Goal: Task Accomplishment & Management: Manage account settings

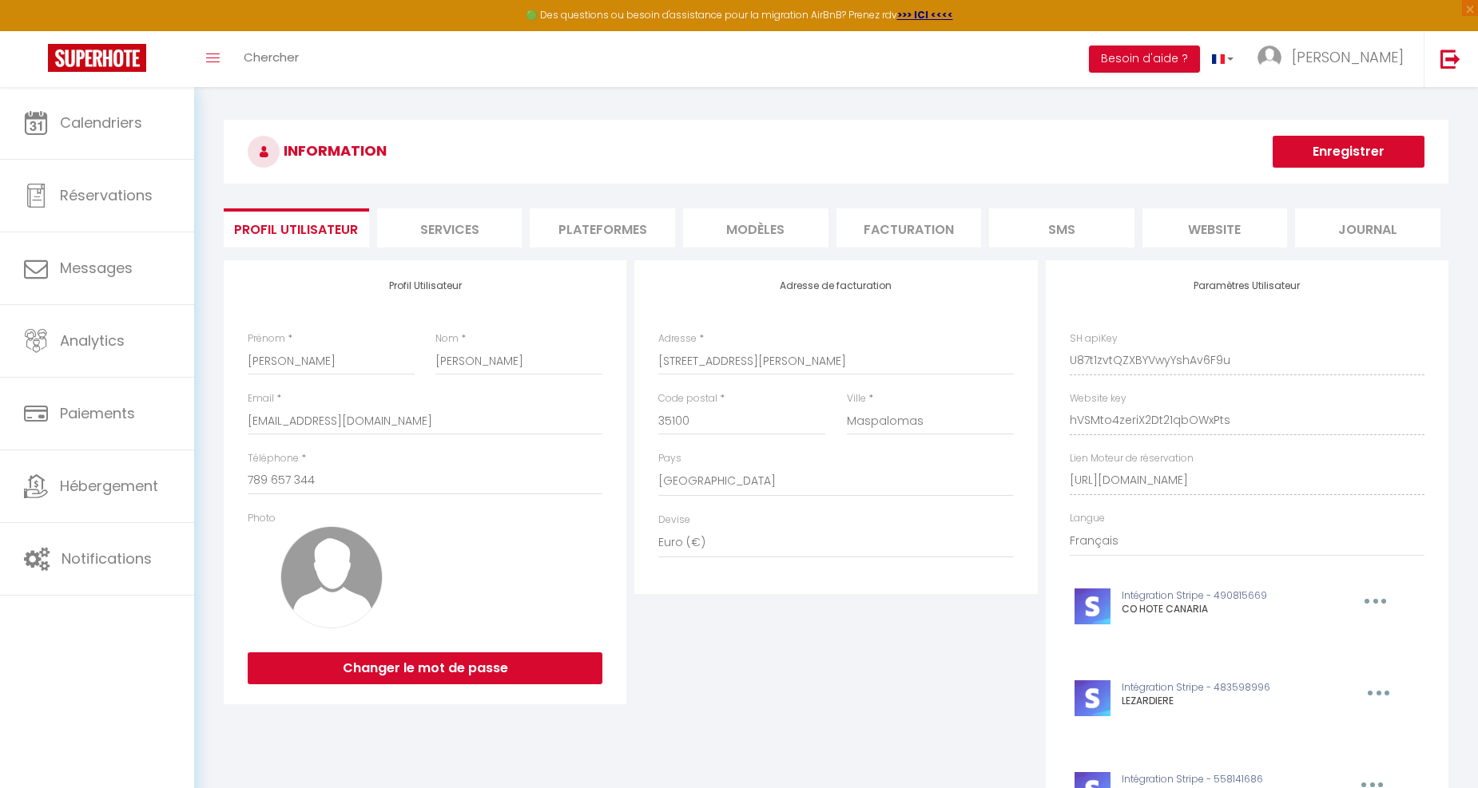
select select "201"
select select "28"
select select "fr"
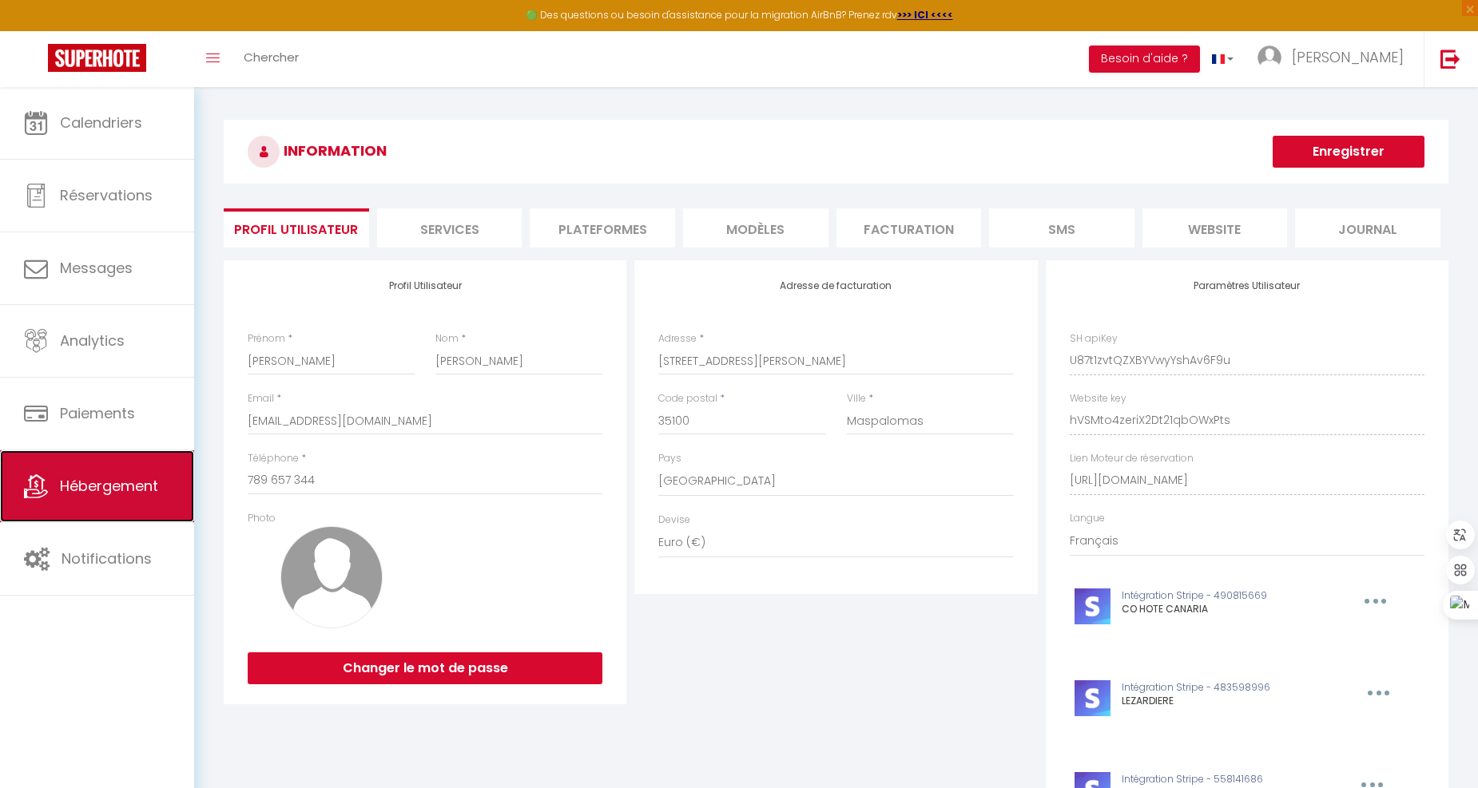
click at [137, 481] on span "Hébergement" at bounding box center [109, 486] width 98 height 20
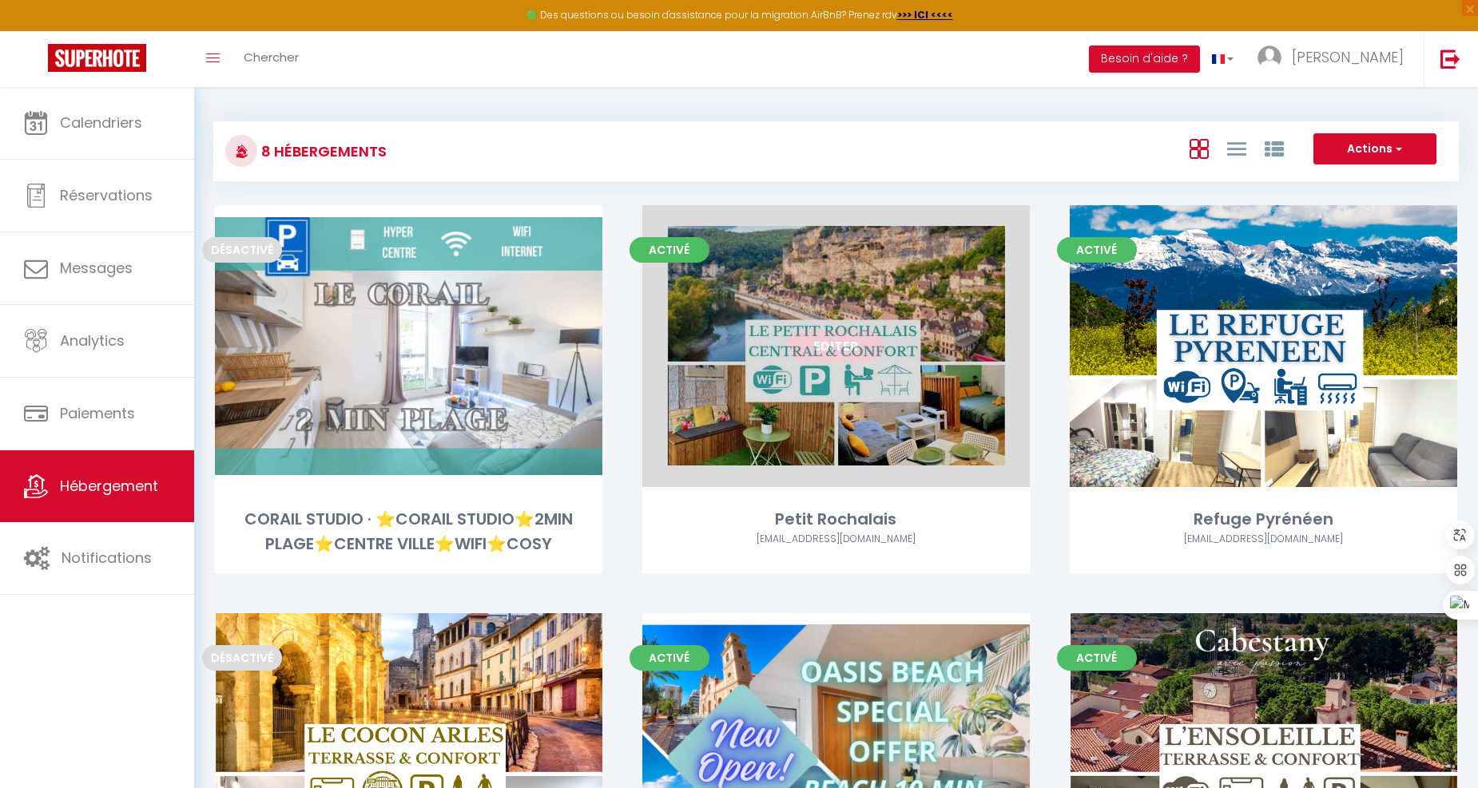
click at [844, 341] on link "Editer" at bounding box center [836, 346] width 96 height 32
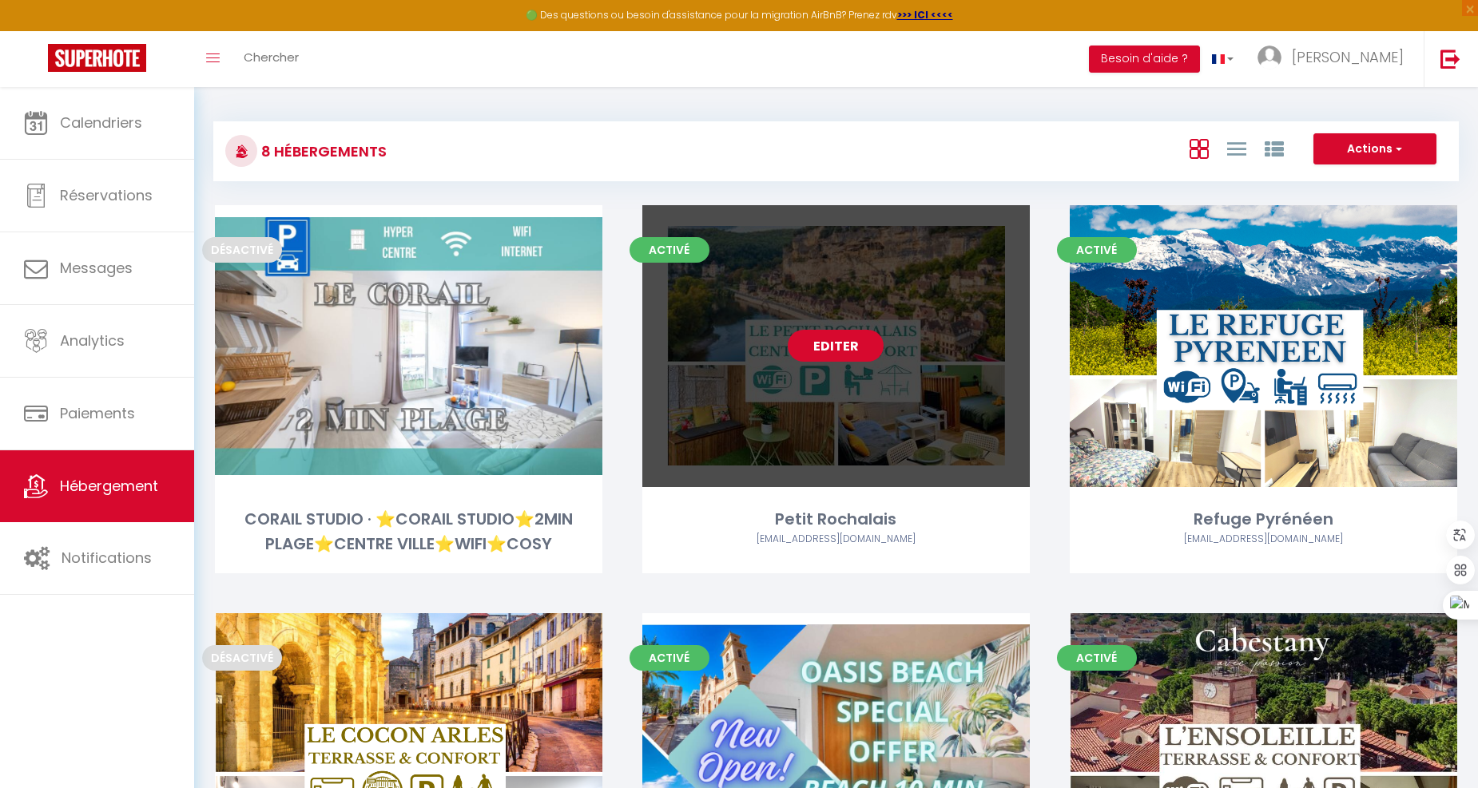
click at [836, 350] on link "Editer" at bounding box center [836, 346] width 96 height 32
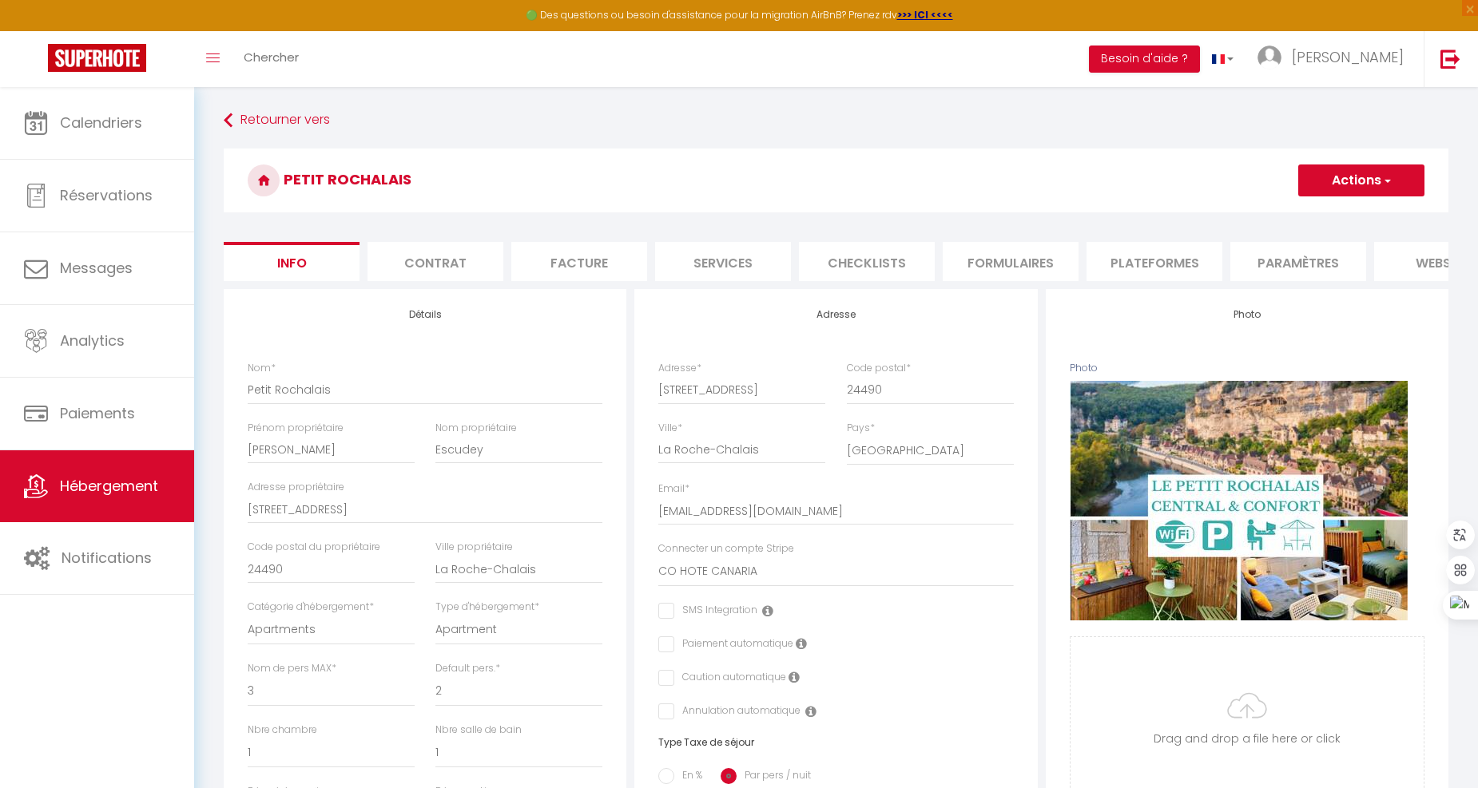
checkbox input "false"
click at [776, 587] on select "CO HOTE CANARIA [GEOGRAPHIC_DATA] [GEOGRAPHIC_DATA] MIND LOFTCOZY [GEOGRAPHIC_D…" at bounding box center [835, 572] width 355 height 30
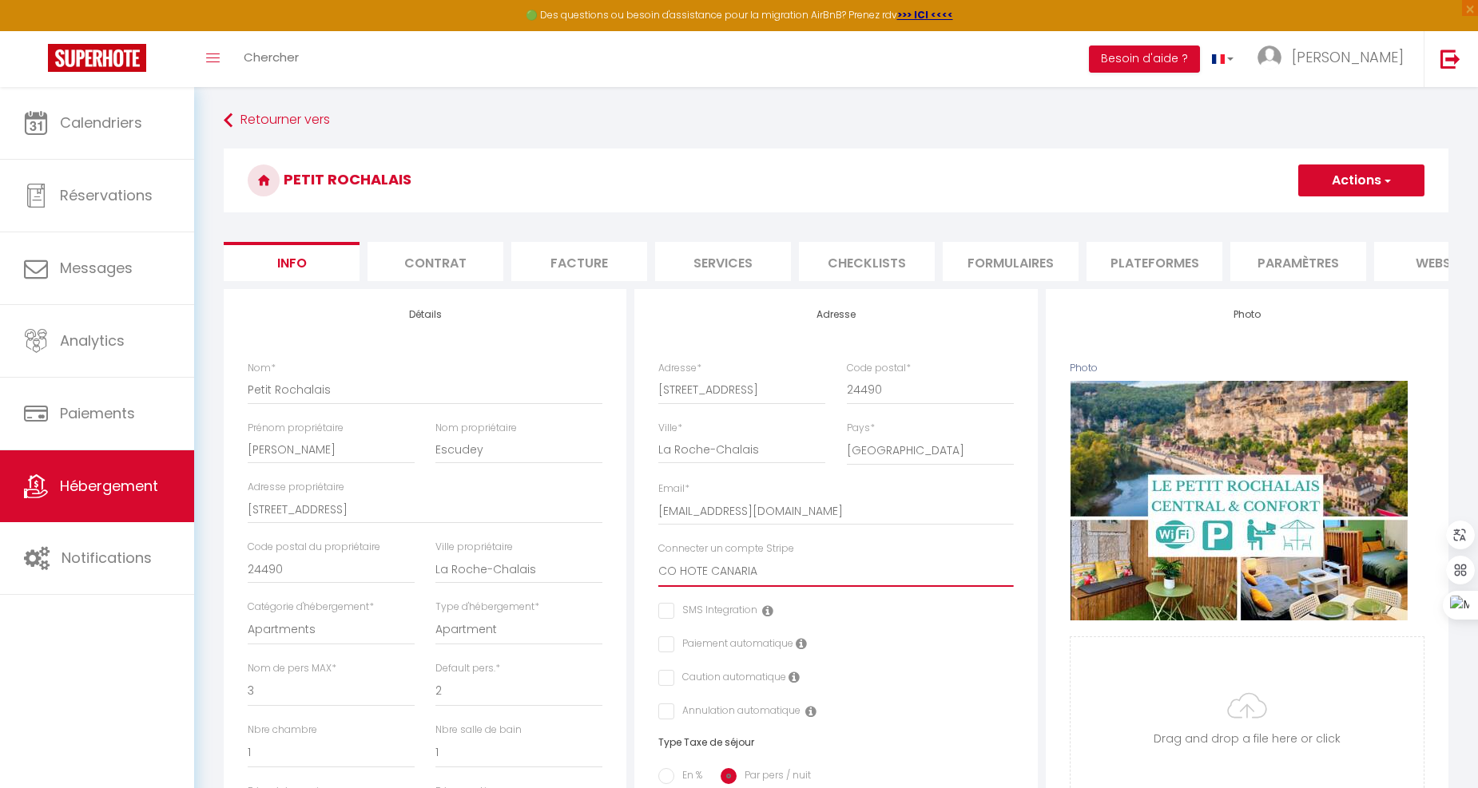
select select "16245"
click at [658, 570] on select "CO HOTE CANARIA [GEOGRAPHIC_DATA] [GEOGRAPHIC_DATA] MIND LOFTCOZY [GEOGRAPHIC_D…" at bounding box center [835, 572] width 355 height 30
checkbox input "false"
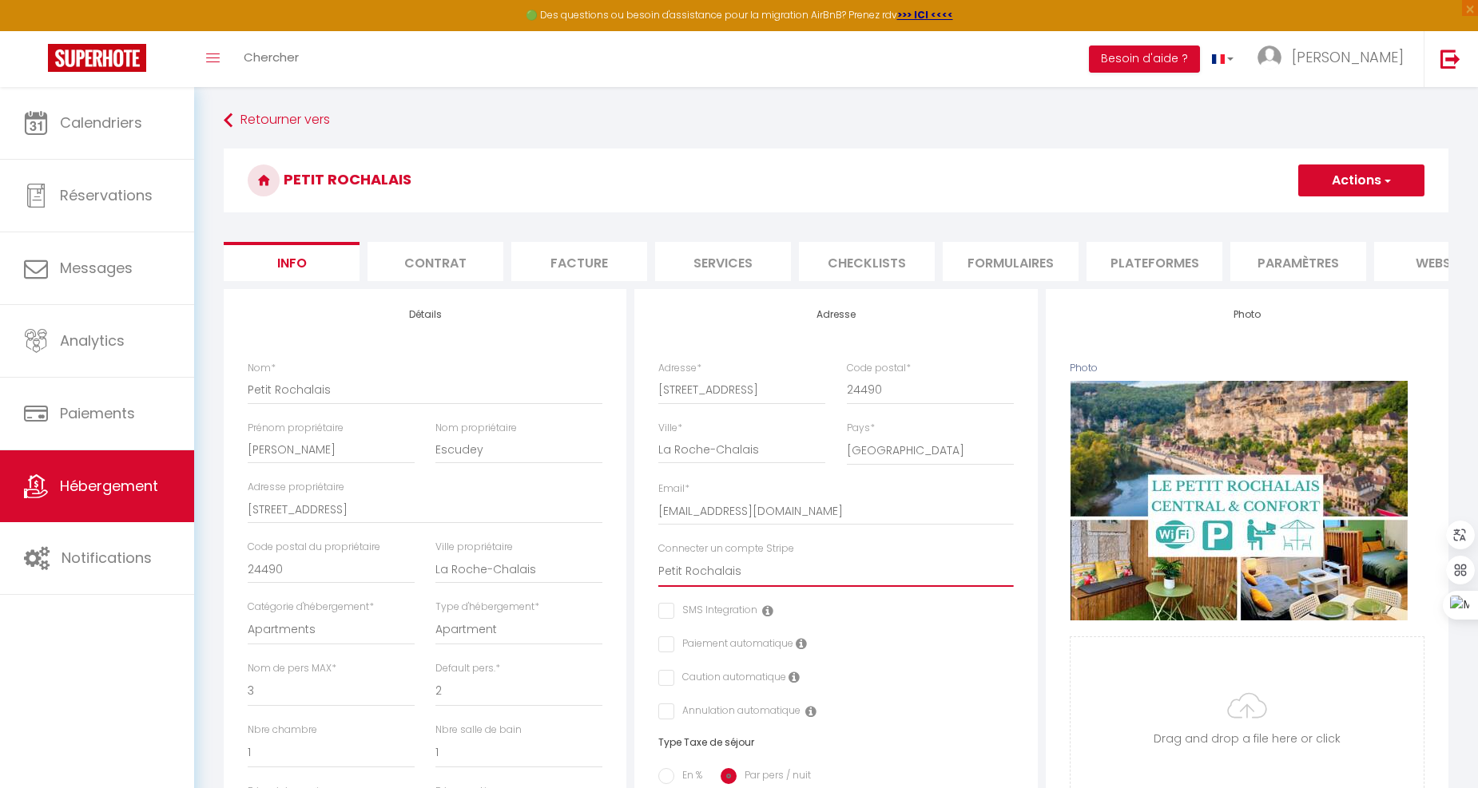
checkbox input "false"
click at [1369, 185] on button "Actions" at bounding box center [1361, 181] width 126 height 32
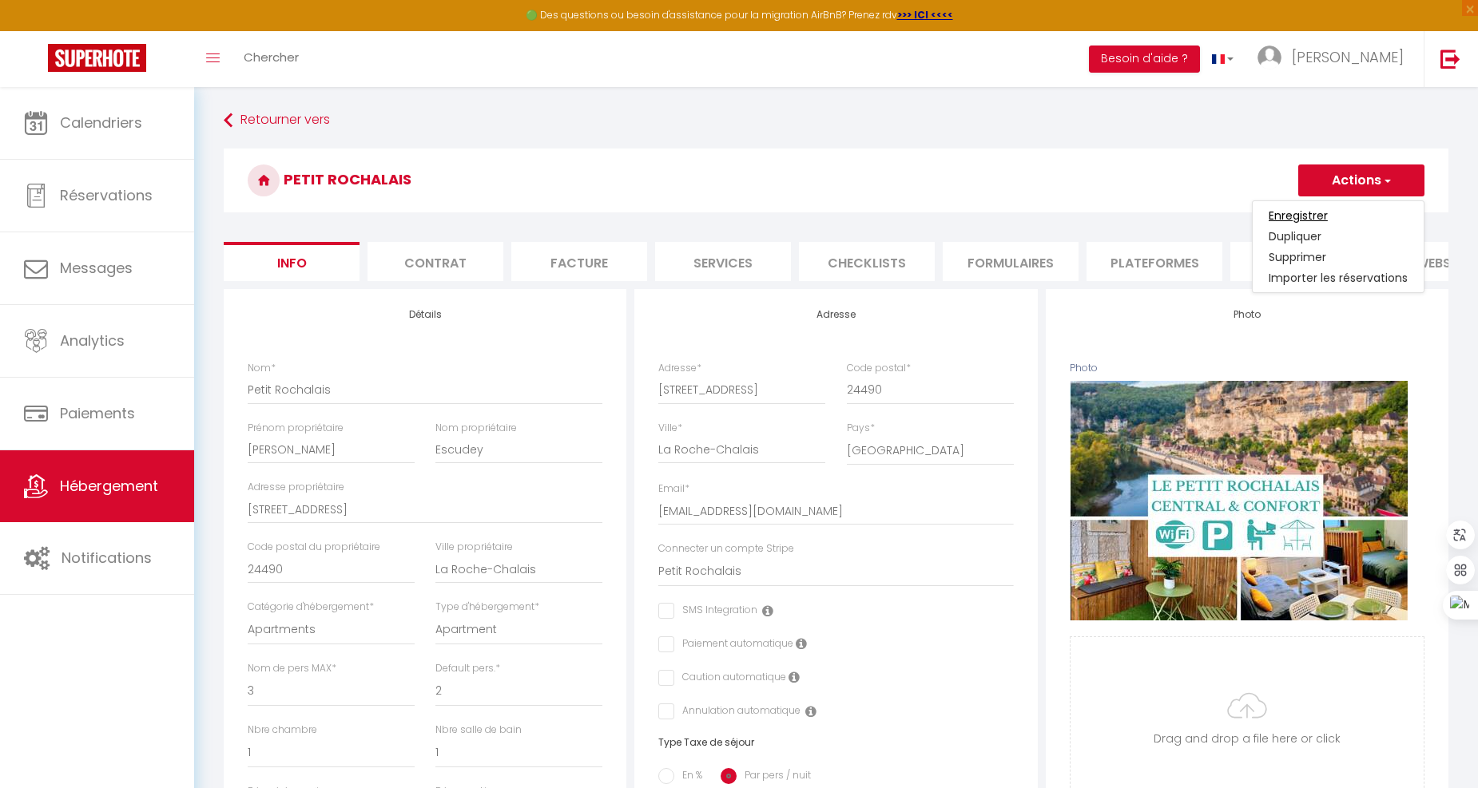
click at [1308, 209] on input "Enregistrer" at bounding box center [1297, 216] width 59 height 16
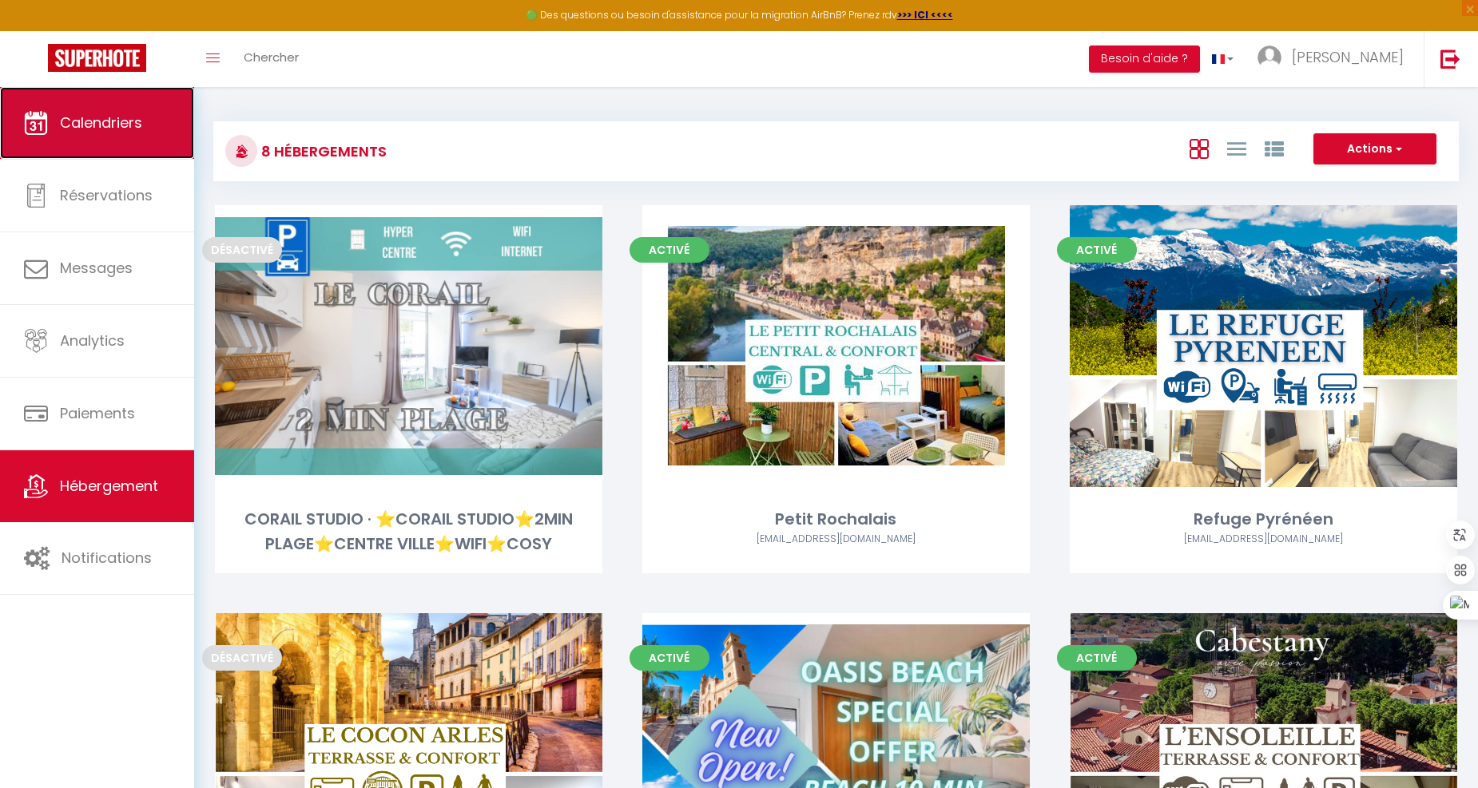
click at [106, 139] on link "Calendriers" at bounding box center [97, 123] width 194 height 72
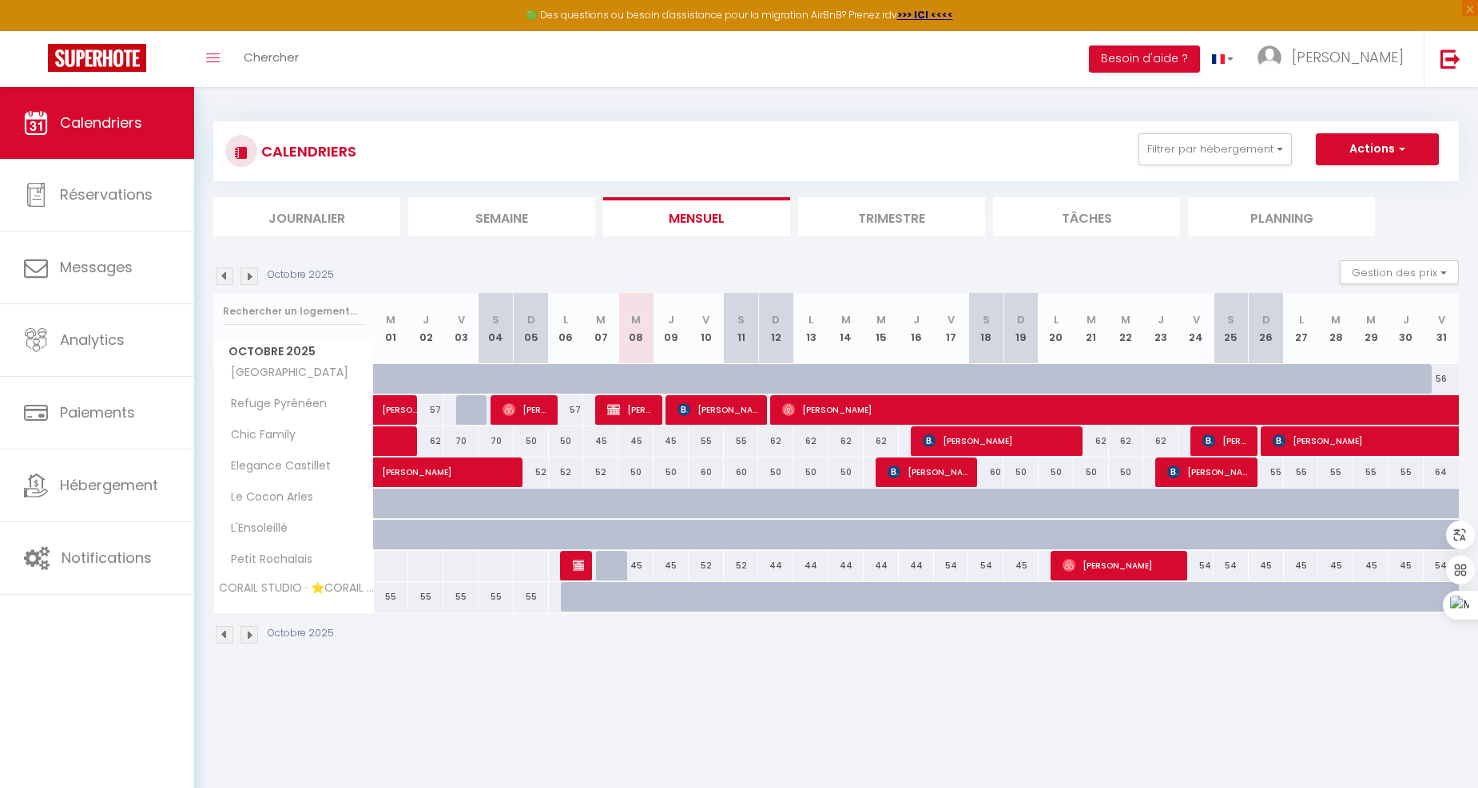
click at [1013, 562] on div "45" at bounding box center [1020, 566] width 35 height 30
type input "45"
type input "Dim 19 Octobre 2025"
type input "Lun 20 Octobre 2025"
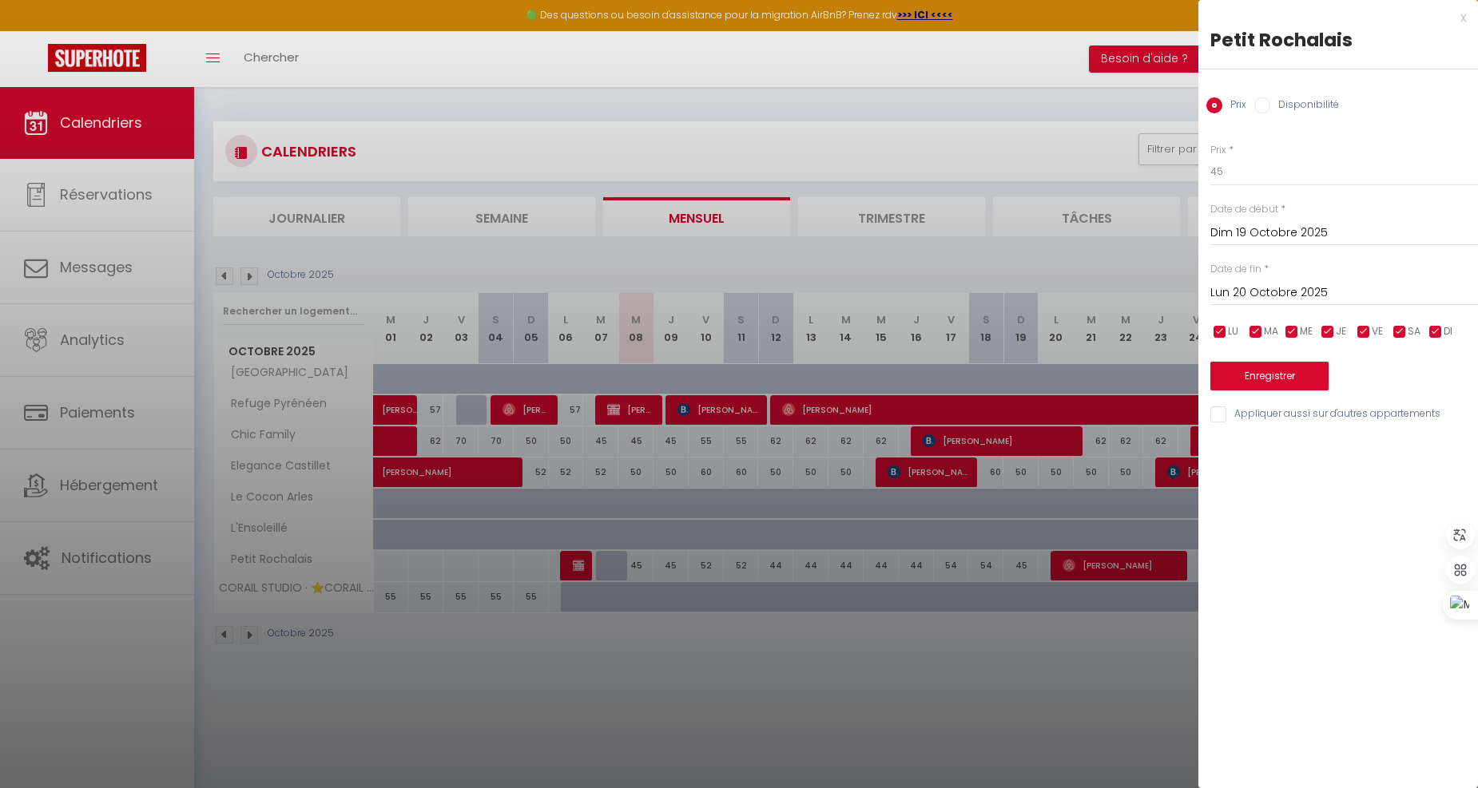
click at [1282, 149] on div "Prix * 45" at bounding box center [1344, 165] width 268 height 44
click at [1276, 161] on input "45" at bounding box center [1344, 171] width 268 height 29
type input "4"
type input "49"
click at [1300, 293] on input "Lun 20 Octobre 2025" at bounding box center [1344, 293] width 268 height 21
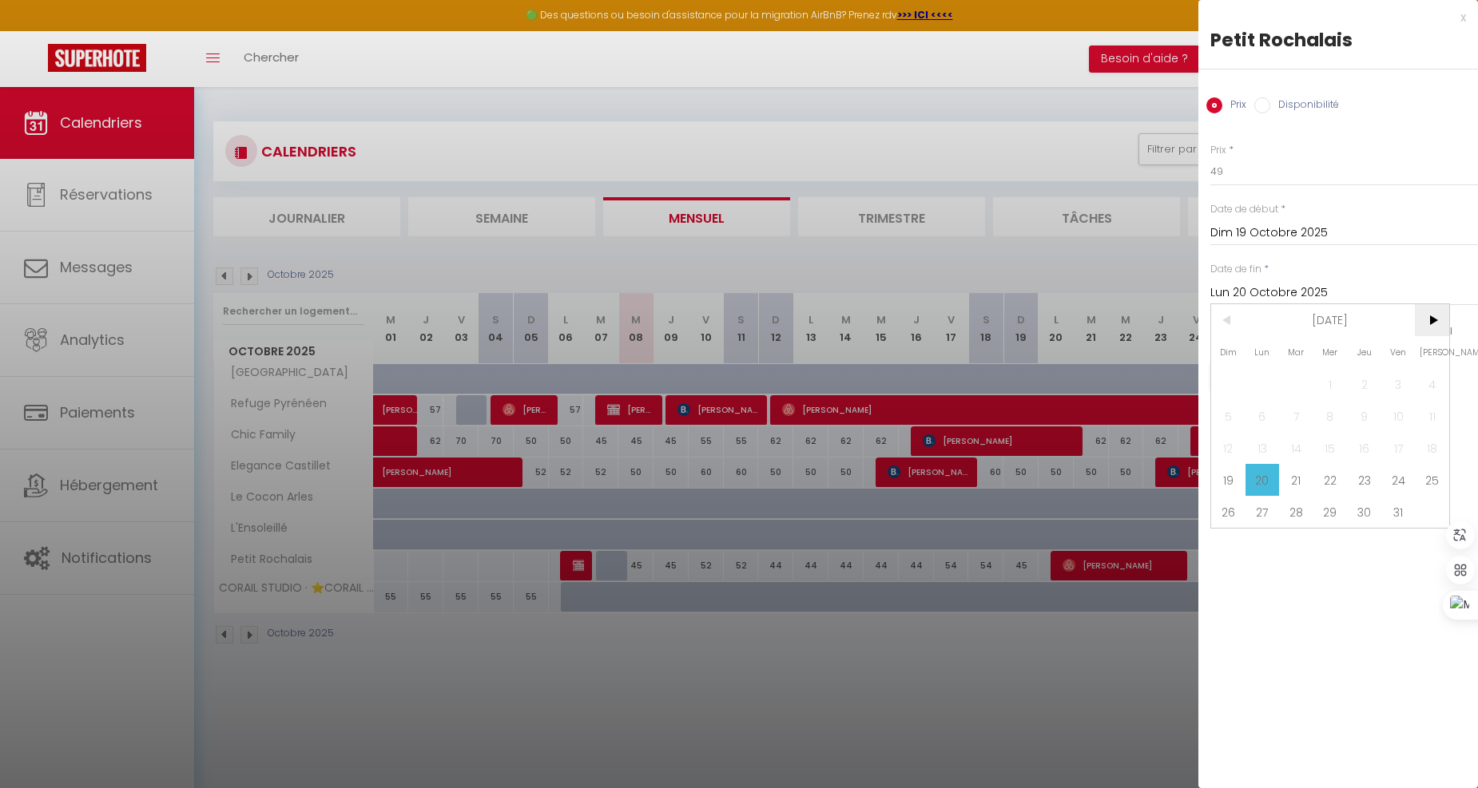
click at [1430, 318] on span ">" at bounding box center [1432, 320] width 34 height 32
click at [1266, 416] on span "3" at bounding box center [1262, 416] width 34 height 32
type input "Lun 03 Novembre 2025"
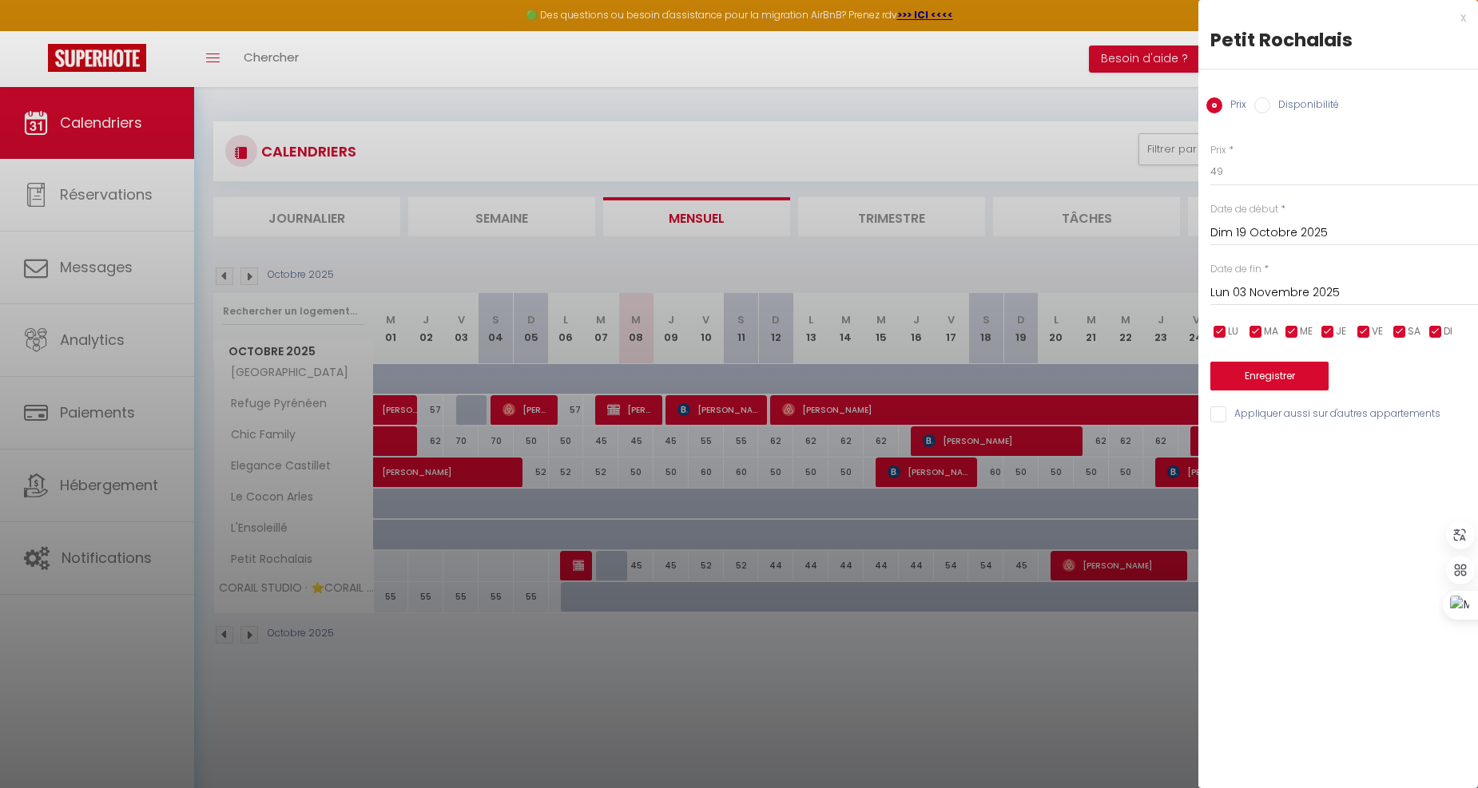
drag, startPoint x: 1218, startPoint y: 334, endPoint x: 1231, endPoint y: 332, distance: 12.9
click at [1222, 334] on input "checkbox" at bounding box center [1220, 332] width 16 height 16
checkbox input "false"
click at [1262, 331] on input "checkbox" at bounding box center [1256, 332] width 16 height 16
checkbox input "false"
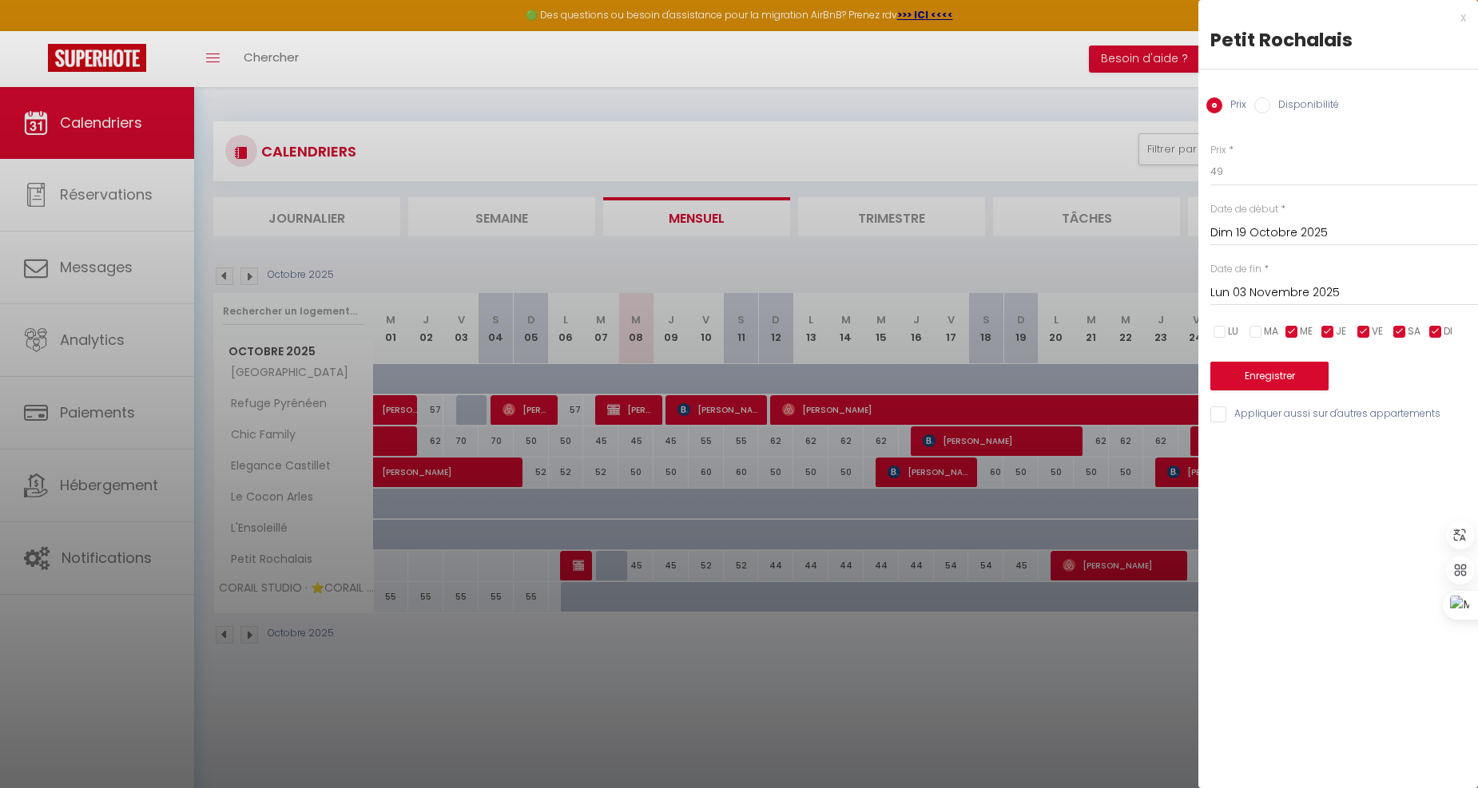
click at [1288, 330] on input "checkbox" at bounding box center [1292, 332] width 16 height 16
checkbox input "false"
click at [1328, 333] on input "checkbox" at bounding box center [1328, 332] width 16 height 16
checkbox input "false"
click at [1439, 334] on input "checkbox" at bounding box center [1435, 332] width 16 height 16
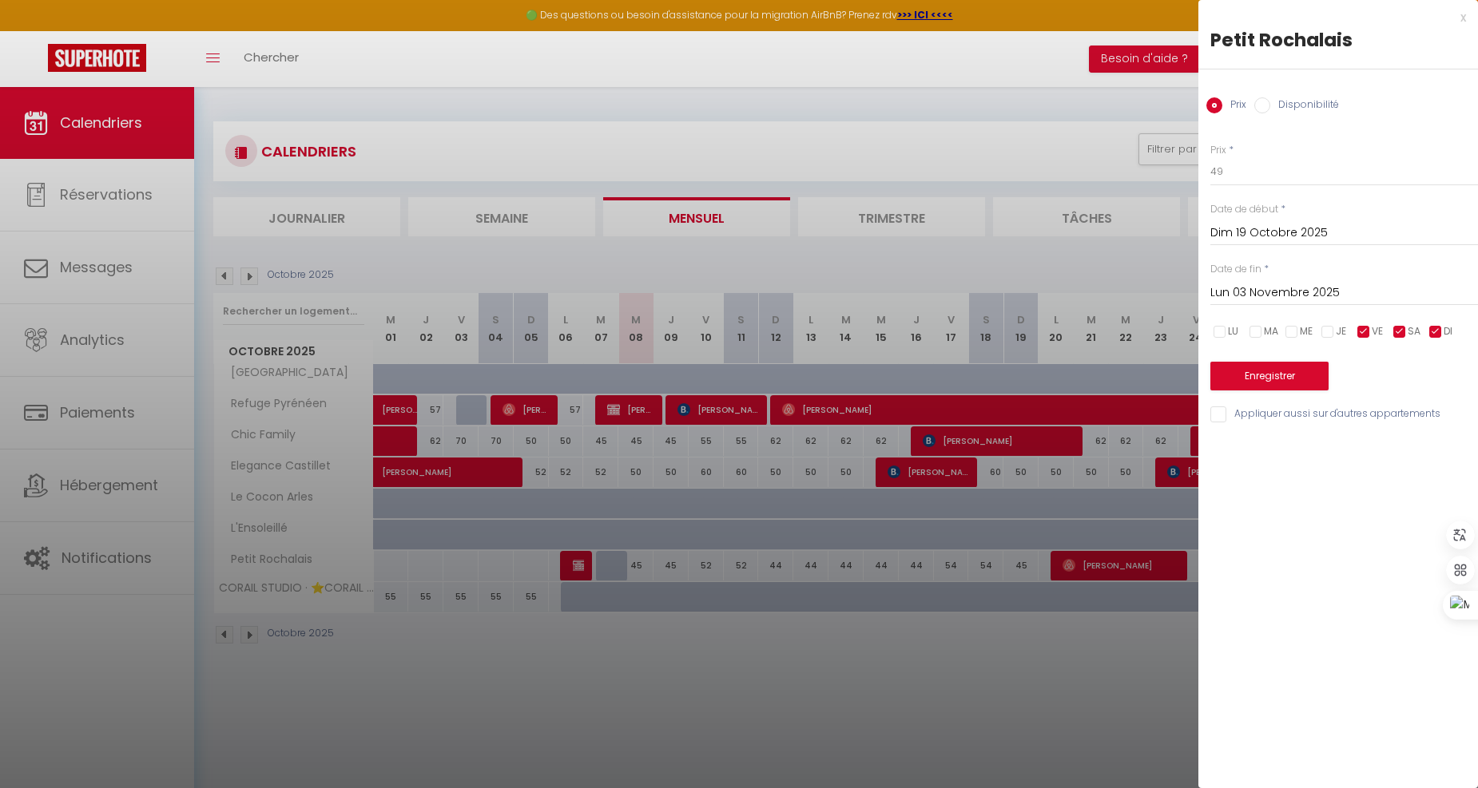
checkbox input "false"
click at [1292, 377] on button "Enregistrer" at bounding box center [1269, 376] width 118 height 29
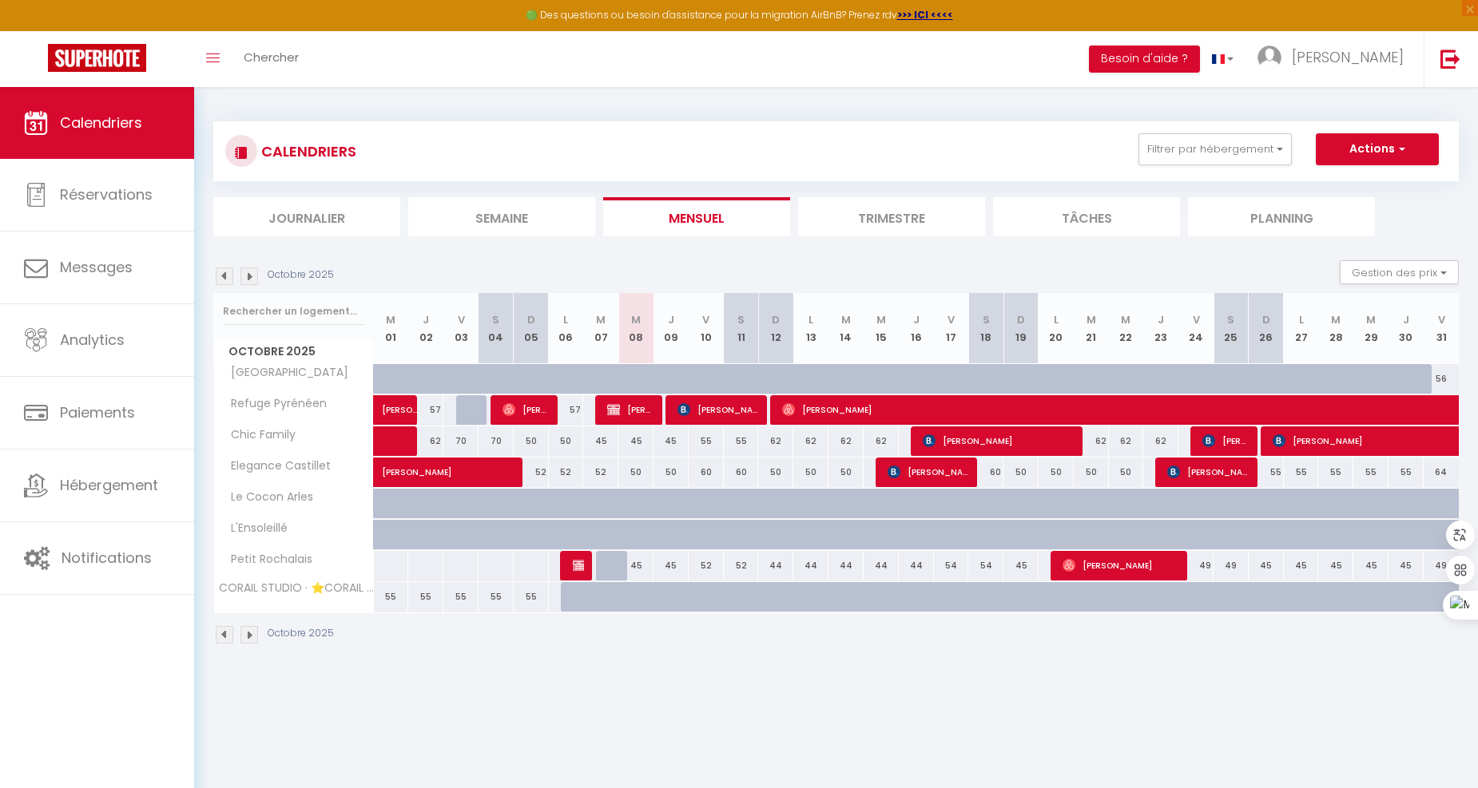
click at [1031, 565] on div "45" at bounding box center [1020, 566] width 35 height 30
type input "45"
type input "Dim 19 Octobre 2025"
type input "Lun 20 Octobre 2025"
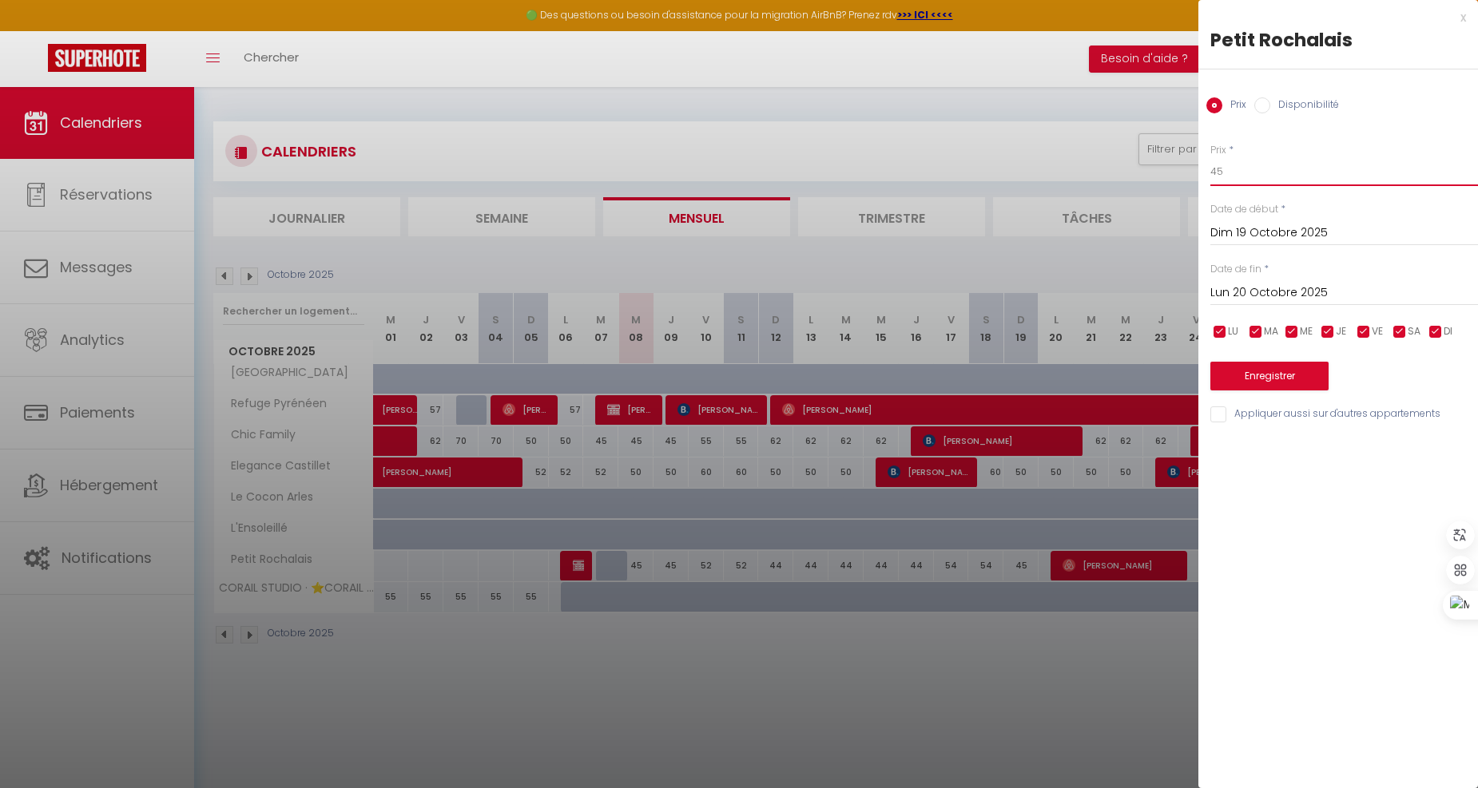
click at [1291, 177] on input "45" at bounding box center [1344, 171] width 268 height 29
type input "49"
click at [1223, 330] on input "checkbox" at bounding box center [1220, 332] width 16 height 16
click at [1215, 328] on input "checkbox" at bounding box center [1220, 332] width 16 height 16
checkbox input "true"
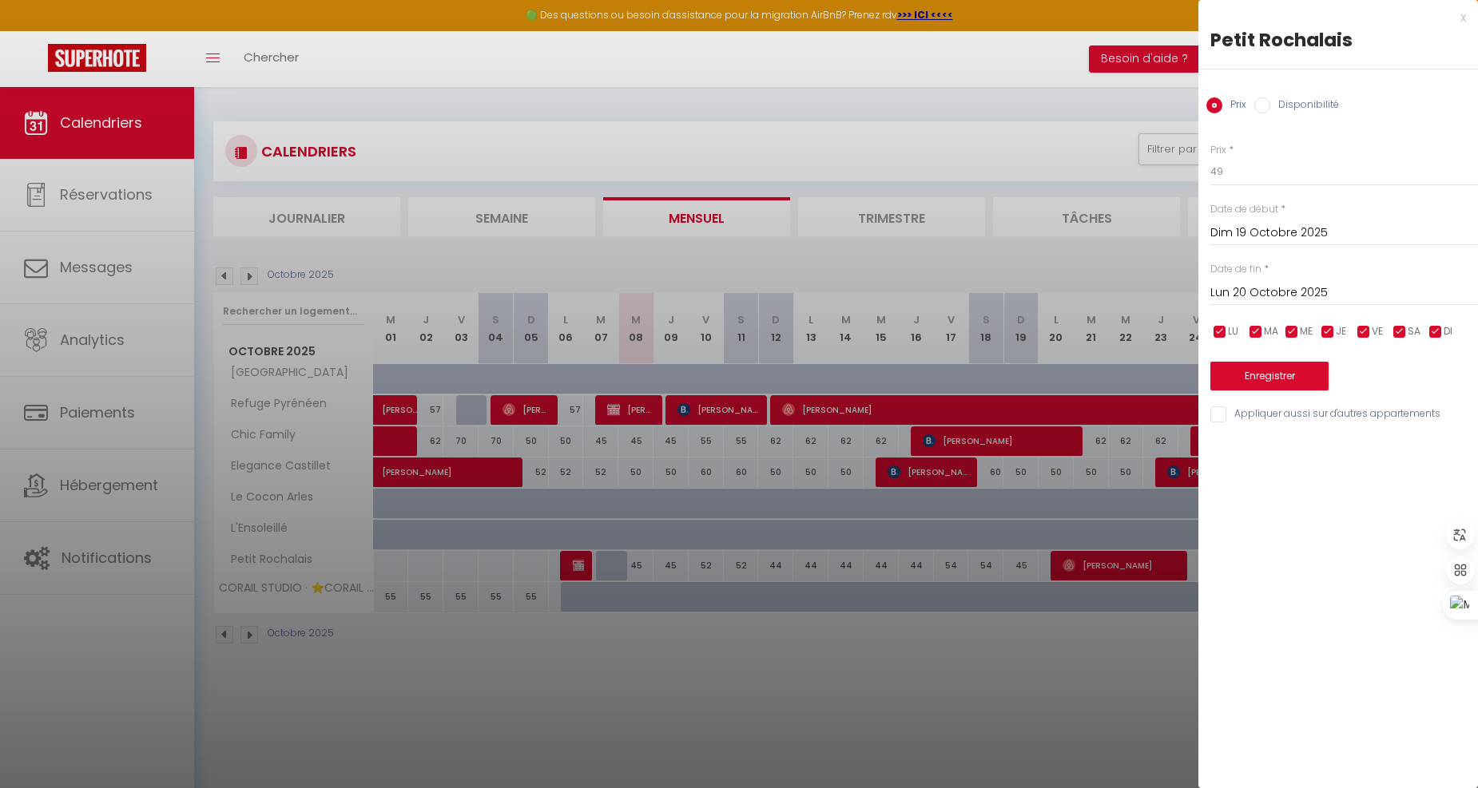
drag, startPoint x: 1360, startPoint y: 335, endPoint x: 1384, endPoint y: 337, distance: 24.8
click at [1360, 335] on input "checkbox" at bounding box center [1364, 332] width 16 height 16
checkbox input "false"
click at [1398, 335] on input "checkbox" at bounding box center [1399, 332] width 16 height 16
checkbox input "false"
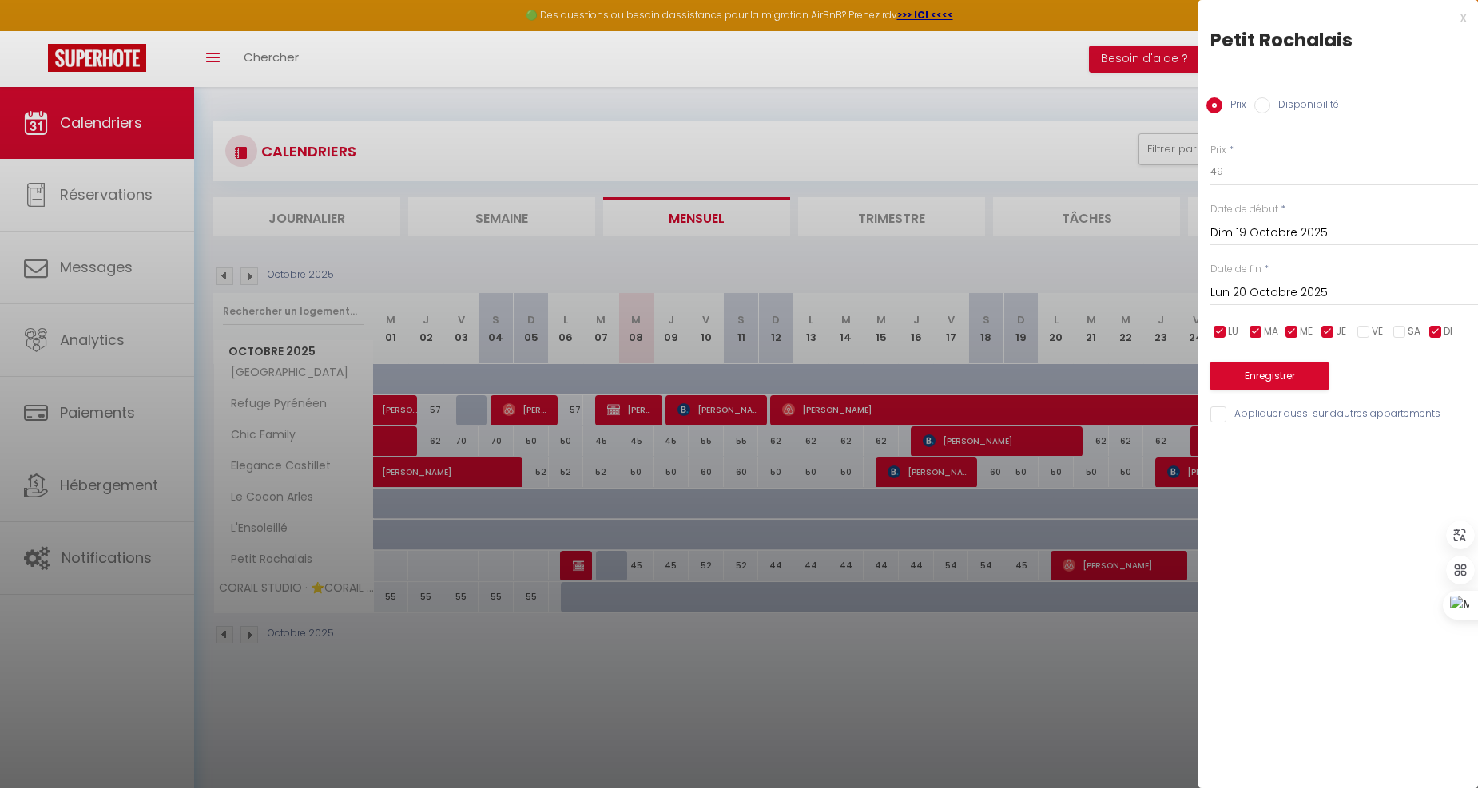
click at [1266, 290] on input "Lun 20 Octobre 2025" at bounding box center [1344, 293] width 268 height 21
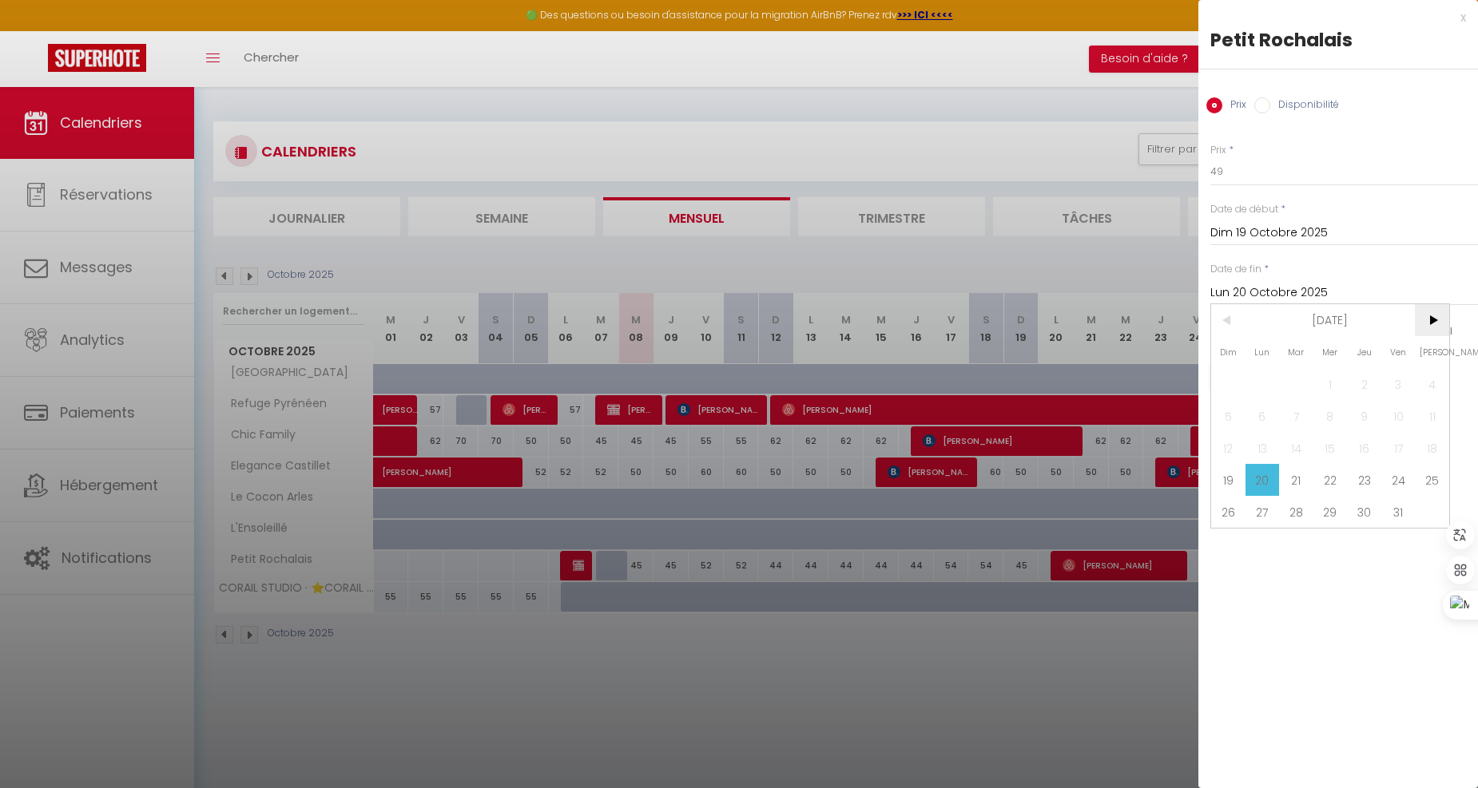
click at [1435, 316] on span ">" at bounding box center [1432, 320] width 34 height 32
click at [1240, 417] on span "2" at bounding box center [1228, 416] width 34 height 32
type input "Dim 02 Novembre 2025"
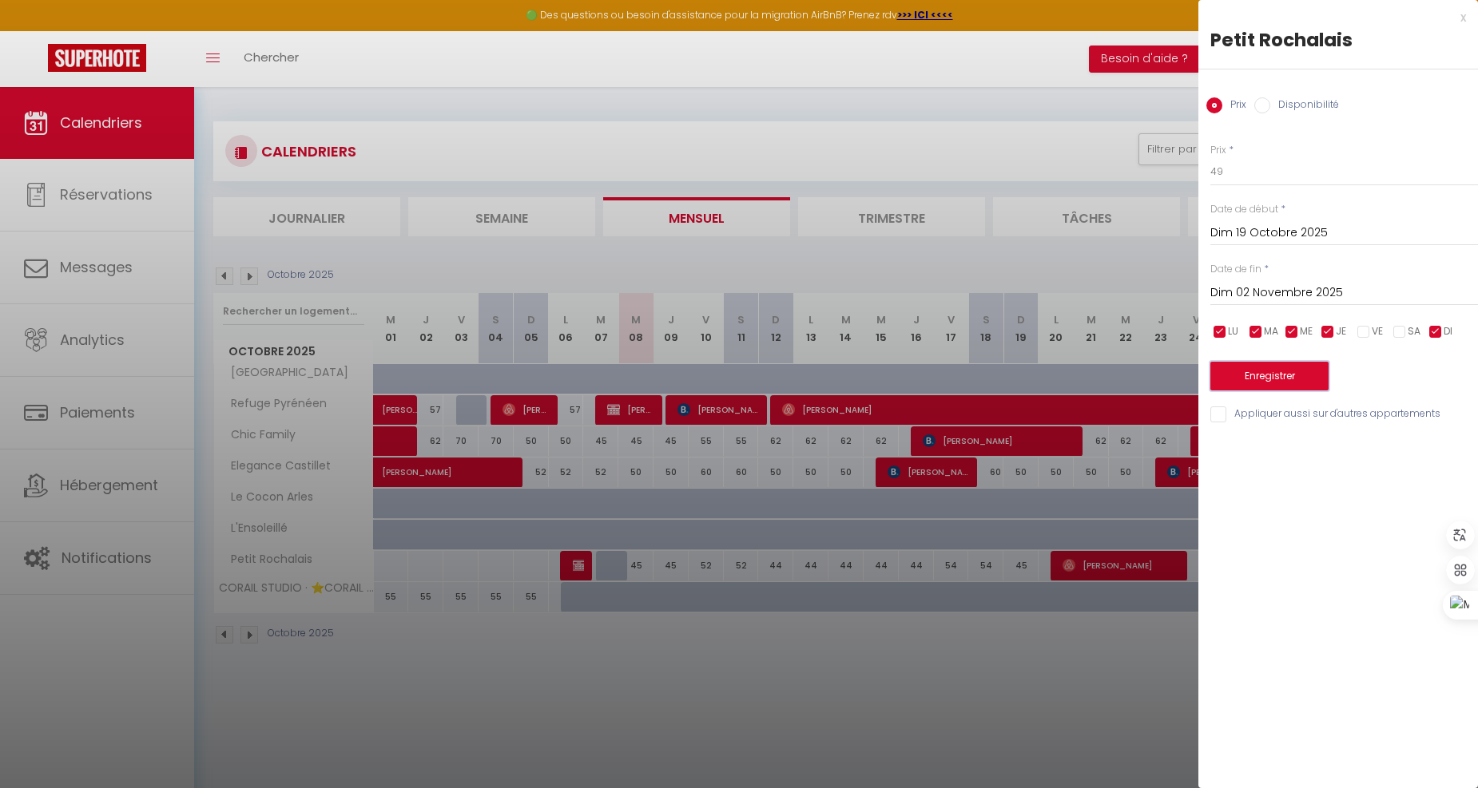
click at [1307, 375] on button "Enregistrer" at bounding box center [1269, 376] width 118 height 29
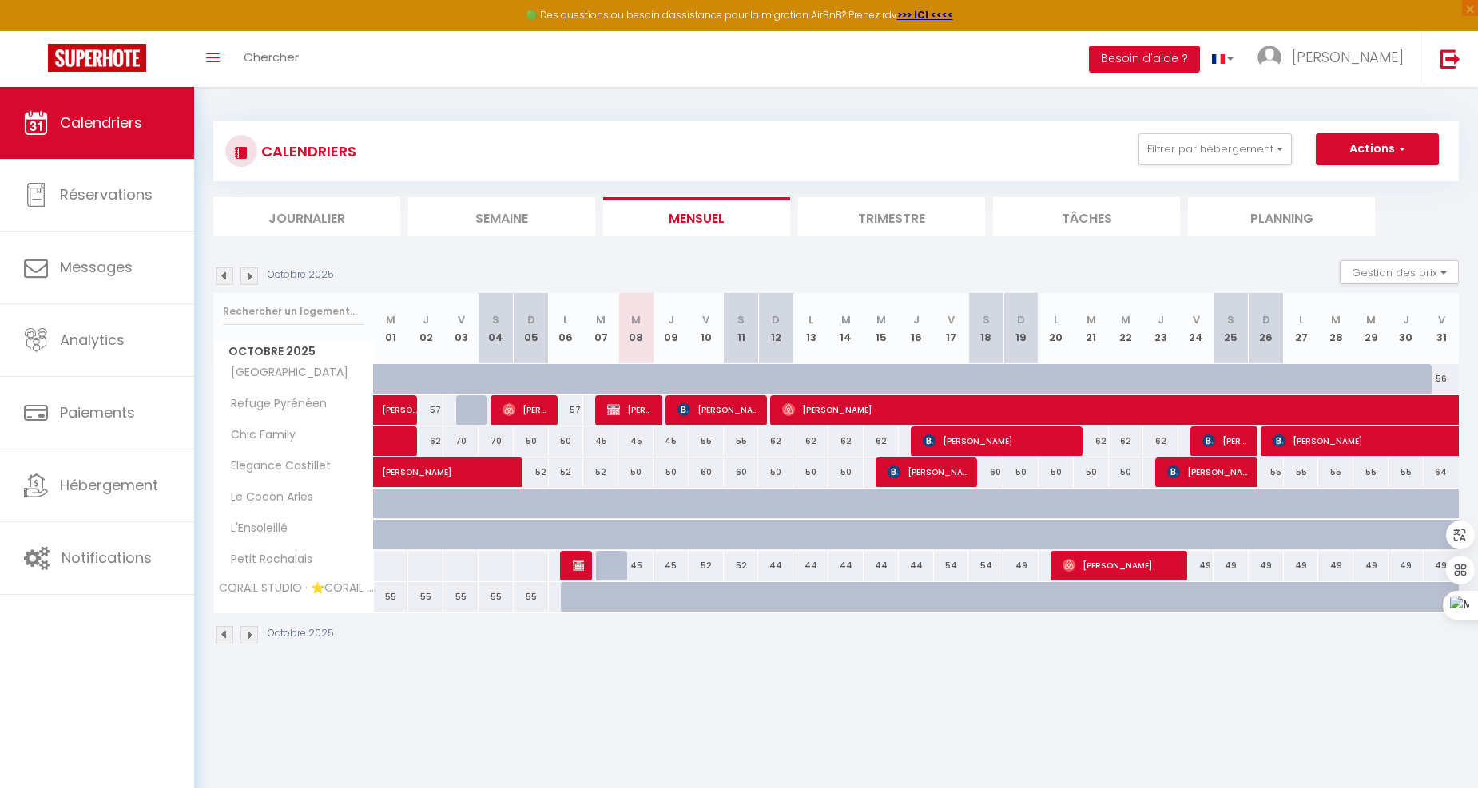
click at [252, 273] on img at bounding box center [249, 277] width 18 height 18
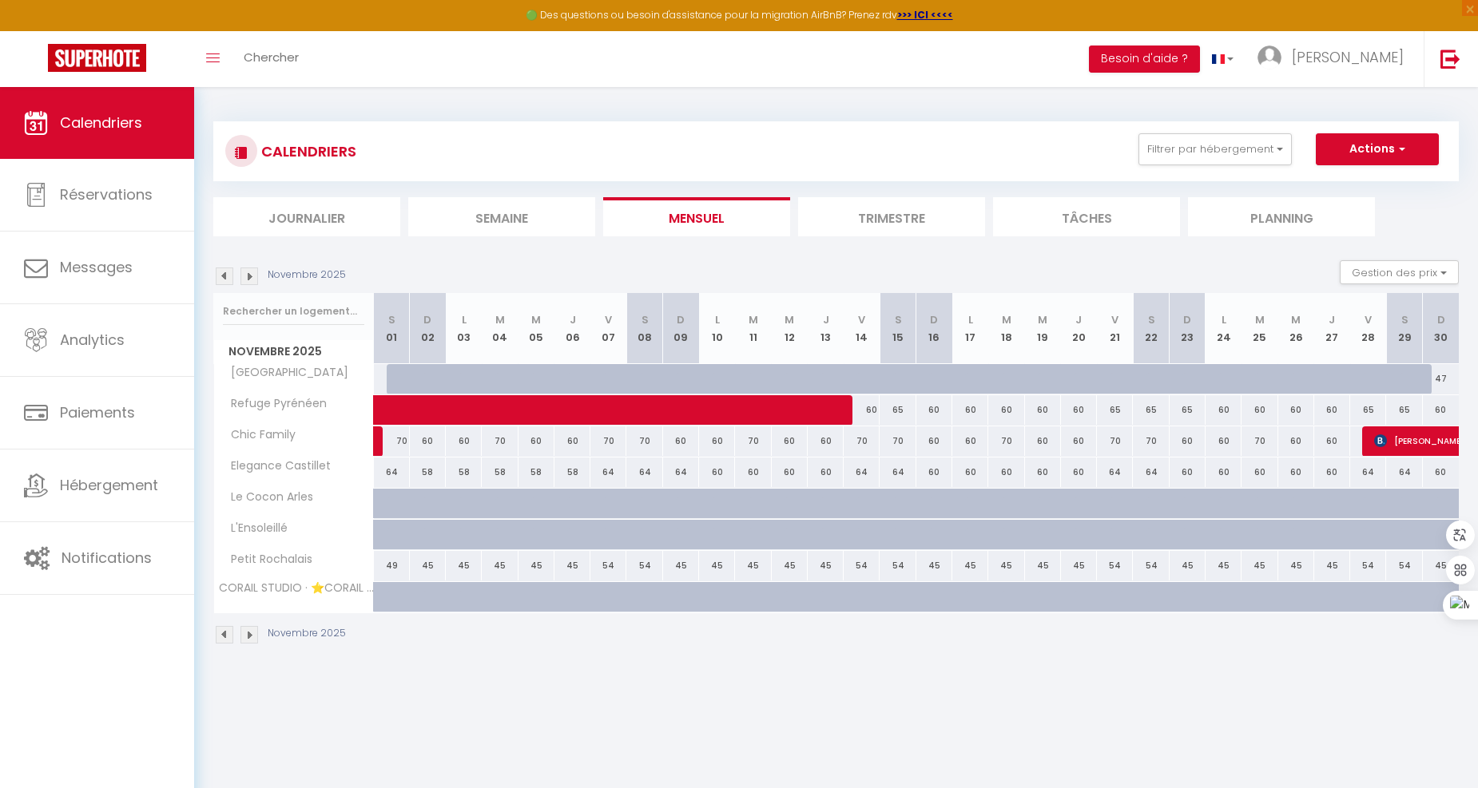
click at [252, 273] on img at bounding box center [249, 277] width 18 height 18
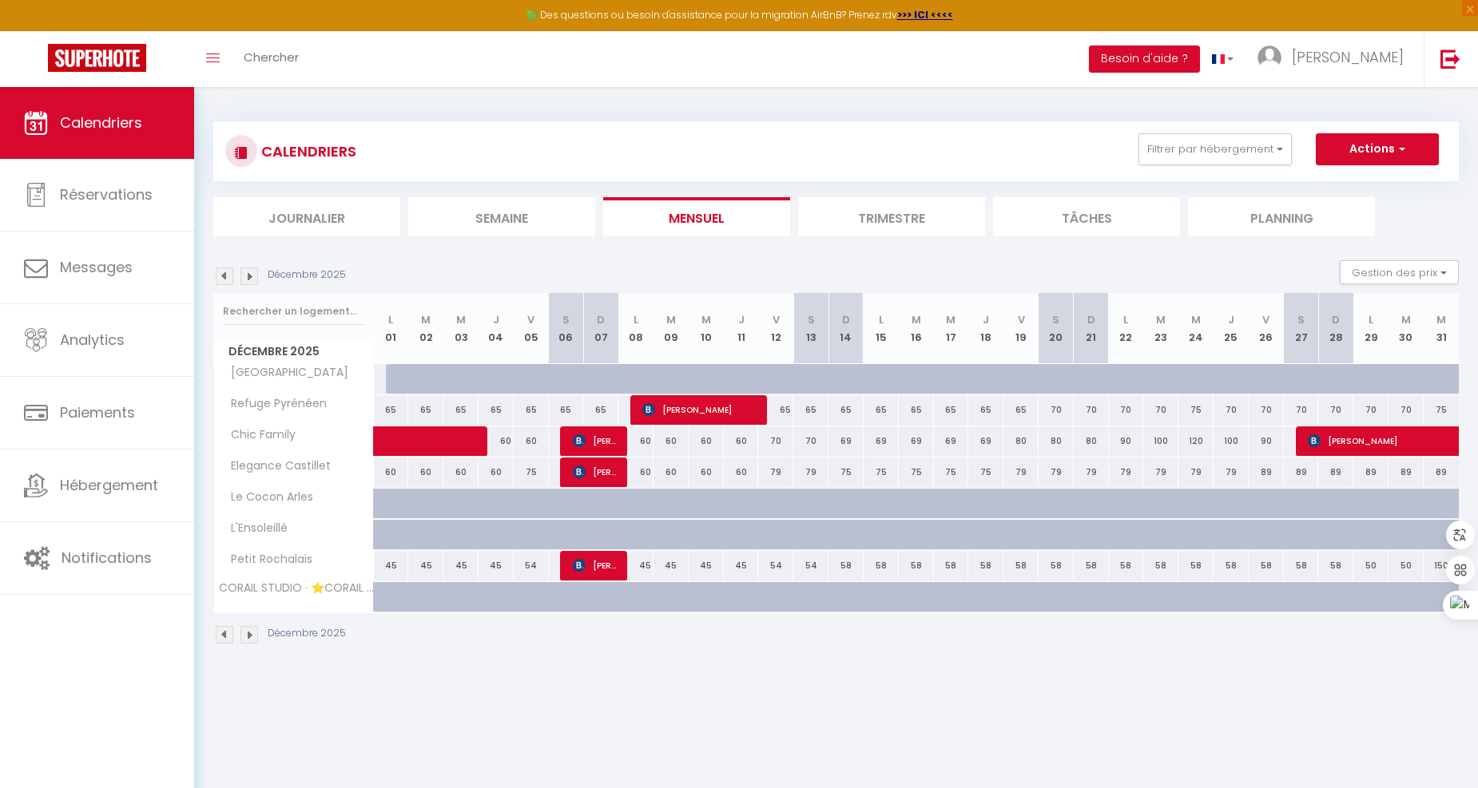
click at [252, 273] on img at bounding box center [249, 277] width 18 height 18
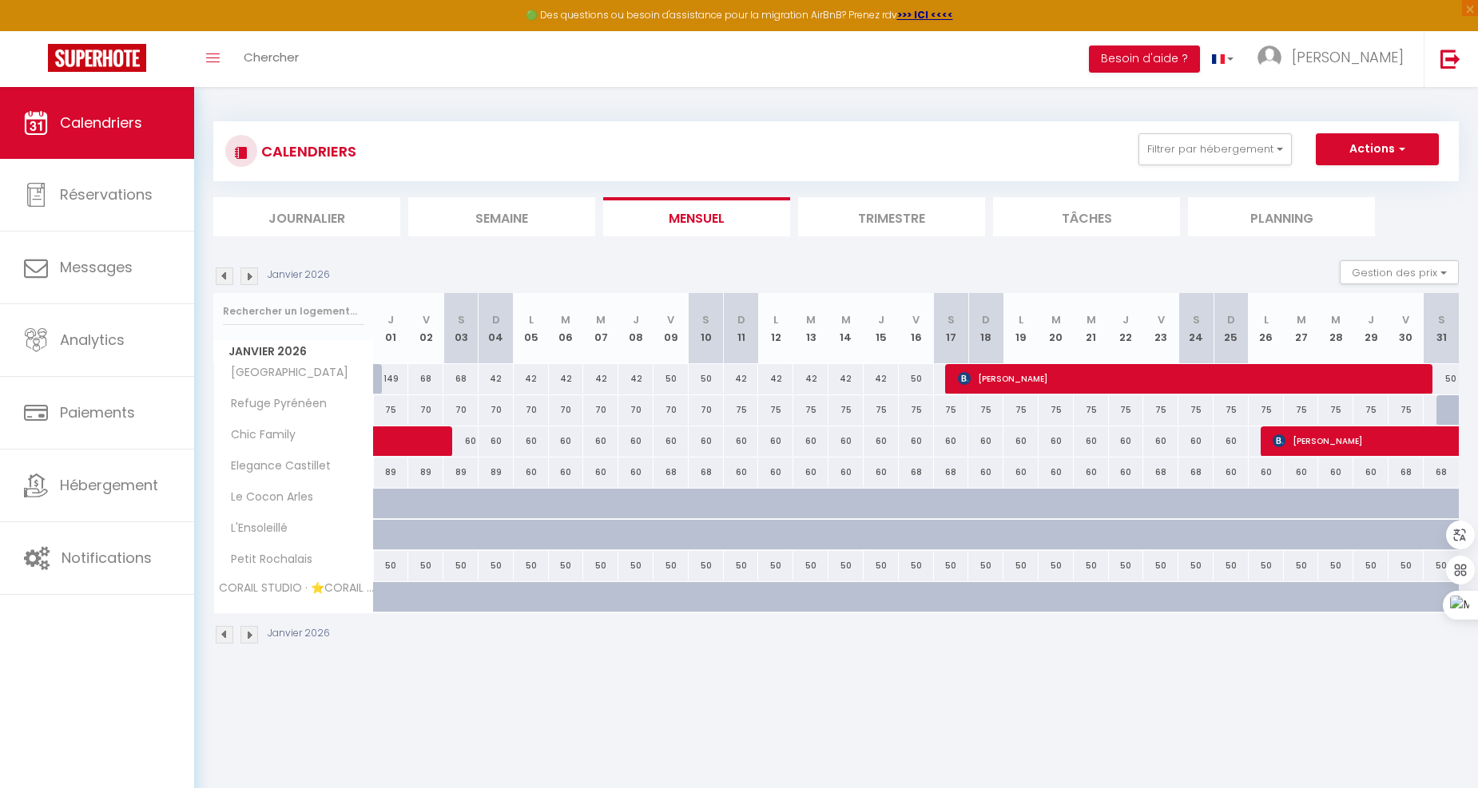
click at [252, 273] on img at bounding box center [249, 277] width 18 height 18
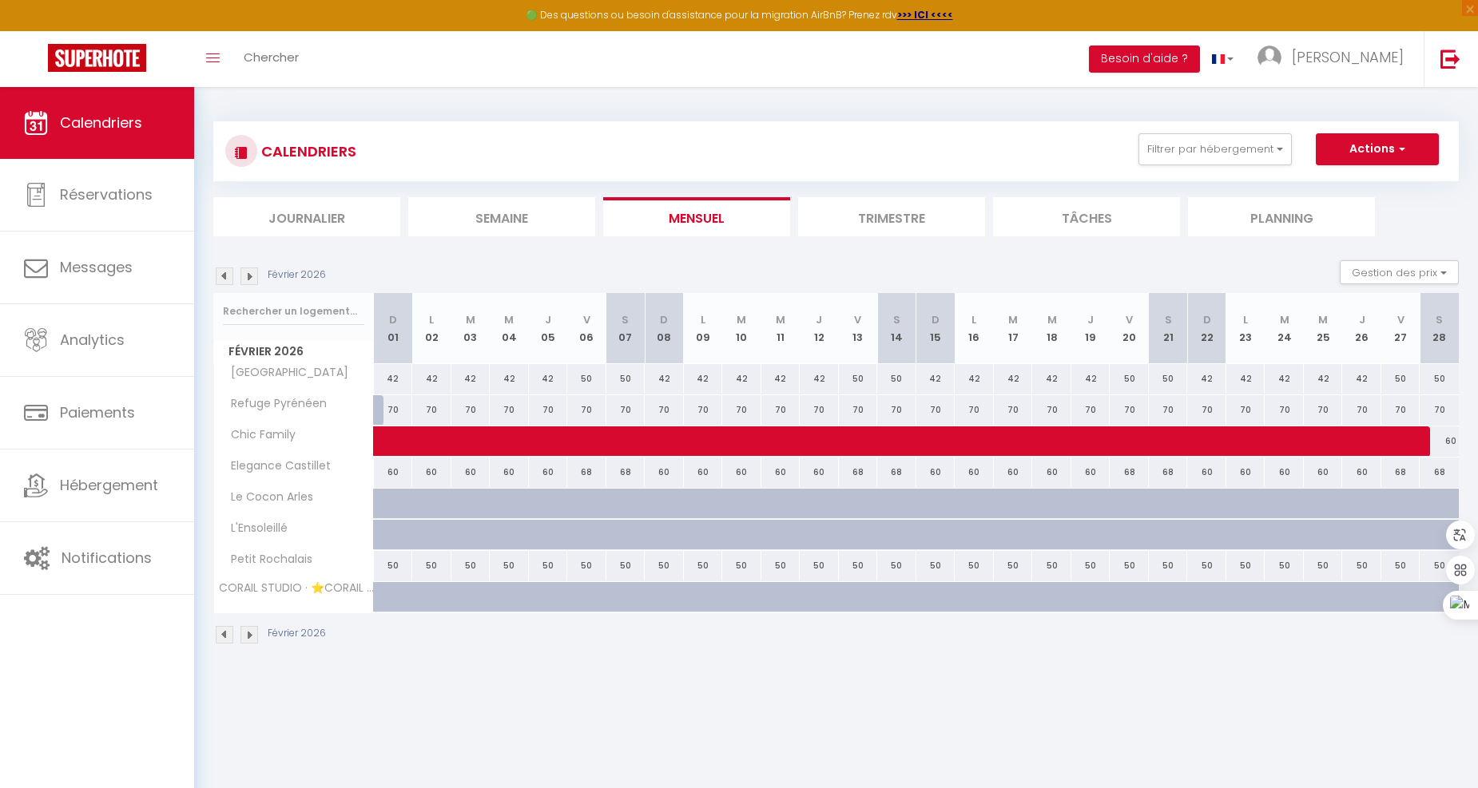
click at [252, 273] on img at bounding box center [249, 277] width 18 height 18
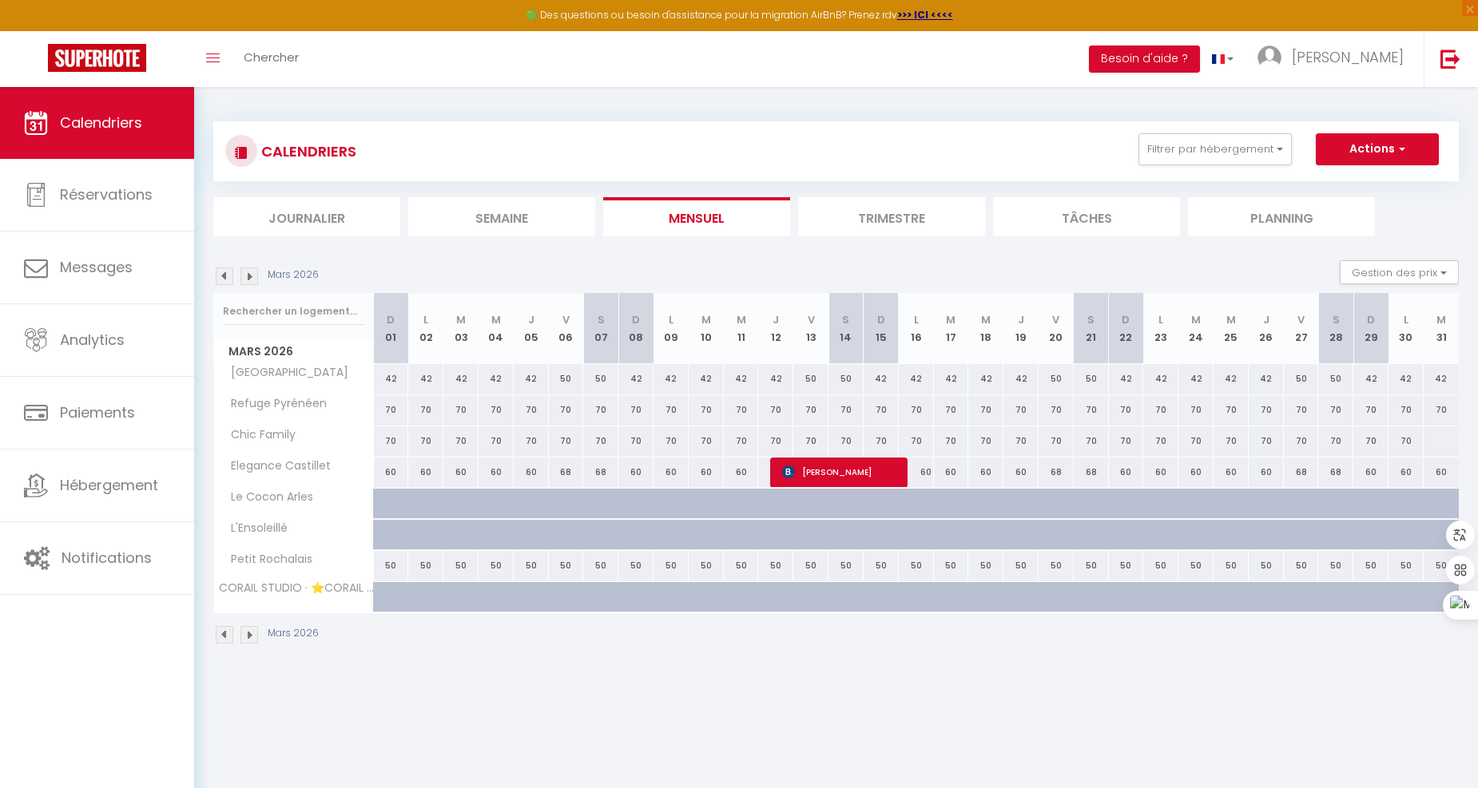
click at [252, 273] on img at bounding box center [249, 277] width 18 height 18
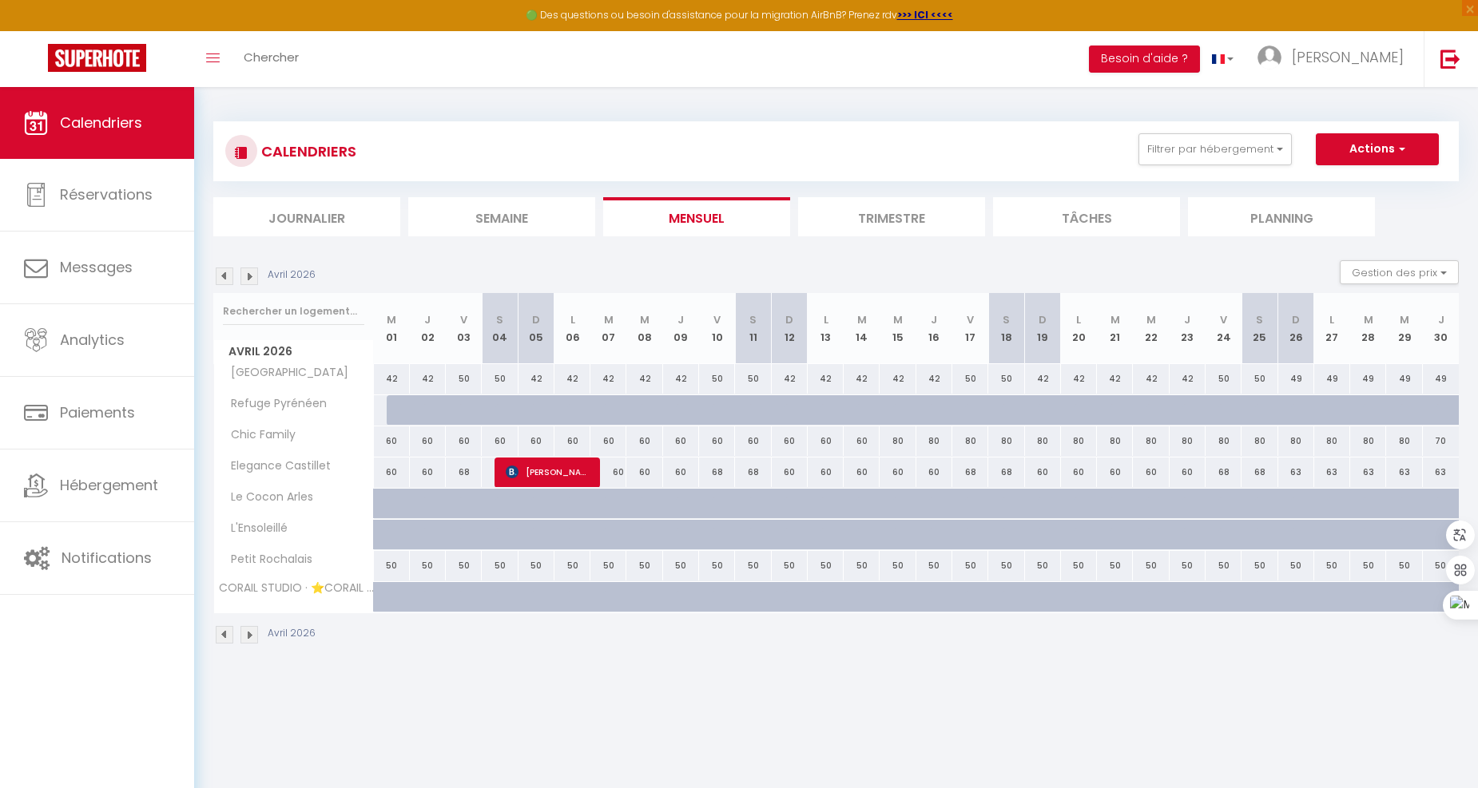
click at [453, 562] on div "50" at bounding box center [464, 566] width 36 height 30
type input "50"
type input "Ven 03 Avril 2026"
type input "[DATE]"
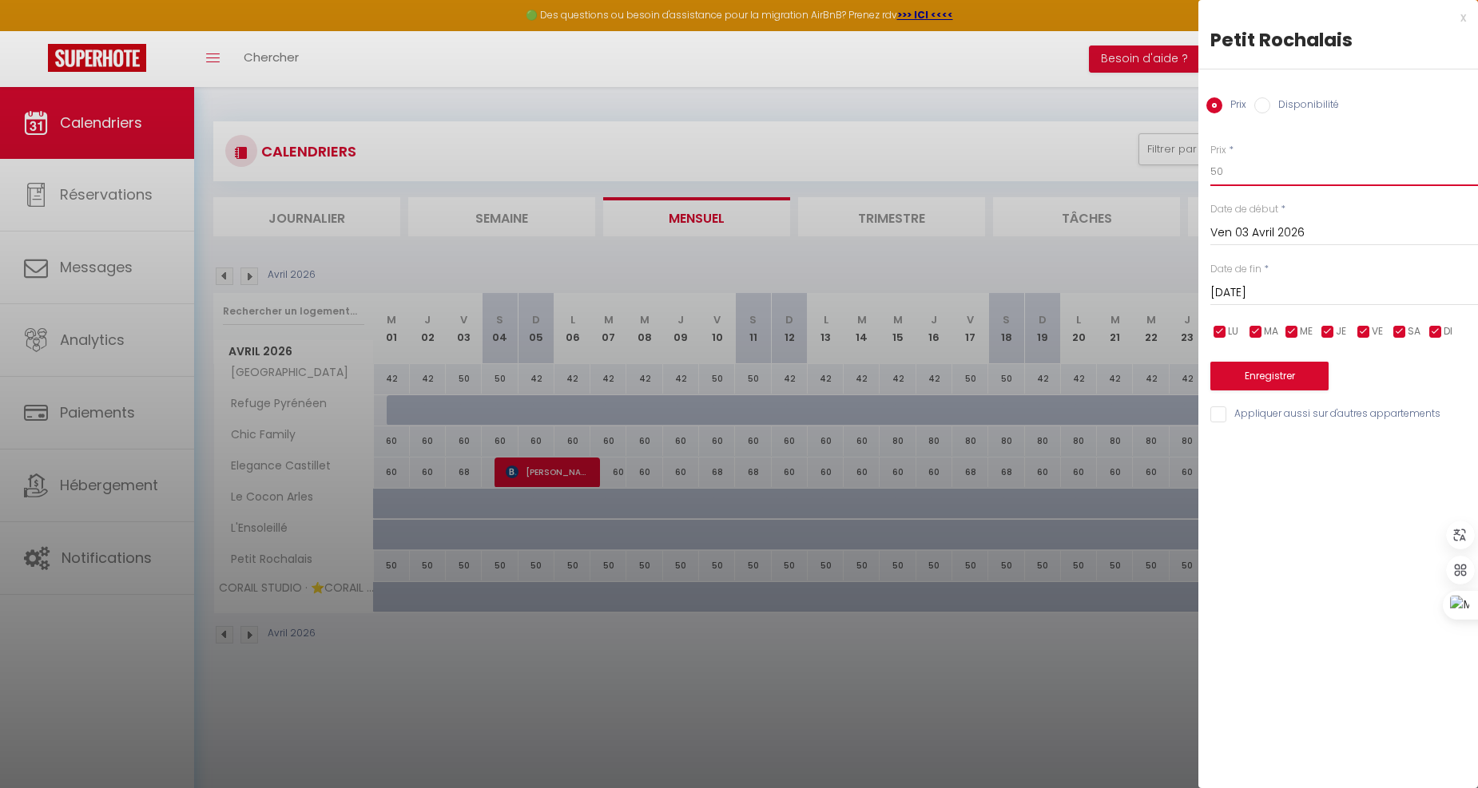
click at [1300, 163] on input "50" at bounding box center [1344, 171] width 268 height 29
type input "59"
click at [1308, 288] on input "[DATE]" at bounding box center [1344, 293] width 268 height 21
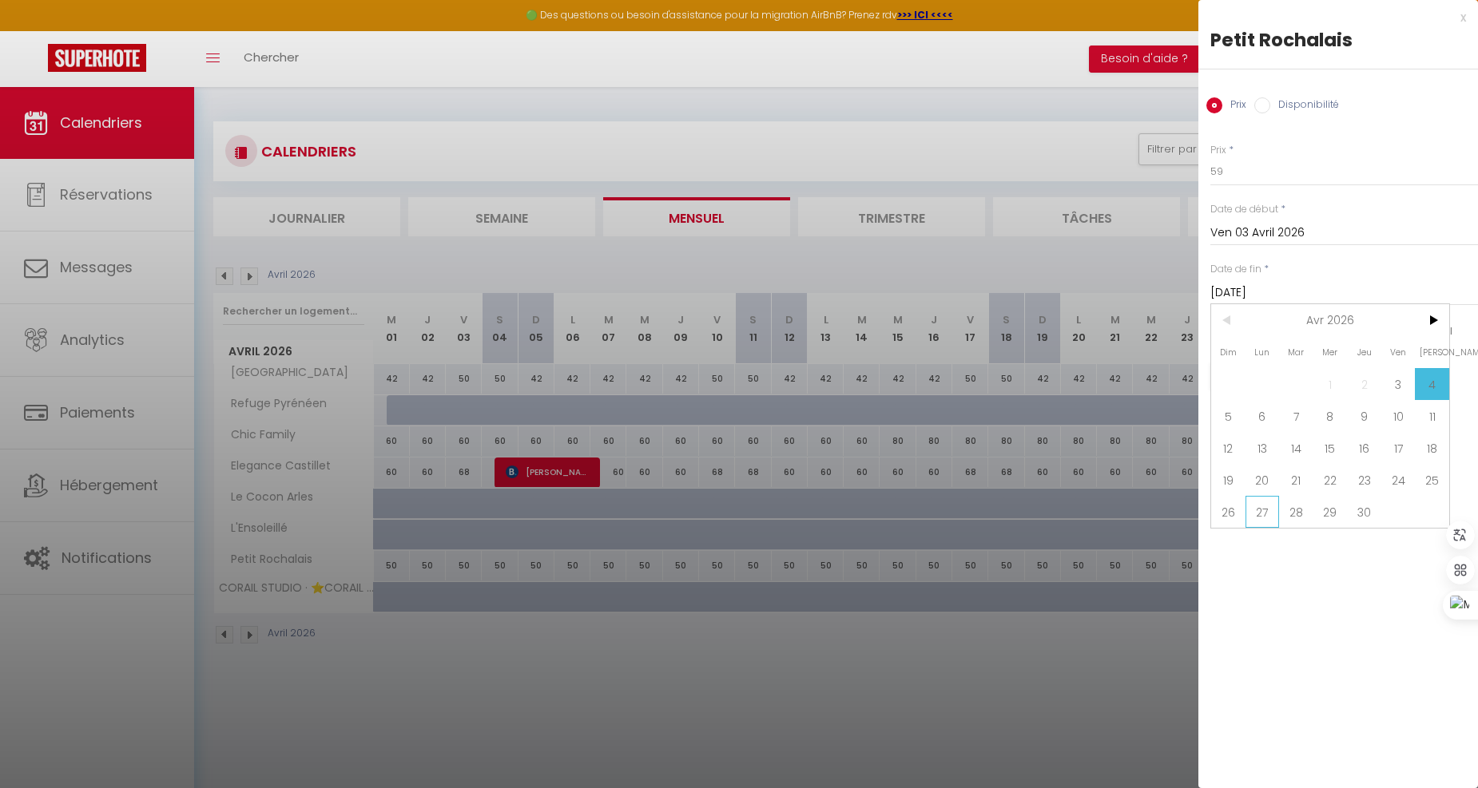
click at [1259, 516] on span "27" at bounding box center [1262, 512] width 34 height 32
type input "Lun 27 Avril 2026"
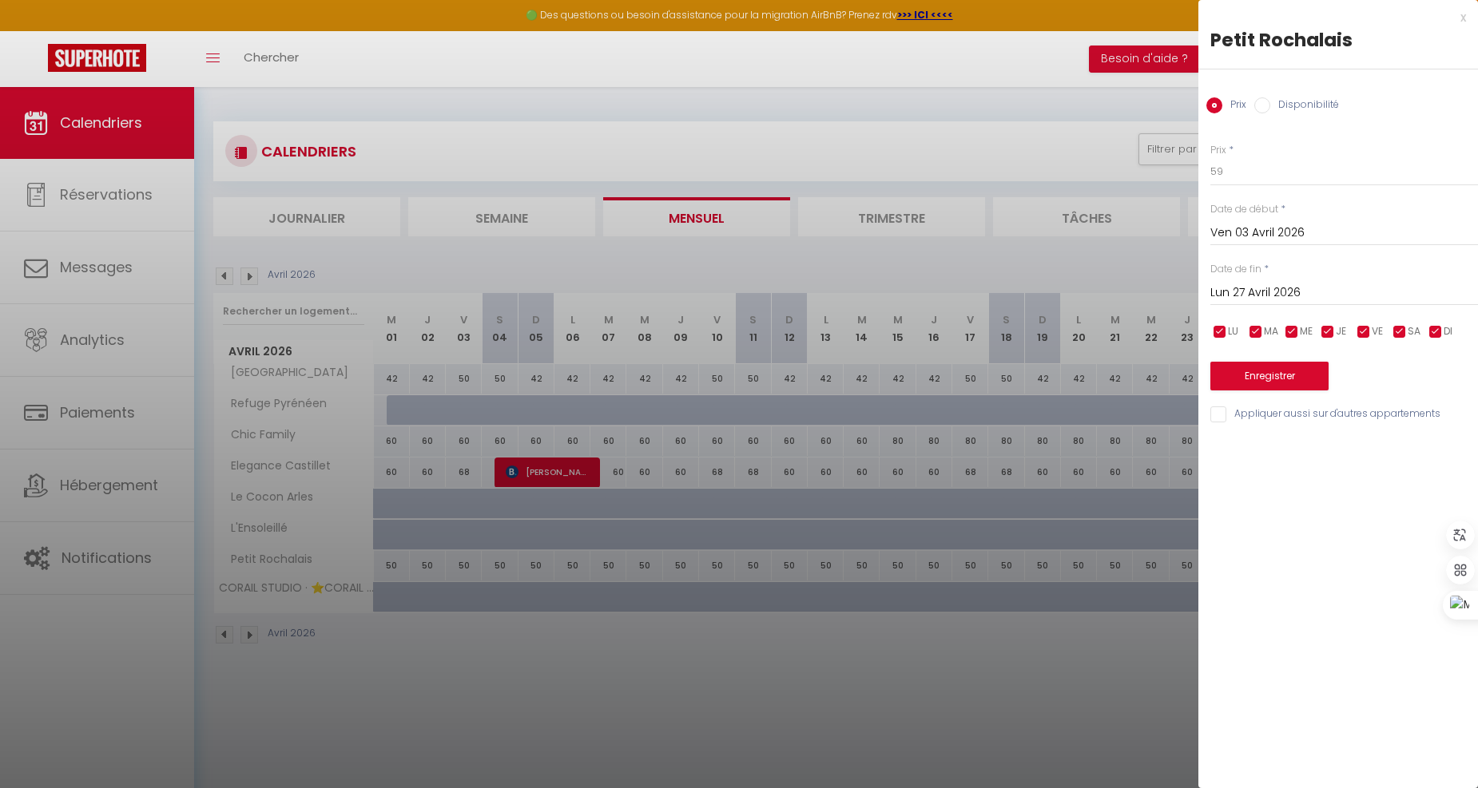
click at [1366, 335] on input "checkbox" at bounding box center [1364, 332] width 16 height 16
checkbox input "false"
click at [1402, 331] on input "checkbox" at bounding box center [1399, 332] width 16 height 16
checkbox input "false"
click at [1304, 378] on button "Enregistrer" at bounding box center [1269, 376] width 118 height 29
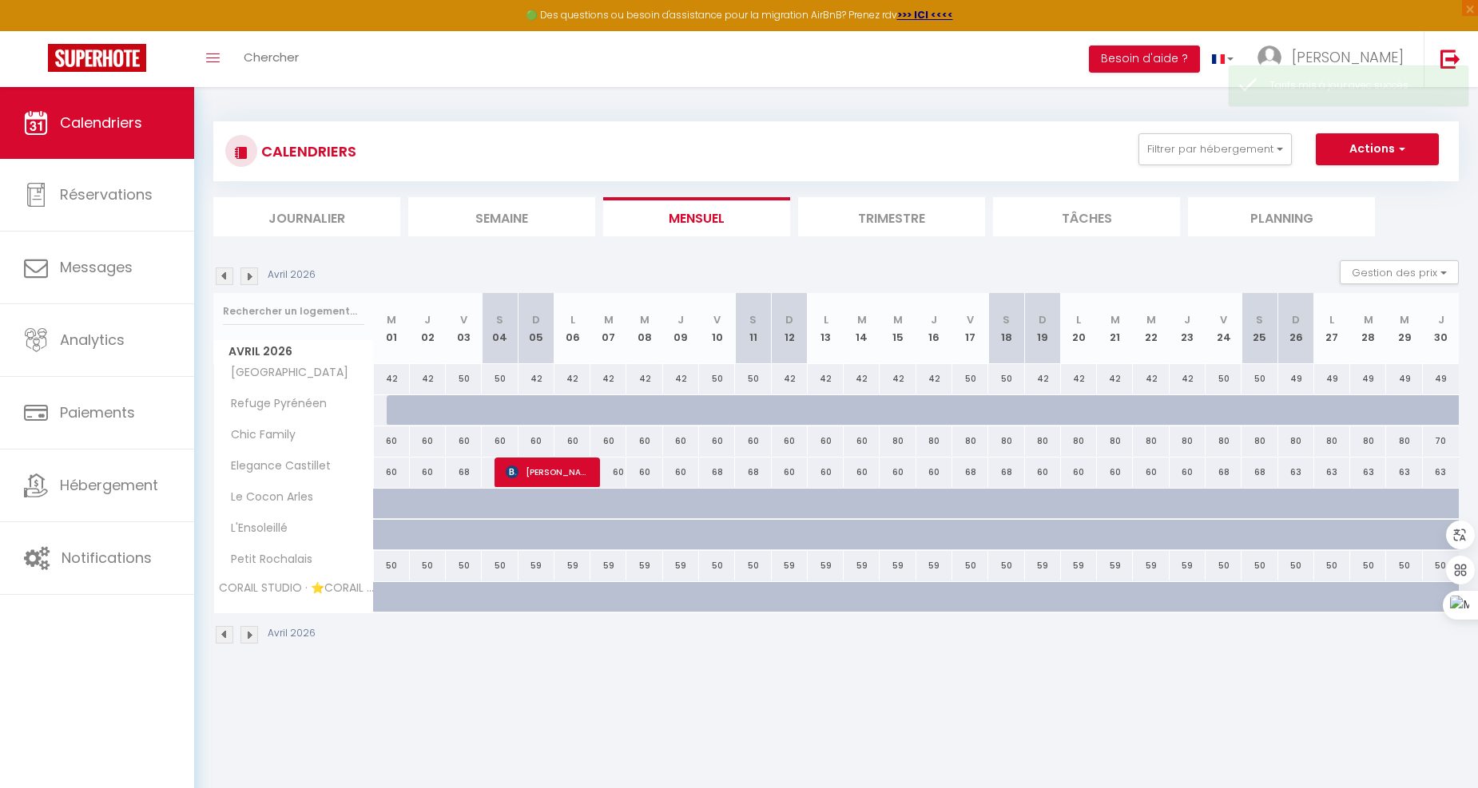
click at [459, 566] on div "50" at bounding box center [464, 566] width 36 height 30
type input "50"
type input "Ven 03 Avril 2026"
type input "[DATE]"
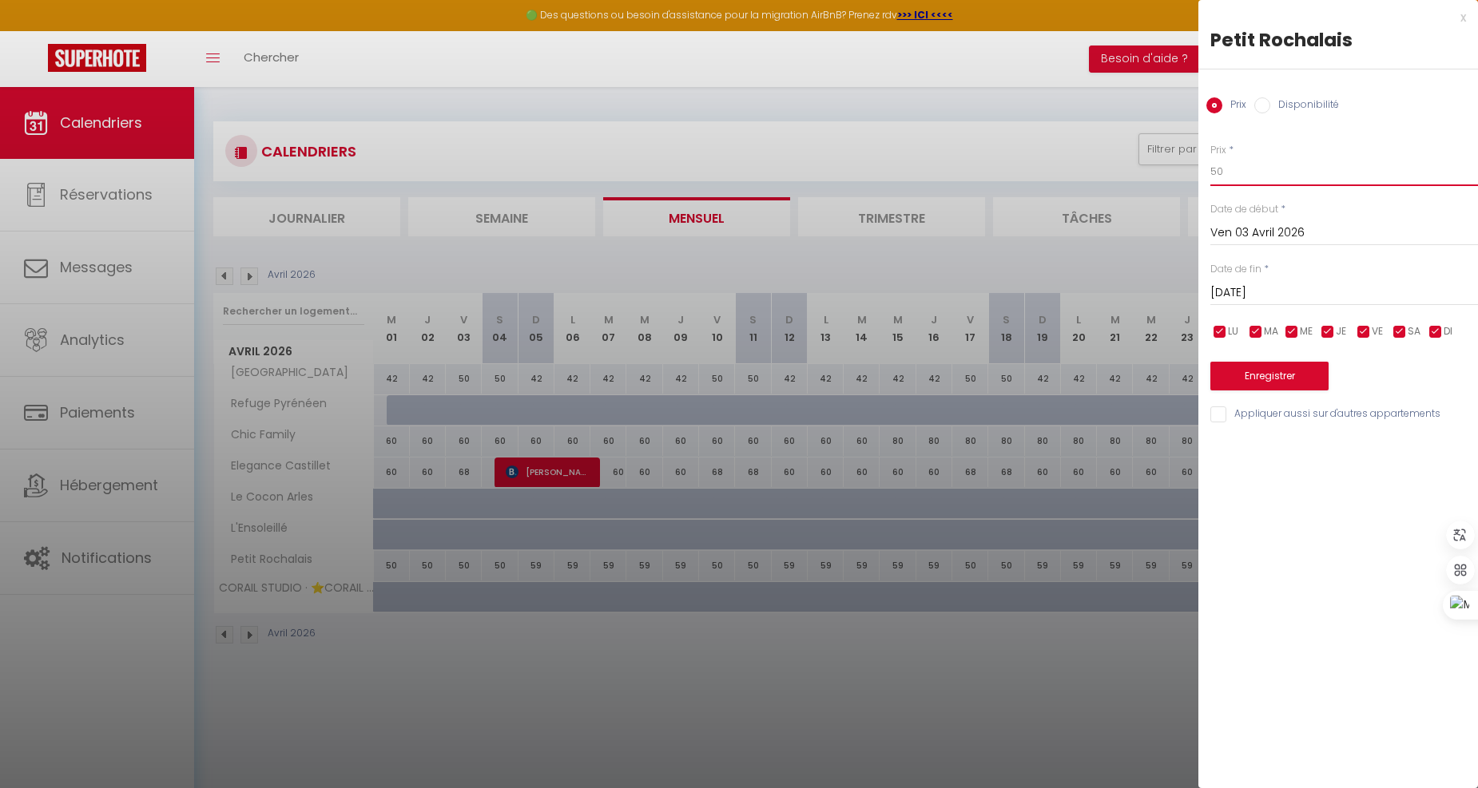
click at [1229, 161] on input "50" at bounding box center [1344, 171] width 268 height 29
type input "5"
type input "68"
click at [1257, 288] on input "[DATE]" at bounding box center [1344, 293] width 268 height 21
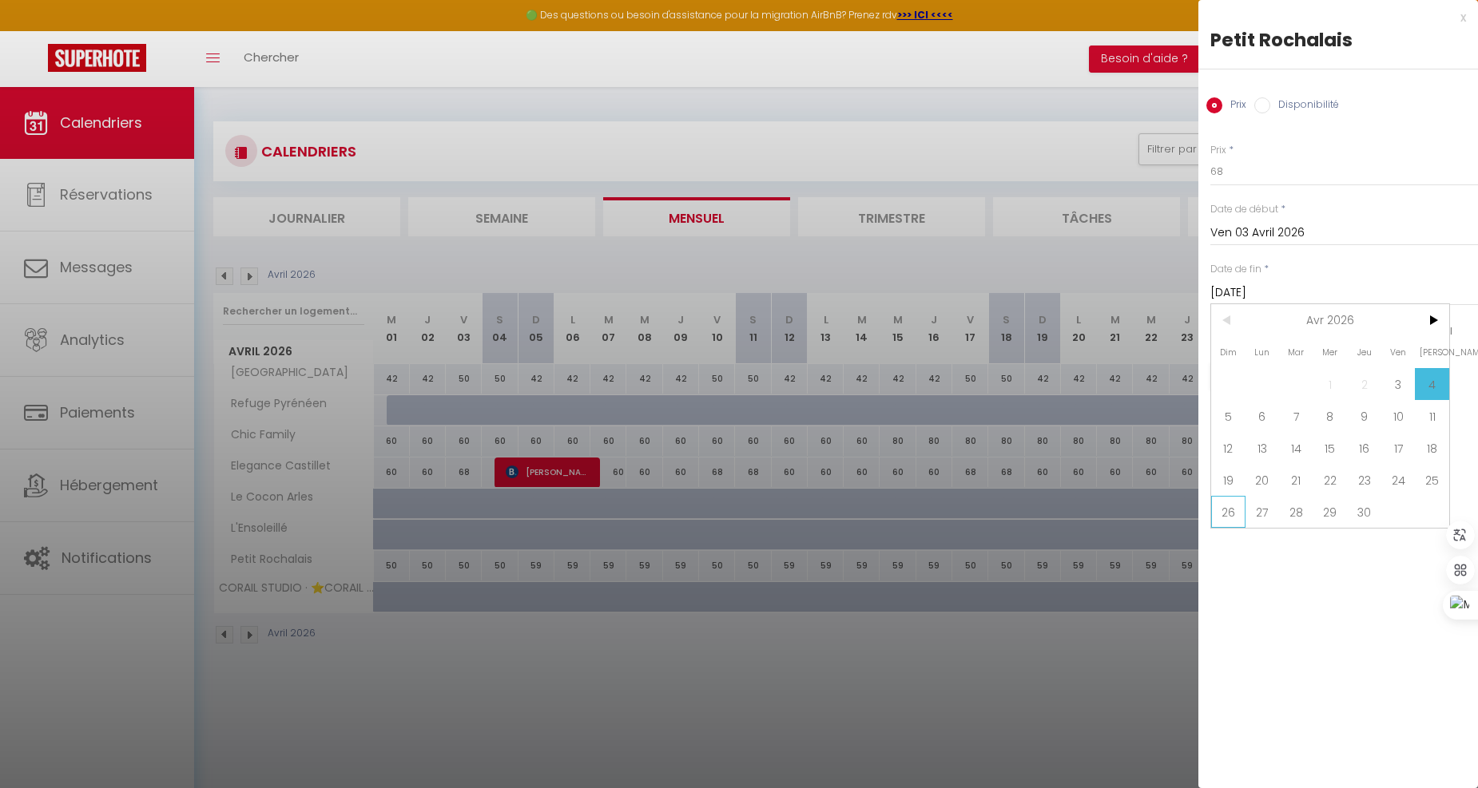
click at [1236, 518] on span "26" at bounding box center [1228, 512] width 34 height 32
type input "Dim 26 Avril 2026"
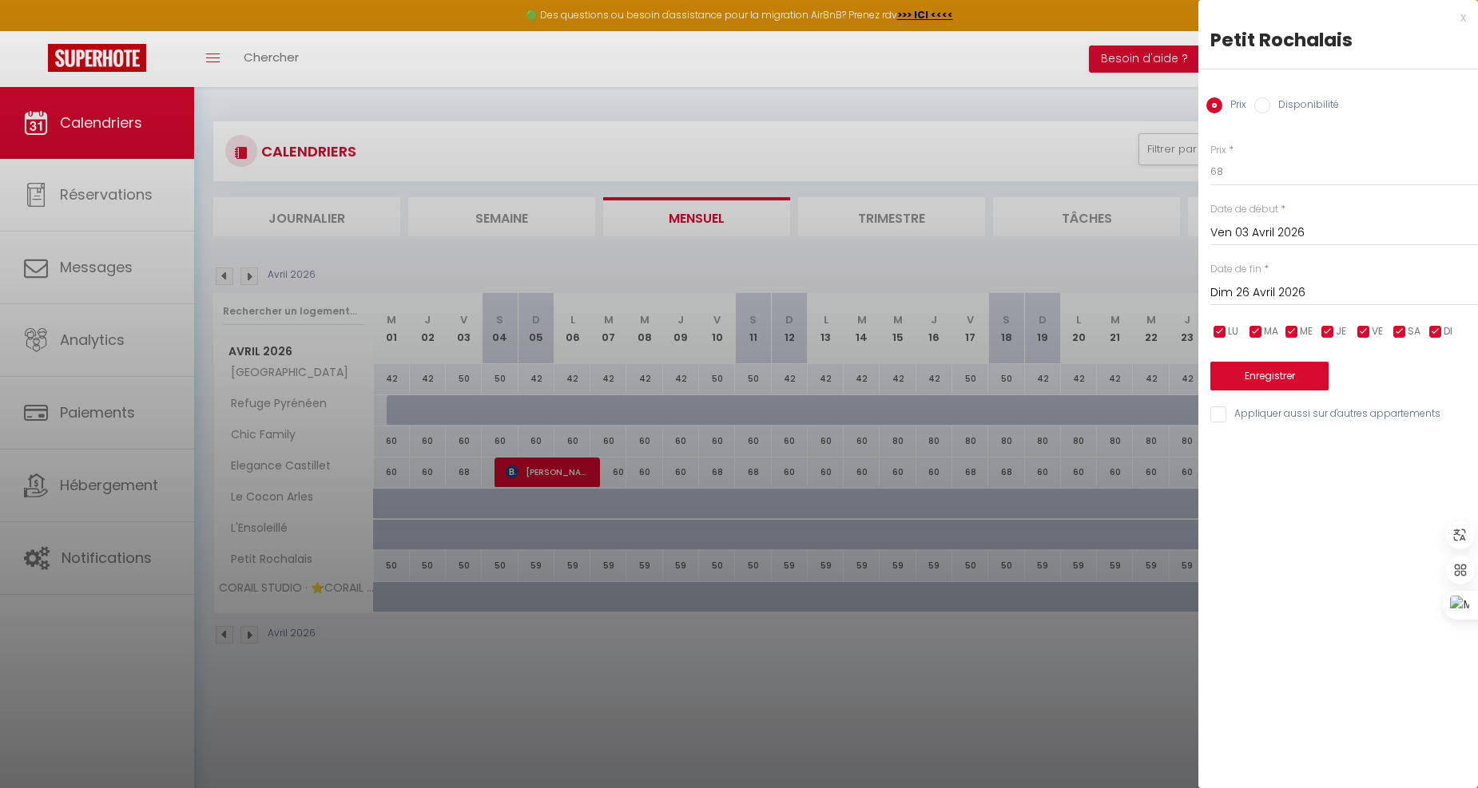
click at [1221, 331] on input "checkbox" at bounding box center [1220, 332] width 16 height 16
checkbox input "false"
click at [1254, 333] on input "checkbox" at bounding box center [1256, 332] width 16 height 16
checkbox input "false"
click at [1298, 338] on input "checkbox" at bounding box center [1292, 332] width 16 height 16
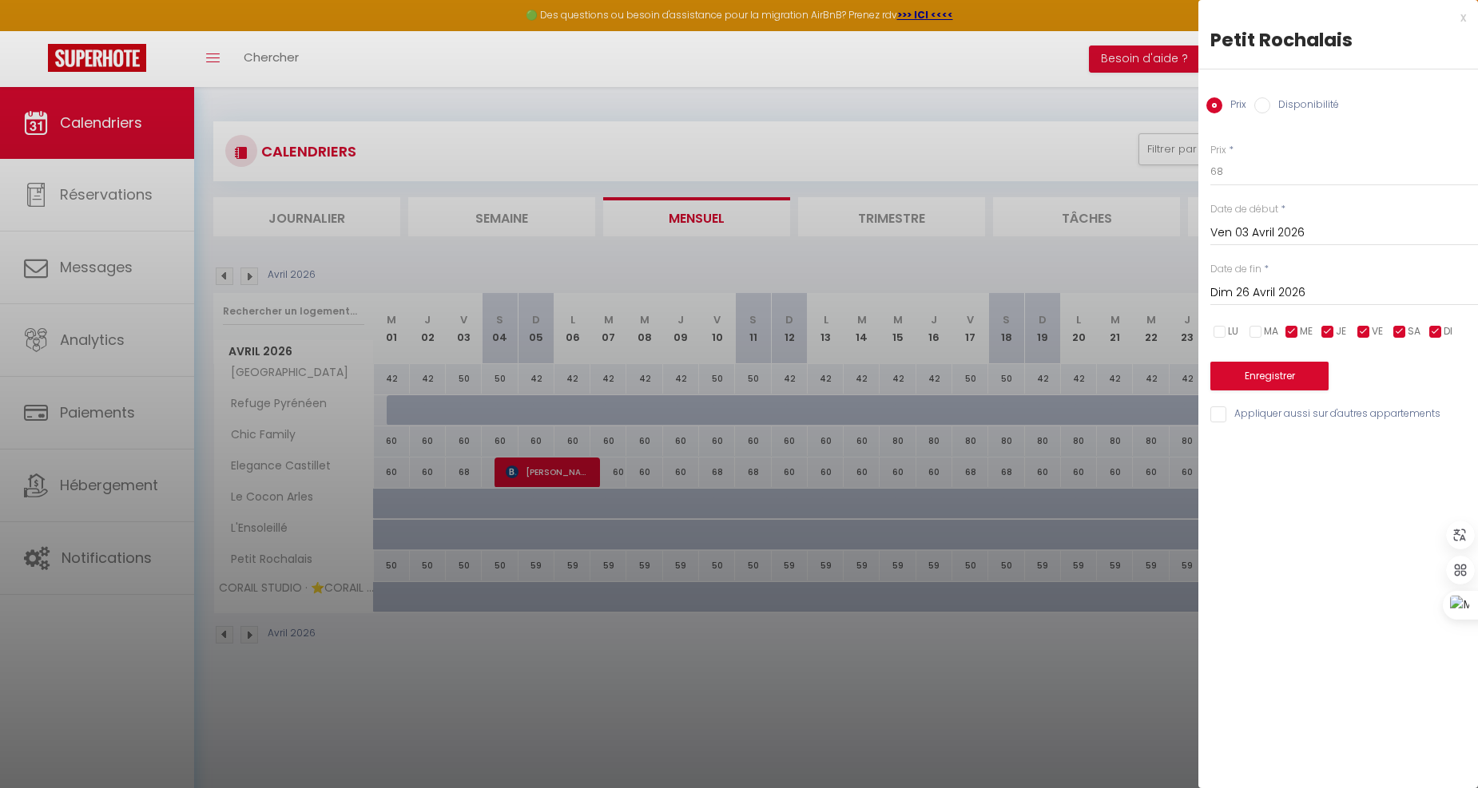
checkbox input "false"
click at [1329, 332] on input "checkbox" at bounding box center [1328, 332] width 16 height 16
checkbox input "false"
click at [1433, 331] on input "checkbox" at bounding box center [1435, 332] width 16 height 16
checkbox input "false"
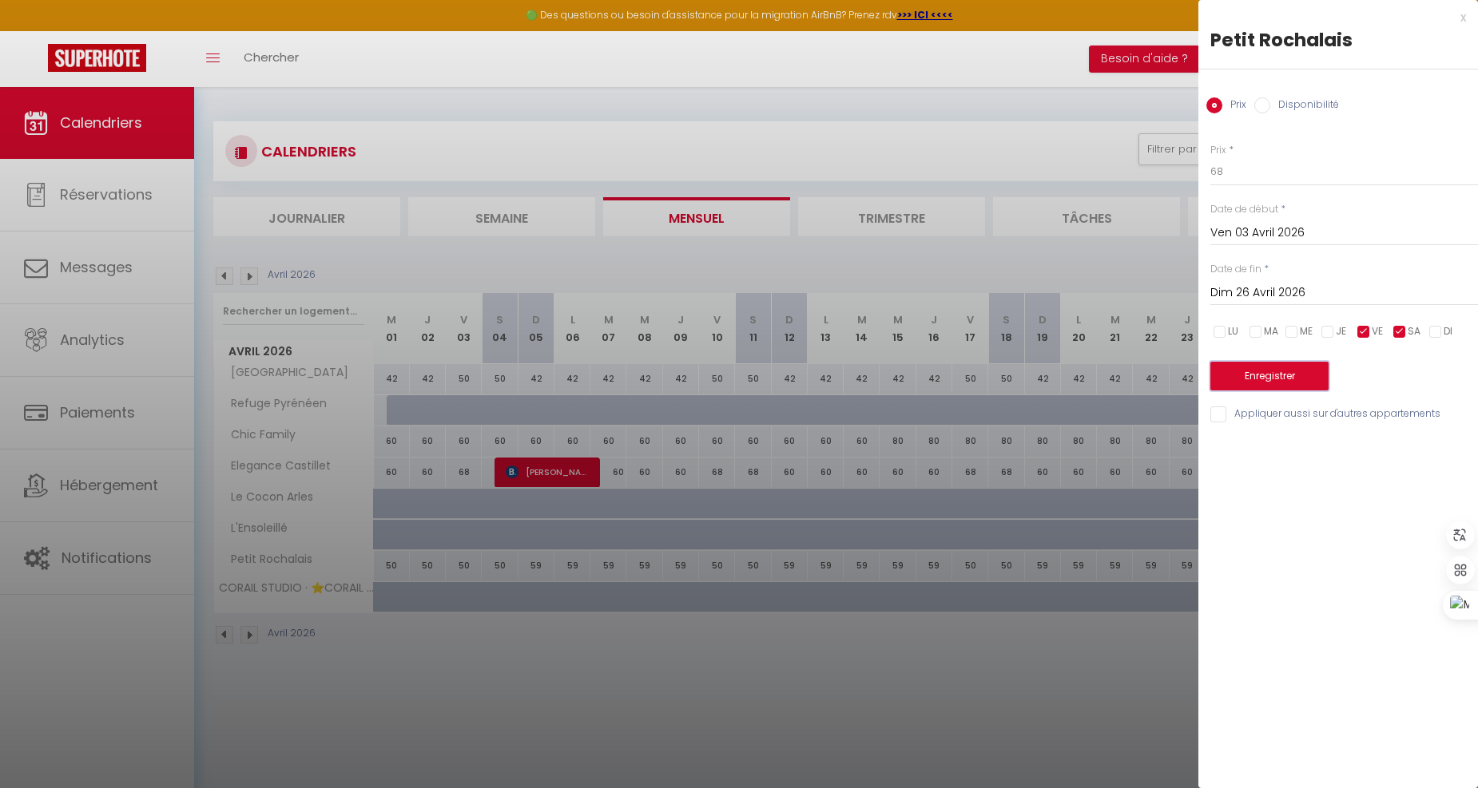
click at [1308, 375] on button "Enregistrer" at bounding box center [1269, 376] width 118 height 29
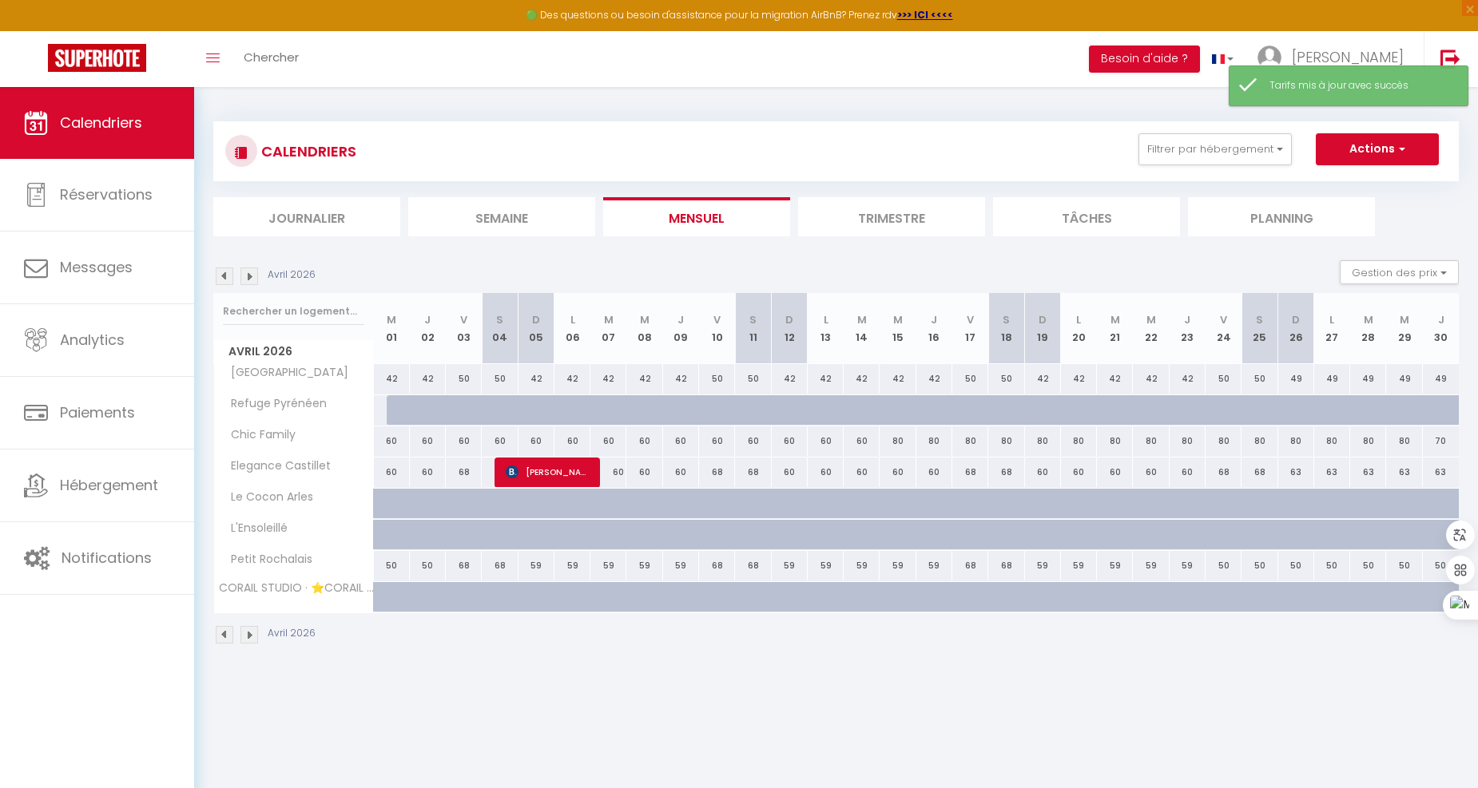
click at [248, 274] on img at bounding box center [249, 277] width 18 height 18
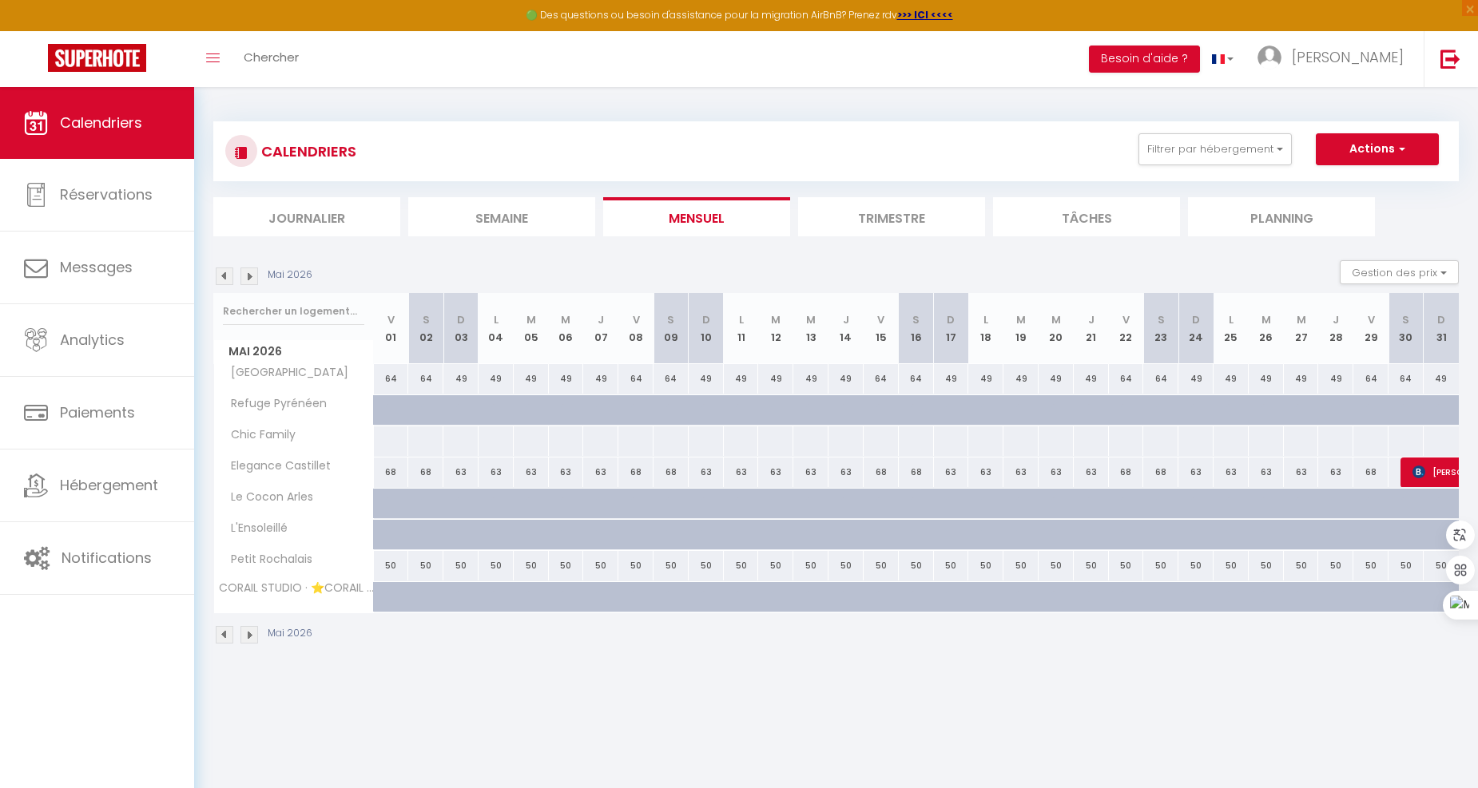
click at [226, 273] on img at bounding box center [225, 277] width 18 height 18
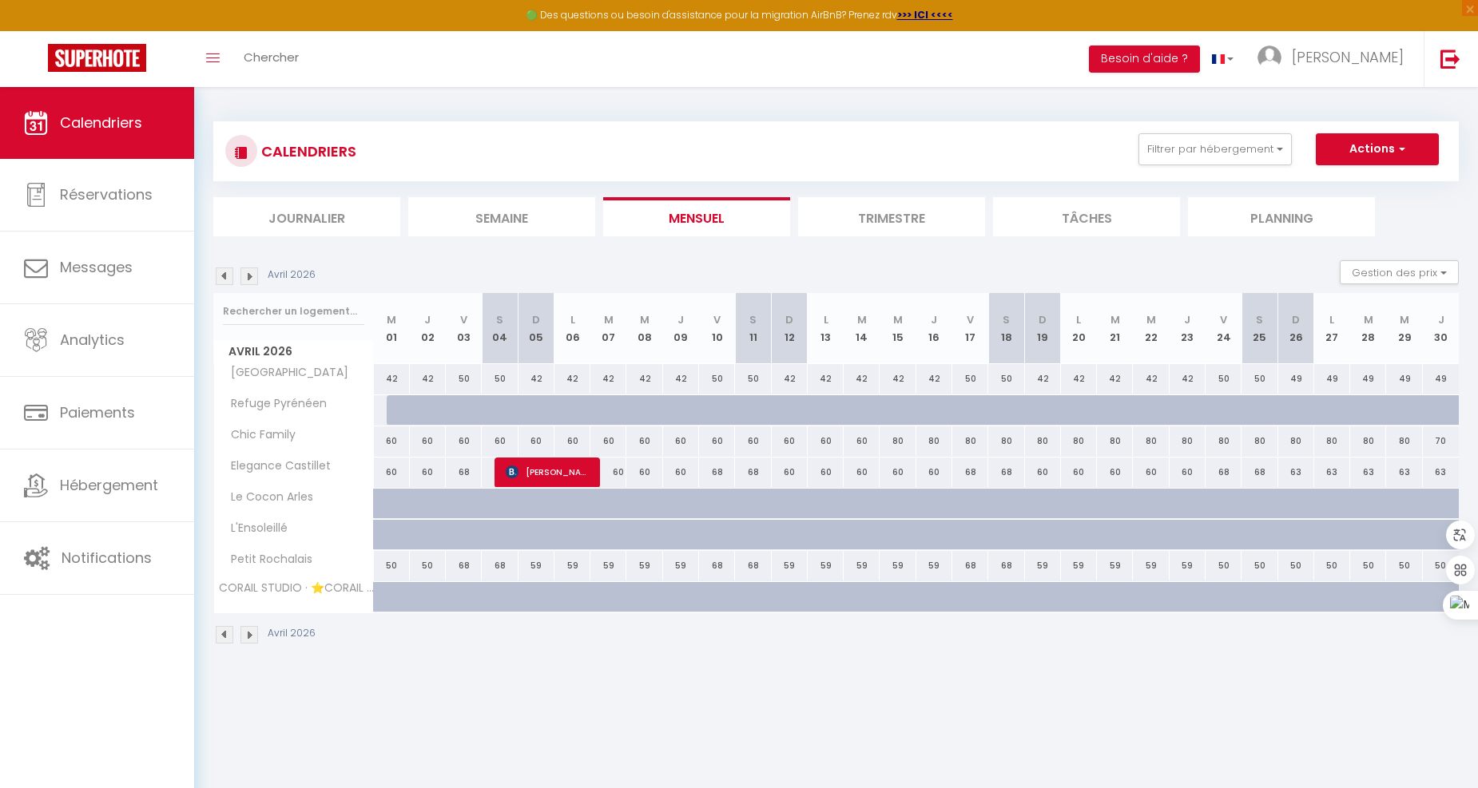
click at [534, 565] on div "59" at bounding box center [536, 566] width 36 height 30
type input "59"
type input "Dim 05 Avril 2026"
type input "Lun 06 Avril 2026"
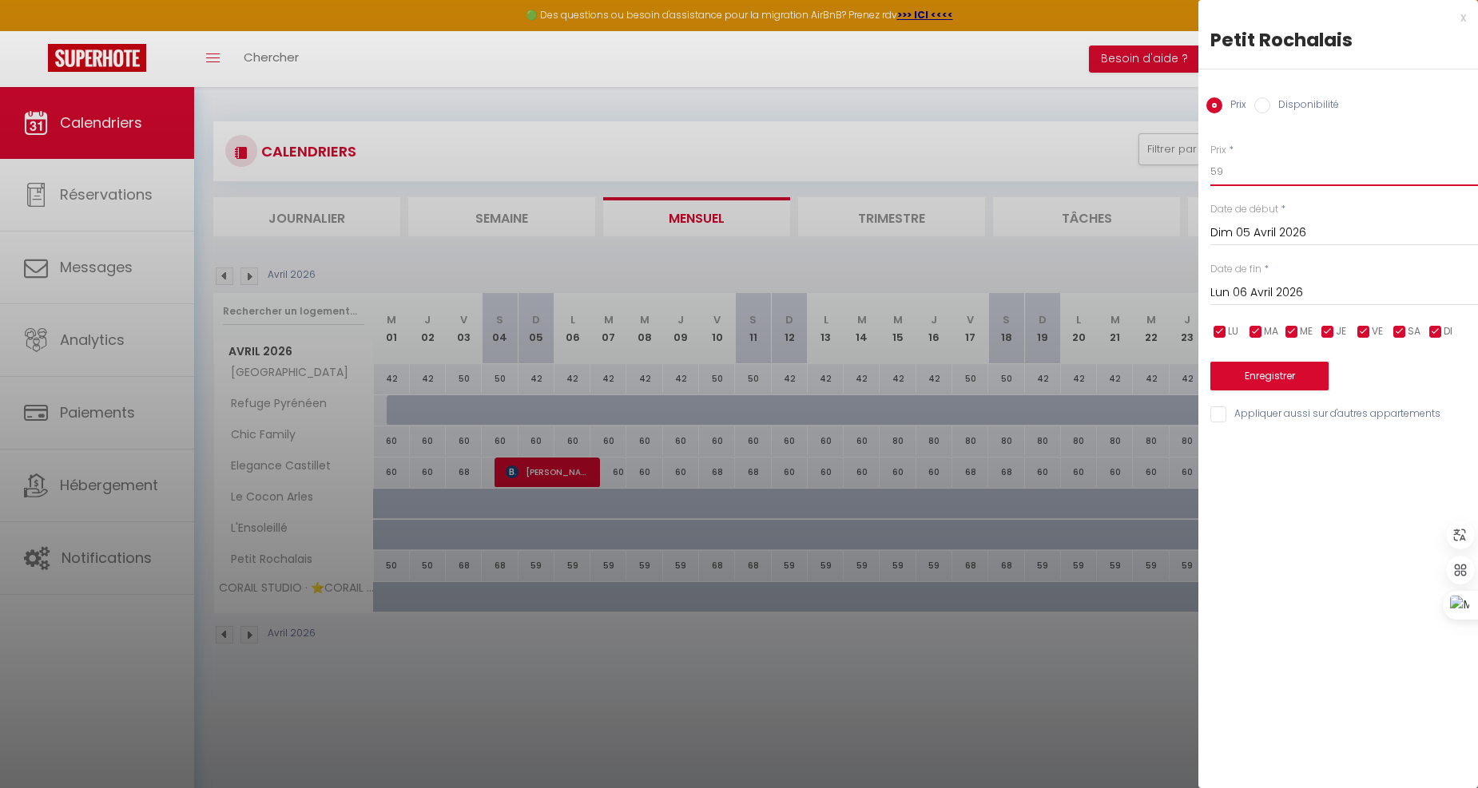
click at [1234, 180] on input "59" at bounding box center [1344, 171] width 268 height 29
type input "5"
type input "68"
click at [1264, 380] on button "Enregistrer" at bounding box center [1269, 376] width 118 height 29
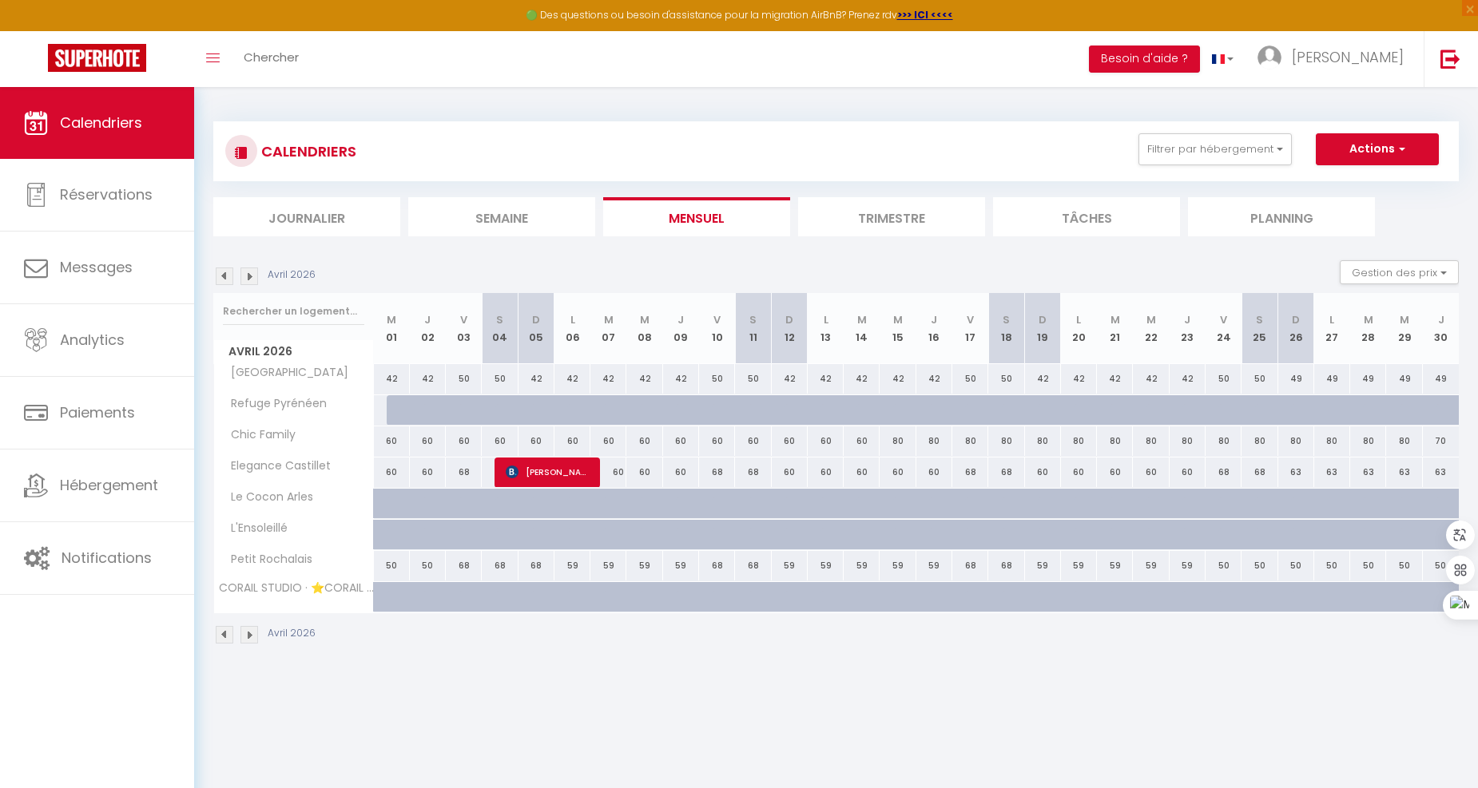
click at [254, 272] on img at bounding box center [249, 277] width 18 height 18
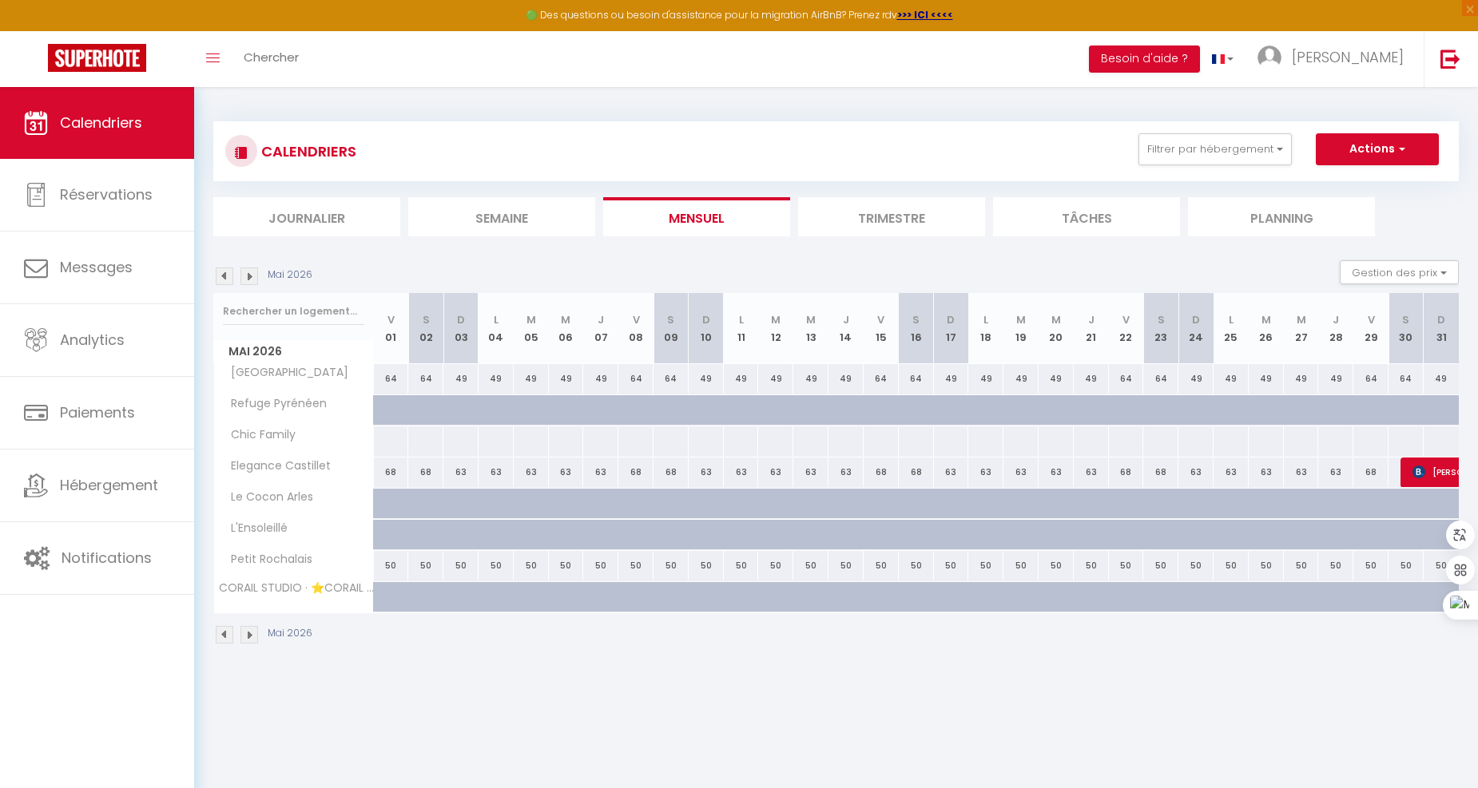
click at [847, 569] on div "50" at bounding box center [845, 566] width 35 height 30
type input "50"
type input "Jeu 14 Mai 2026"
type input "Ven 15 Mai 2026"
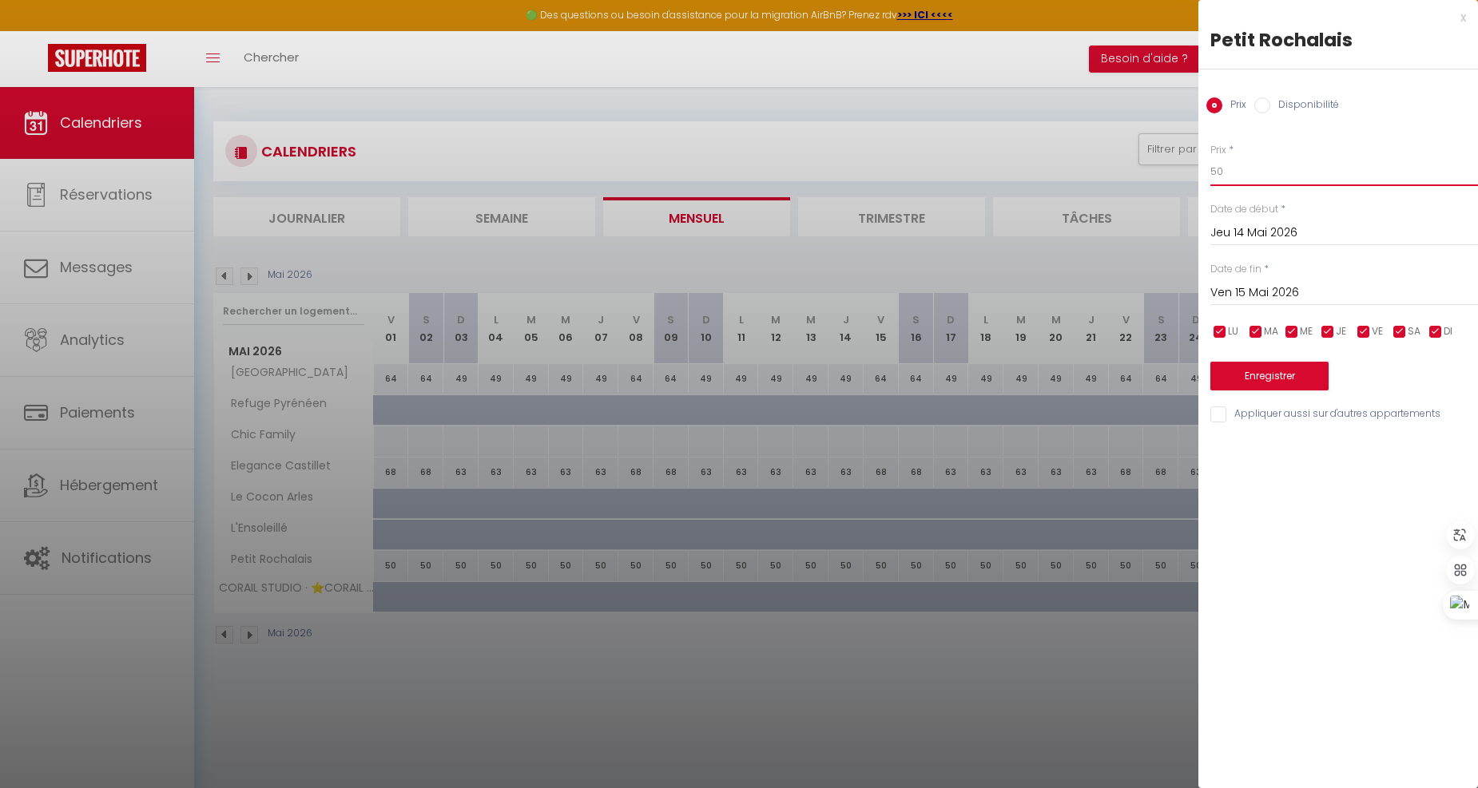
click at [1300, 173] on input "50" at bounding box center [1344, 171] width 268 height 29
type input "5"
type input "68"
click at [1360, 296] on input "Ven 15 Mai 2026" at bounding box center [1344, 293] width 268 height 21
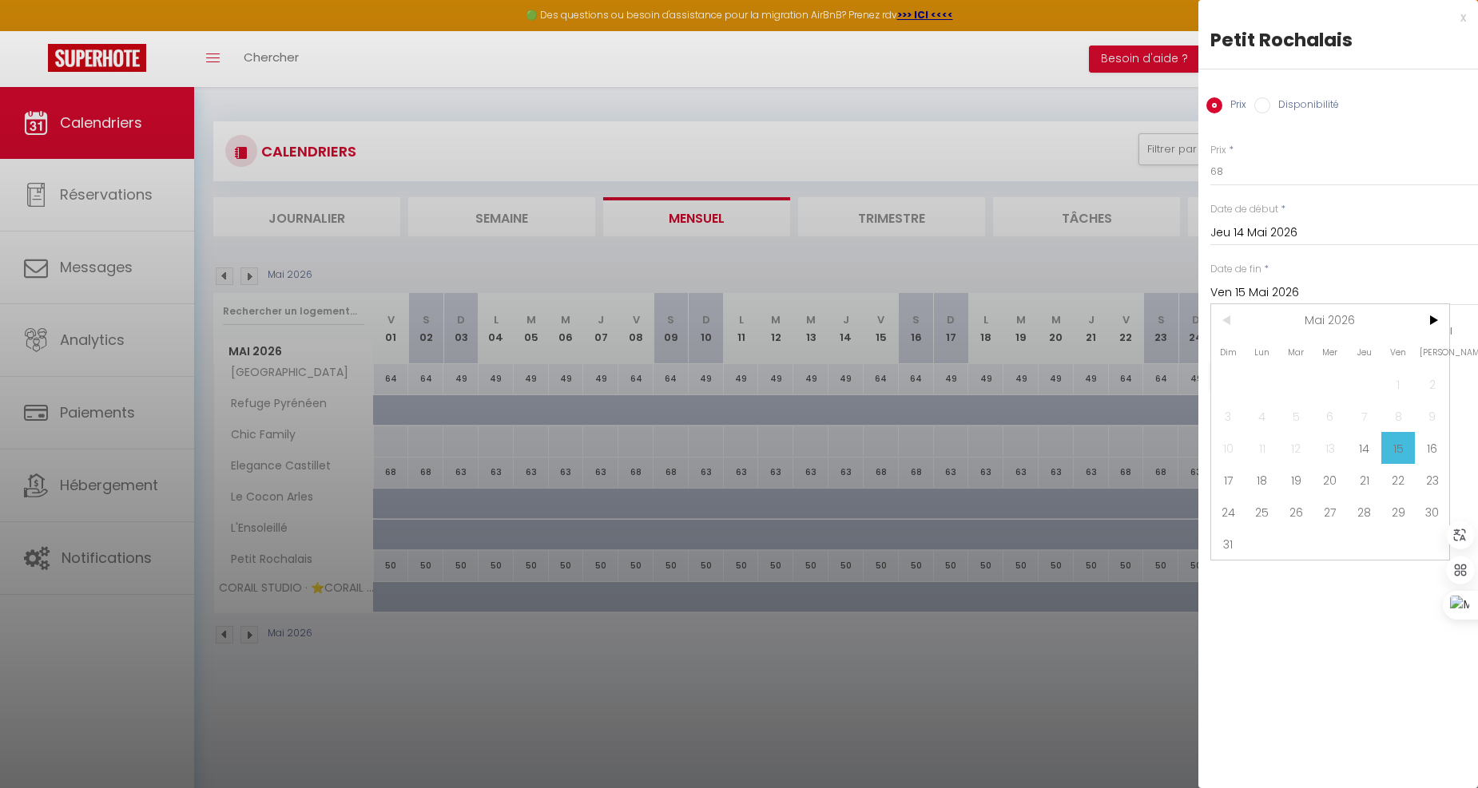
drag, startPoint x: 1237, startPoint y: 484, endPoint x: 1248, endPoint y: 467, distance: 20.2
click at [1236, 484] on span "17" at bounding box center [1228, 480] width 34 height 32
type input "Dim 17 Mai 2026"
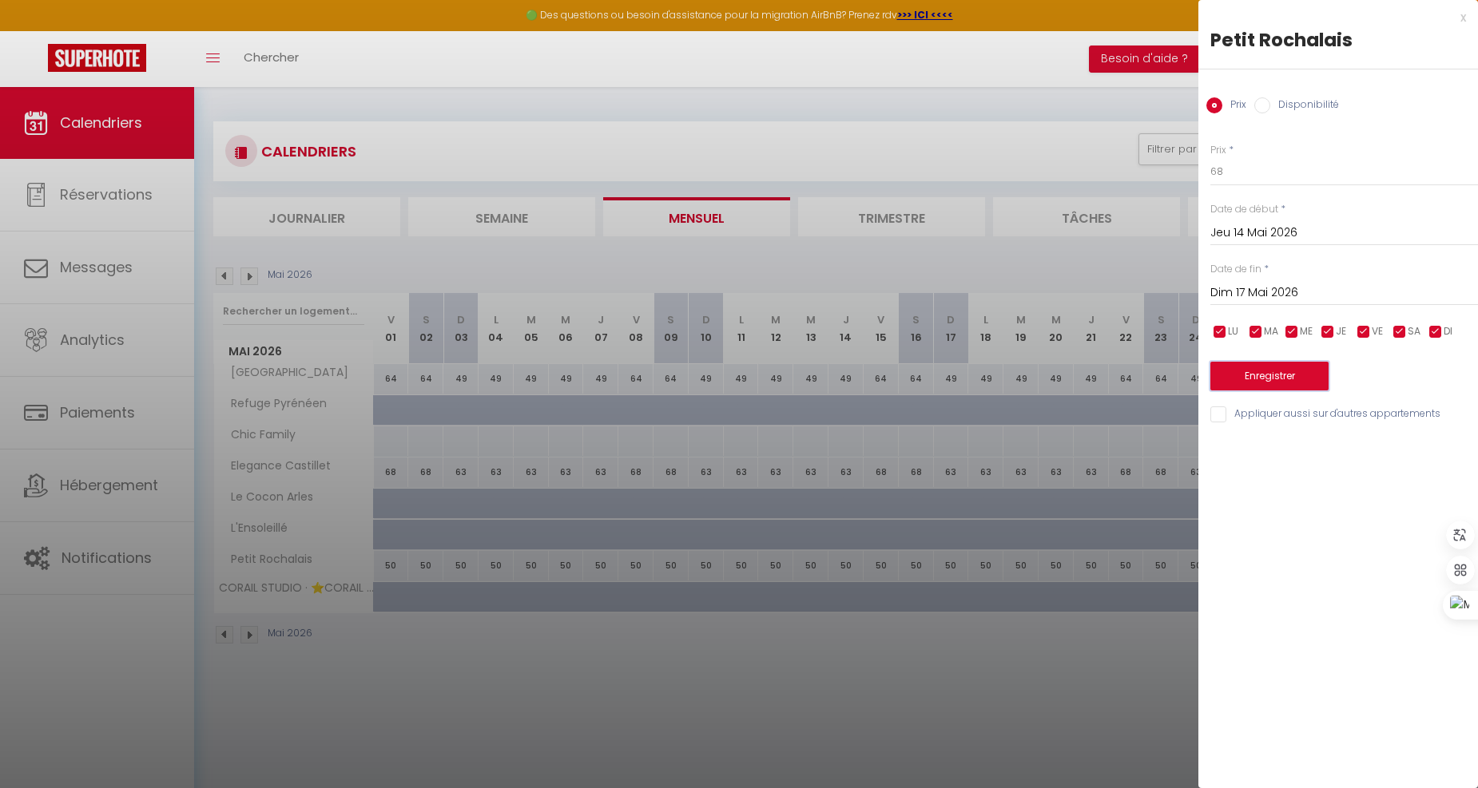
click at [1270, 383] on button "Enregistrer" at bounding box center [1269, 376] width 118 height 29
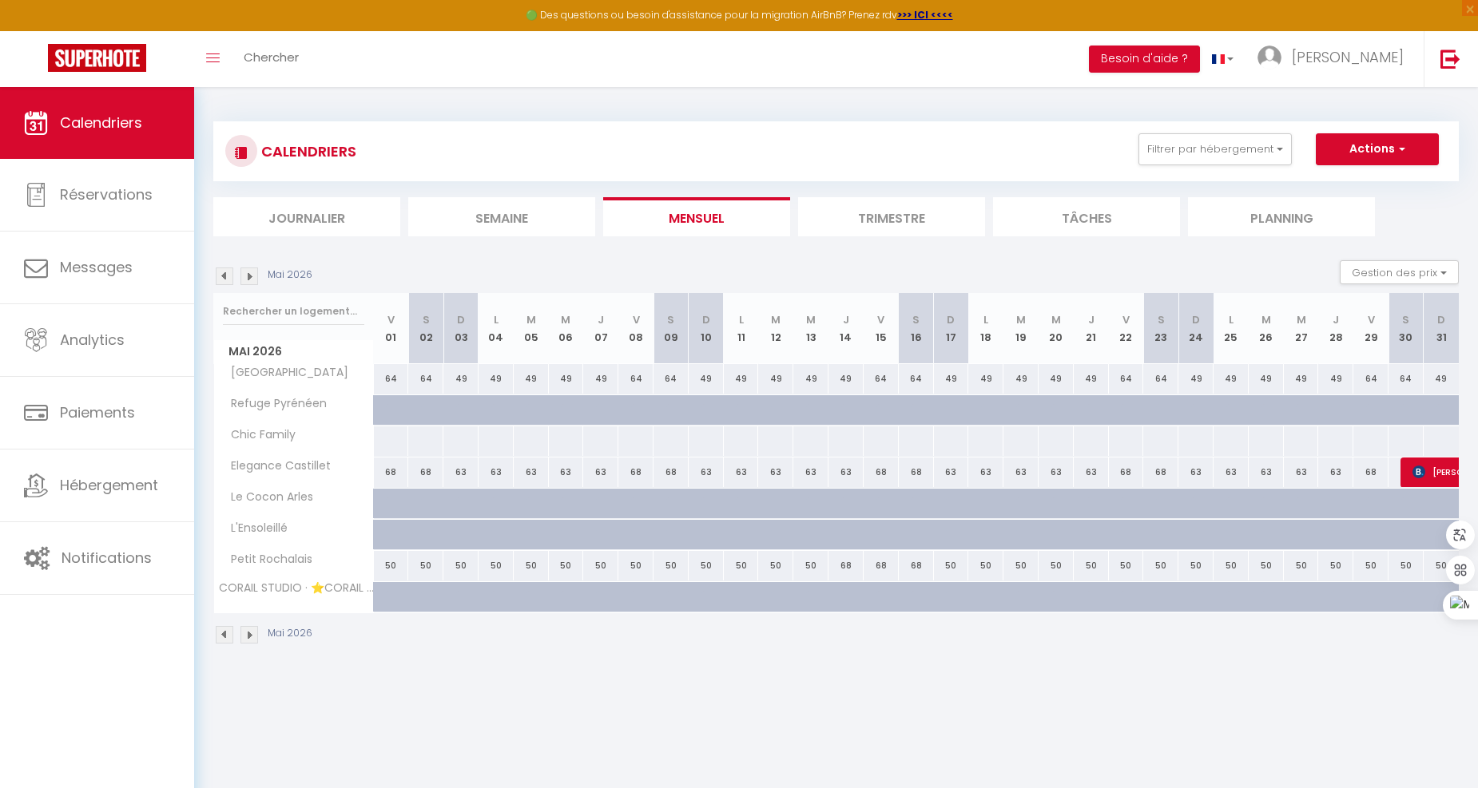
click at [1123, 564] on div "50" at bounding box center [1126, 566] width 35 height 30
type input "50"
type input "Ven 22 Mai 2026"
type input "[DATE]"
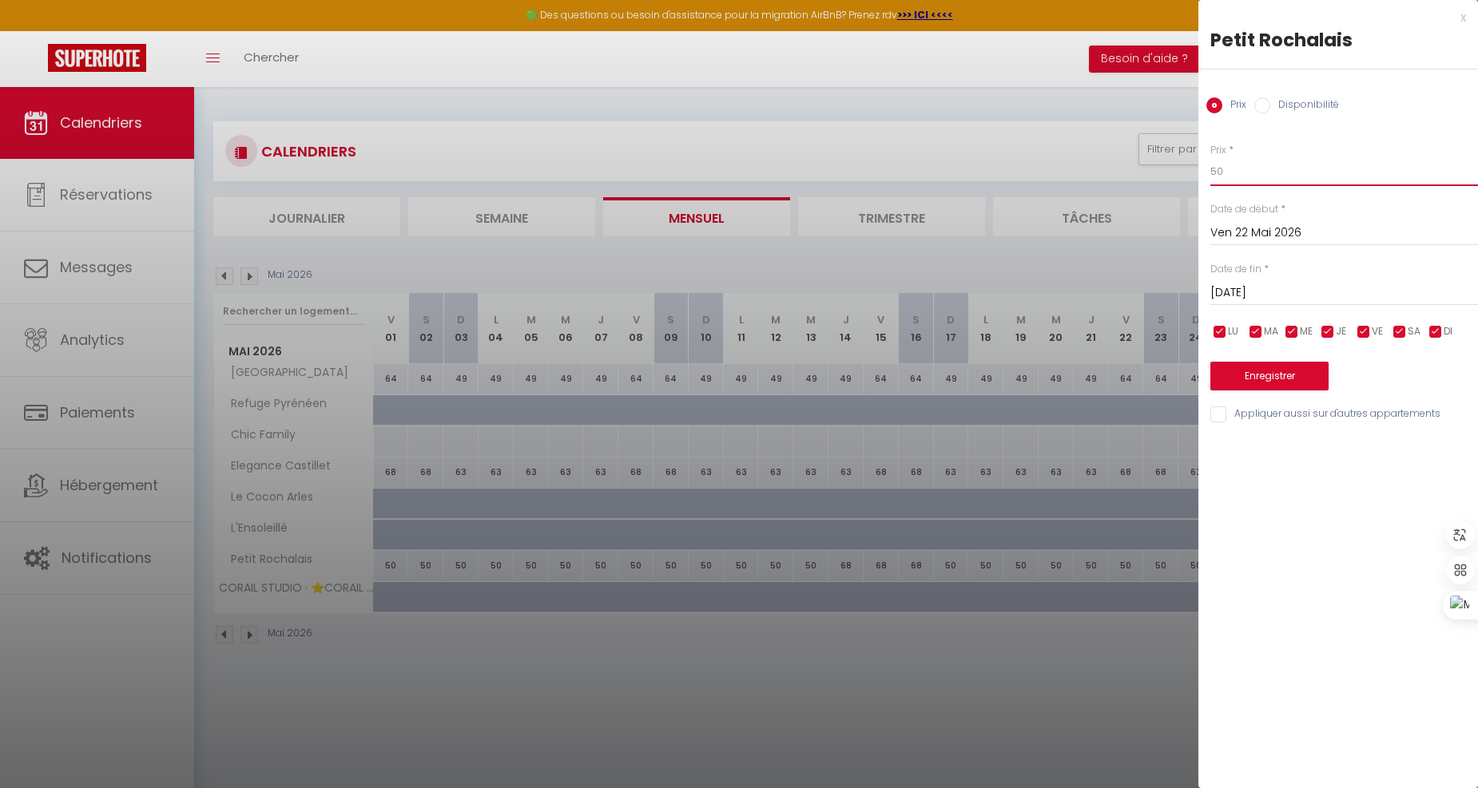
click at [1287, 173] on input "50" at bounding box center [1344, 171] width 268 height 29
type input "5"
type input "68"
click at [1338, 289] on input "[DATE]" at bounding box center [1344, 293] width 268 height 21
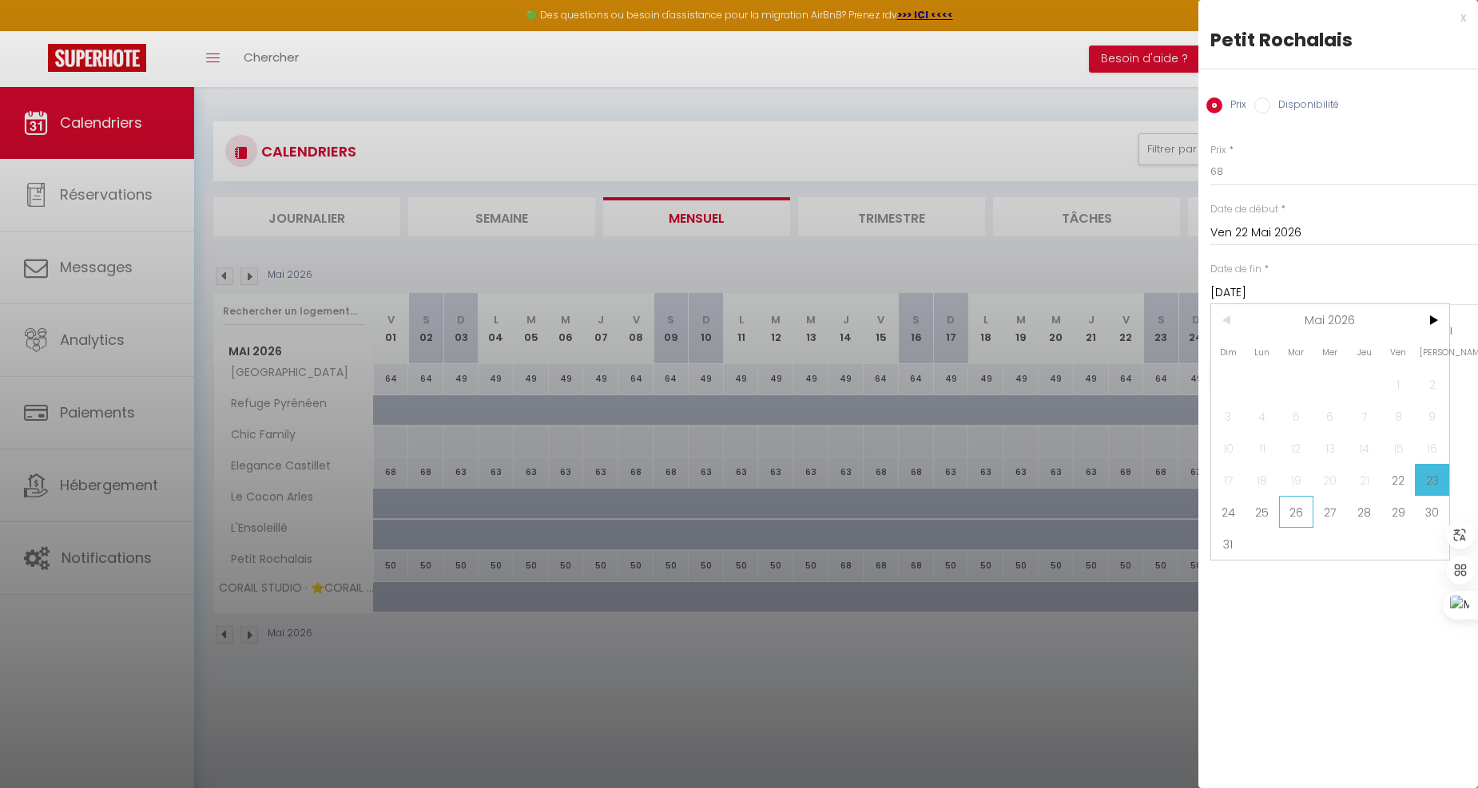
click at [1296, 517] on span "26" at bounding box center [1296, 512] width 34 height 32
type input "[DATE]"
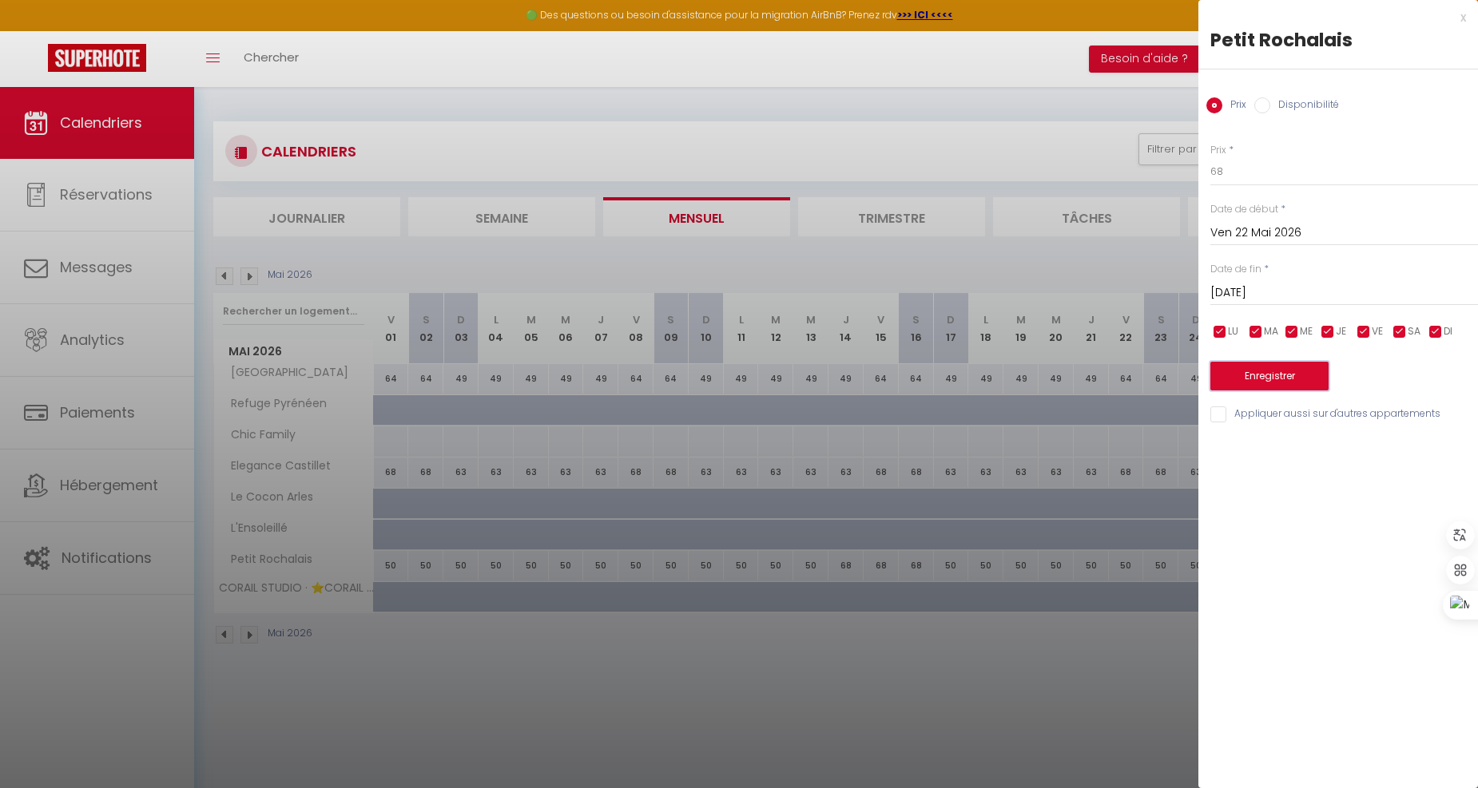
click at [1267, 383] on button "Enregistrer" at bounding box center [1269, 376] width 118 height 29
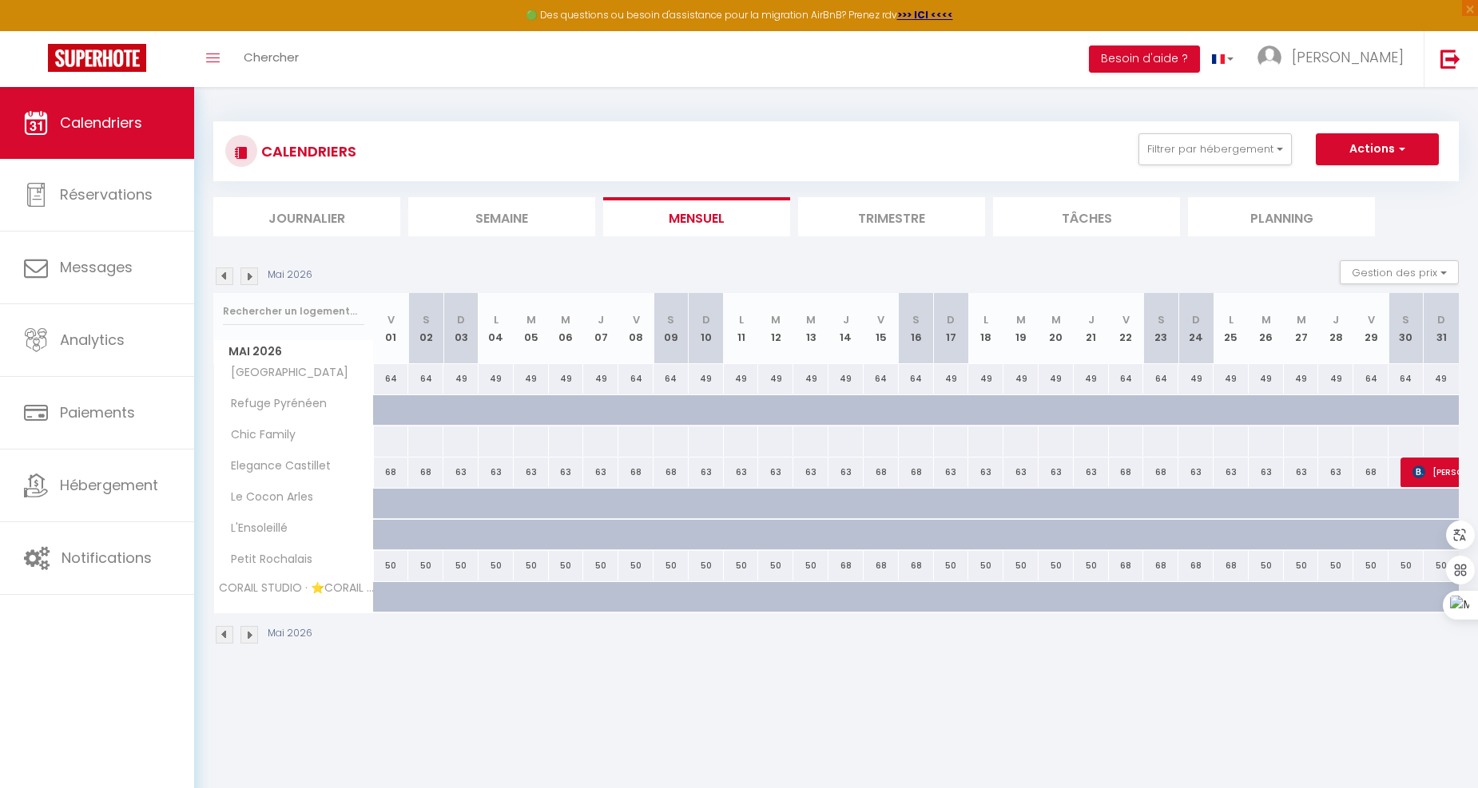
click at [245, 274] on img at bounding box center [249, 277] width 18 height 18
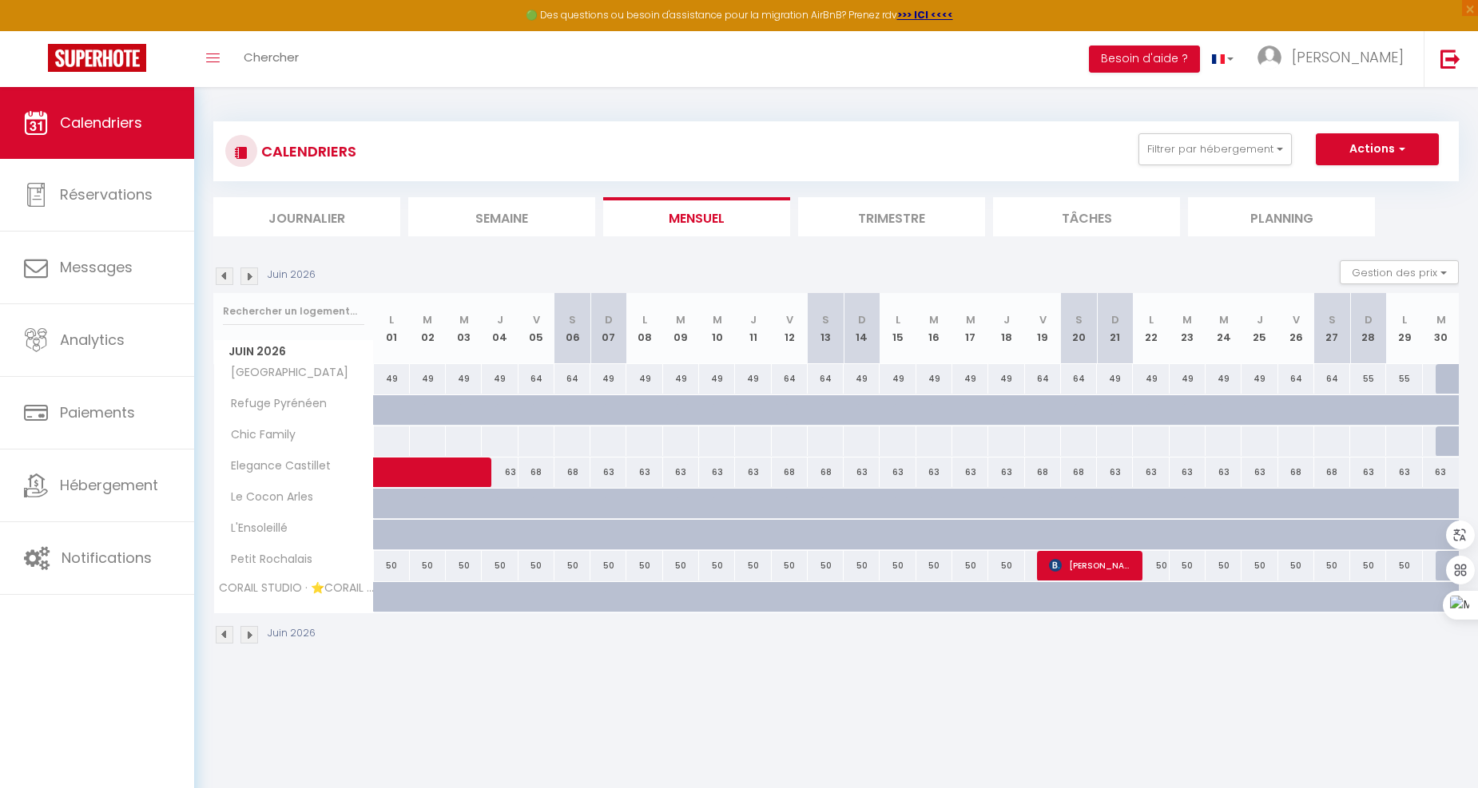
click at [224, 284] on img at bounding box center [225, 277] width 18 height 18
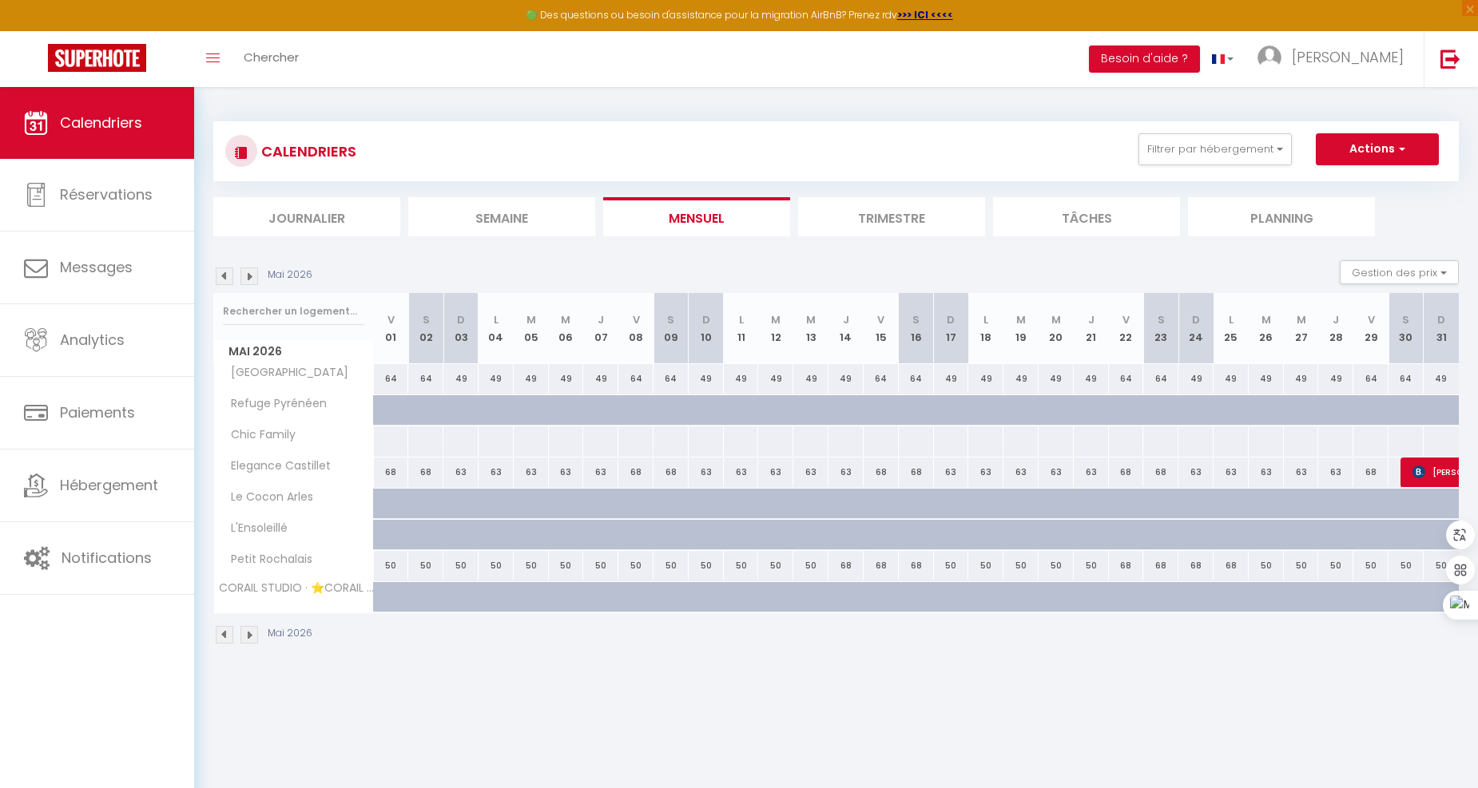
click at [248, 276] on img at bounding box center [249, 277] width 18 height 18
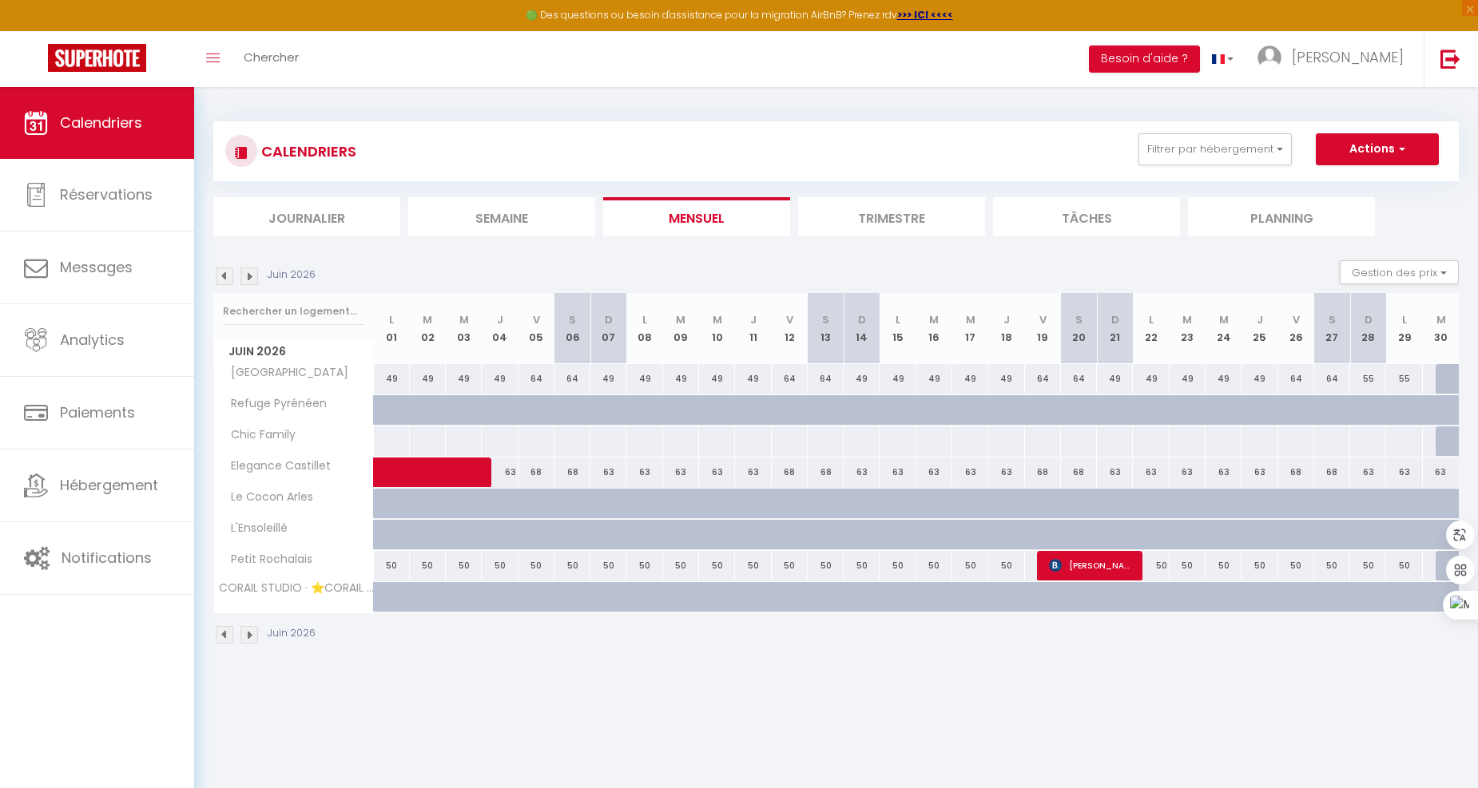
click at [387, 567] on div "50" at bounding box center [392, 566] width 36 height 30
type input "50"
type input "Lun 01 Juin 2026"
type input "[DATE]"
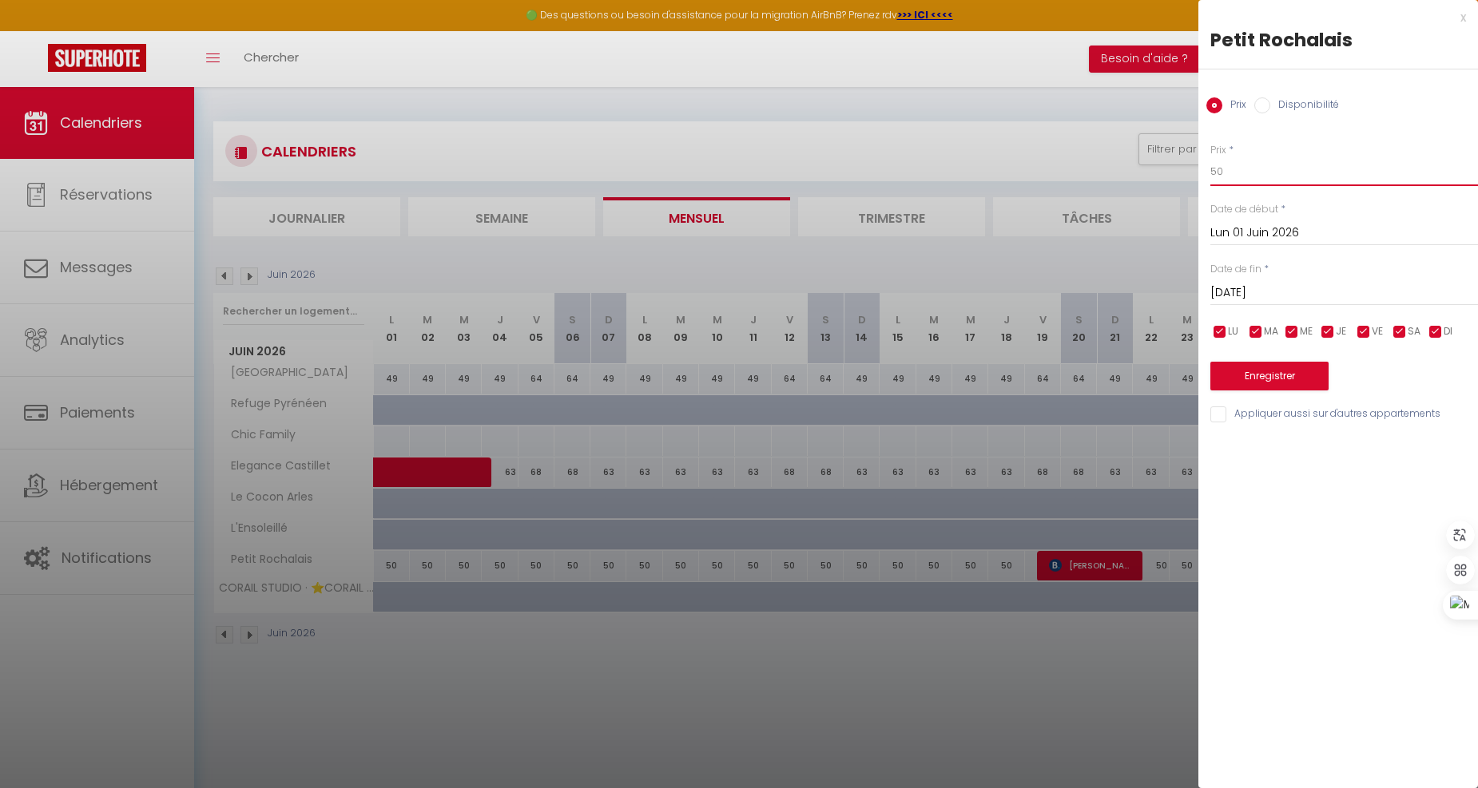
click at [1252, 176] on input "50" at bounding box center [1344, 171] width 268 height 29
type input "59"
click at [1262, 296] on input "[DATE]" at bounding box center [1344, 293] width 268 height 21
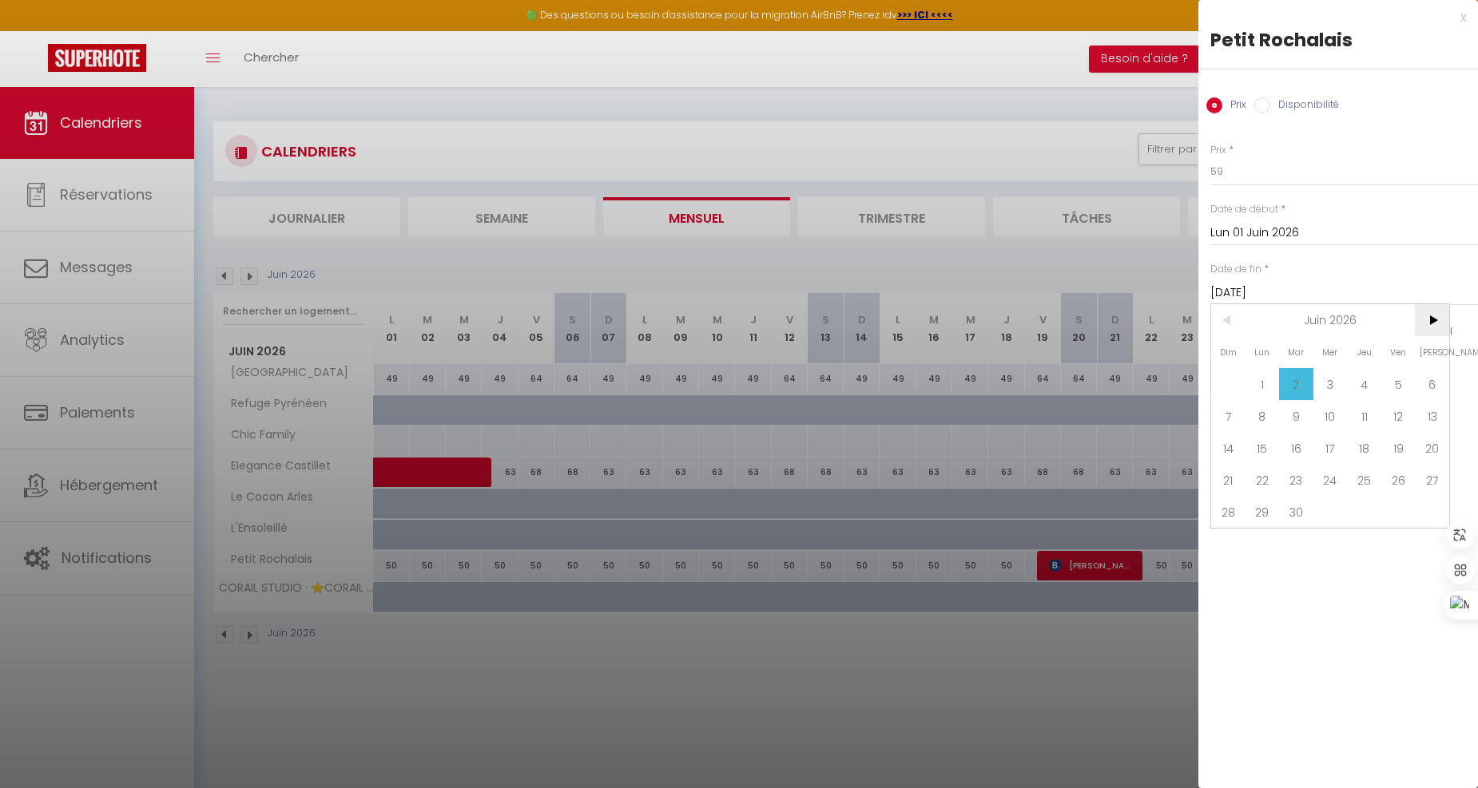
click at [1431, 322] on span ">" at bounding box center [1432, 320] width 34 height 32
click at [1396, 388] on span "3" at bounding box center [1398, 384] width 34 height 32
type input "Ven 03 Juillet 2026"
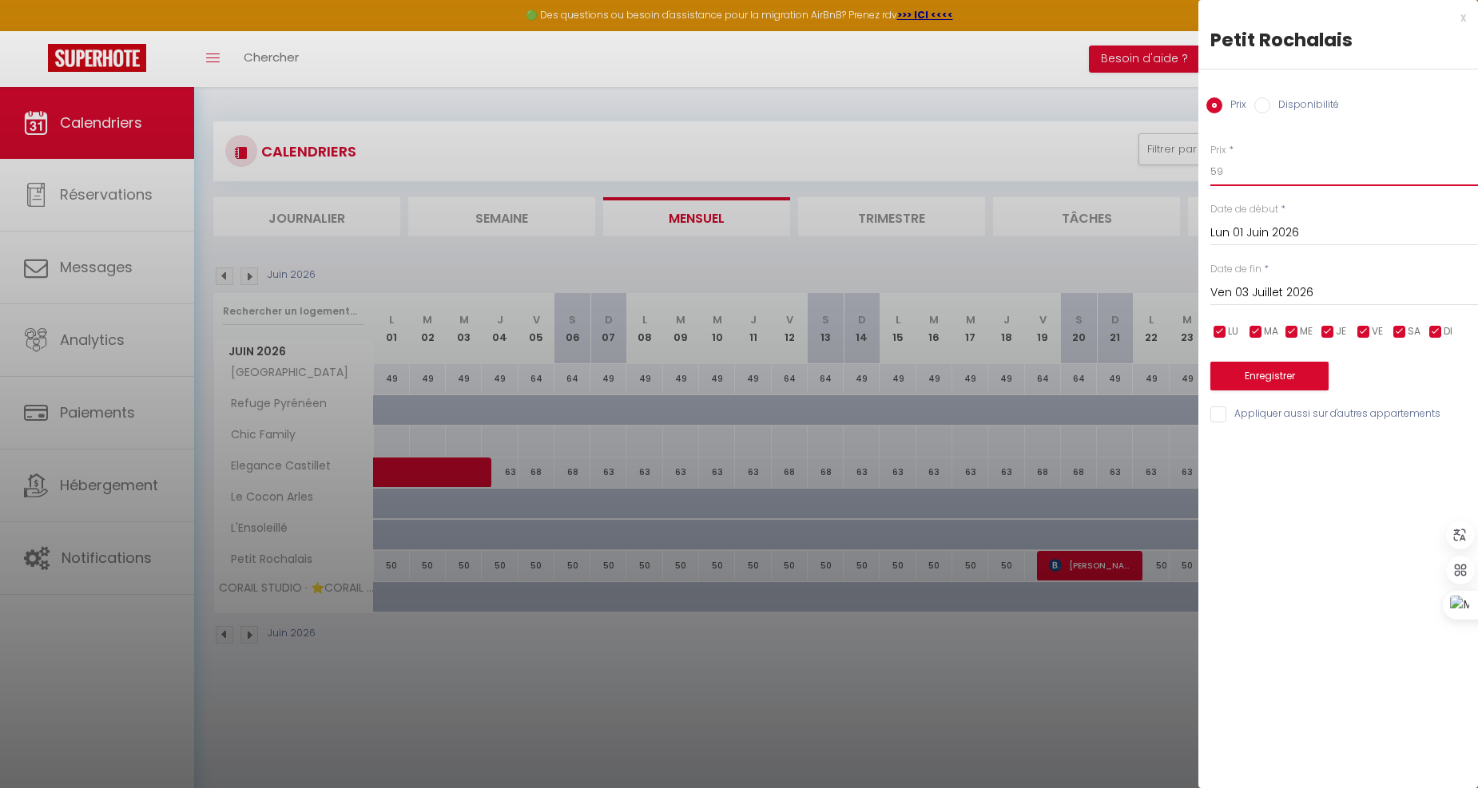
click at [1266, 177] on input "59" at bounding box center [1344, 171] width 268 height 29
type input "5"
type input "64"
click at [1225, 333] on input "checkbox" at bounding box center [1220, 332] width 16 height 16
checkbox input "false"
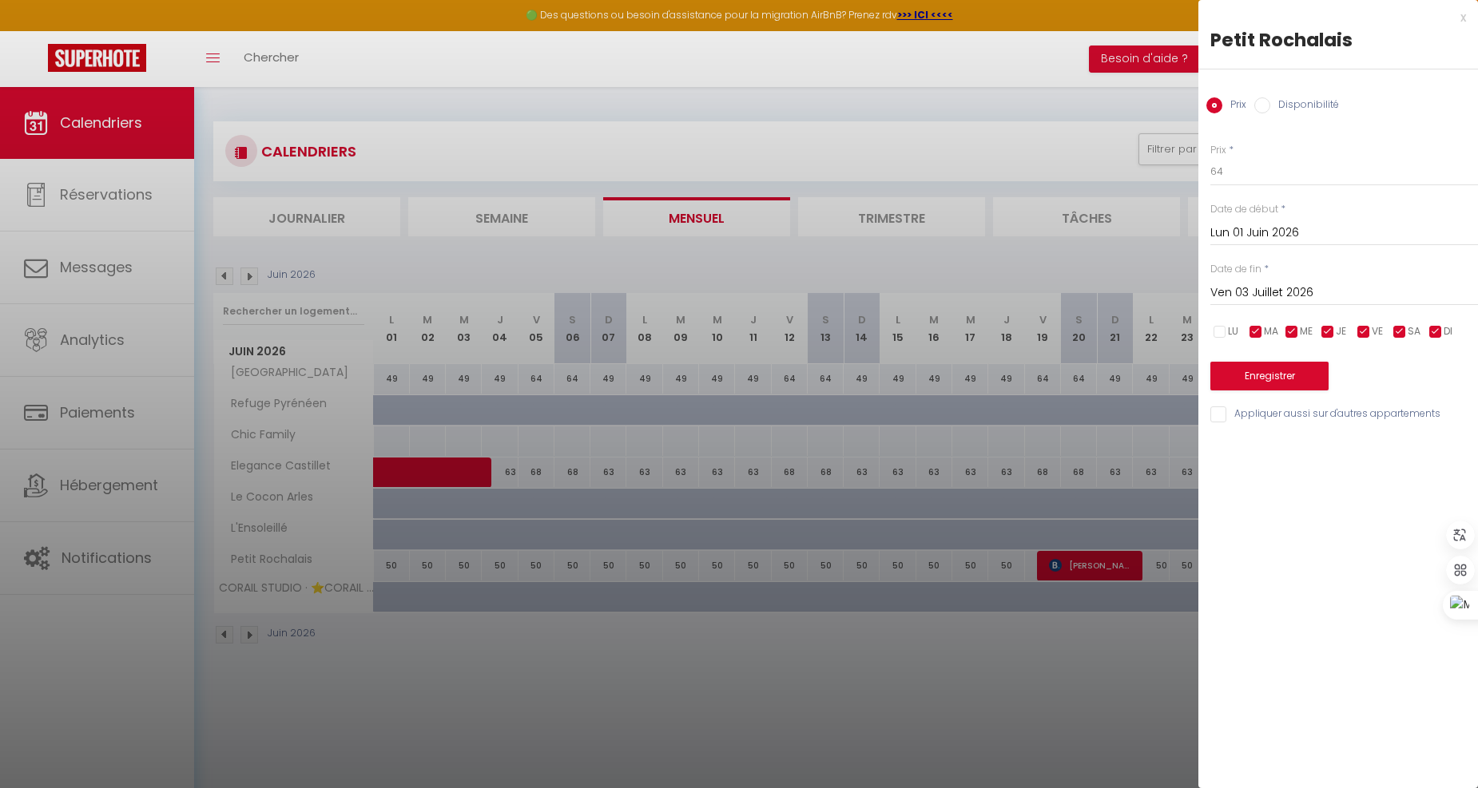
click at [1255, 331] on input "checkbox" at bounding box center [1256, 332] width 16 height 16
checkbox input "false"
click at [1290, 330] on input "checkbox" at bounding box center [1292, 332] width 16 height 16
checkbox input "false"
click at [1324, 331] on input "checkbox" at bounding box center [1328, 332] width 16 height 16
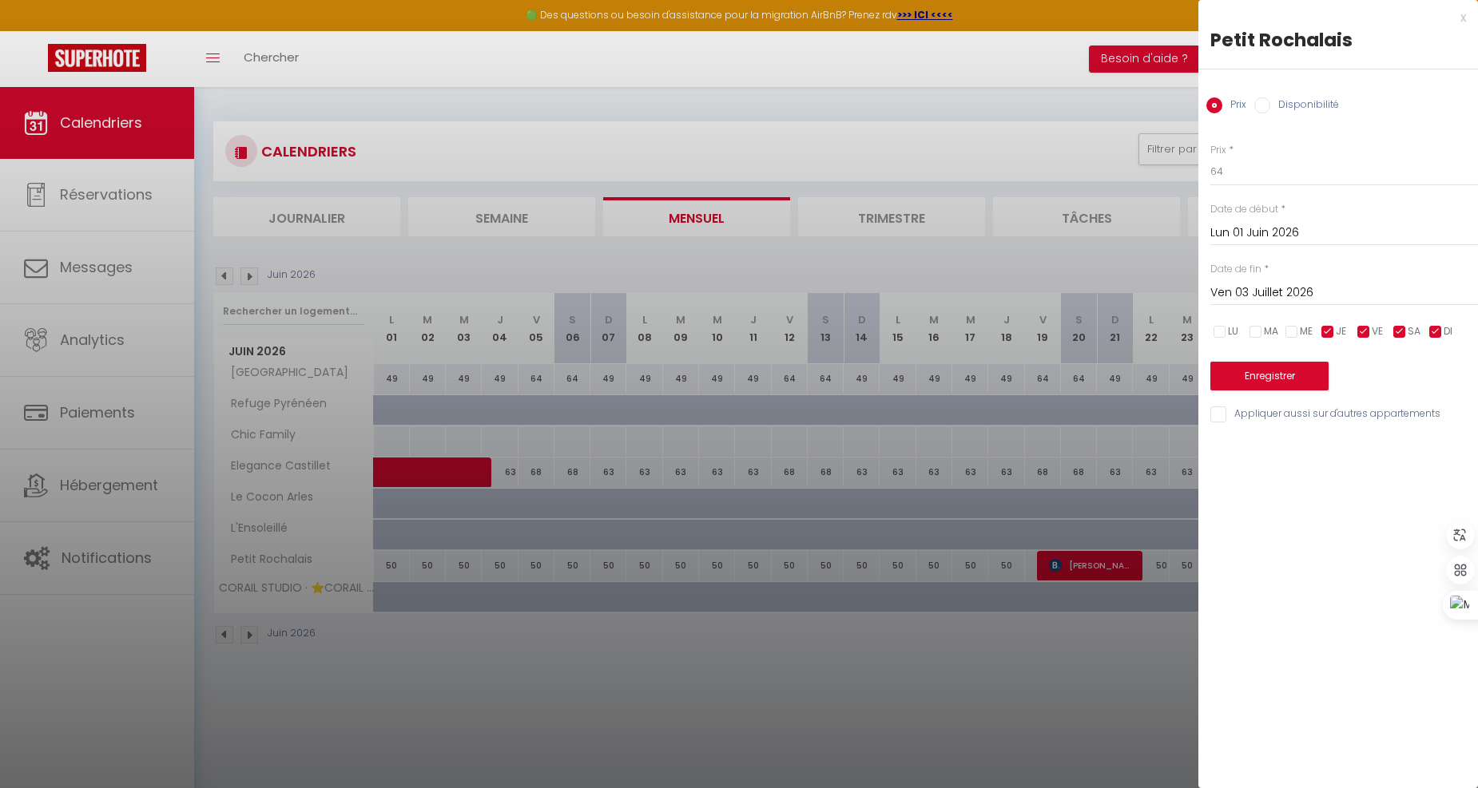
checkbox input "false"
click at [1439, 332] on input "checkbox" at bounding box center [1435, 332] width 16 height 16
checkbox input "false"
click at [1313, 371] on button "Enregistrer" at bounding box center [1269, 376] width 118 height 29
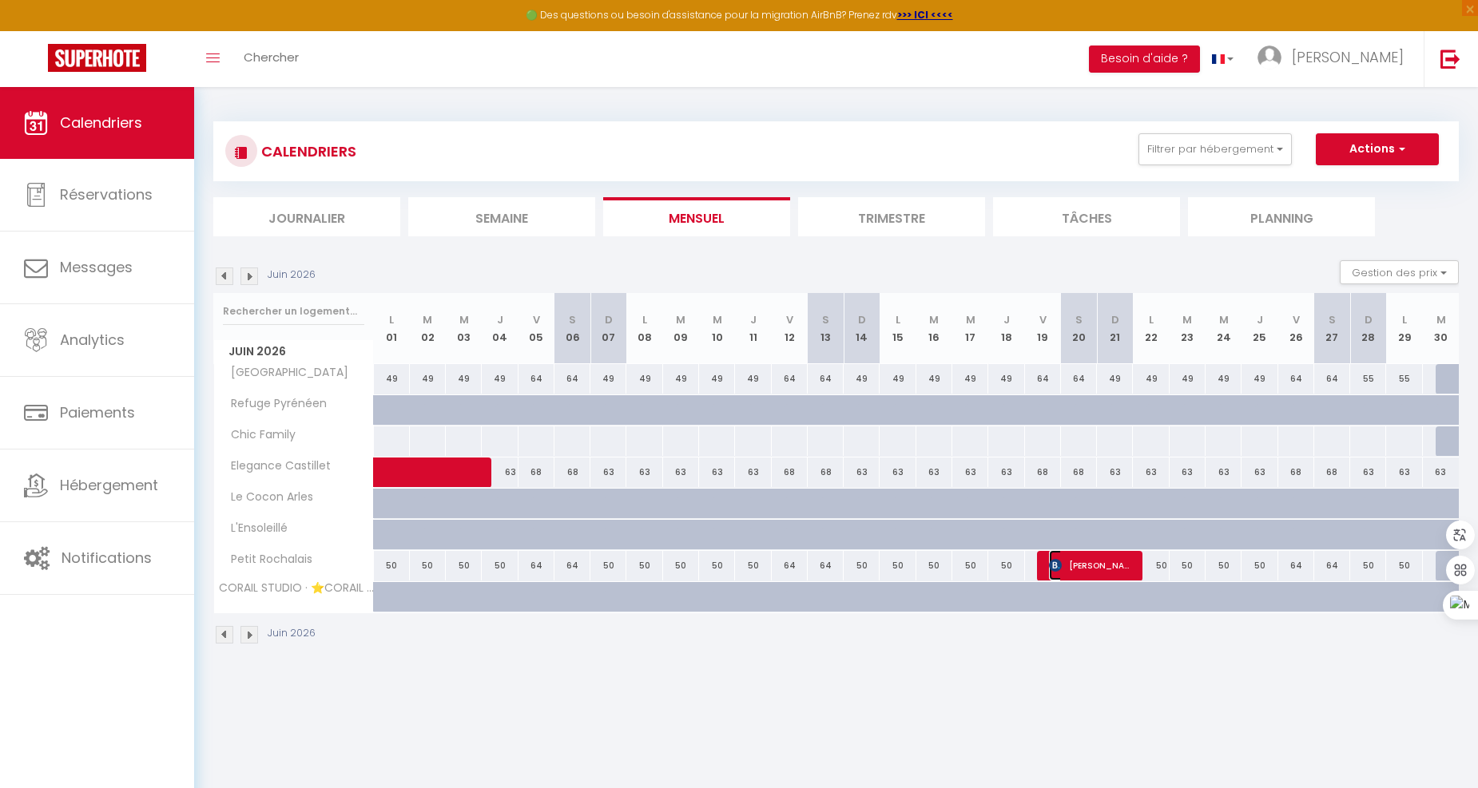
click at [1115, 561] on span "[PERSON_NAME]" at bounding box center [1091, 565] width 84 height 30
select select "OK"
select select "KO"
select select "0"
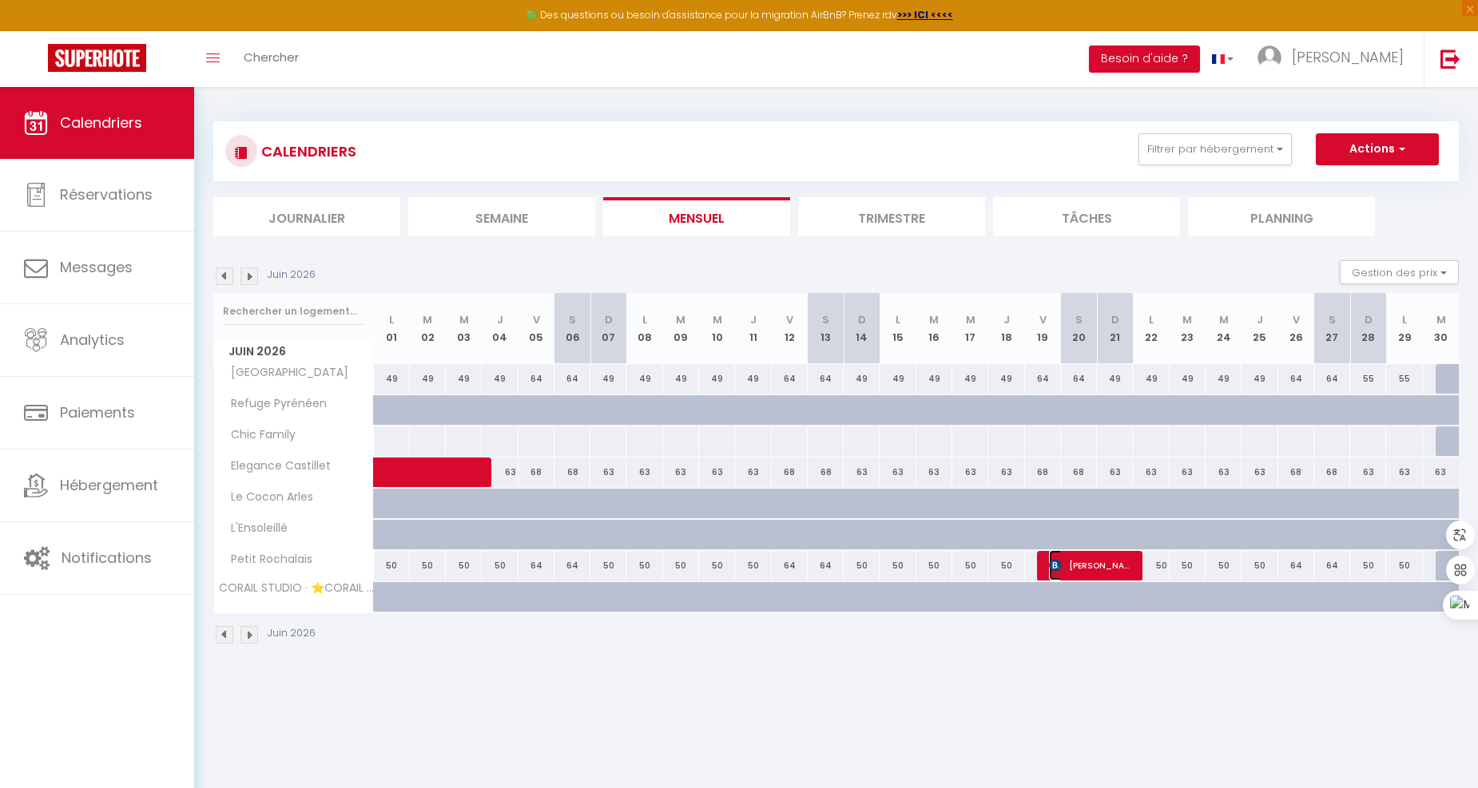
select select "1"
select select
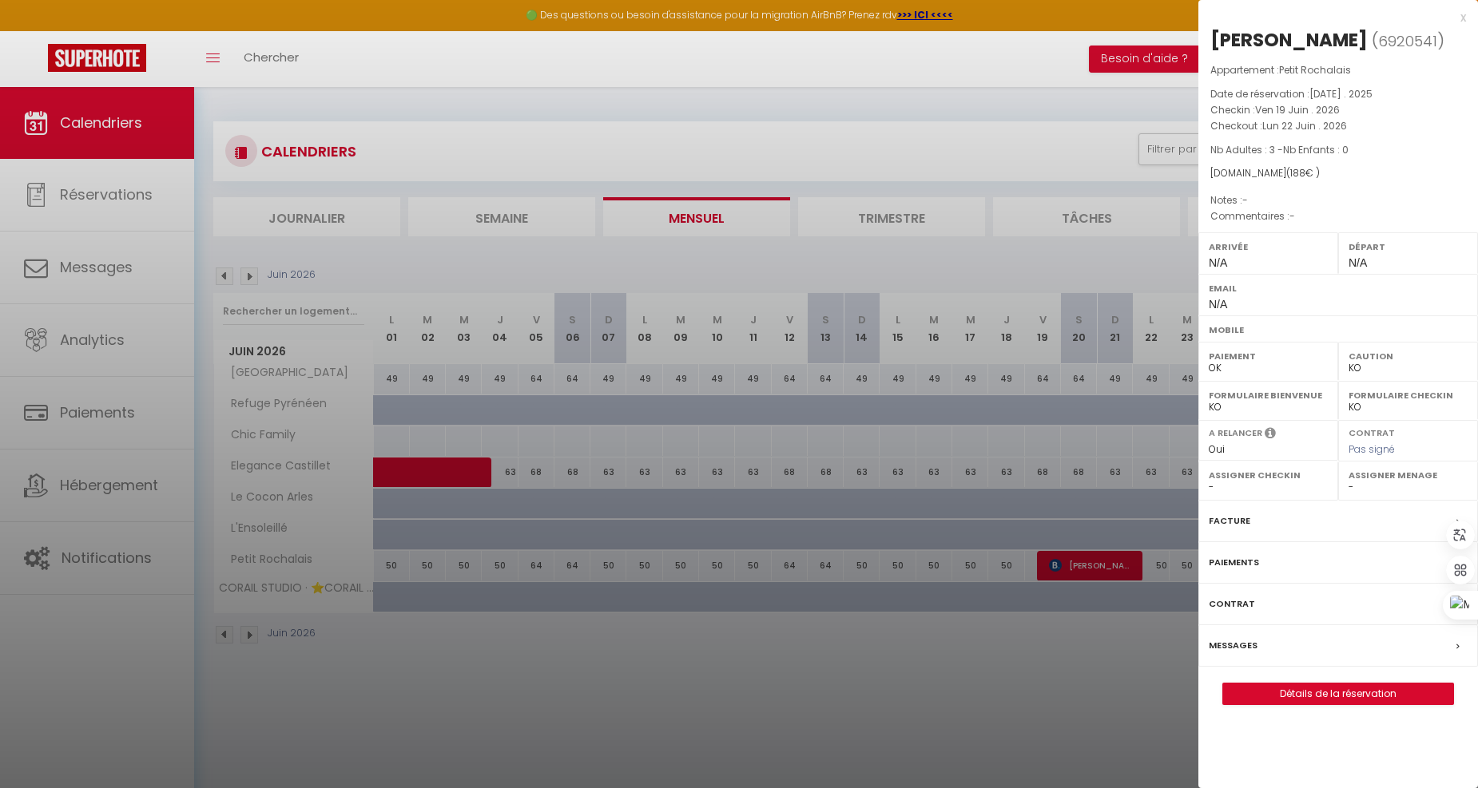
drag, startPoint x: 937, startPoint y: 121, endPoint x: 940, endPoint y: 182, distance: 61.6
click at [933, 125] on div at bounding box center [739, 394] width 1478 height 788
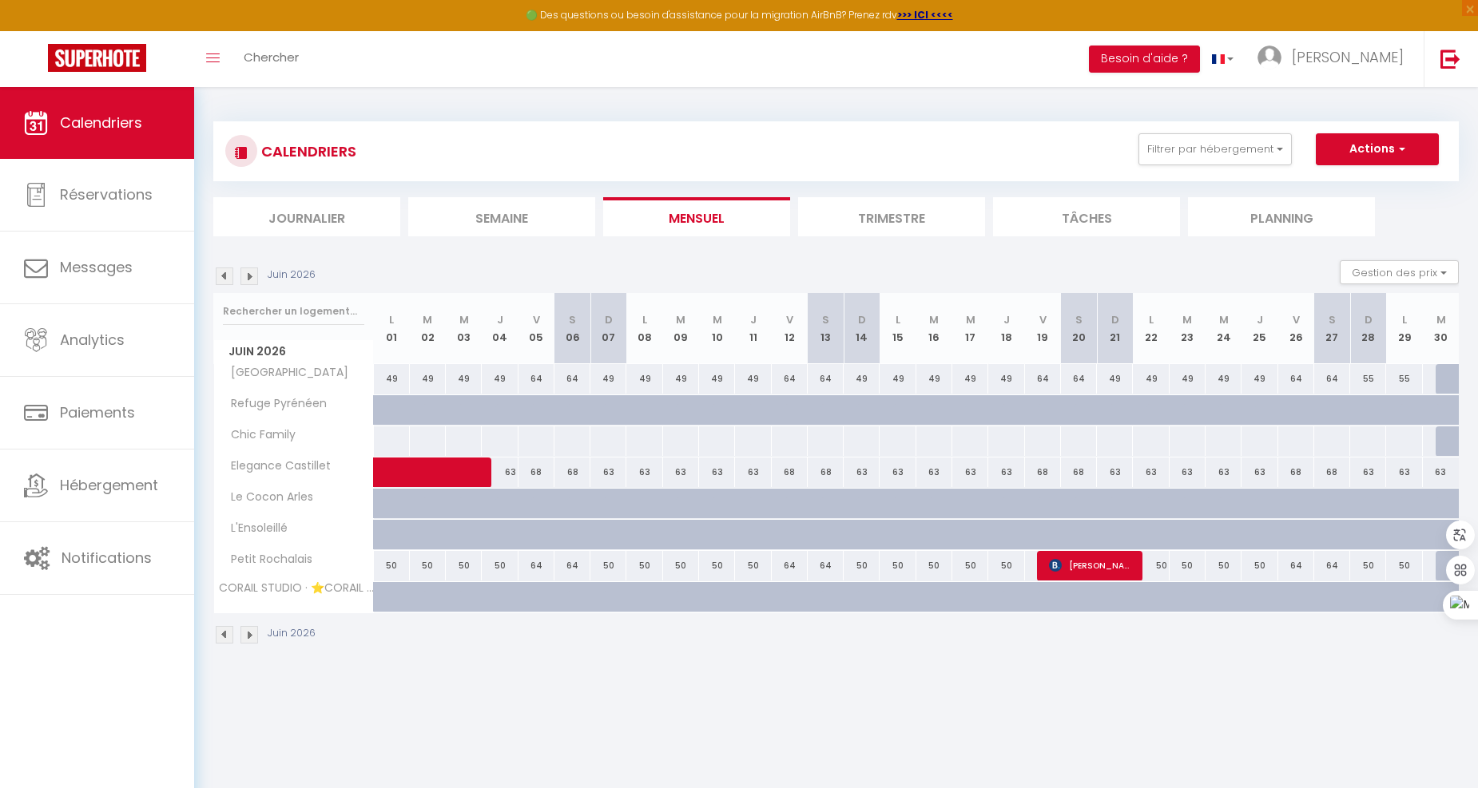
click at [252, 273] on img at bounding box center [249, 277] width 18 height 18
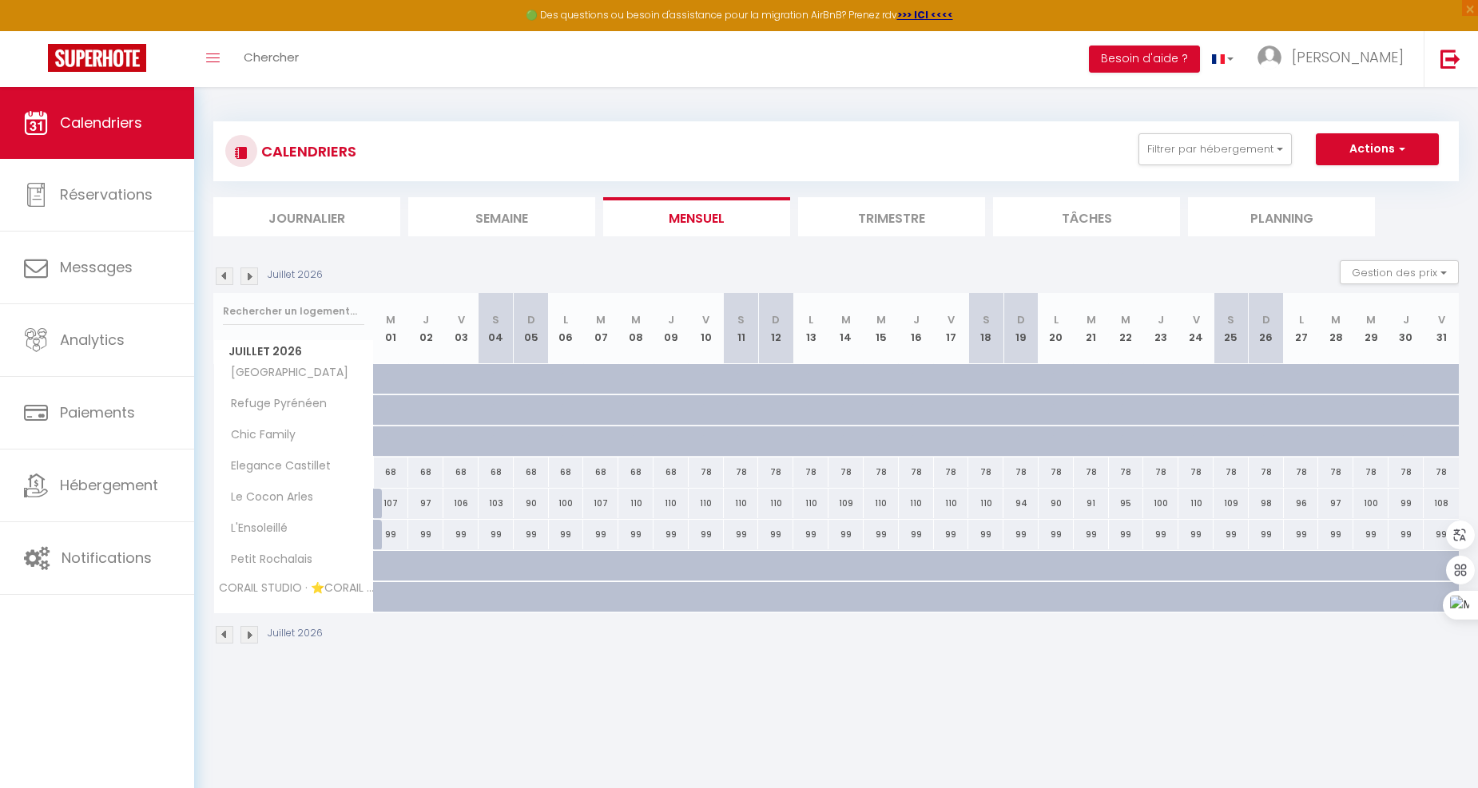
click at [382, 559] on div at bounding box center [391, 566] width 35 height 30
type input "50"
type input "Mer 01 Juillet 2026"
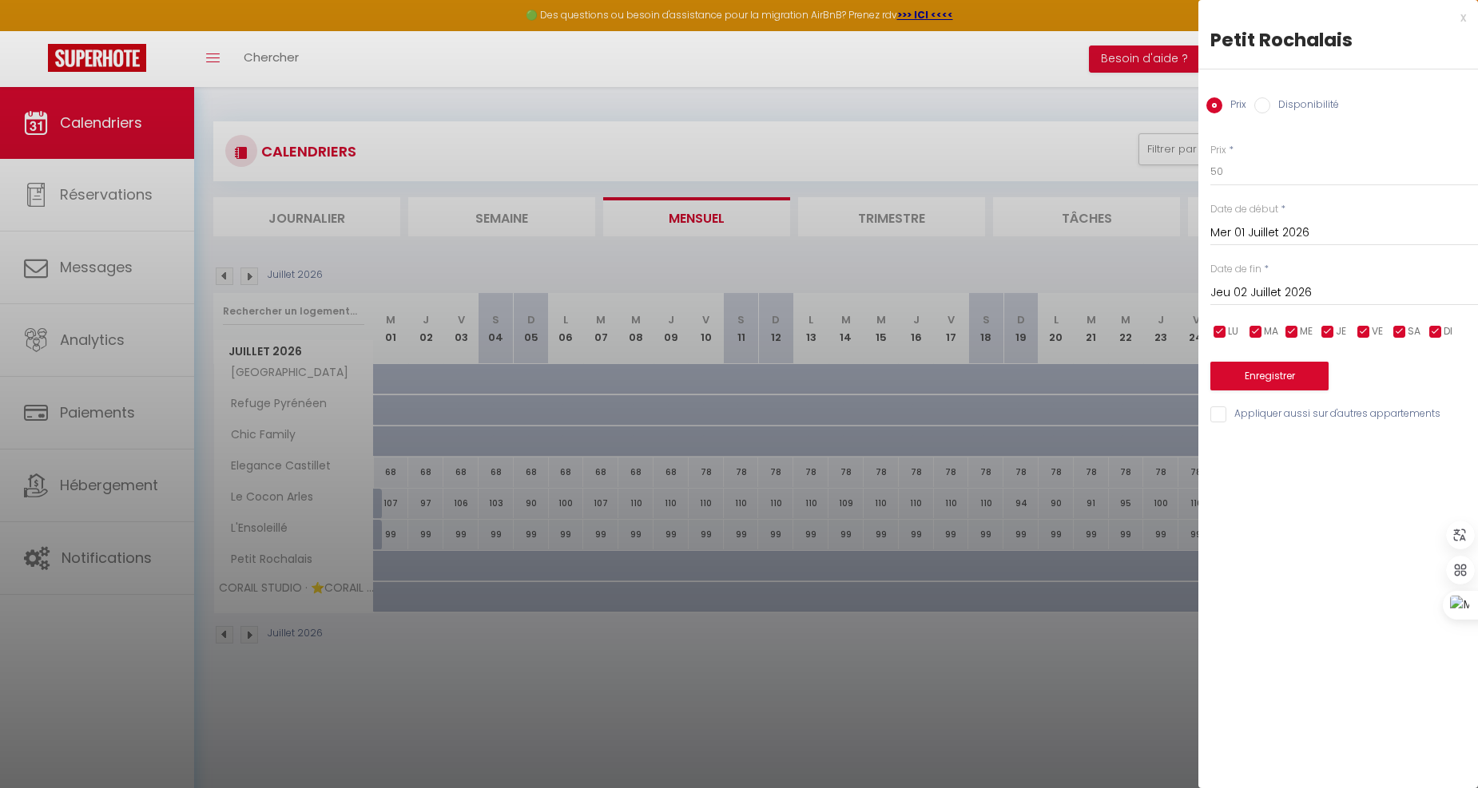
click at [1249, 284] on input "Jeu 02 Juillet 2026" at bounding box center [1344, 293] width 268 height 21
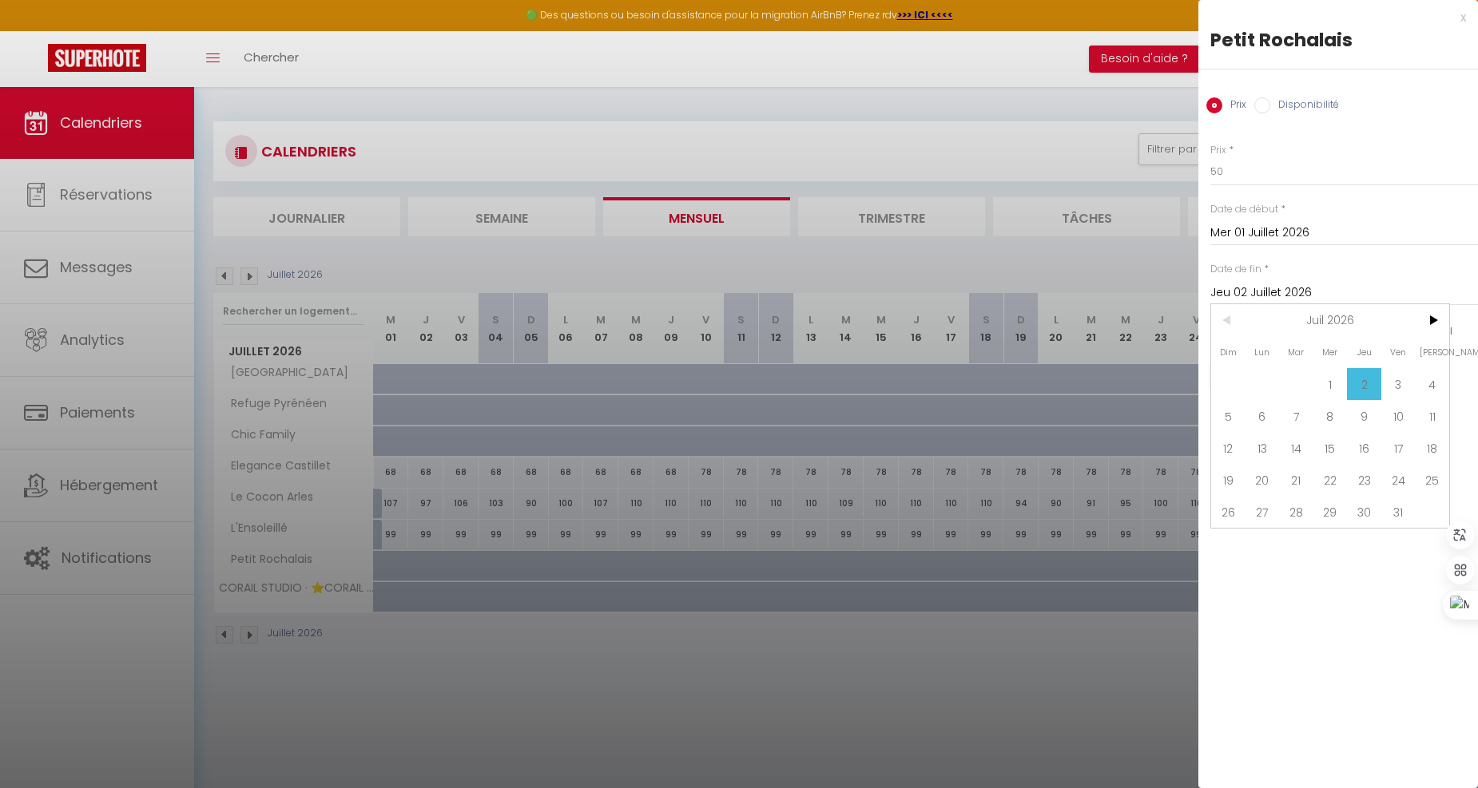
drag, startPoint x: 1433, startPoint y: 323, endPoint x: 1407, endPoint y: 353, distance: 40.2
click at [1434, 323] on span ">" at bounding box center [1432, 320] width 34 height 32
click at [1265, 549] on span "31" at bounding box center [1262, 544] width 34 height 32
type input "Lun 31 Août 2026"
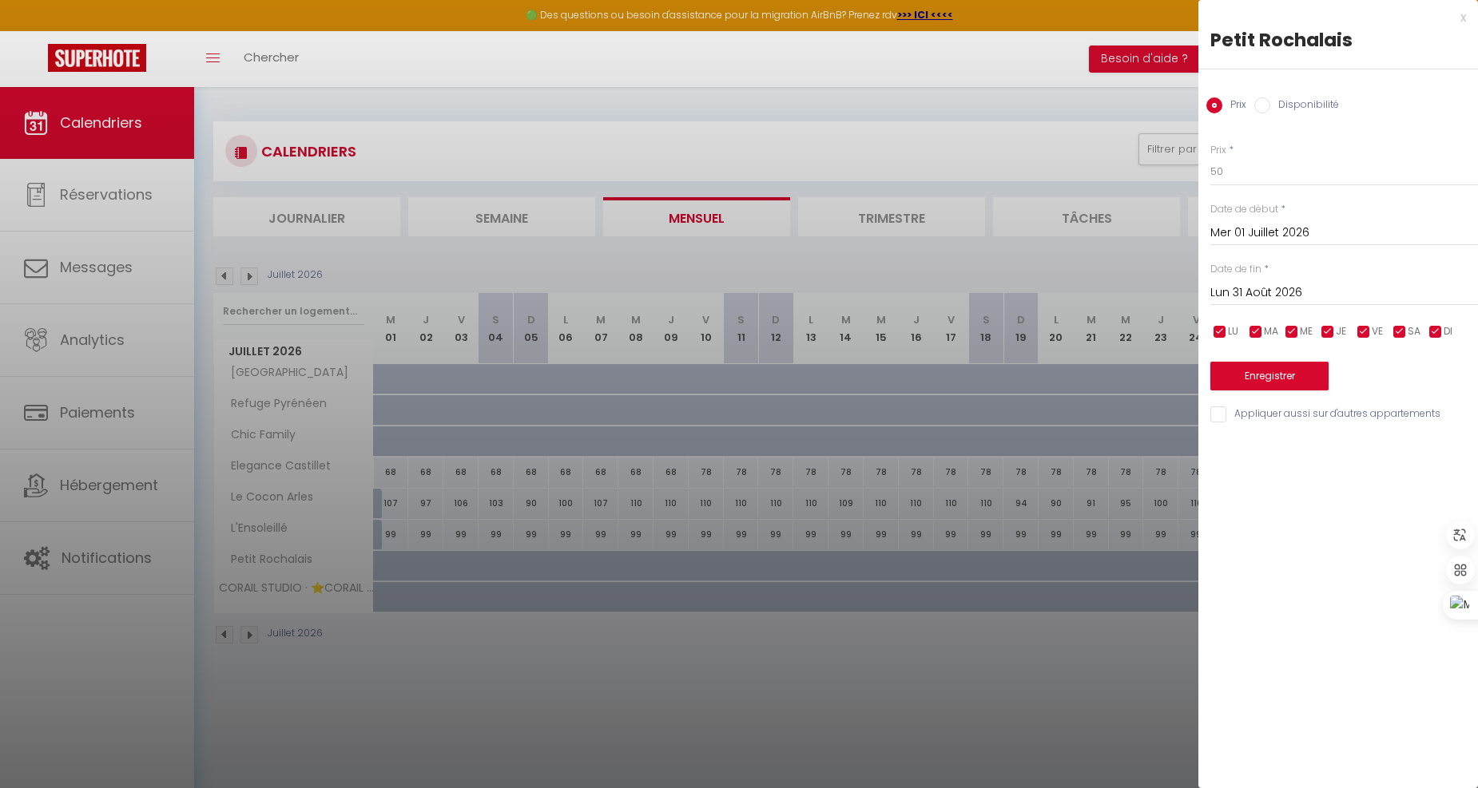
click at [1312, 109] on label "Disponibilité" at bounding box center [1304, 106] width 69 height 18
click at [1270, 109] on input "Disponibilité" at bounding box center [1262, 105] width 16 height 16
radio input "true"
radio input "false"
click at [1271, 380] on button "Enregistrer" at bounding box center [1269, 377] width 118 height 29
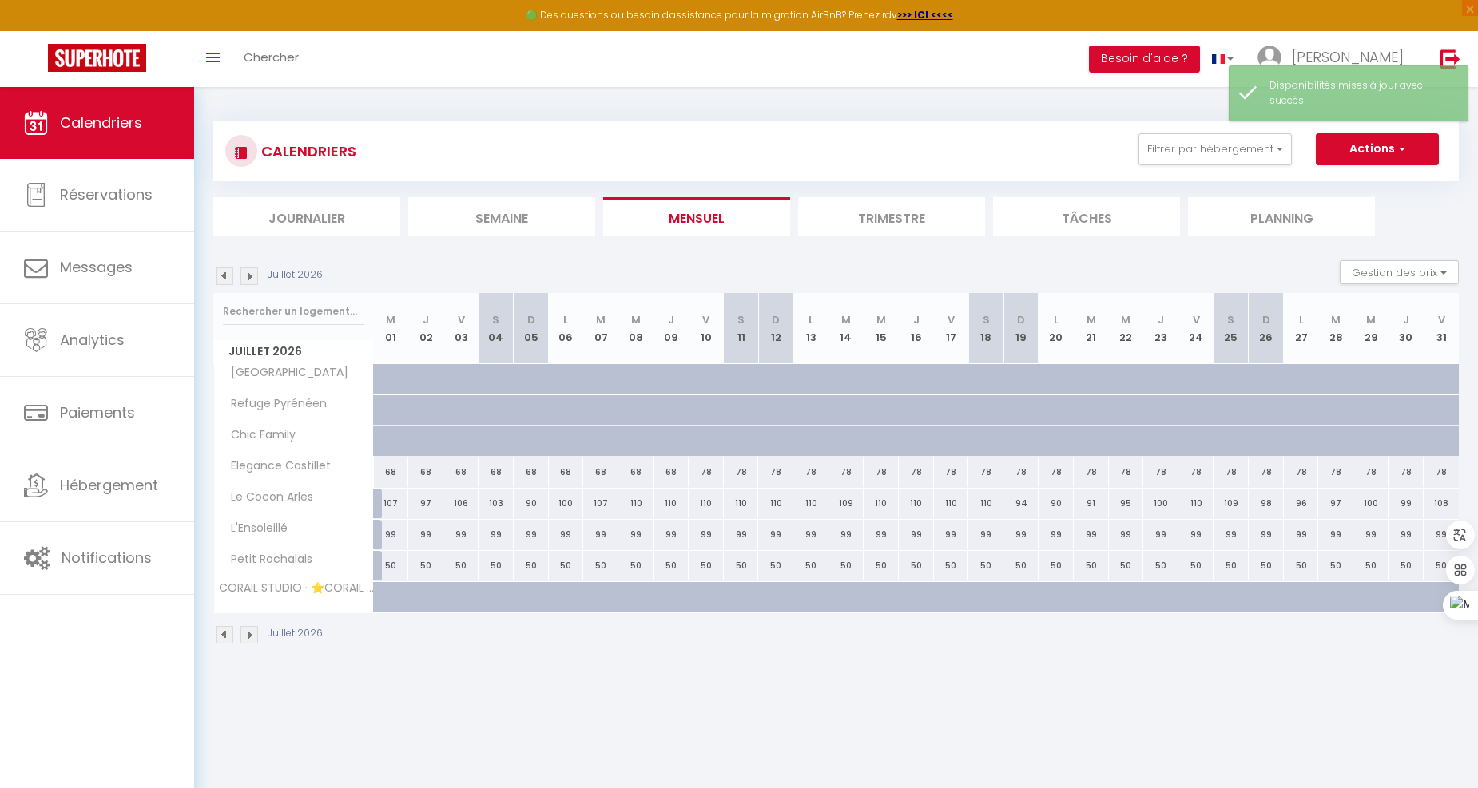
click at [228, 276] on img at bounding box center [225, 277] width 18 height 18
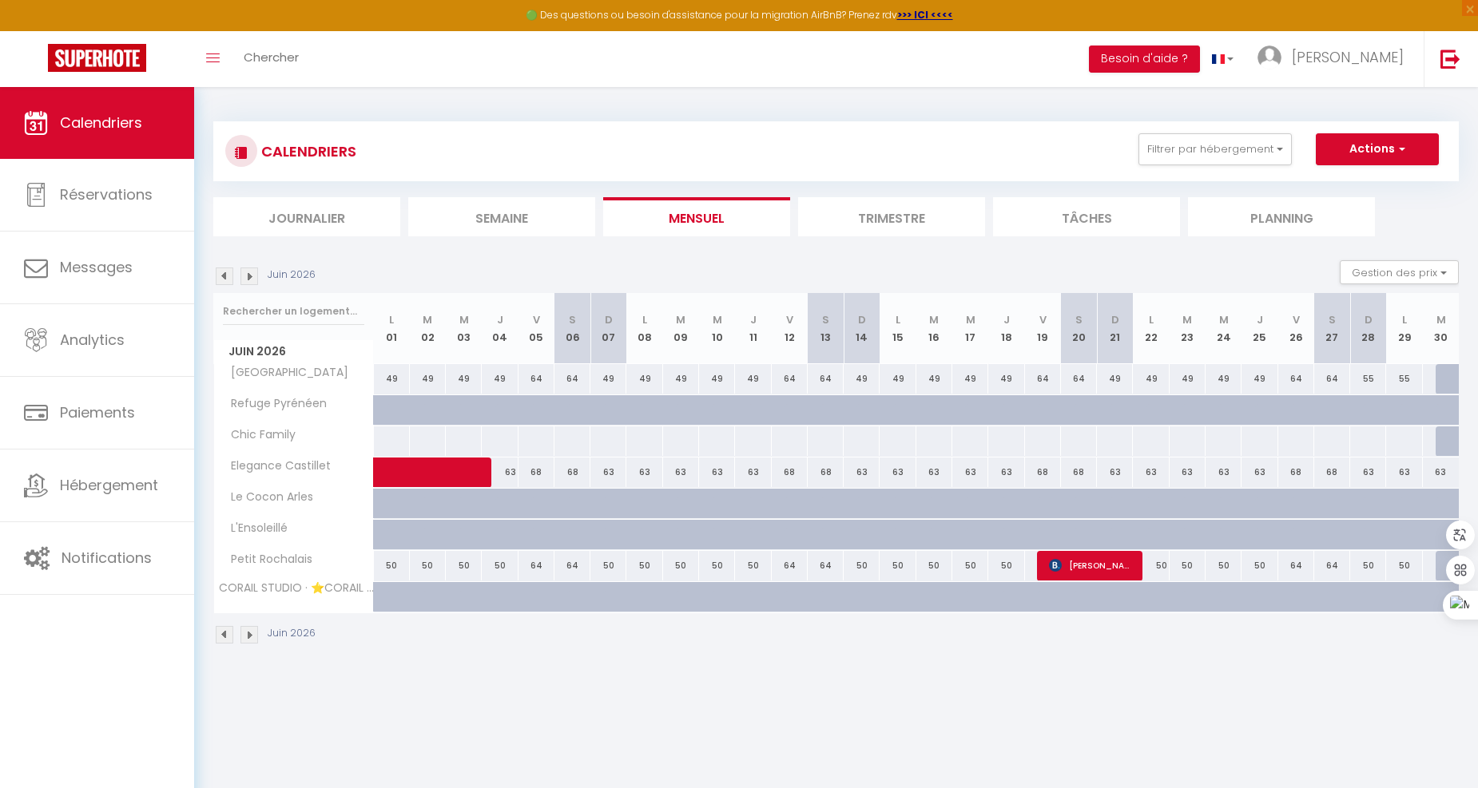
click at [1443, 557] on div at bounding box center [1453, 566] width 36 height 30
select select "1"
type input "[DATE]"
type input "Mer 01 Juillet 2026"
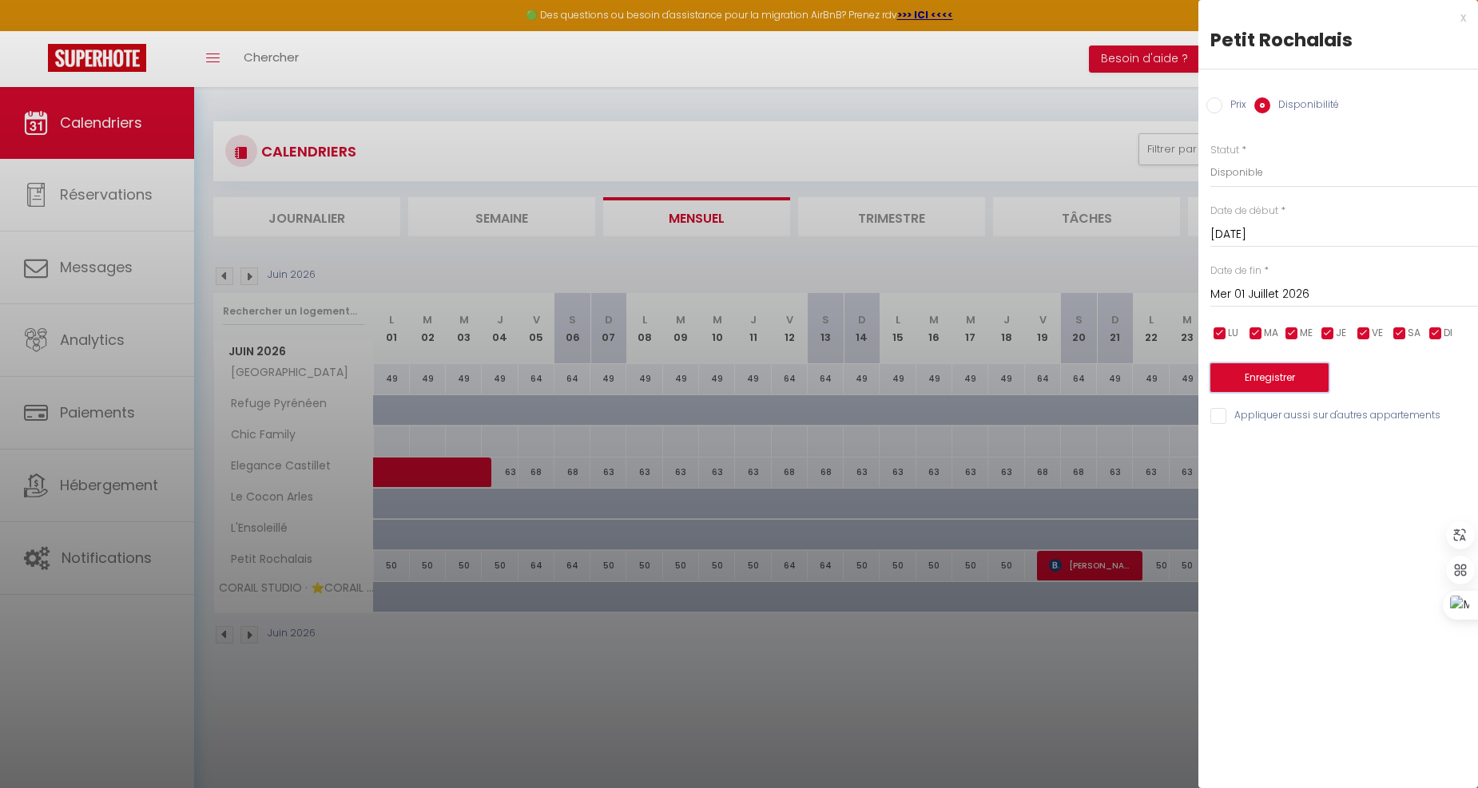
click at [1292, 373] on button "Enregistrer" at bounding box center [1269, 377] width 118 height 29
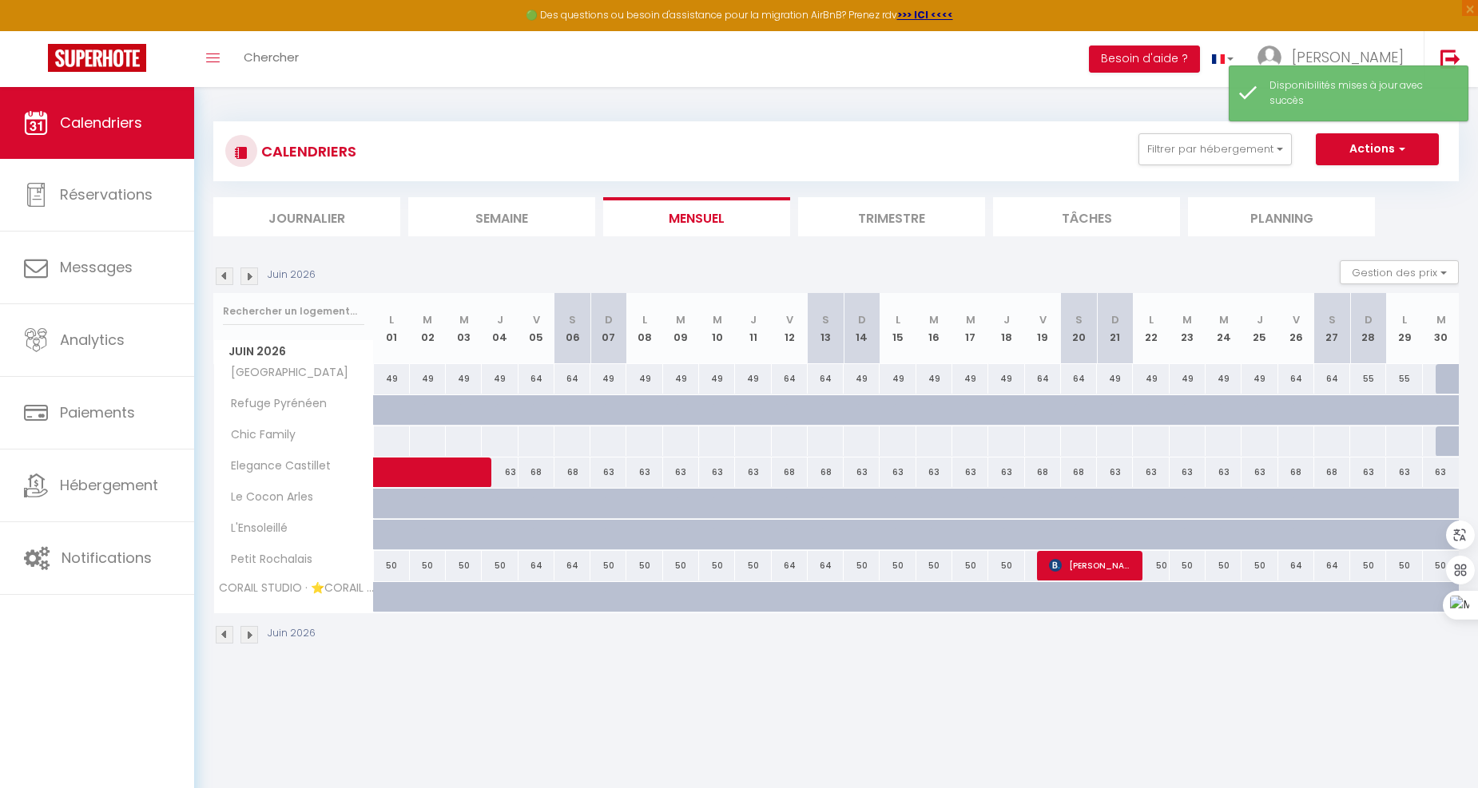
click at [244, 636] on img at bounding box center [249, 635] width 18 height 18
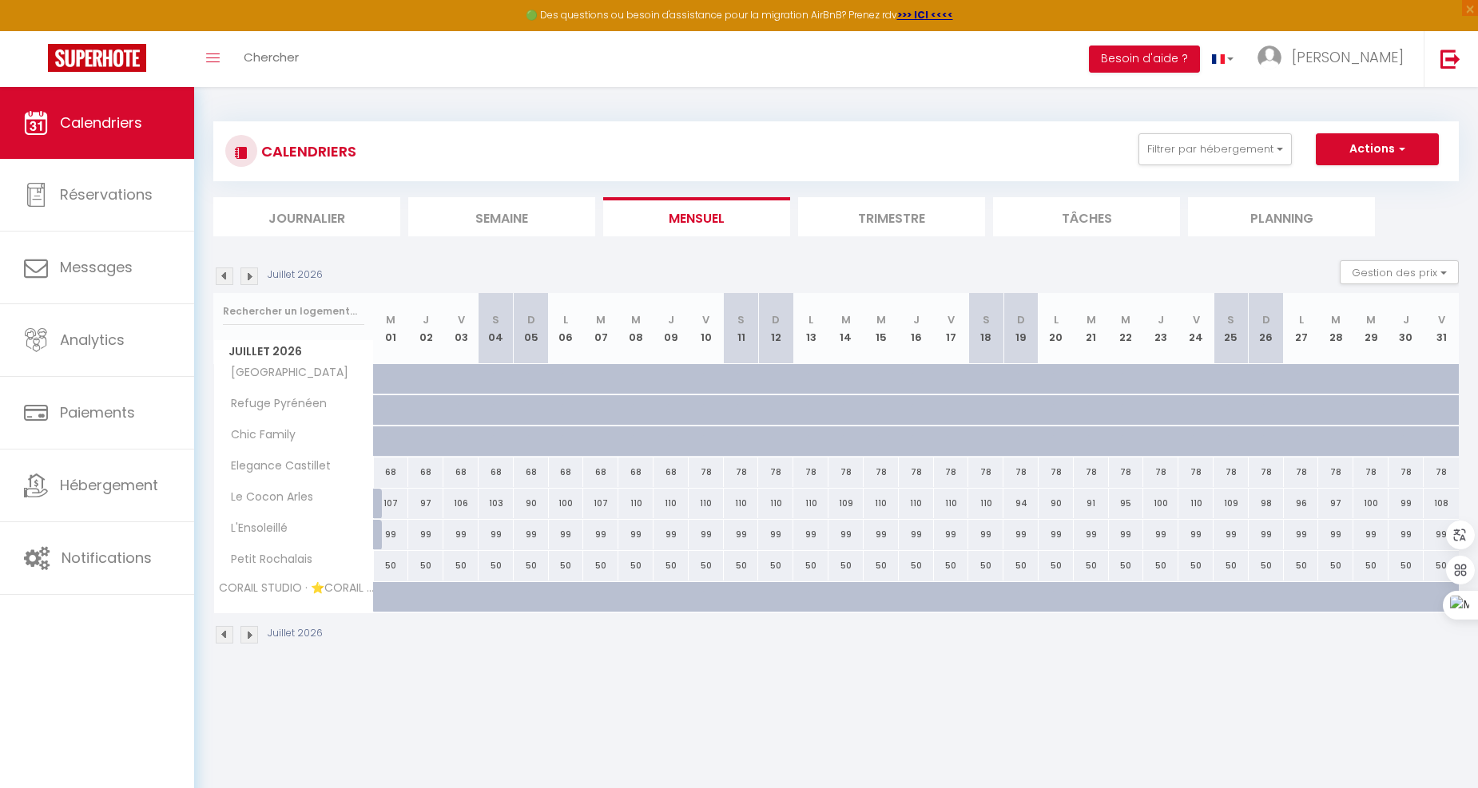
click at [457, 568] on div "50" at bounding box center [460, 566] width 35 height 30
select select "1"
type input "Ven 03 Juillet 2026"
type input "[DATE]"
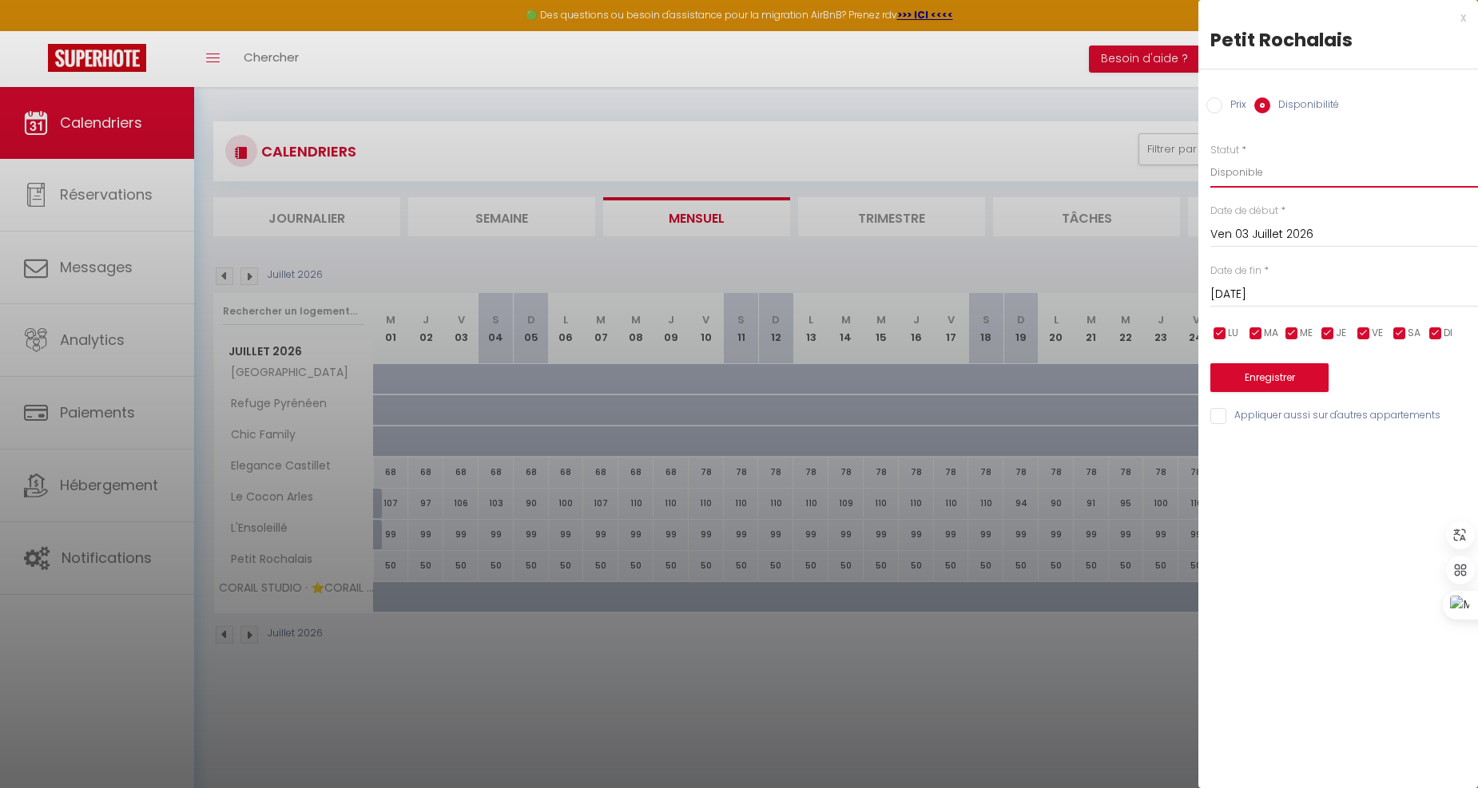
click at [1290, 161] on select "Disponible Indisponible" at bounding box center [1344, 172] width 268 height 30
click at [1229, 105] on label "Prix" at bounding box center [1234, 106] width 24 height 18
click at [1222, 105] on input "Prix" at bounding box center [1214, 105] width 16 height 16
radio input "true"
radio input "false"
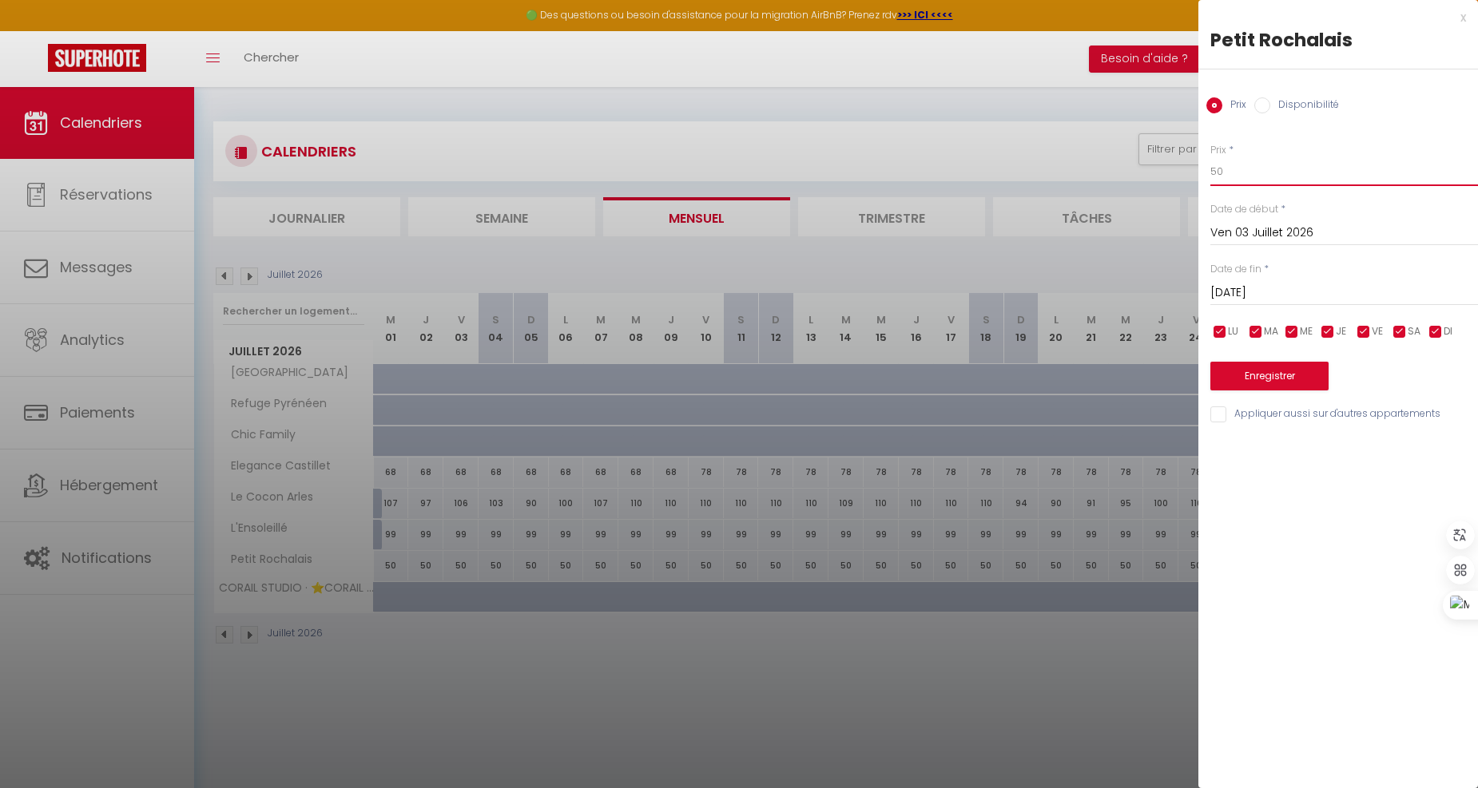
click at [1249, 161] on input "50" at bounding box center [1344, 171] width 268 height 29
type input "5"
type input "65"
click at [1264, 293] on input "[DATE]" at bounding box center [1344, 293] width 268 height 21
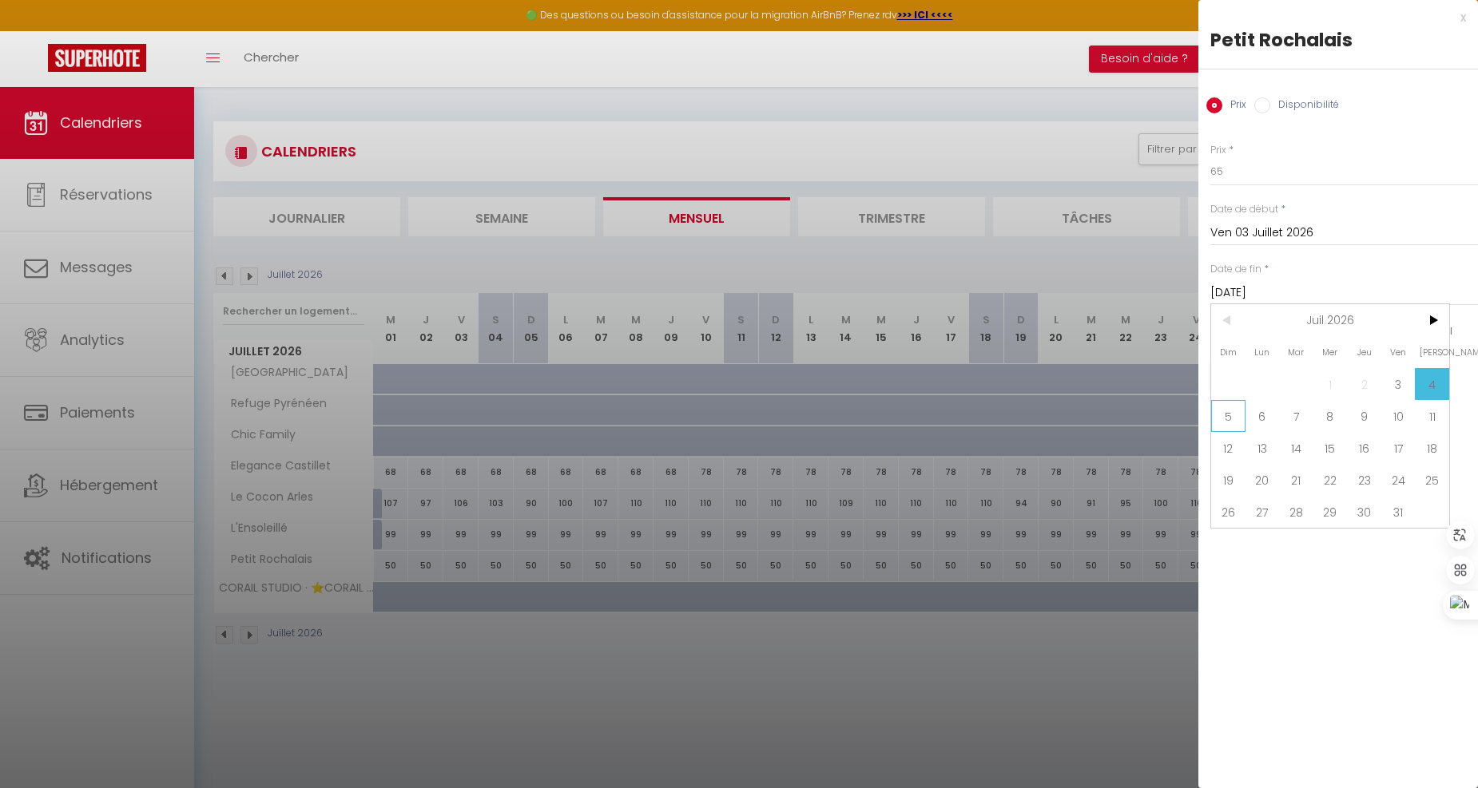
click at [1226, 426] on span "5" at bounding box center [1228, 416] width 34 height 32
type input "Dim 05 Juillet 2026"
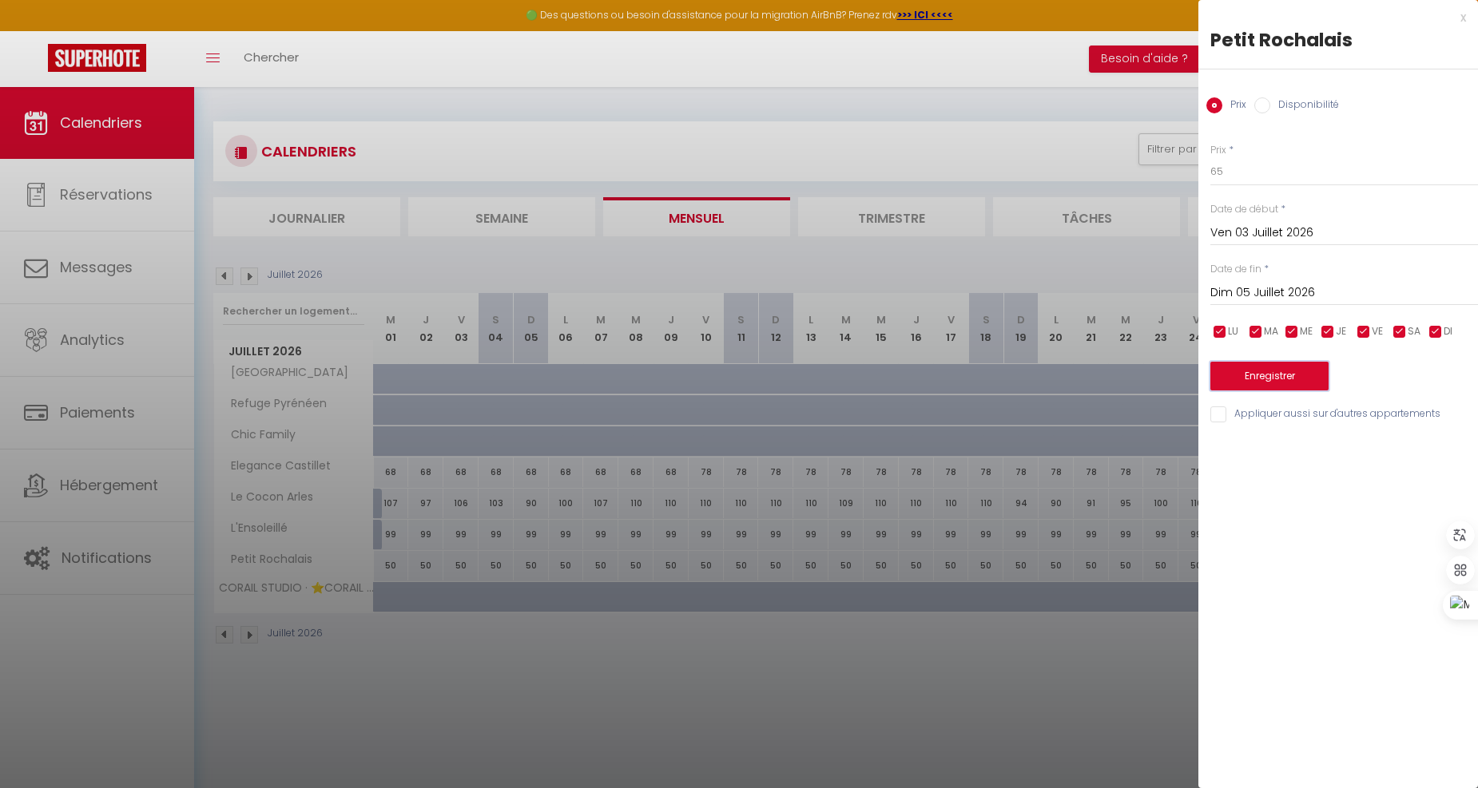
click at [1248, 378] on button "Enregistrer" at bounding box center [1269, 376] width 118 height 29
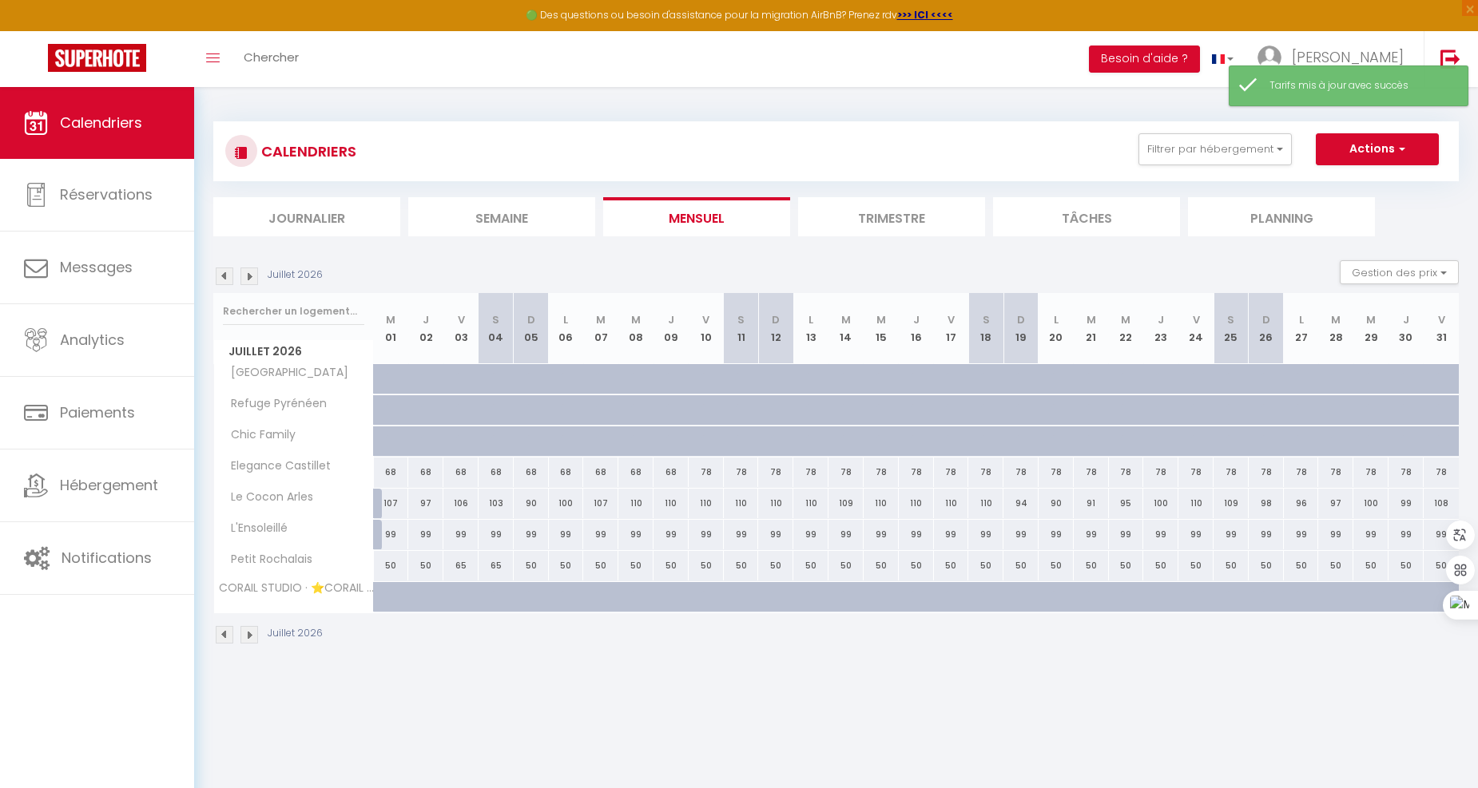
click at [526, 568] on div "50" at bounding box center [531, 566] width 35 height 30
type input "50"
type input "Dim 05 Juillet 2026"
type input "Lun 06 Juillet 2026"
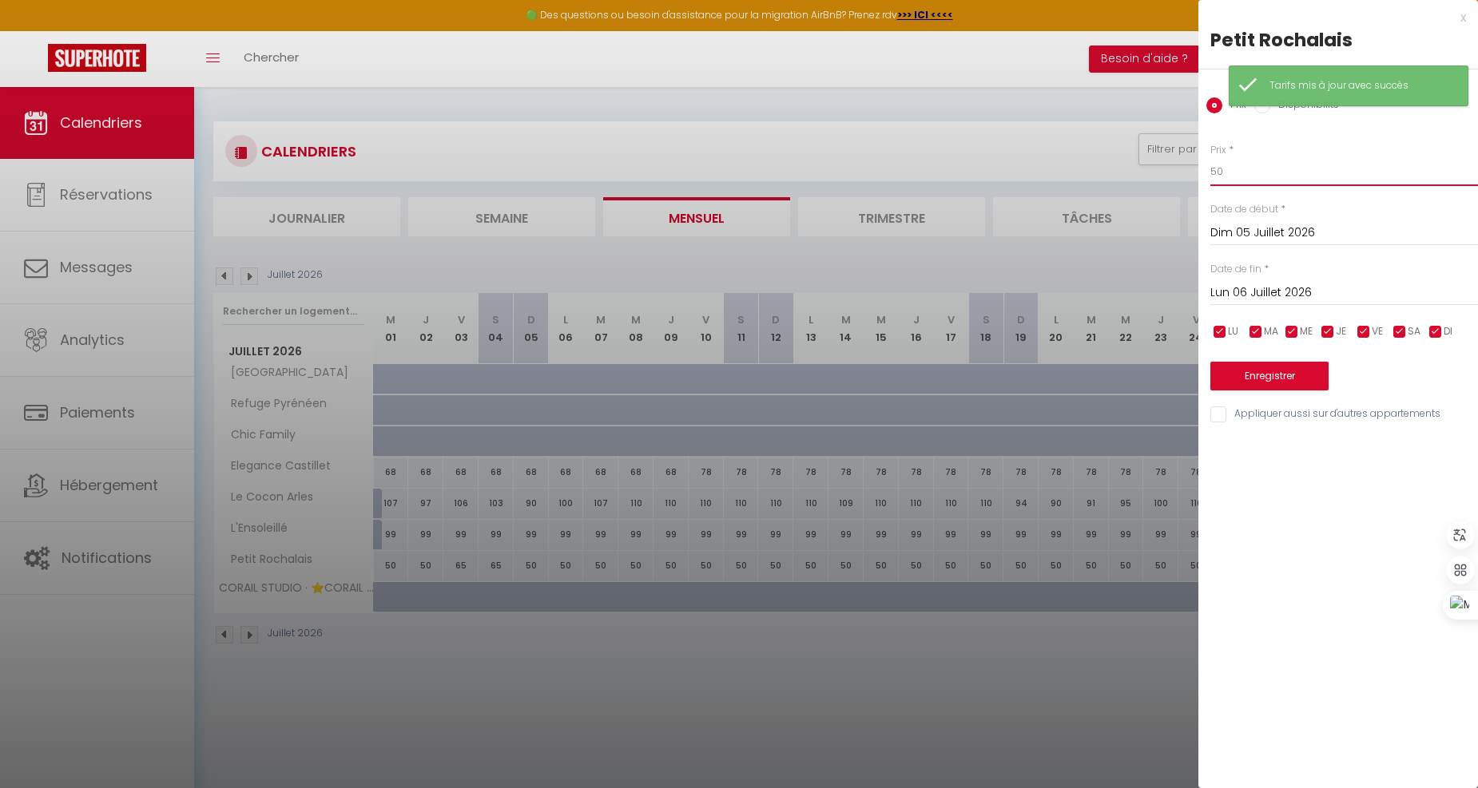
click at [1239, 166] on input "50" at bounding box center [1344, 171] width 268 height 29
type input "5"
type input "69"
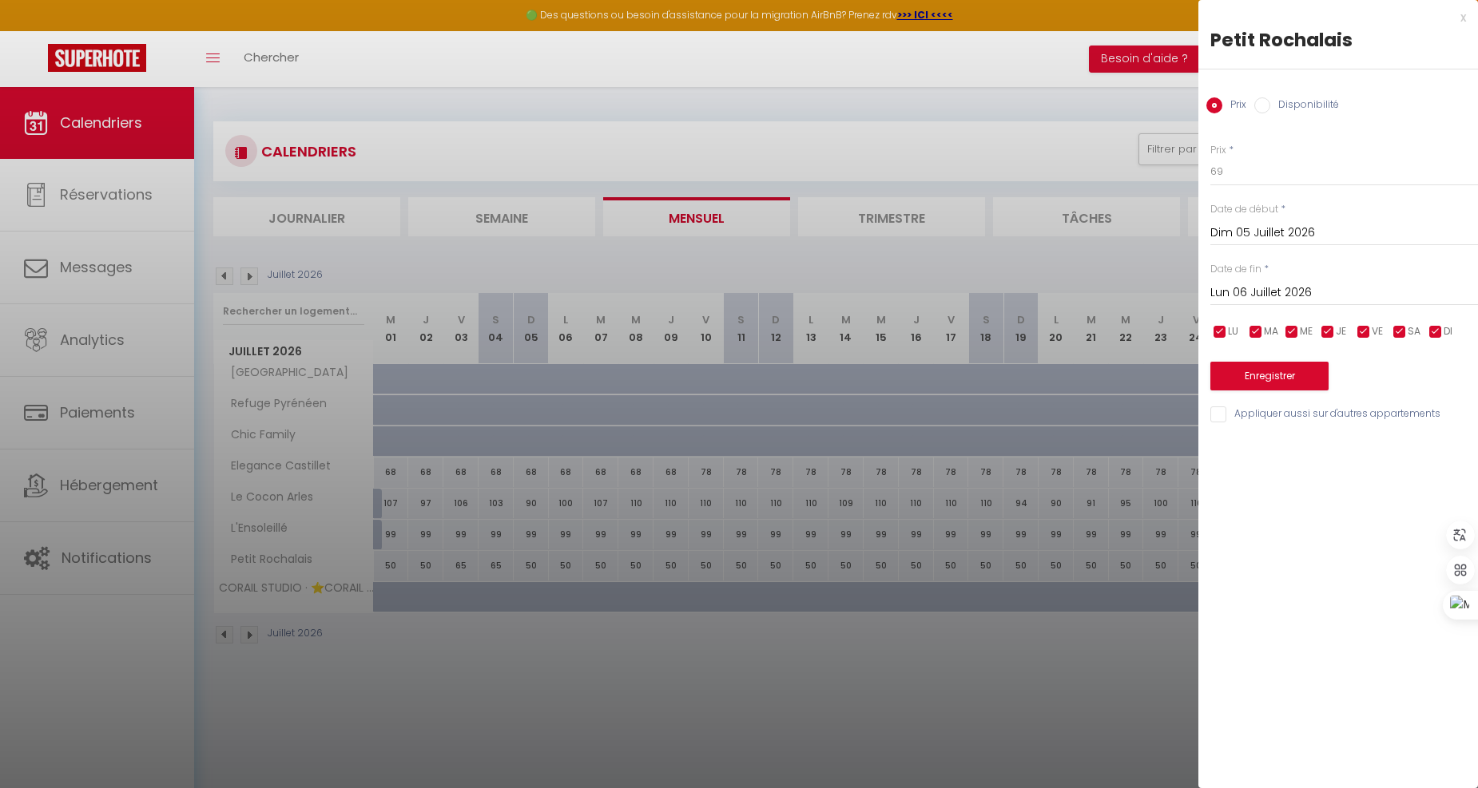
click at [1280, 288] on input "Lun 06 Juillet 2026" at bounding box center [1344, 293] width 268 height 21
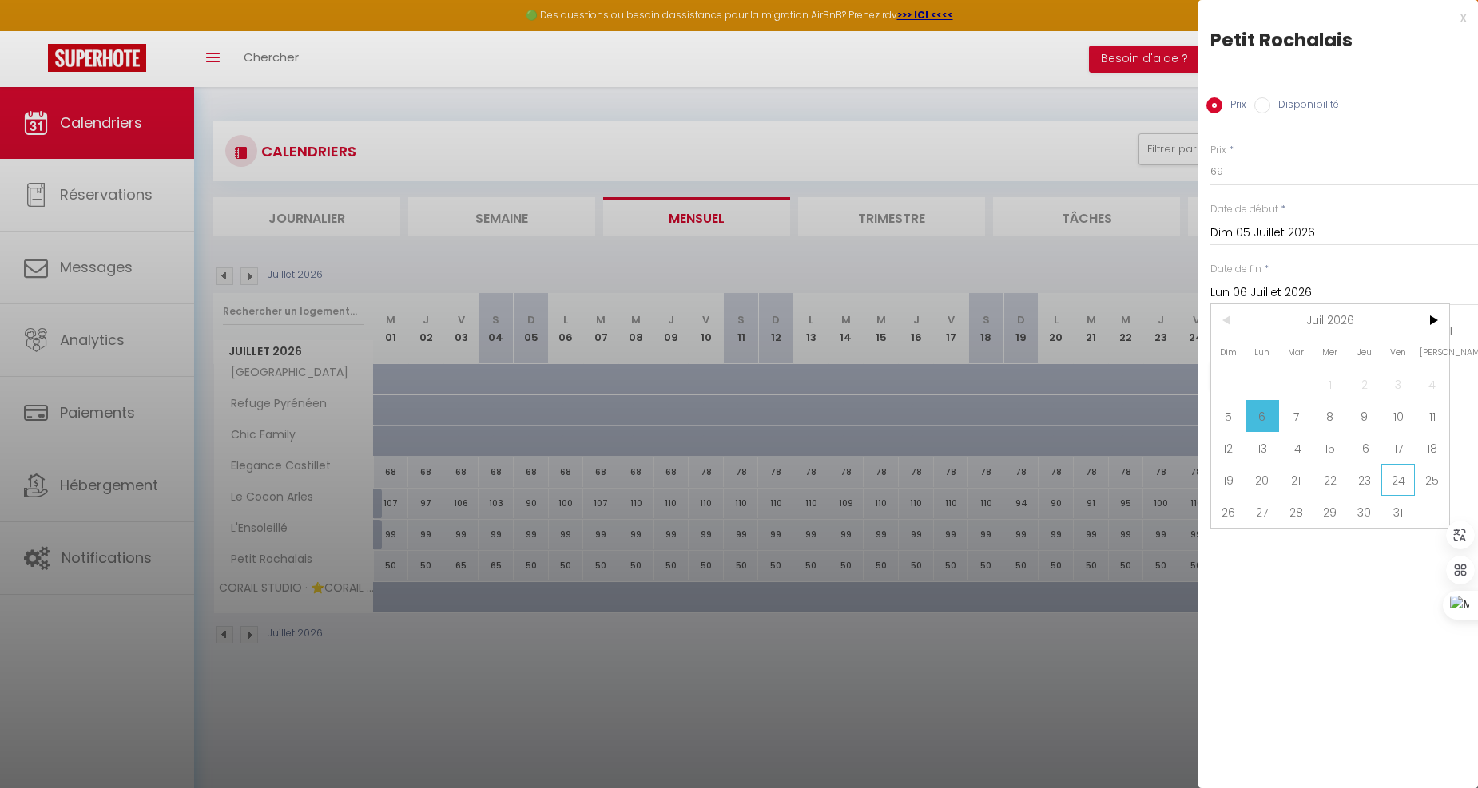
click at [1401, 481] on span "24" at bounding box center [1398, 480] width 34 height 32
type input "[DATE]"
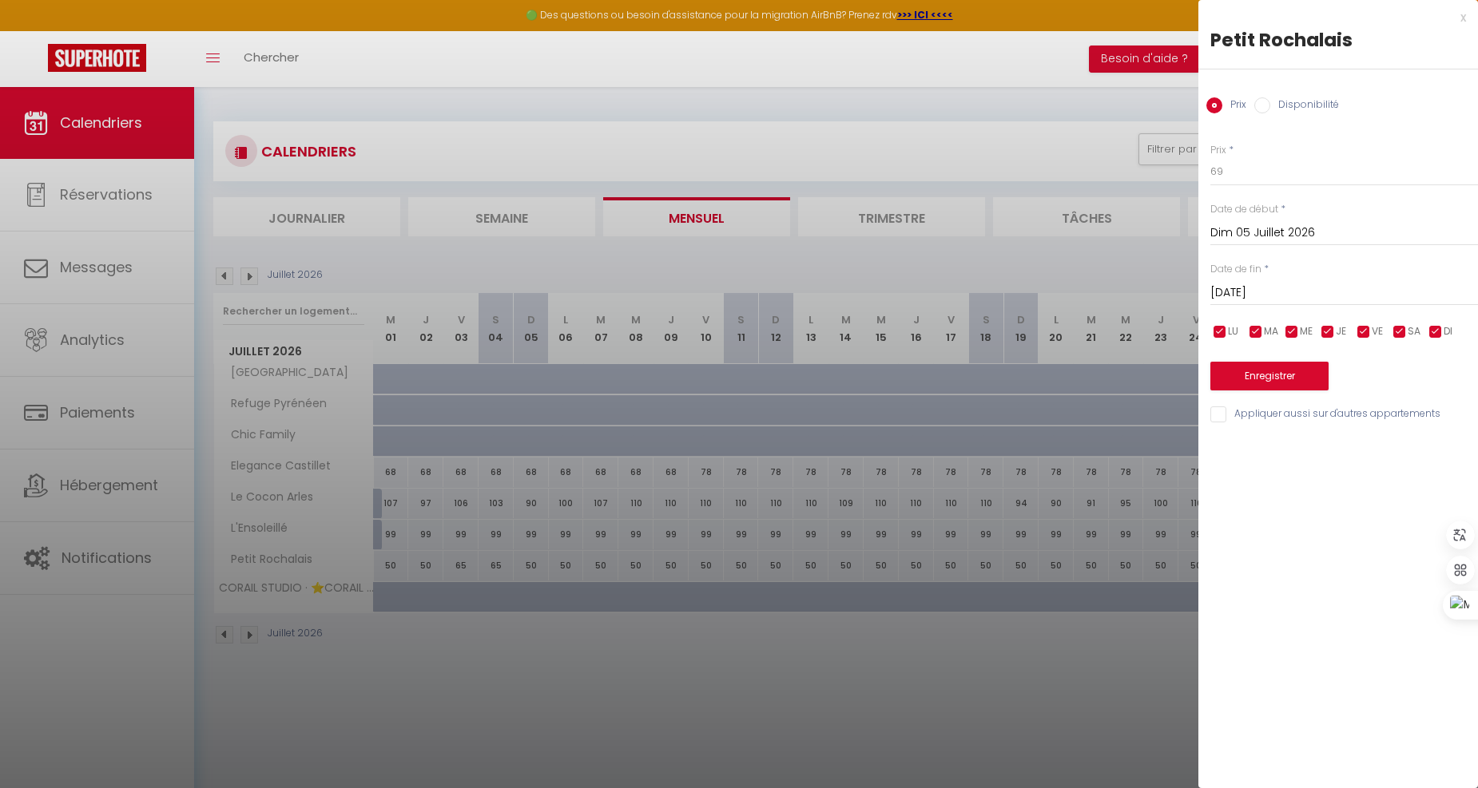
click at [1362, 329] on input "checkbox" at bounding box center [1364, 332] width 16 height 16
checkbox input "false"
click at [1399, 328] on input "checkbox" at bounding box center [1399, 332] width 16 height 16
checkbox input "false"
click at [1298, 388] on button "Enregistrer" at bounding box center [1269, 376] width 118 height 29
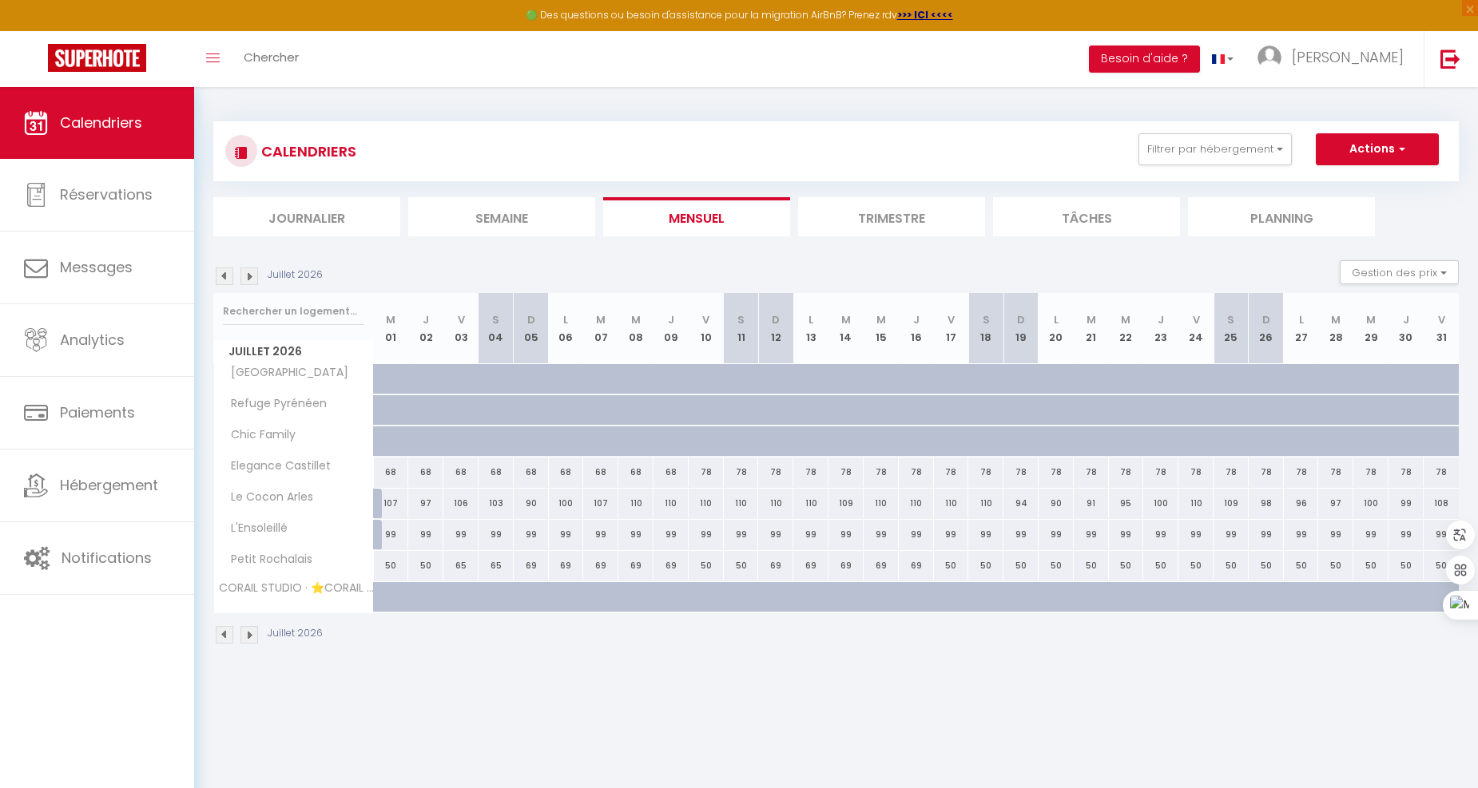
click at [563, 567] on div "69" at bounding box center [566, 566] width 35 height 30
type input "69"
type input "Lun 06 Juillet 2026"
type input "[DATE]"
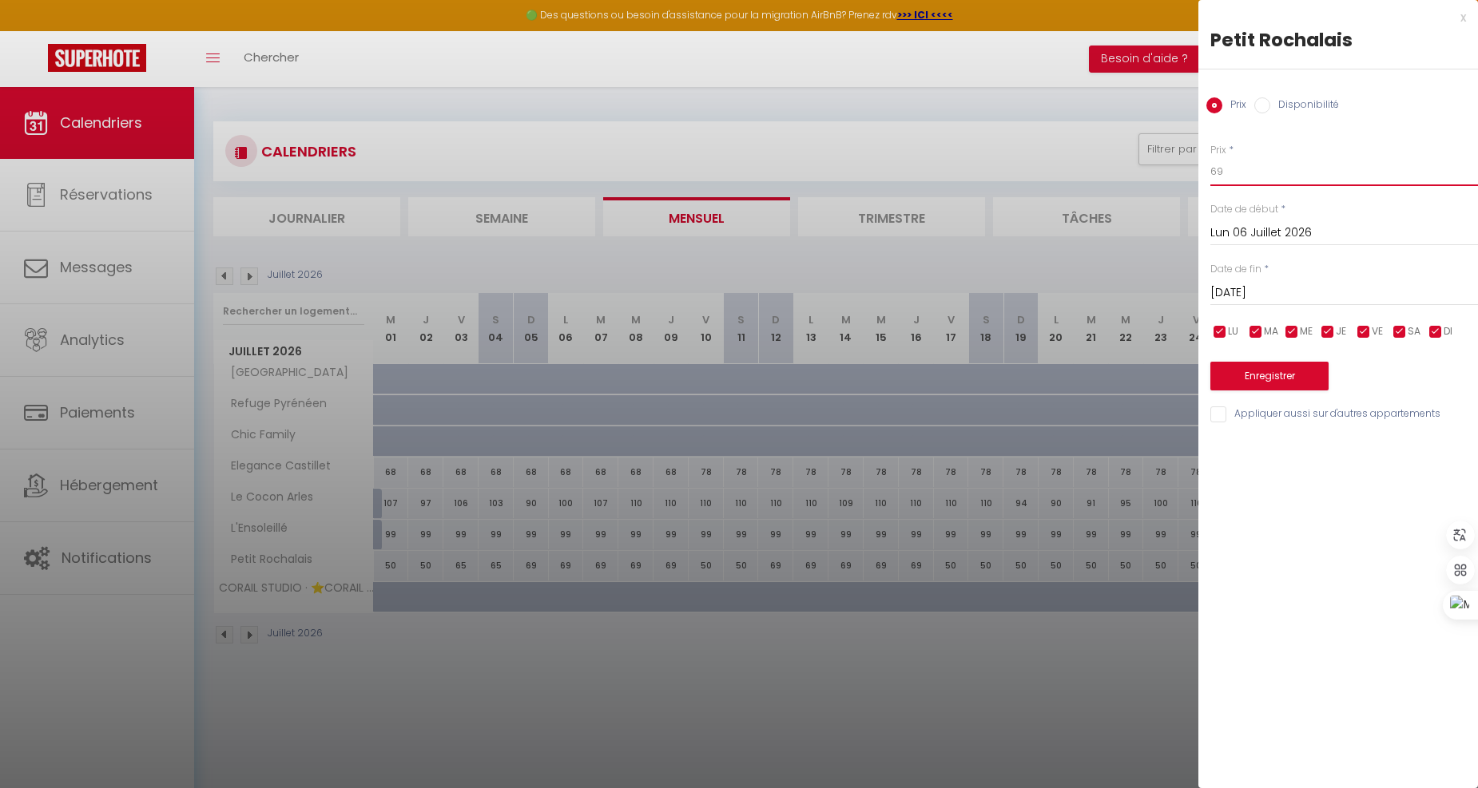
click at [1276, 172] on input "69" at bounding box center [1344, 171] width 268 height 29
type input "6"
type input "84"
click at [1281, 292] on input "[DATE]" at bounding box center [1344, 293] width 268 height 21
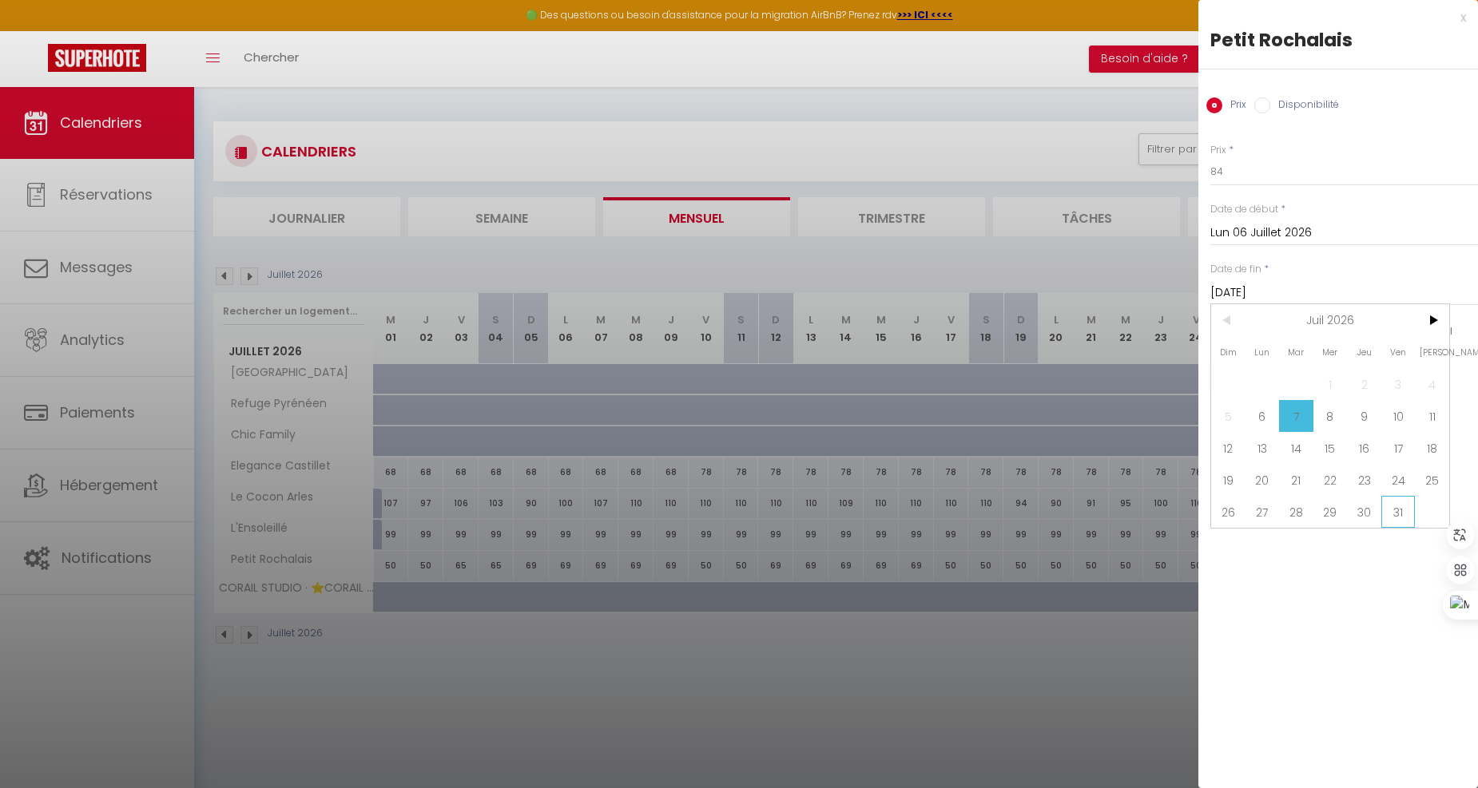
click at [1411, 511] on span "31" at bounding box center [1398, 512] width 34 height 32
type input "Ven 31 Juillet 2026"
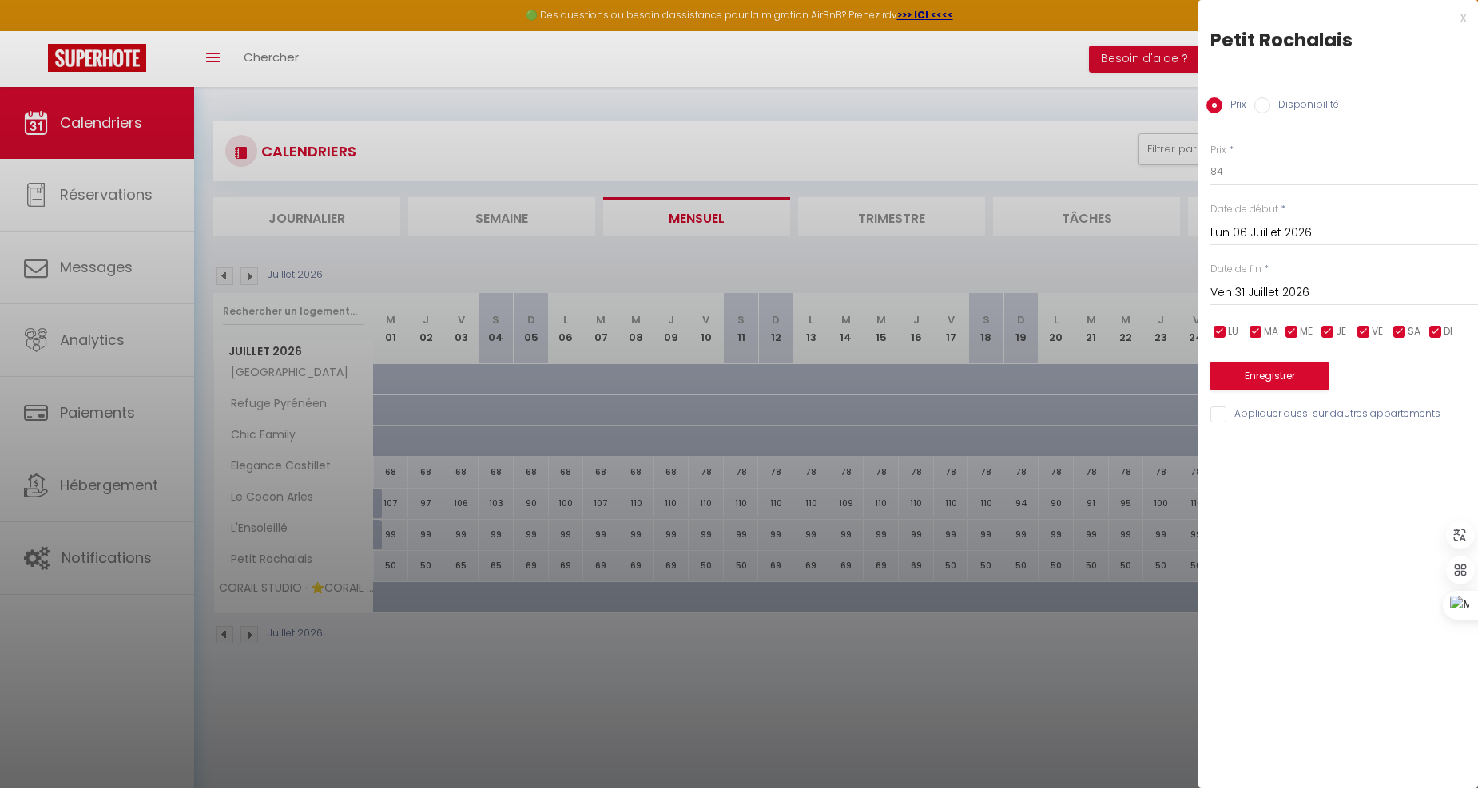
click at [1216, 324] on input "checkbox" at bounding box center [1220, 332] width 16 height 16
checkbox input "false"
click at [1255, 325] on input "checkbox" at bounding box center [1256, 332] width 16 height 16
checkbox input "false"
click at [1289, 331] on input "checkbox" at bounding box center [1292, 332] width 16 height 16
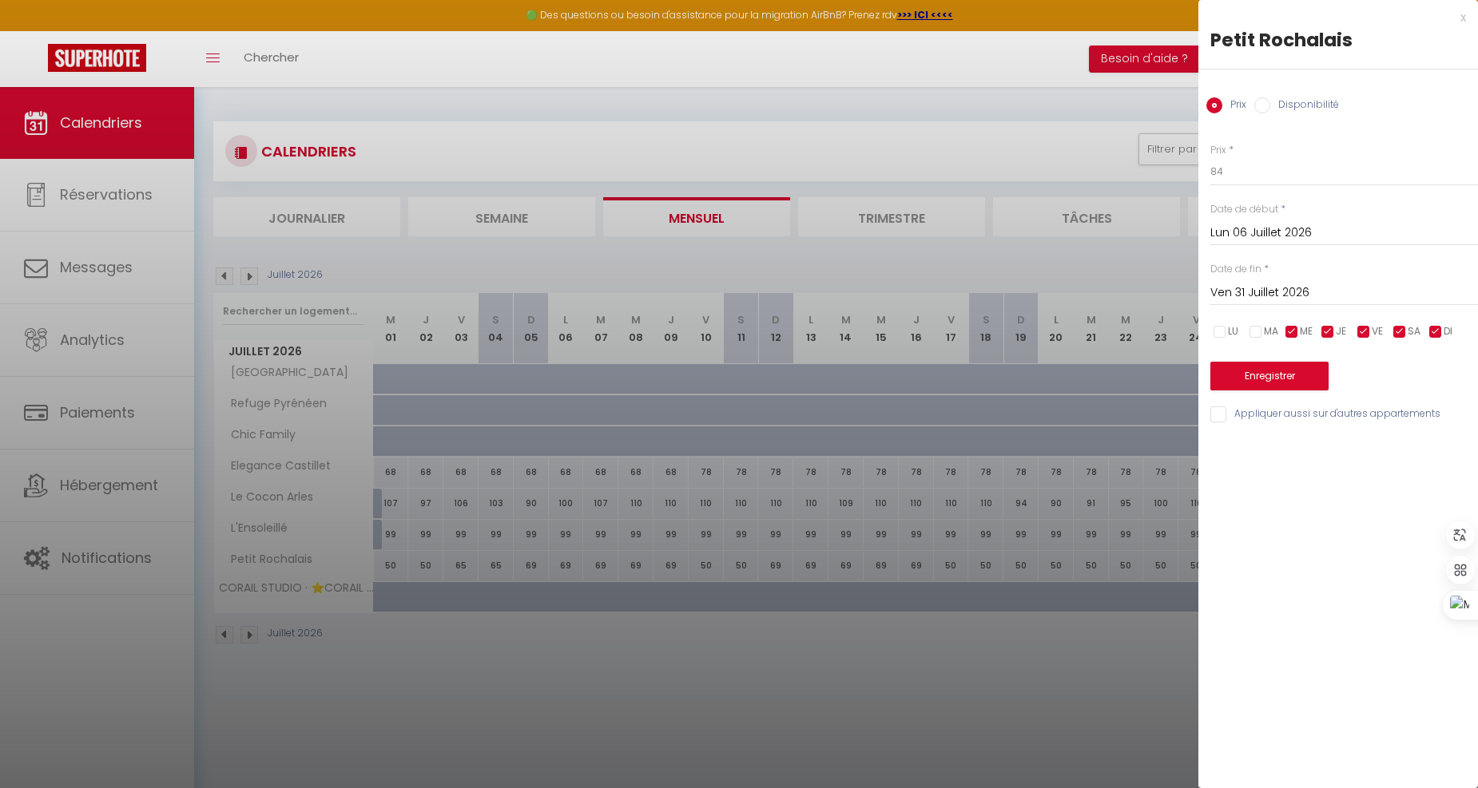
checkbox input "false"
click at [1323, 332] on input "checkbox" at bounding box center [1328, 332] width 16 height 16
checkbox input "false"
click at [1434, 331] on input "checkbox" at bounding box center [1435, 332] width 16 height 16
checkbox input "false"
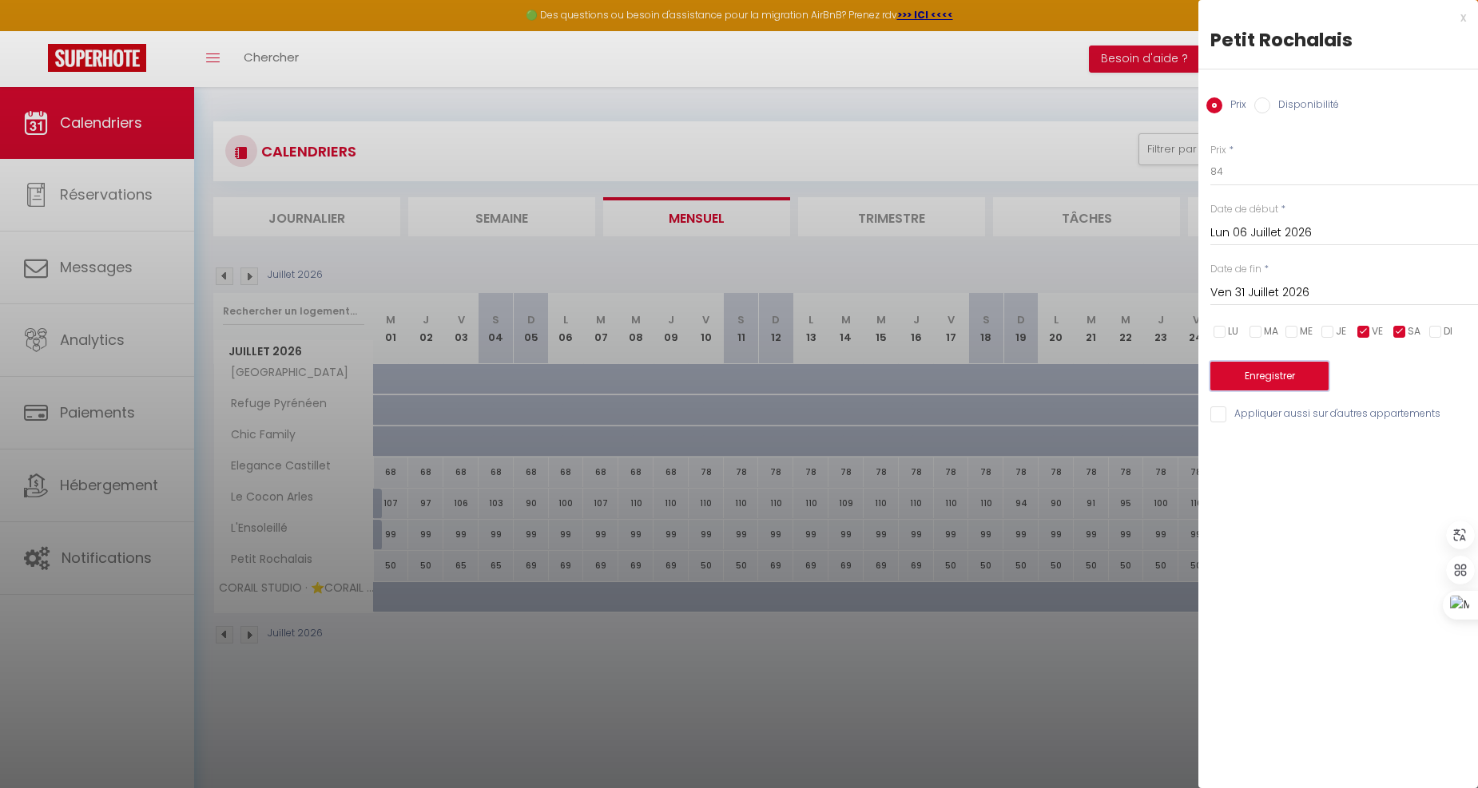
click at [1303, 374] on button "Enregistrer" at bounding box center [1269, 376] width 118 height 29
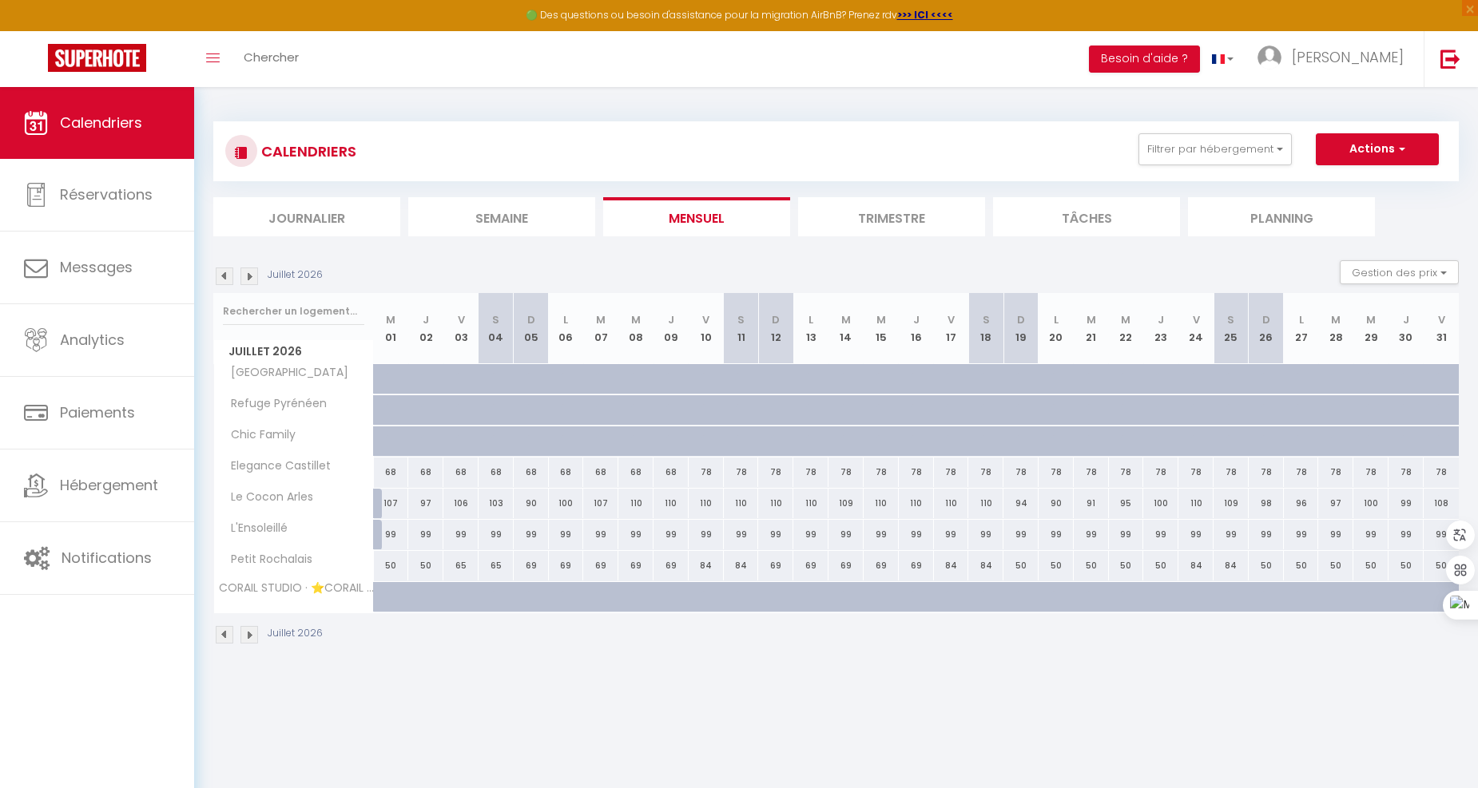
click at [1024, 561] on div "50" at bounding box center [1020, 566] width 35 height 30
type input "50"
type input "Dim 19 Juillet 2026"
type input "Lun 20 Juillet 2026"
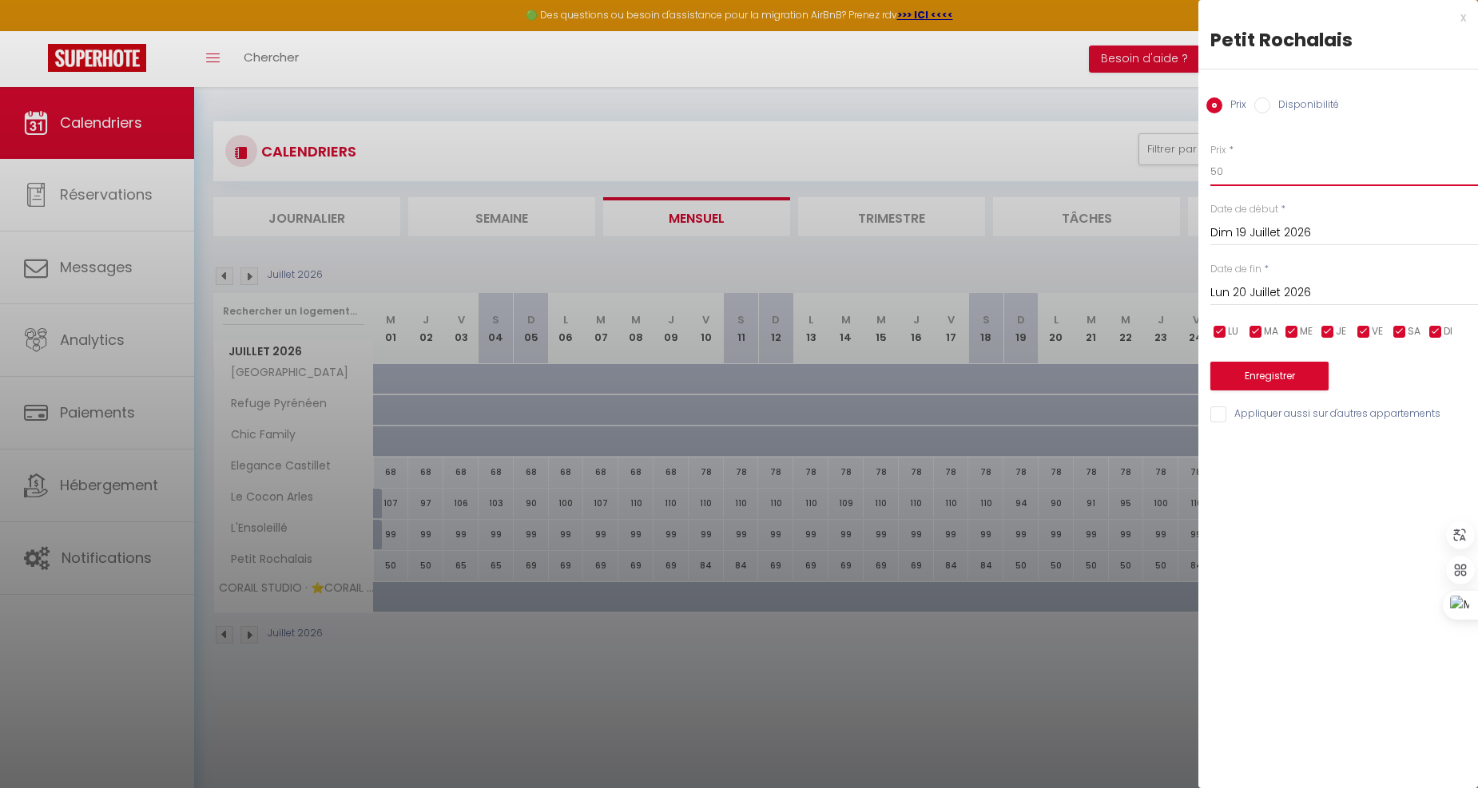
click at [1249, 169] on input "50" at bounding box center [1344, 171] width 268 height 29
type input "5"
type input "69"
click at [1385, 302] on input "Lun 20 Juillet 2026" at bounding box center [1344, 293] width 268 height 21
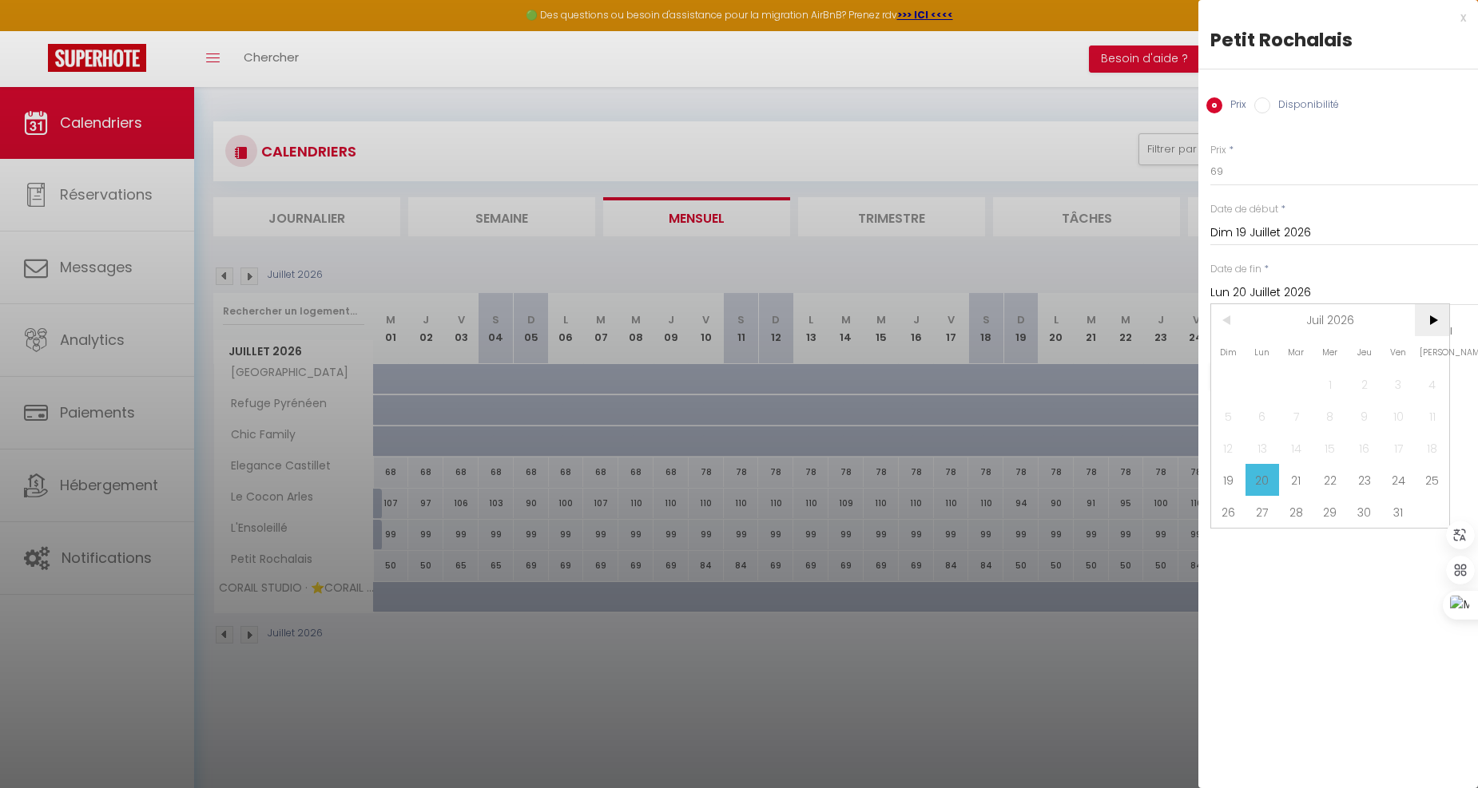
click at [1440, 330] on span ">" at bounding box center [1432, 320] width 34 height 32
click at [1264, 560] on span "31" at bounding box center [1262, 544] width 34 height 32
type input "Lun 31 Août 2026"
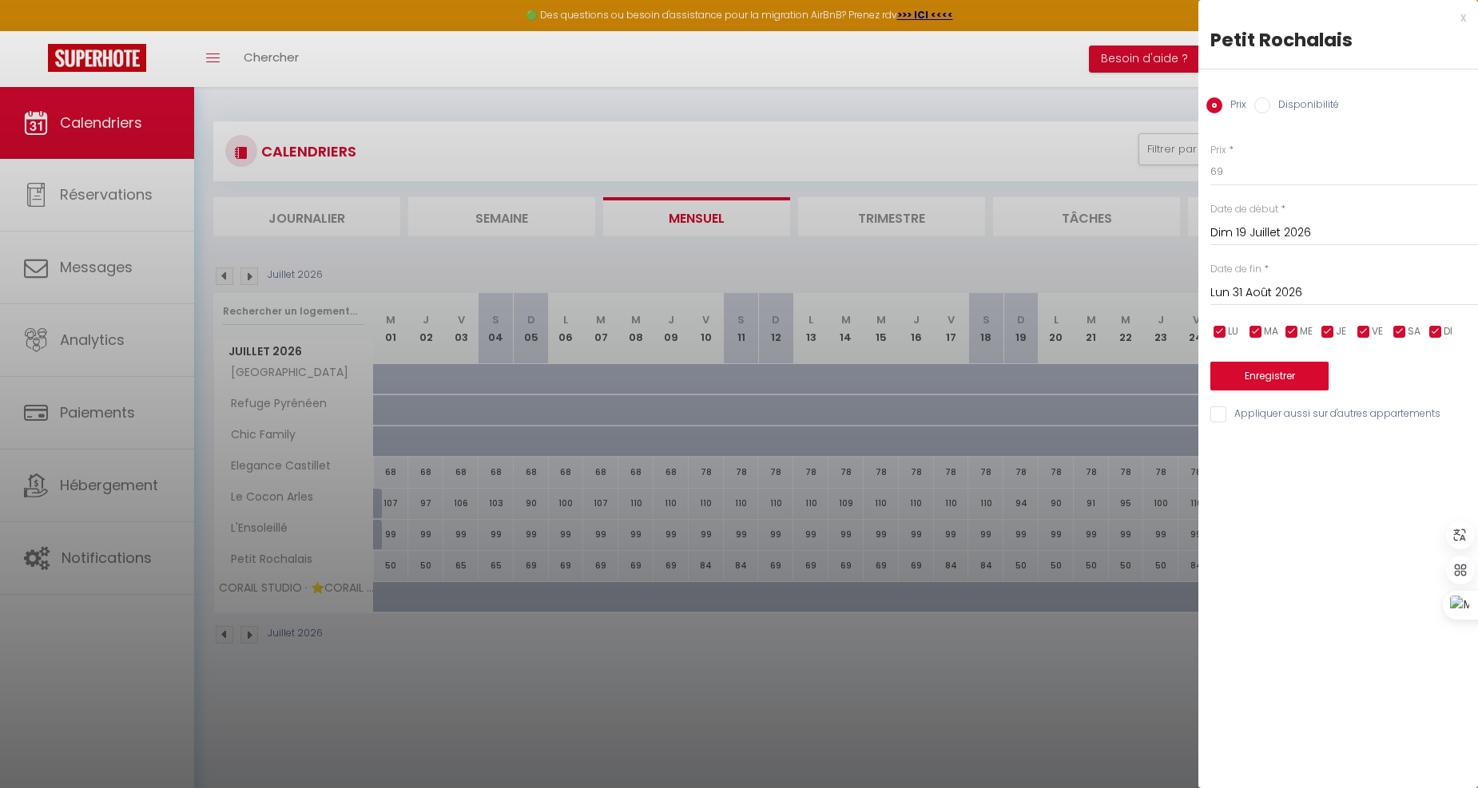
click at [1369, 334] on input "checkbox" at bounding box center [1364, 332] width 16 height 16
checkbox input "false"
click at [1396, 333] on input "checkbox" at bounding box center [1399, 332] width 16 height 16
checkbox input "false"
click at [1324, 383] on button "Enregistrer" at bounding box center [1269, 376] width 118 height 29
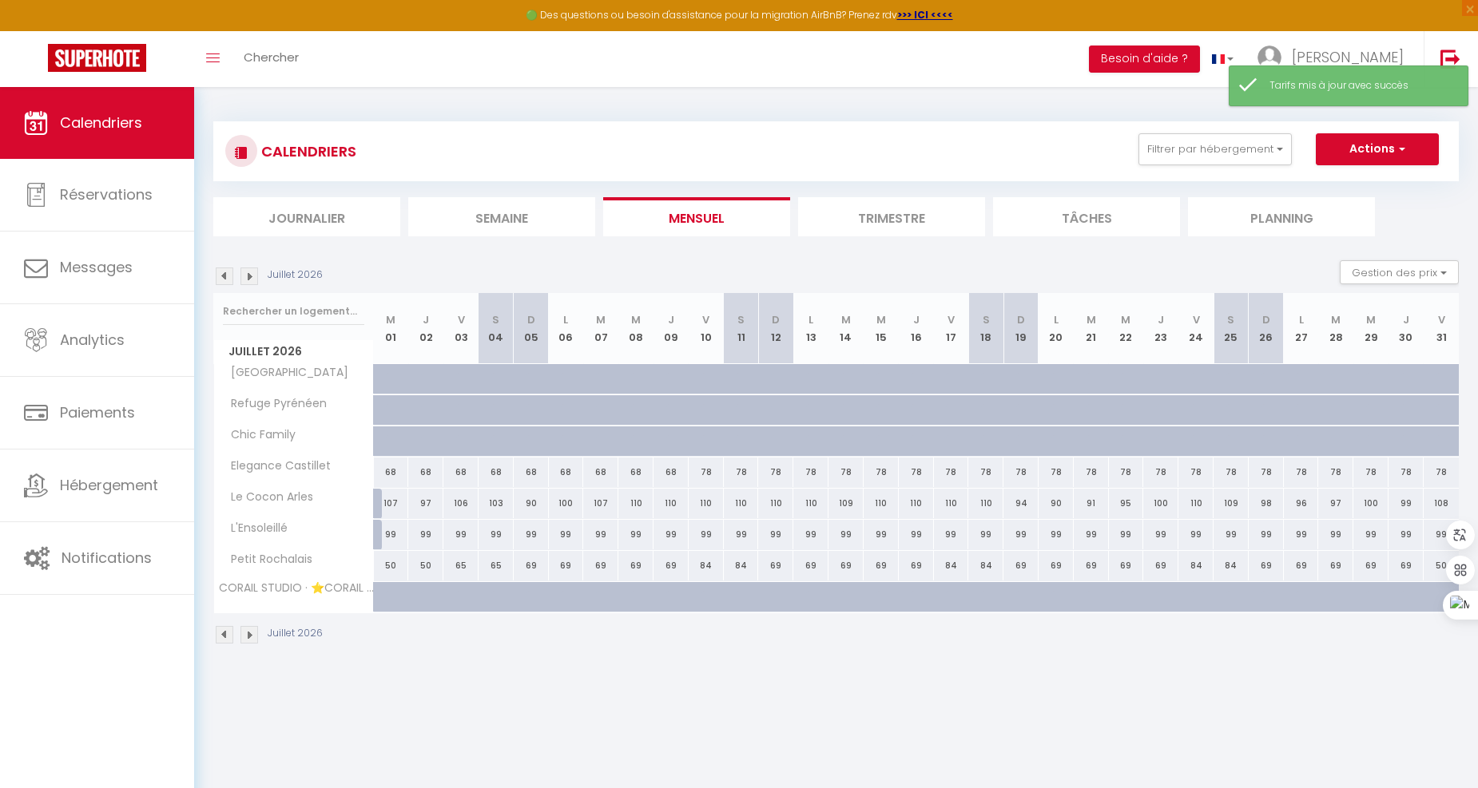
click at [990, 562] on div "84" at bounding box center [985, 566] width 35 height 30
type input "84"
type input "[DATE]"
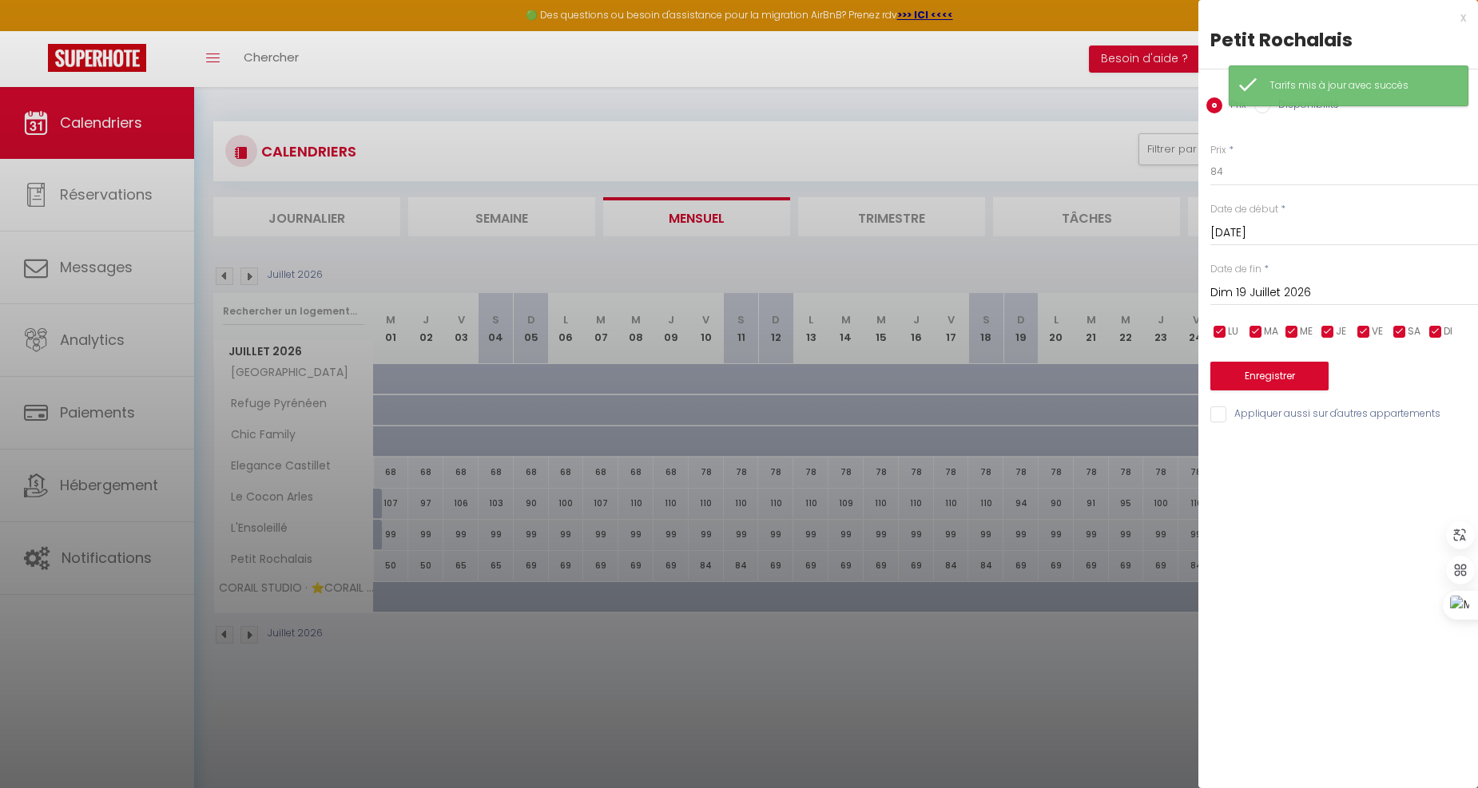
click at [1300, 291] on input "Dim 19 Juillet 2026" at bounding box center [1344, 293] width 268 height 21
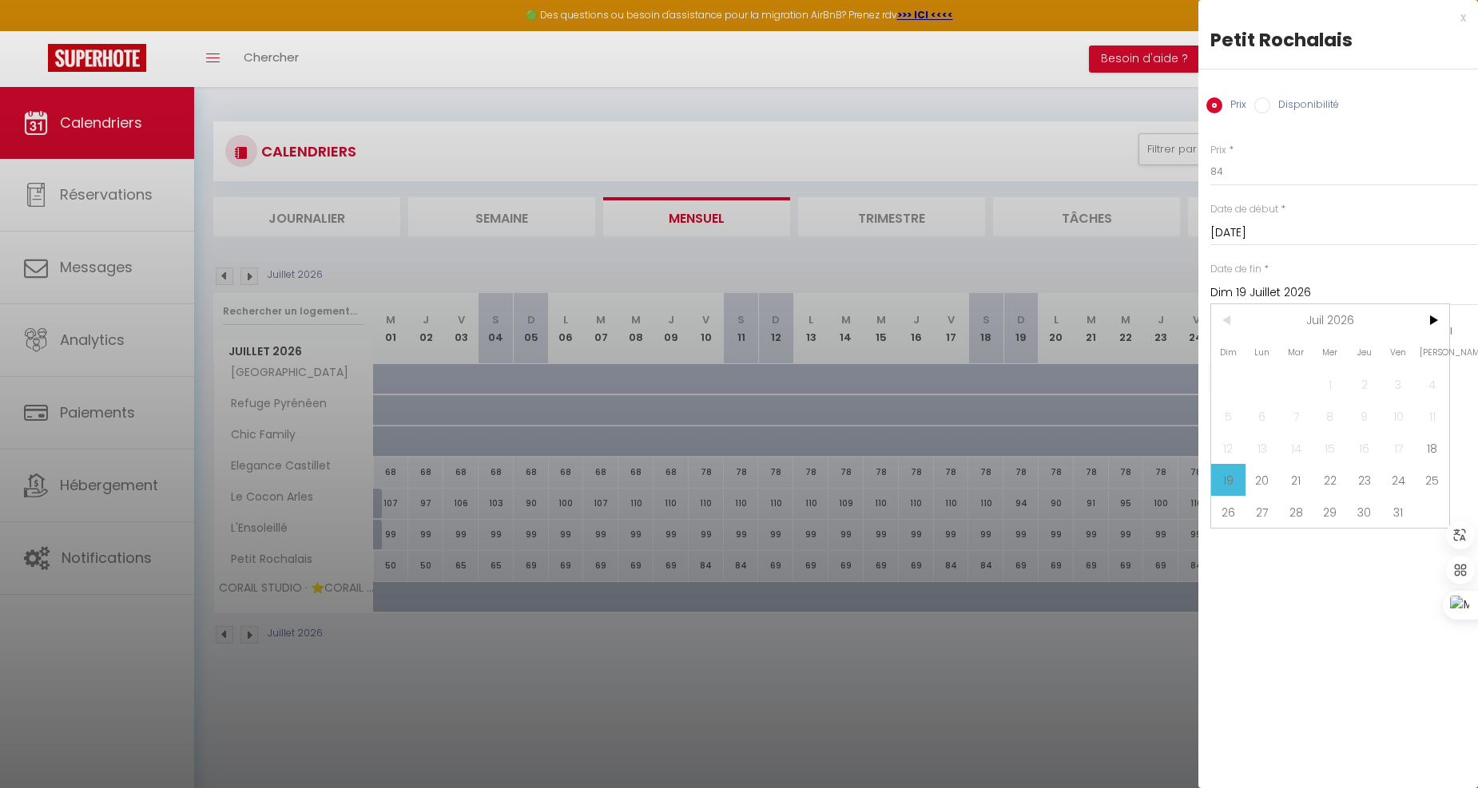
drag, startPoint x: 1435, startPoint y: 314, endPoint x: 1422, endPoint y: 349, distance: 37.4
click at [1435, 314] on span ">" at bounding box center [1432, 320] width 34 height 32
click at [1268, 539] on span "31" at bounding box center [1262, 544] width 34 height 32
type input "Lun 31 Août 2026"
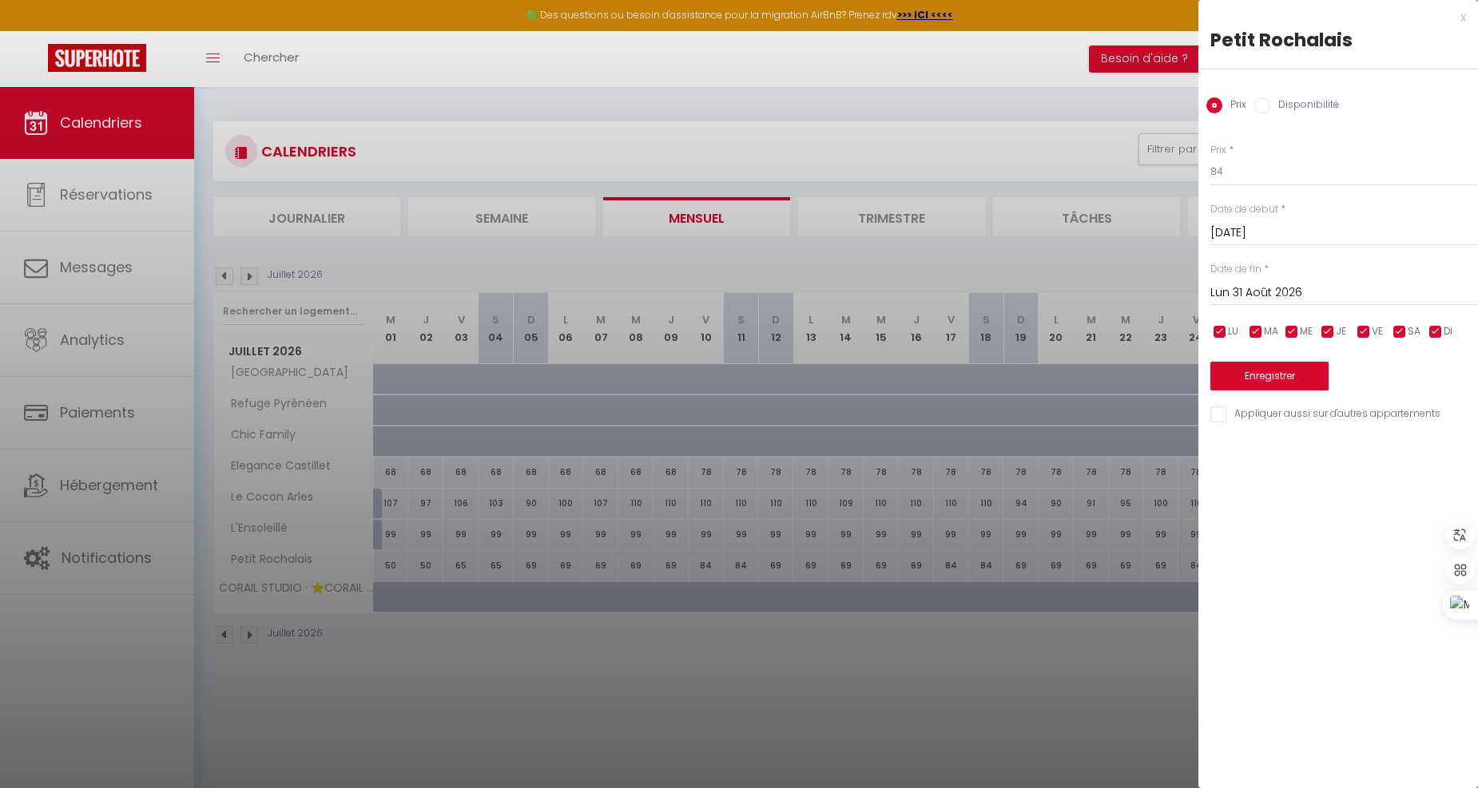
click at [1217, 331] on input "checkbox" at bounding box center [1220, 332] width 16 height 16
checkbox input "false"
click at [1256, 331] on input "checkbox" at bounding box center [1256, 332] width 16 height 16
checkbox input "false"
click at [1288, 331] on input "checkbox" at bounding box center [1292, 332] width 16 height 16
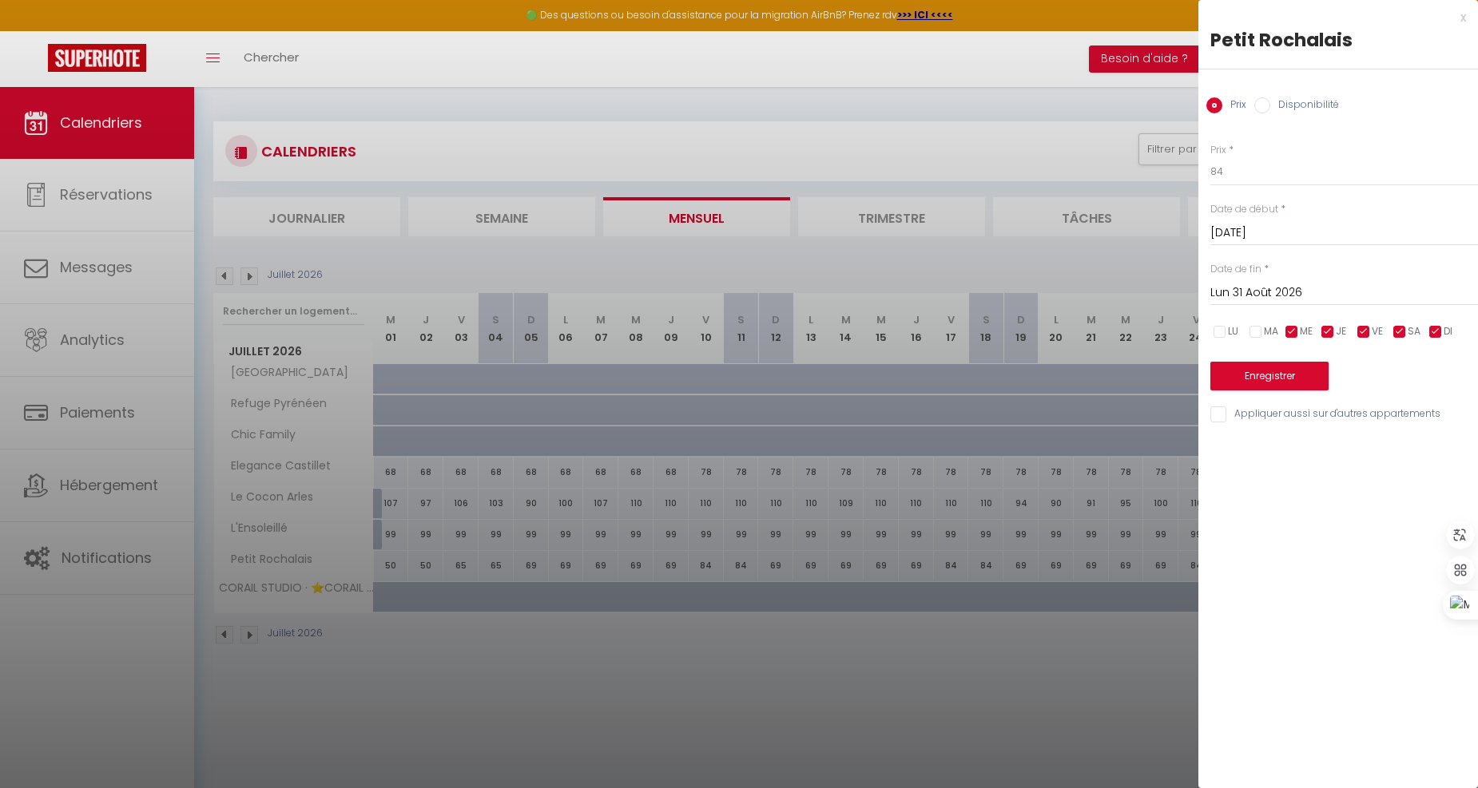
checkbox input "false"
click at [1328, 331] on input "checkbox" at bounding box center [1328, 332] width 16 height 16
checkbox input "false"
click at [1435, 331] on input "checkbox" at bounding box center [1435, 332] width 16 height 16
checkbox input "false"
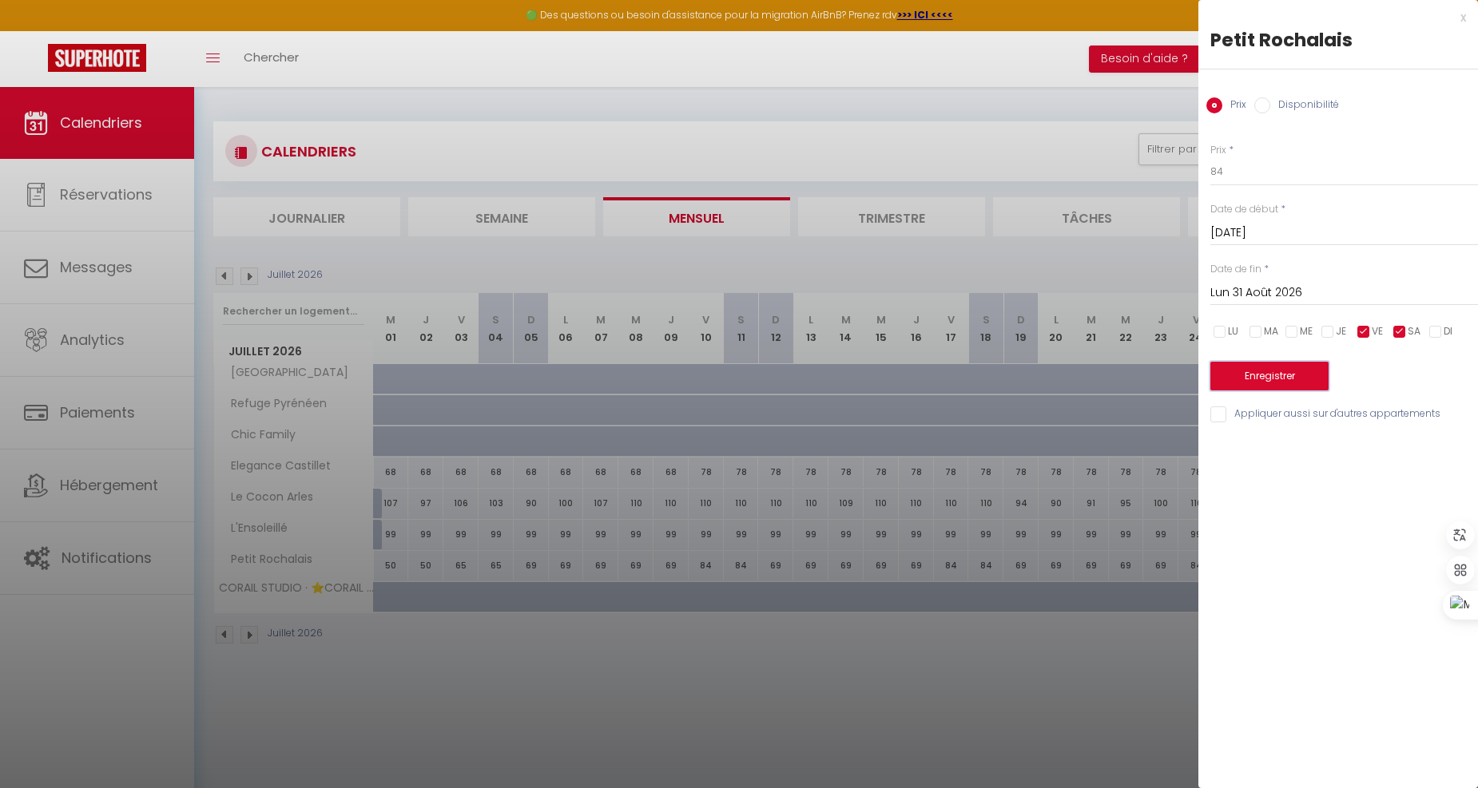
click at [1300, 366] on button "Enregistrer" at bounding box center [1269, 376] width 118 height 29
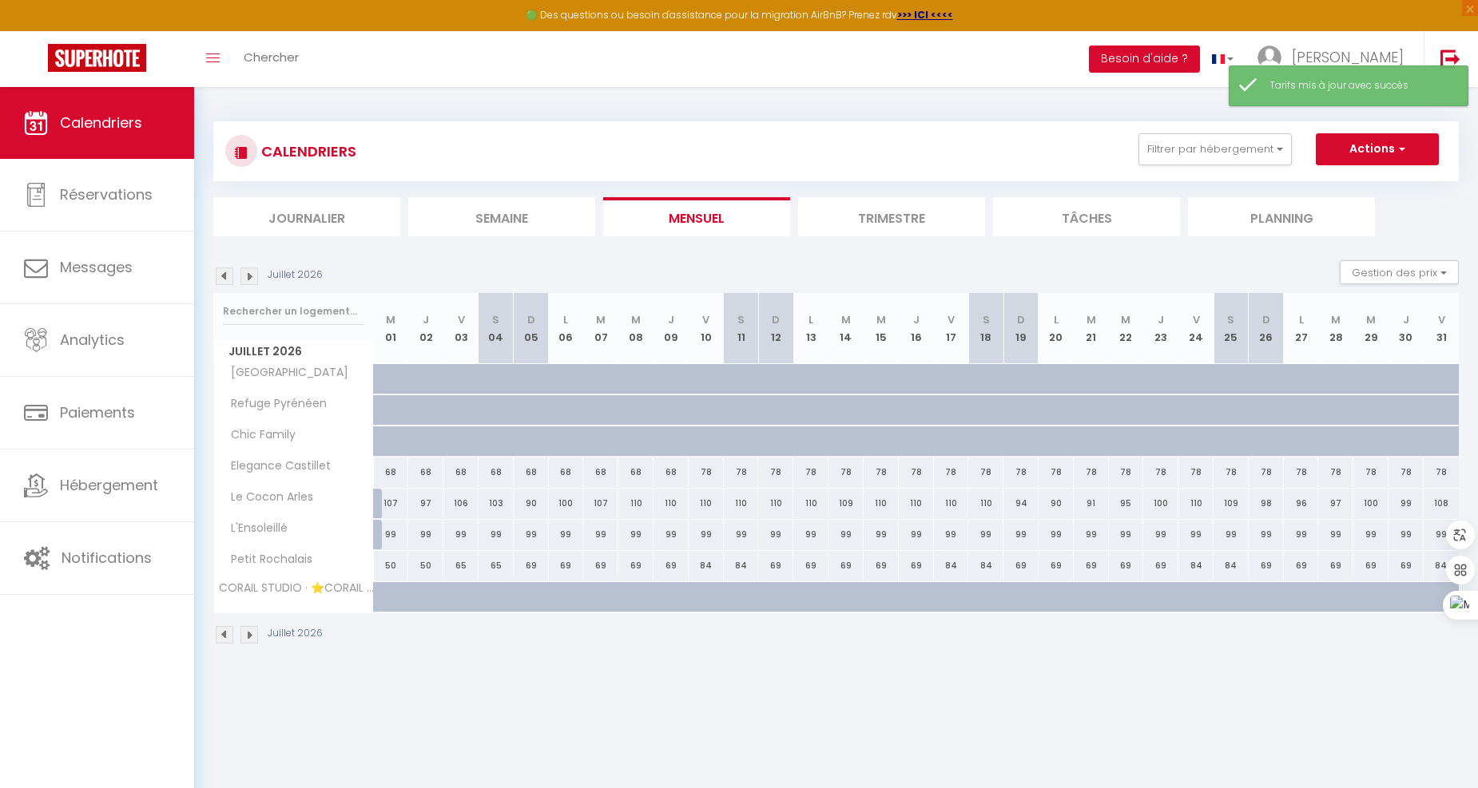
click at [244, 275] on img at bounding box center [249, 277] width 18 height 18
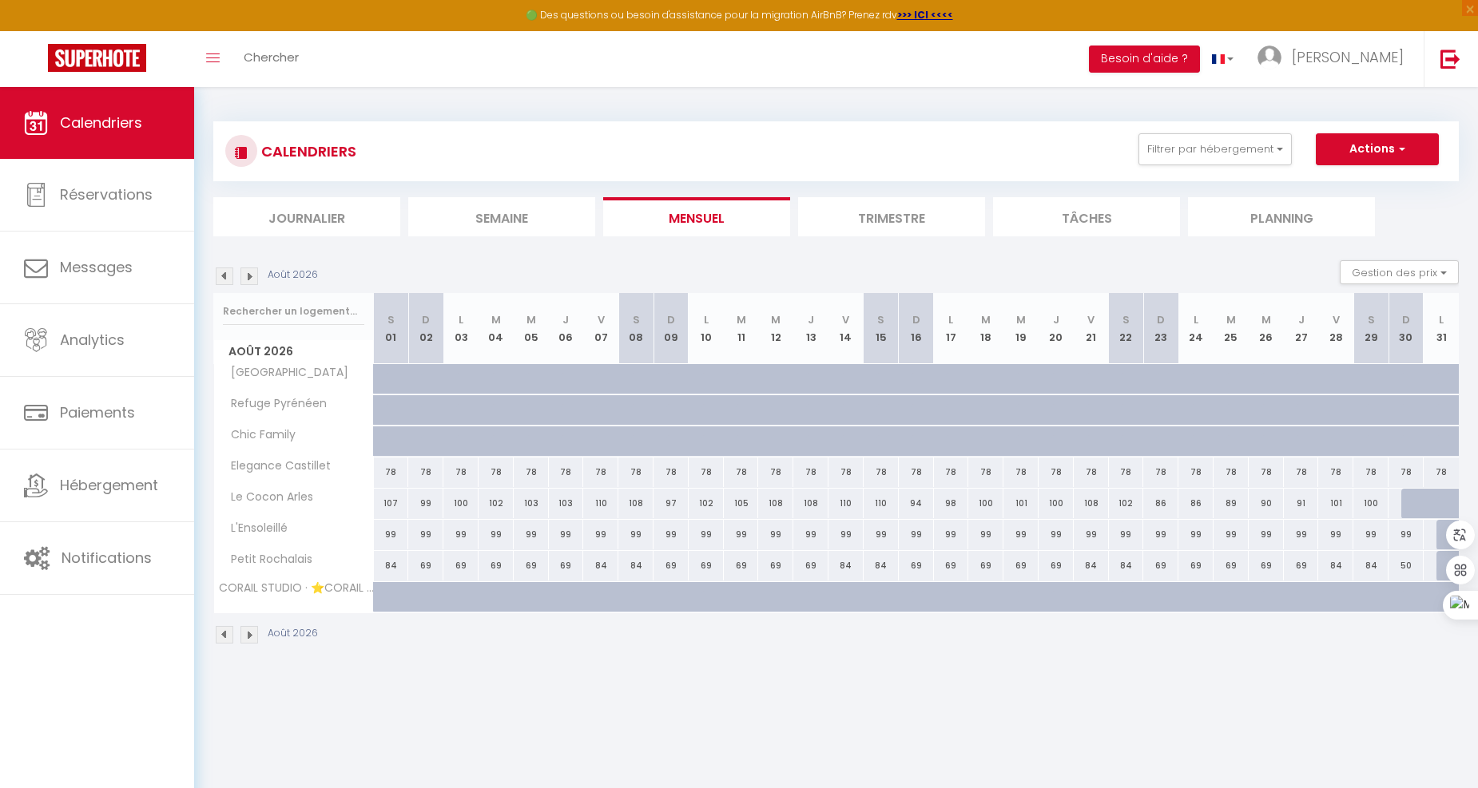
click at [1444, 556] on div at bounding box center [1453, 566] width 35 height 30
type input "50"
type input "Lun 31 Août 2026"
type input "[DATE]"
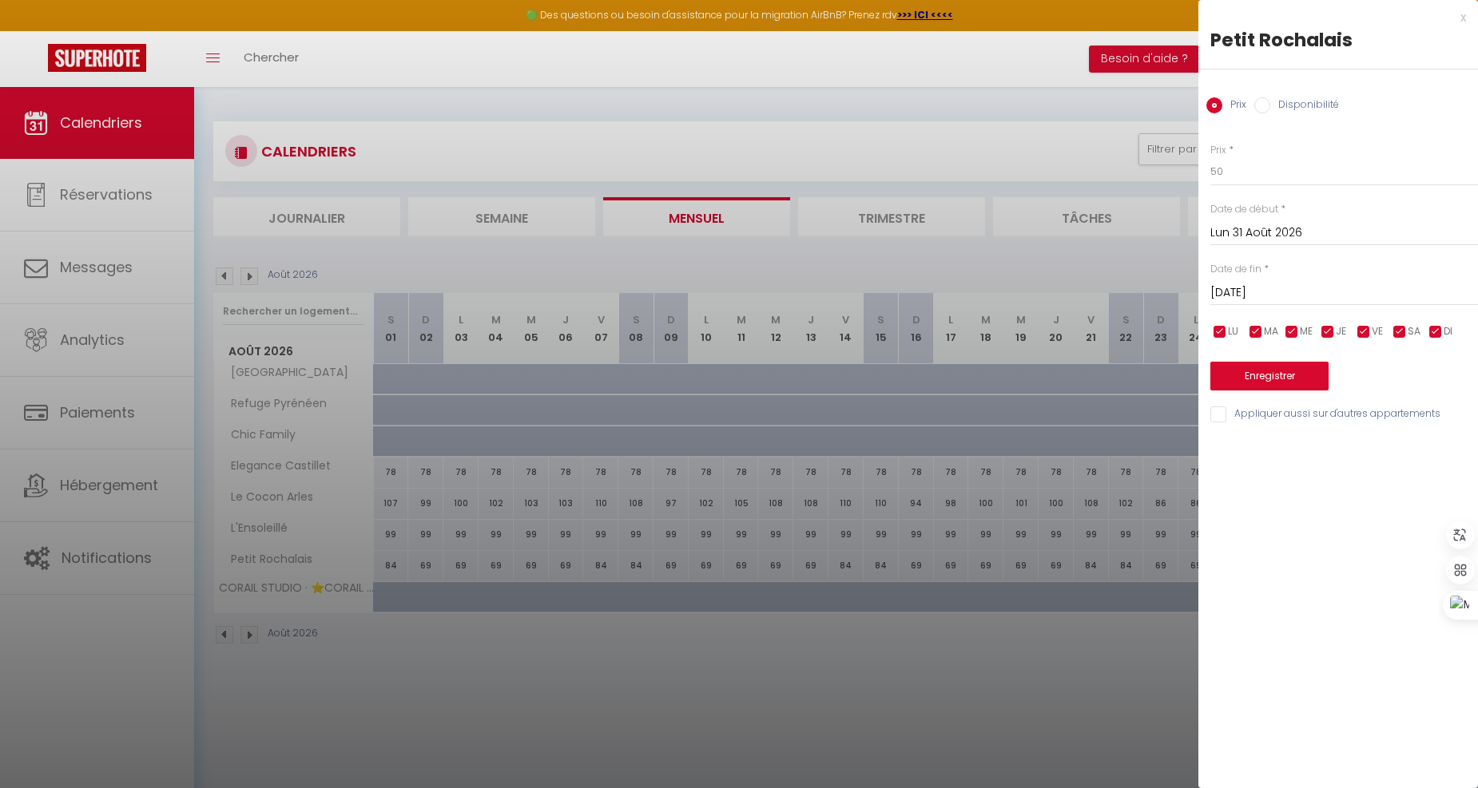
click at [1299, 107] on label "Disponibilité" at bounding box center [1304, 106] width 69 height 18
click at [1270, 107] on input "Disponibilité" at bounding box center [1262, 105] width 16 height 16
radio input "true"
radio input "false"
click at [1287, 291] on input "[DATE]" at bounding box center [1344, 294] width 268 height 21
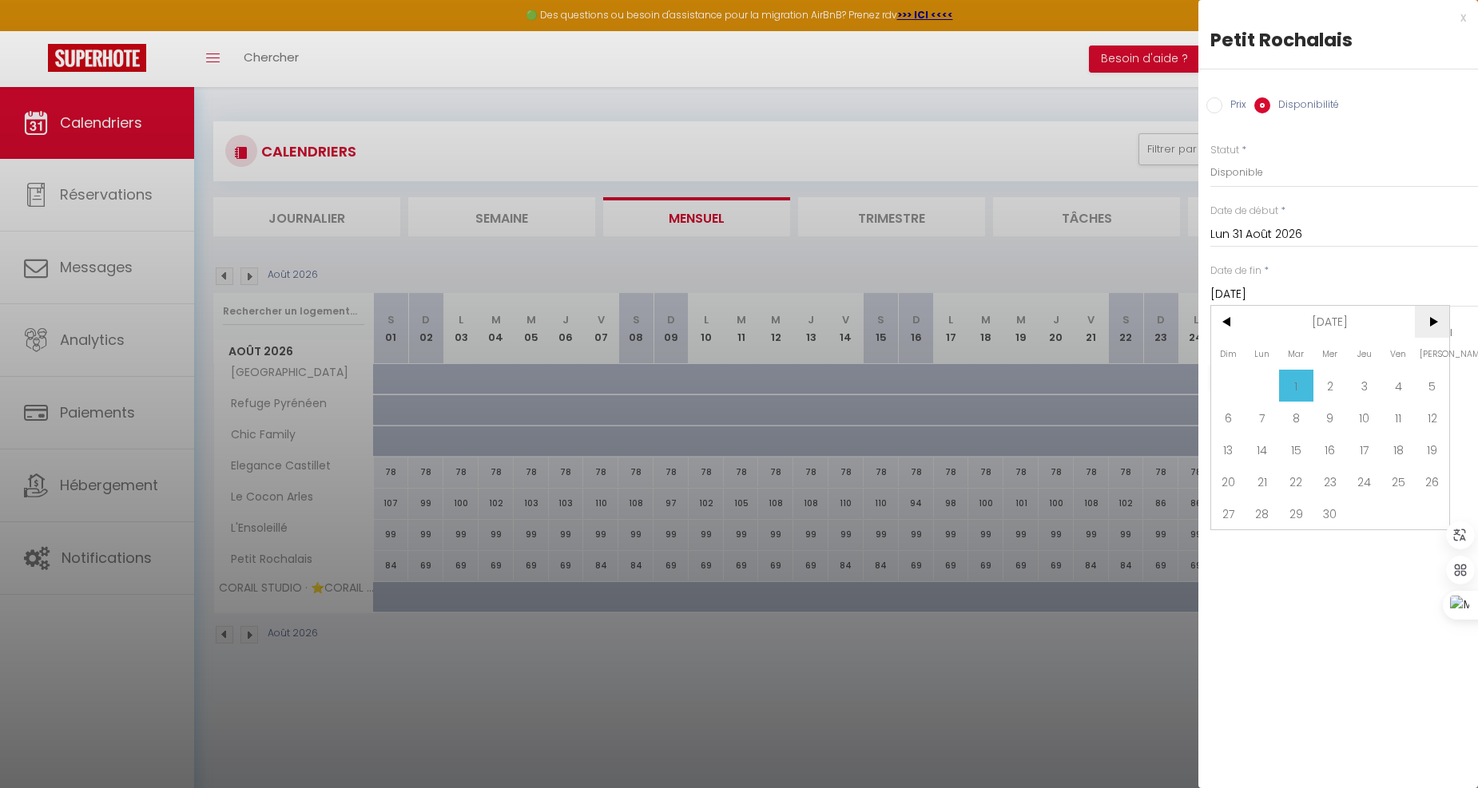
click at [1428, 316] on span ">" at bounding box center [1432, 322] width 34 height 32
click at [1430, 316] on span ">" at bounding box center [1432, 322] width 34 height 32
click at [1225, 381] on span "1" at bounding box center [1228, 386] width 34 height 32
type input "Dim 01 Novembre 2026"
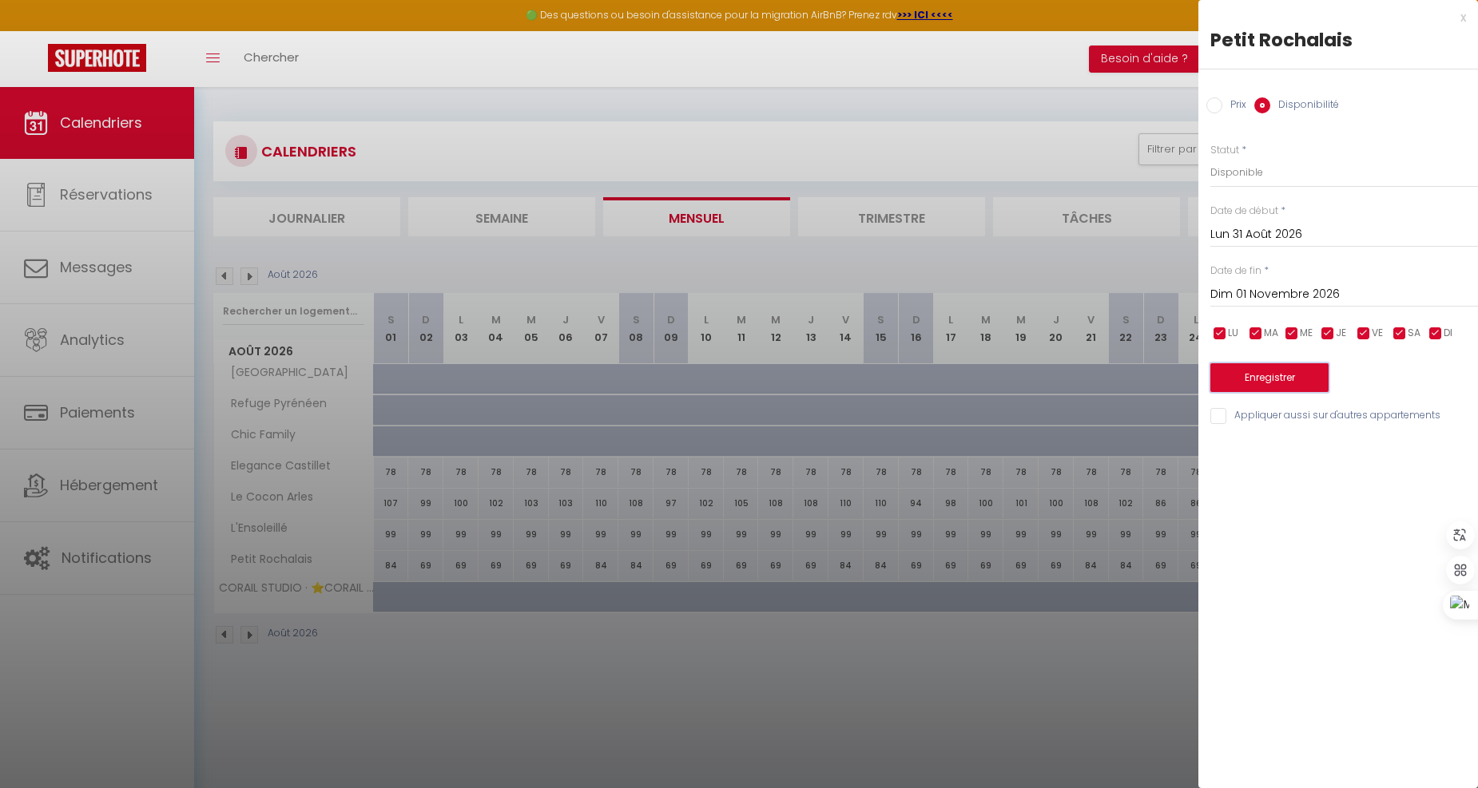
click at [1279, 363] on button "Enregistrer" at bounding box center [1269, 377] width 118 height 29
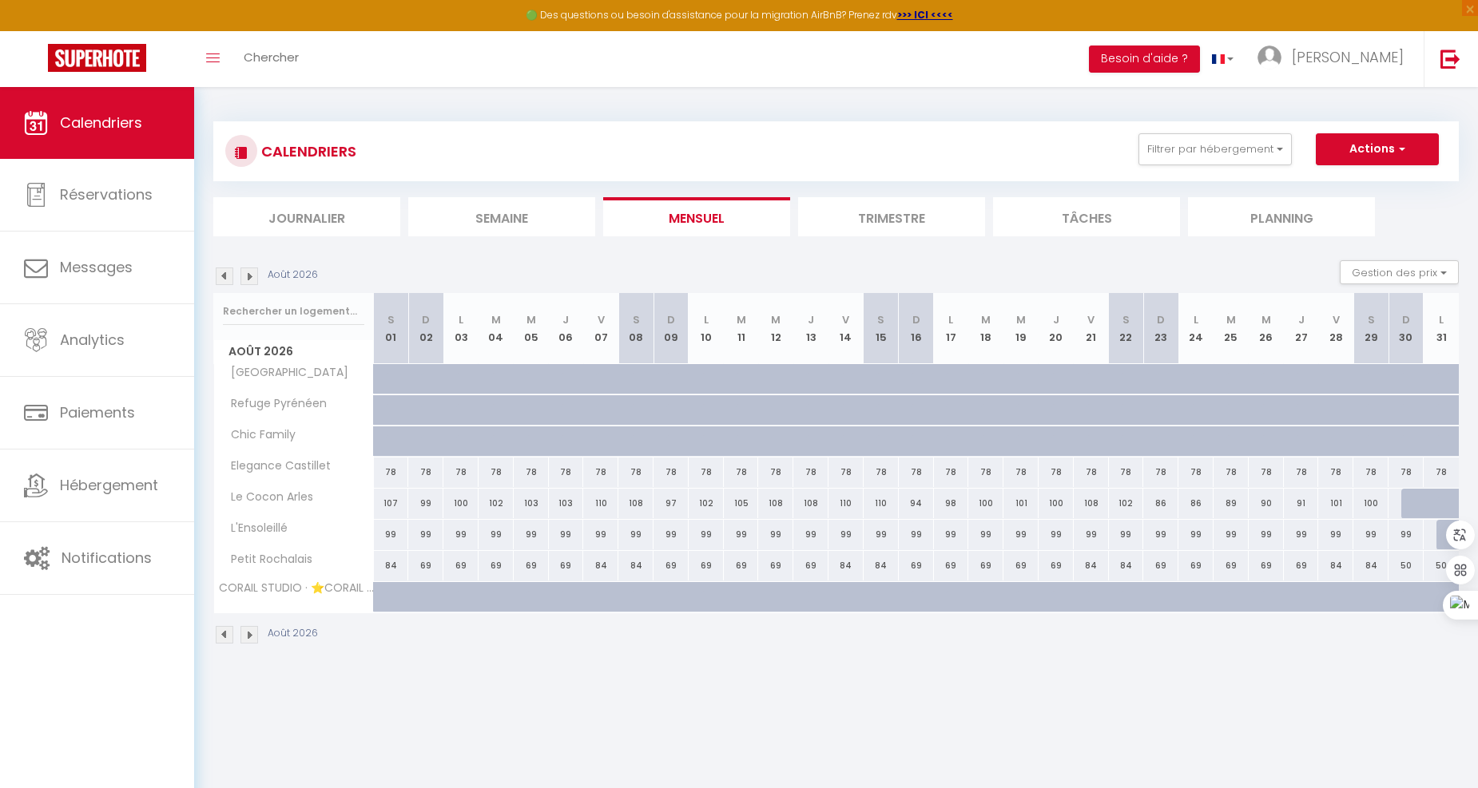
click at [252, 284] on div "[DATE] Gestion des prix Nb Nuits minimum Règles Disponibilité" at bounding box center [835, 276] width 1245 height 33
click at [245, 275] on img at bounding box center [249, 277] width 18 height 18
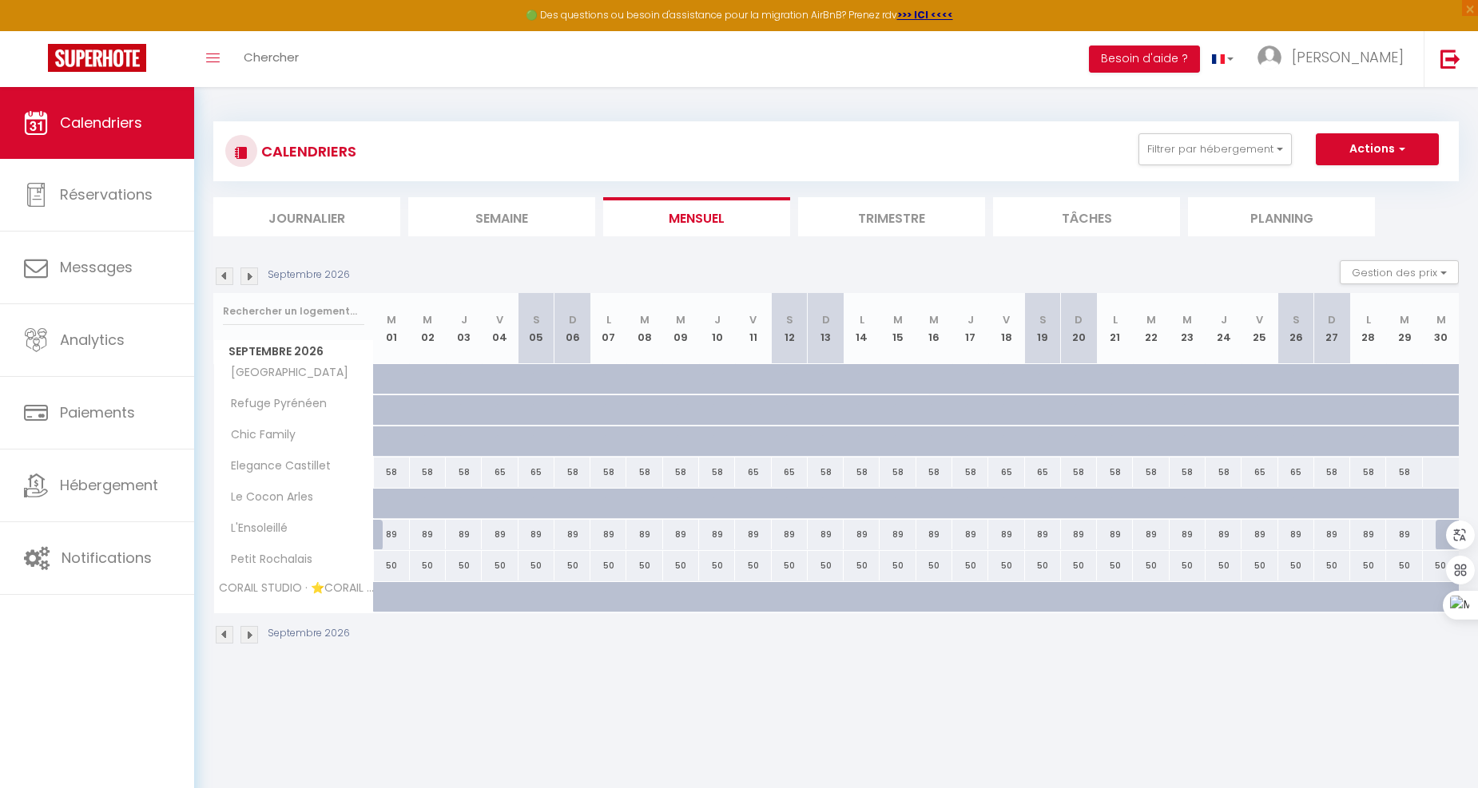
click at [386, 565] on div "50" at bounding box center [392, 566] width 36 height 30
select select "1"
type input "[DATE]"
type input "Mer 02 Septembre 2026"
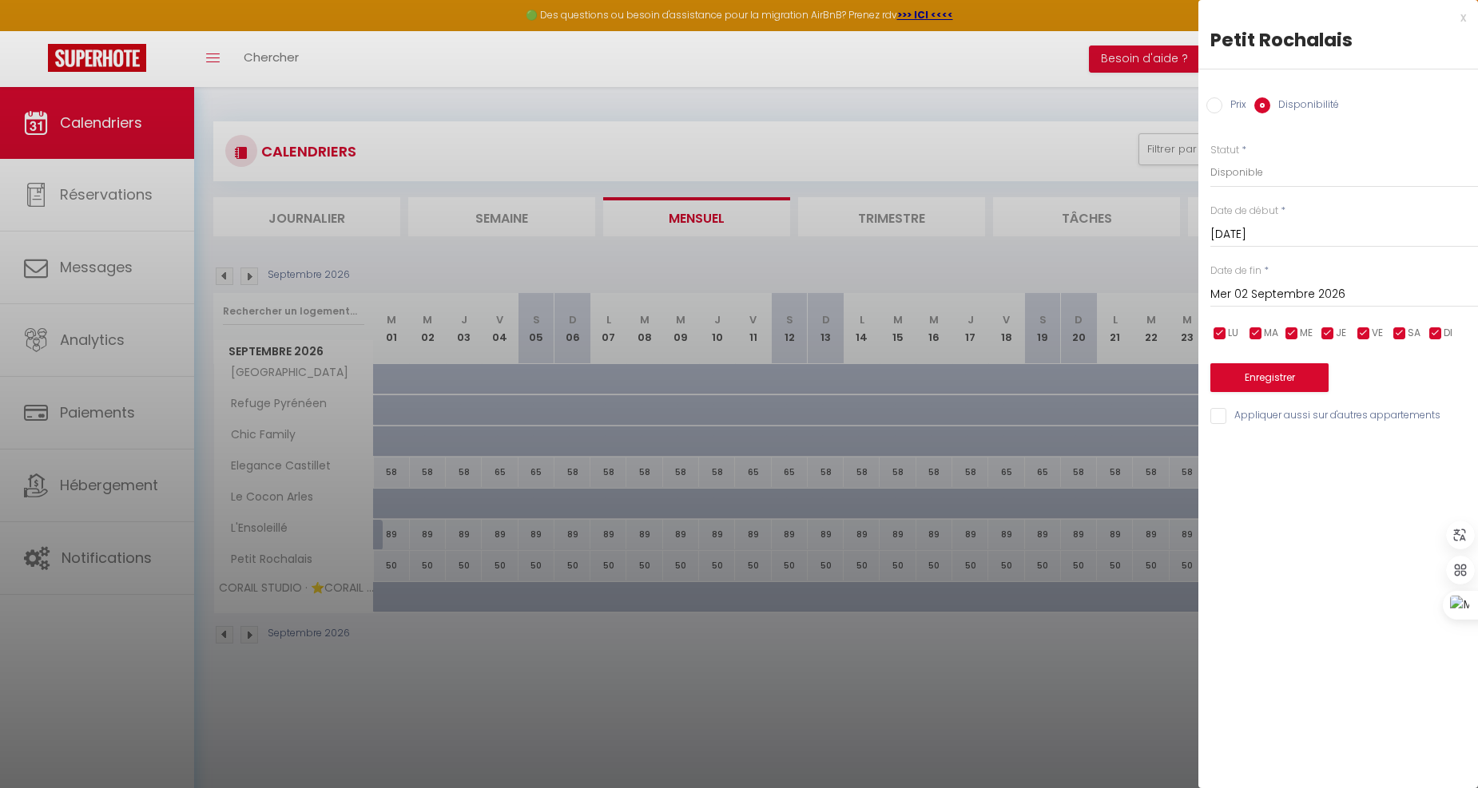
click at [1222, 117] on div "Prix Disponibilité" at bounding box center [1338, 96] width 280 height 54
click at [1218, 105] on input "Prix" at bounding box center [1214, 105] width 16 height 16
radio input "true"
radio input "false"
click at [1258, 165] on input "50" at bounding box center [1344, 171] width 268 height 29
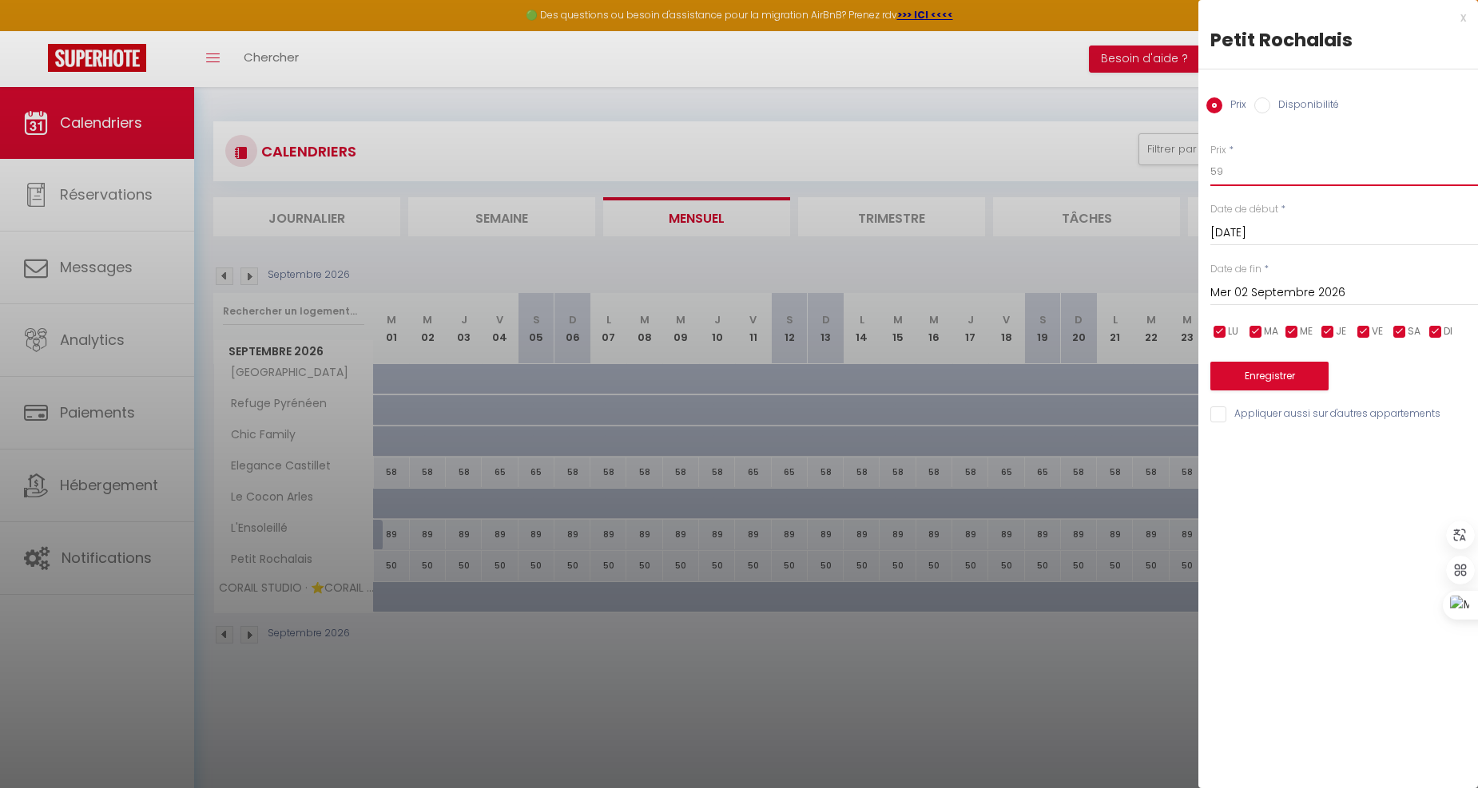
type input "59"
click at [1344, 284] on input "Mer 02 Septembre 2026" at bounding box center [1344, 293] width 268 height 21
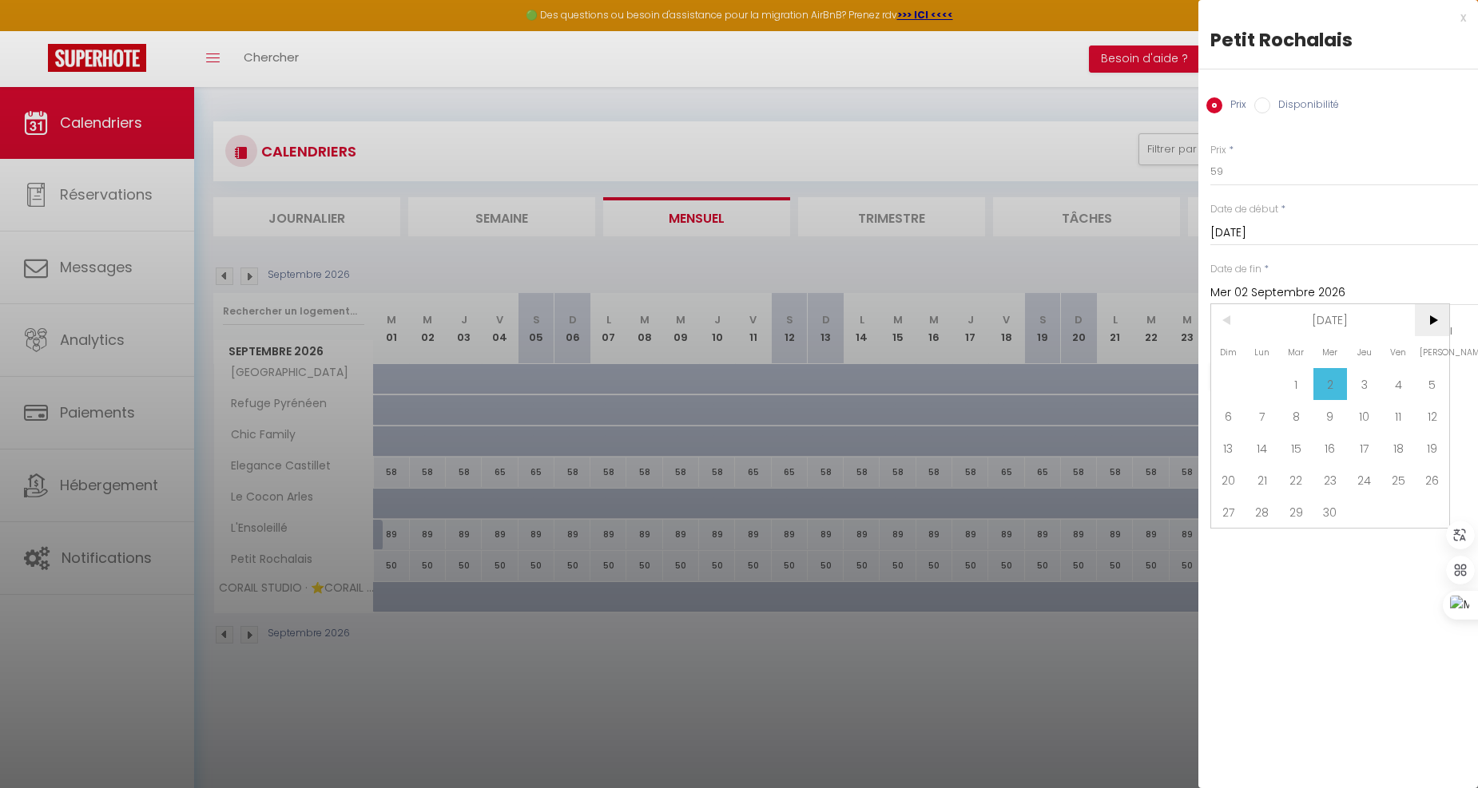
click at [1427, 320] on span ">" at bounding box center [1432, 320] width 34 height 32
click at [1423, 508] on span "31" at bounding box center [1432, 512] width 34 height 32
type input "[PERSON_NAME][DATE]"
click at [1362, 330] on input "checkbox" at bounding box center [1364, 332] width 16 height 16
checkbox input "false"
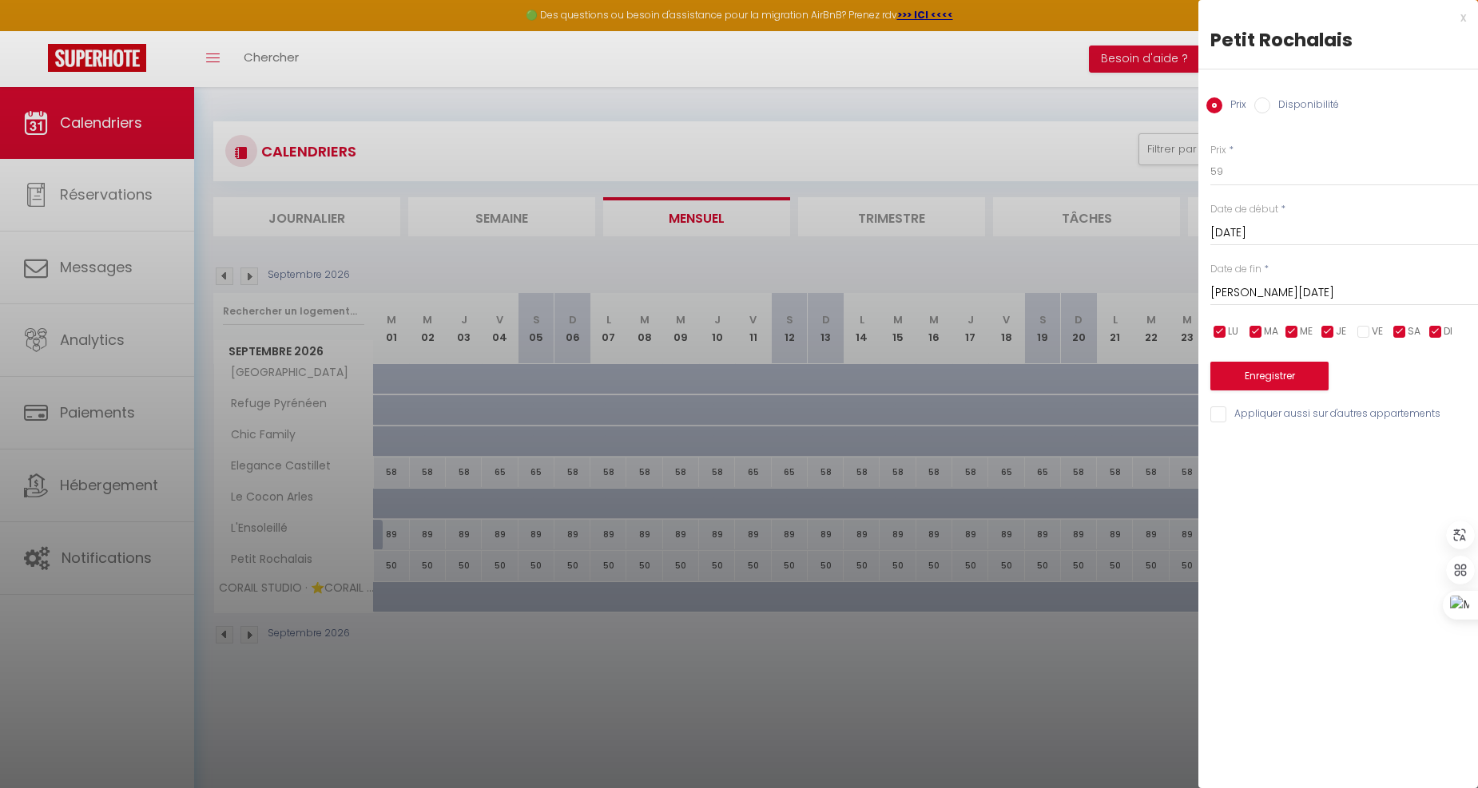
click at [1398, 335] on input "checkbox" at bounding box center [1399, 332] width 16 height 16
checkbox input "false"
click at [1280, 377] on button "Enregistrer" at bounding box center [1269, 376] width 118 height 29
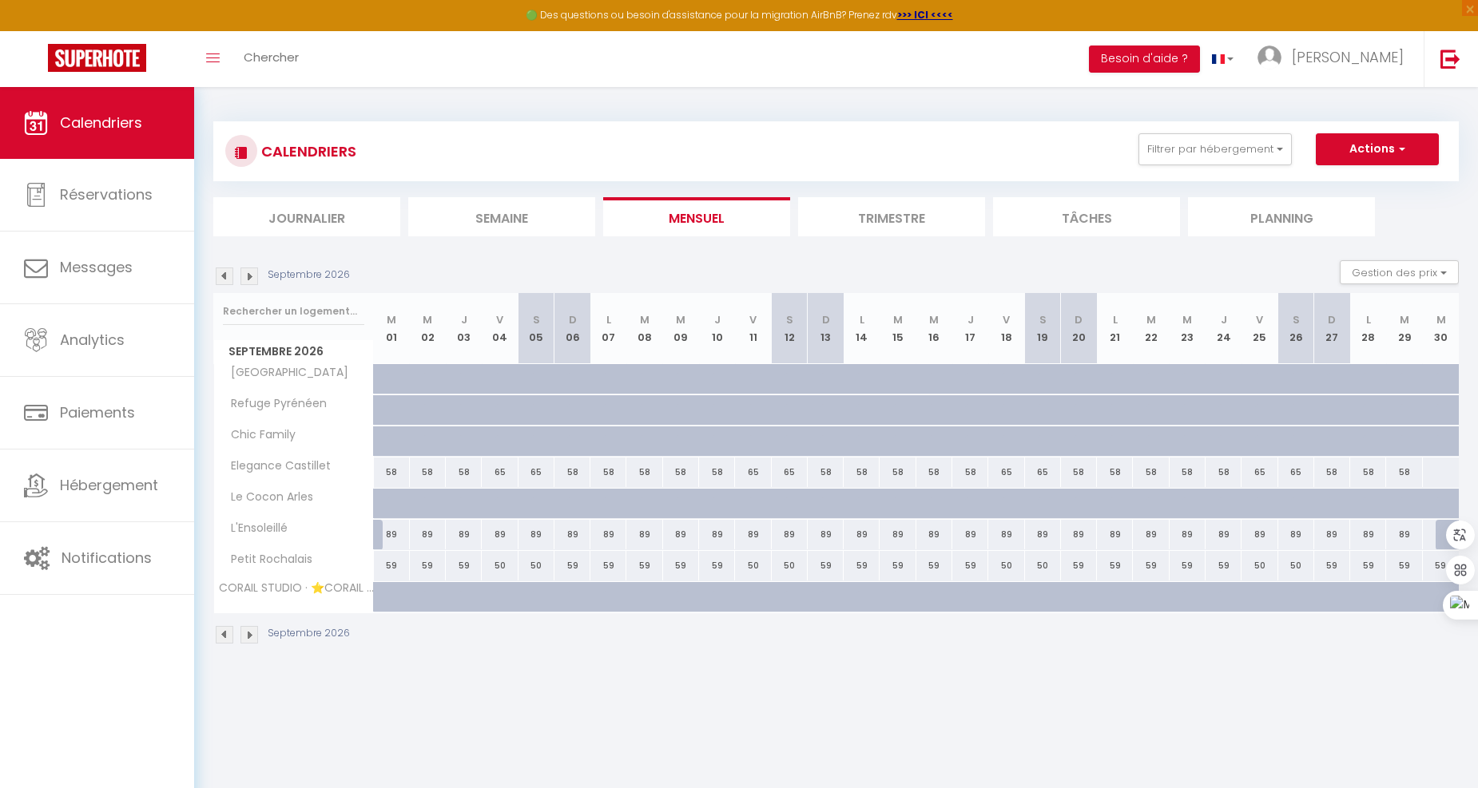
click at [506, 566] on div "50" at bounding box center [500, 566] width 36 height 30
type input "50"
type input "Ven 04 Septembre 2026"
type input "[DATE]"
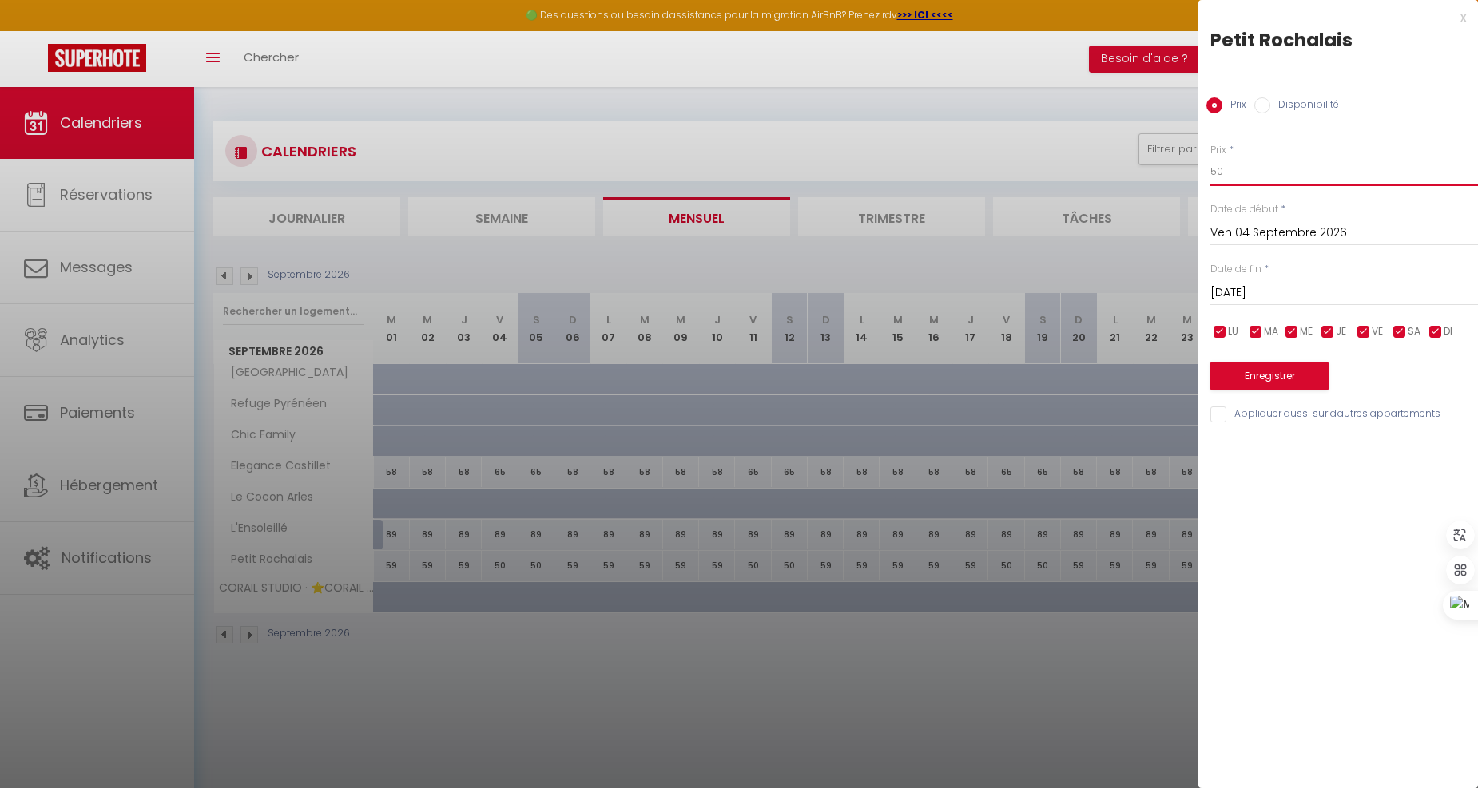
click at [1344, 165] on input "50" at bounding box center [1344, 171] width 268 height 29
type input "5"
type input "74"
click at [1302, 299] on input "[DATE]" at bounding box center [1344, 293] width 268 height 21
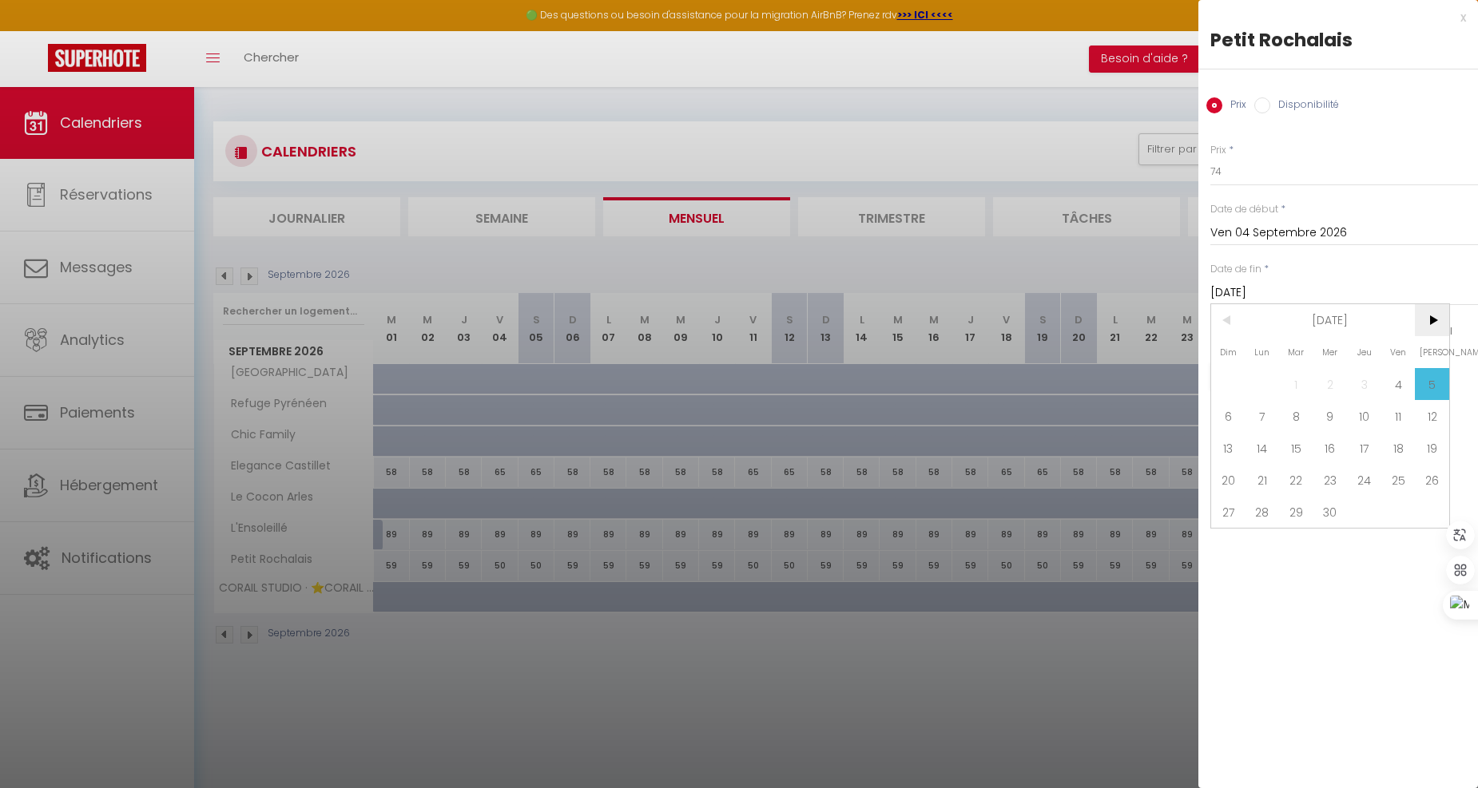
click at [1438, 318] on span ">" at bounding box center [1432, 320] width 34 height 32
click at [1427, 514] on span "31" at bounding box center [1432, 512] width 34 height 32
type input "[PERSON_NAME][DATE]"
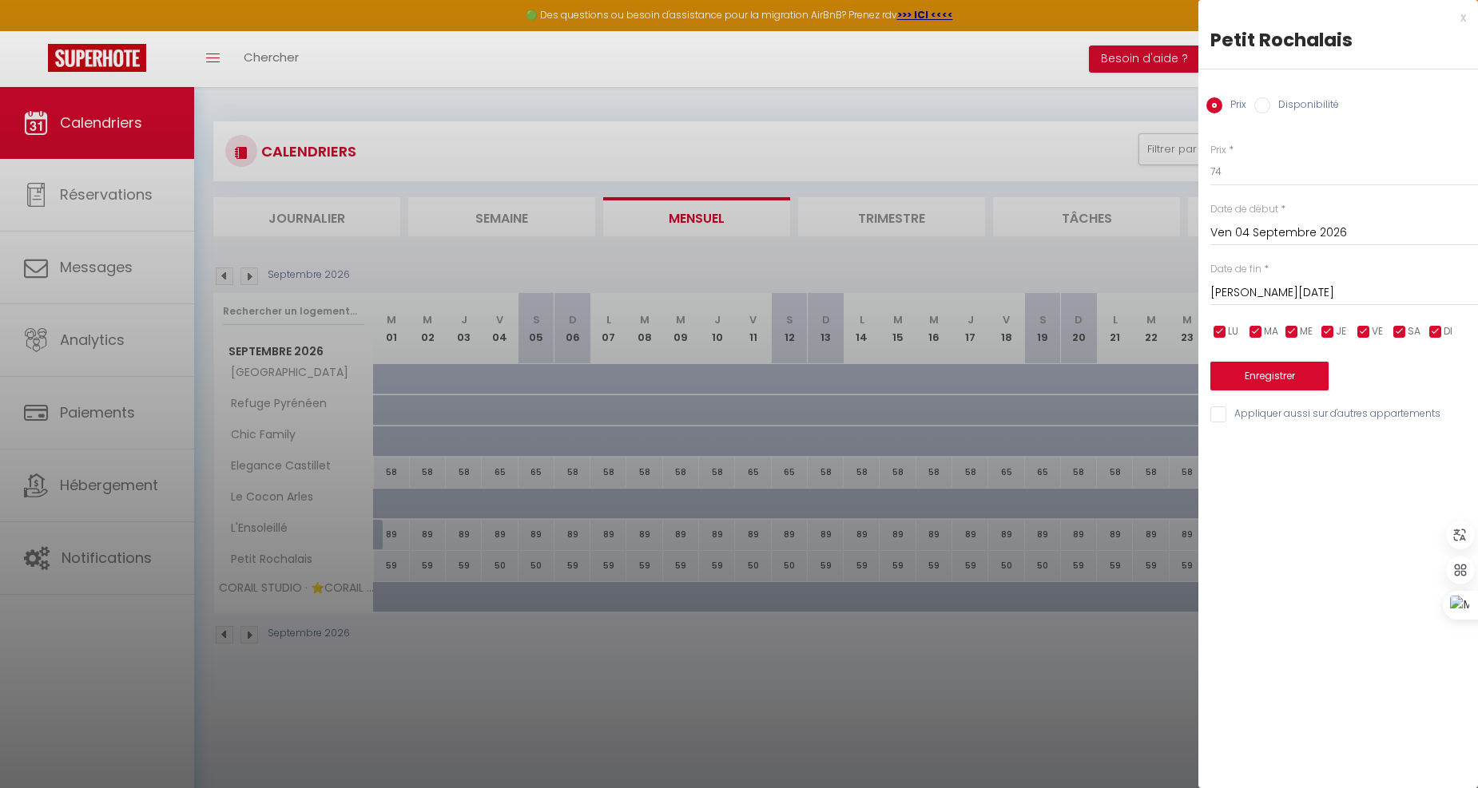
click at [1216, 328] on input "checkbox" at bounding box center [1220, 332] width 16 height 16
checkbox input "false"
click at [1256, 332] on input "checkbox" at bounding box center [1256, 332] width 16 height 16
checkbox input "false"
click at [1290, 333] on input "checkbox" at bounding box center [1292, 332] width 16 height 16
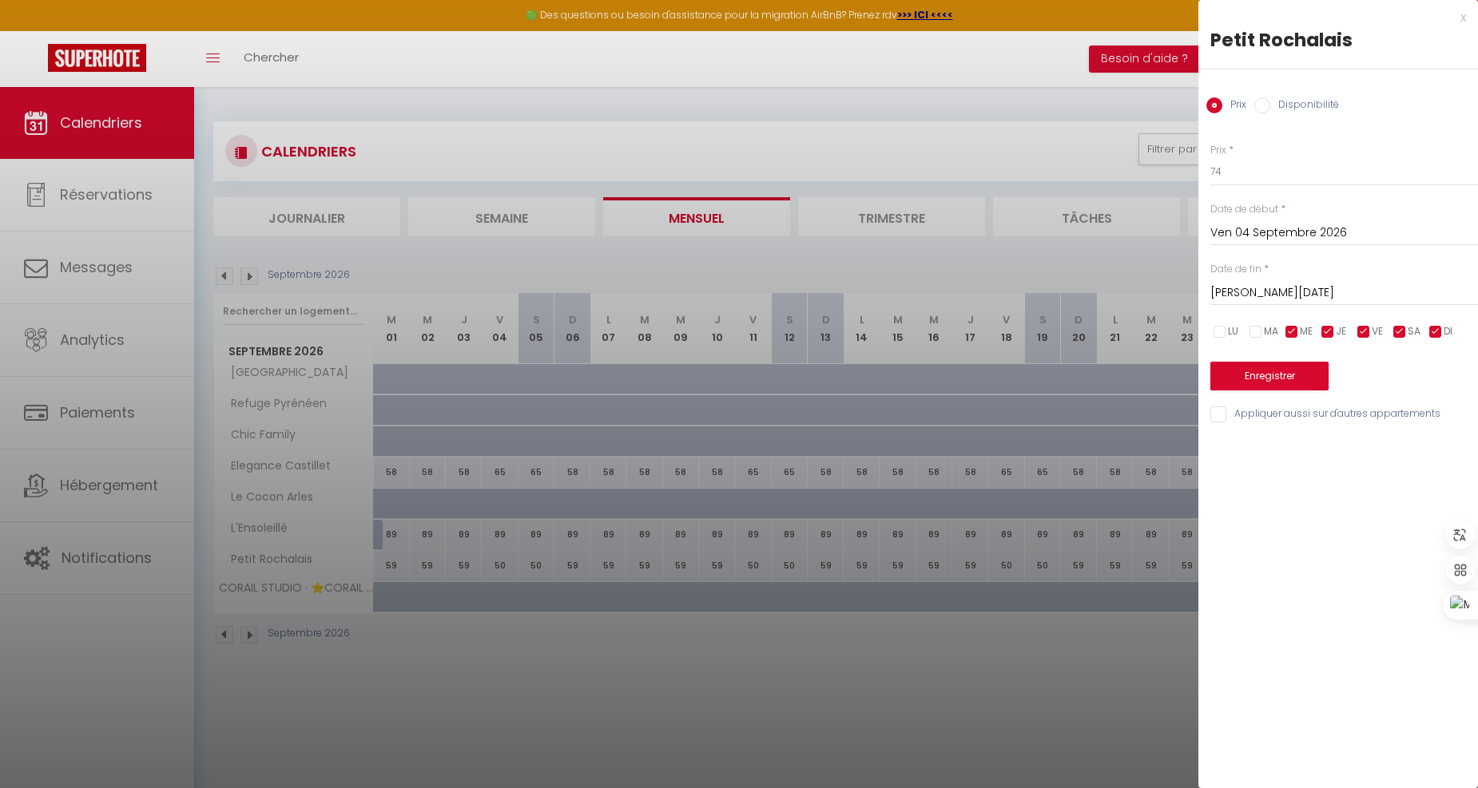
checkbox input "false"
click at [1396, 331] on input "checkbox" at bounding box center [1399, 332] width 16 height 16
checkbox input "false"
drag, startPoint x: 1434, startPoint y: 336, endPoint x: 1422, endPoint y: 337, distance: 12.0
click at [1435, 335] on input "checkbox" at bounding box center [1435, 332] width 16 height 16
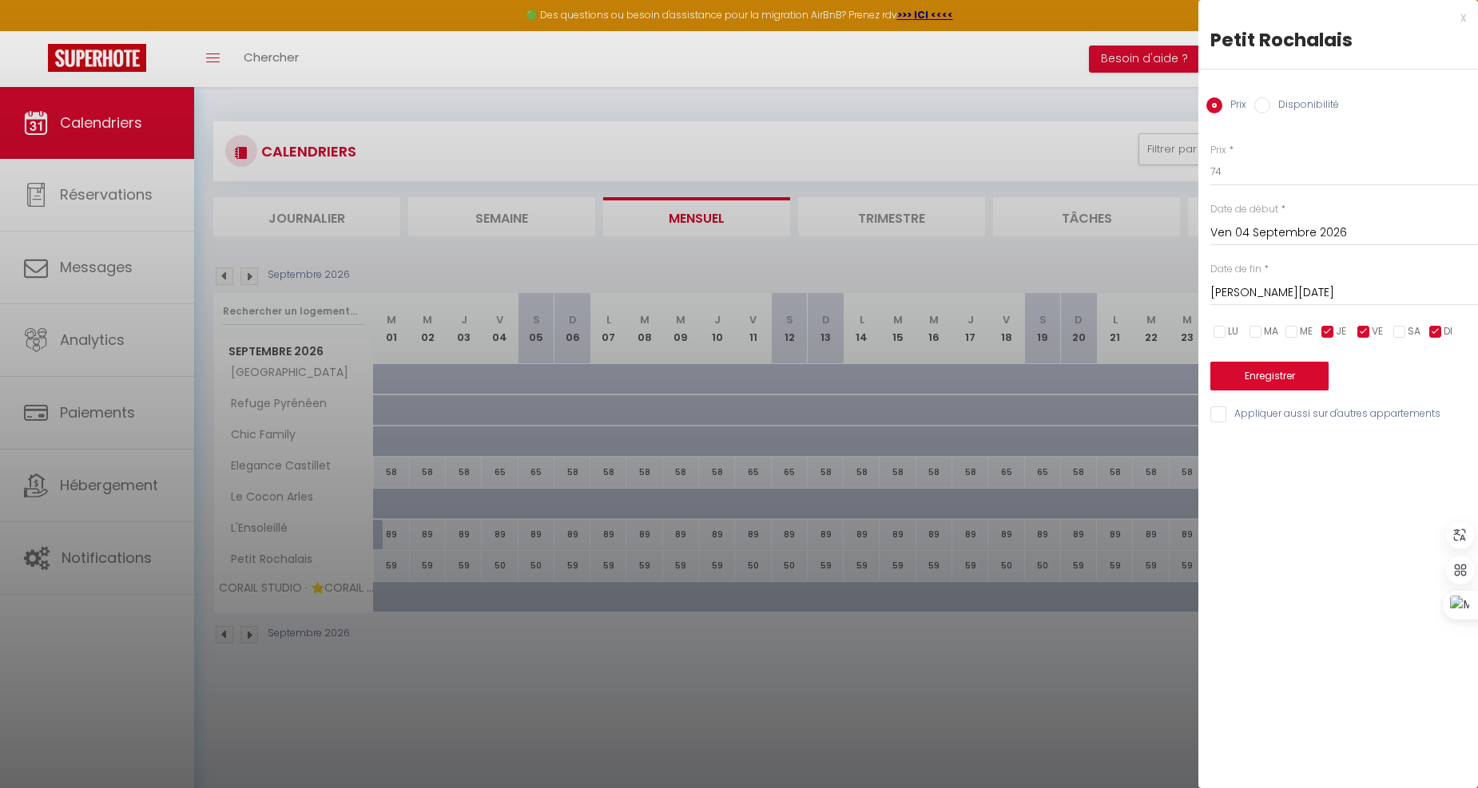
checkbox input "false"
click at [1296, 371] on button "Enregistrer" at bounding box center [1269, 376] width 118 height 29
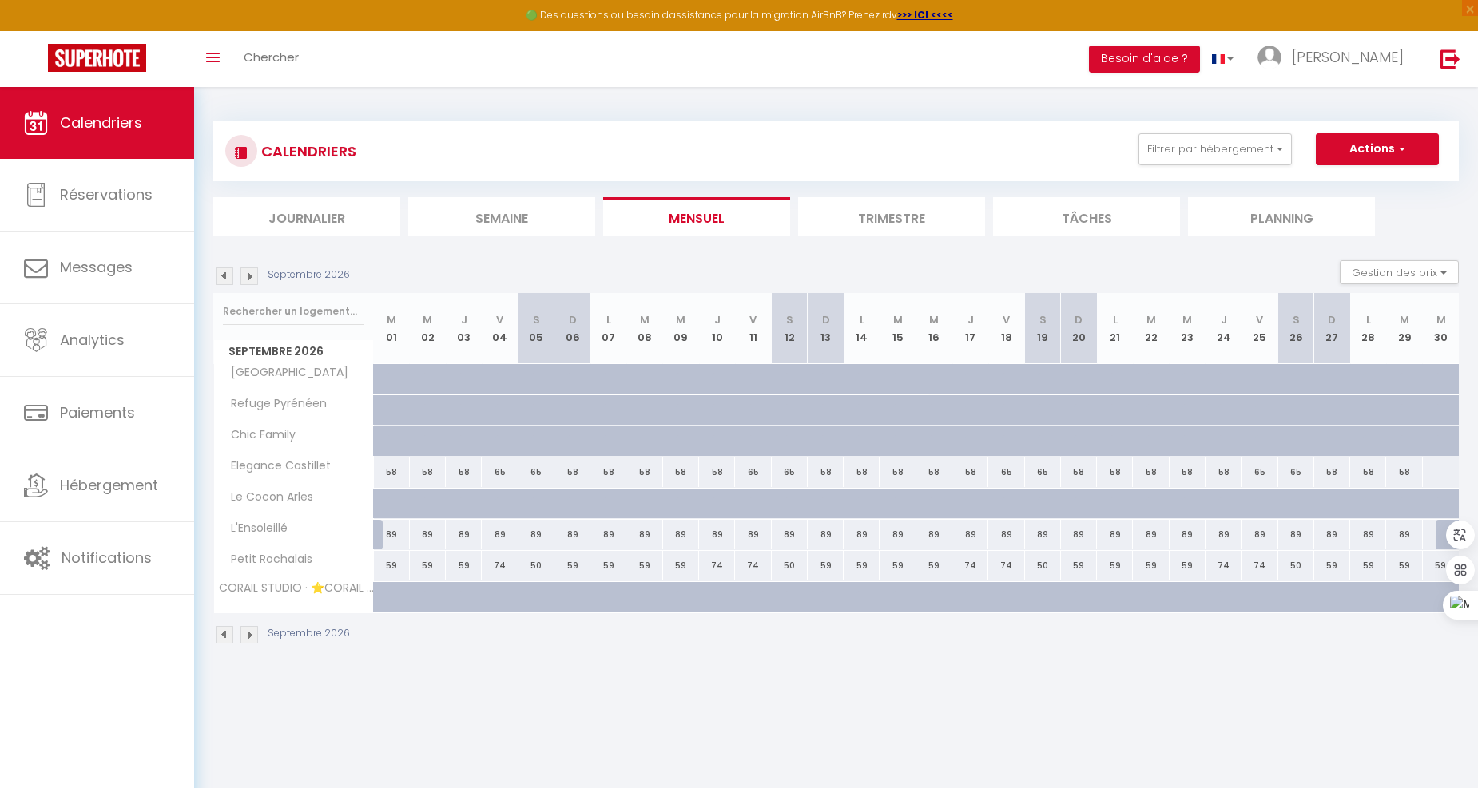
click at [387, 533] on div "89" at bounding box center [392, 535] width 36 height 30
type input "89"
type input "[DATE]"
type input "Mer 02 Septembre 2026"
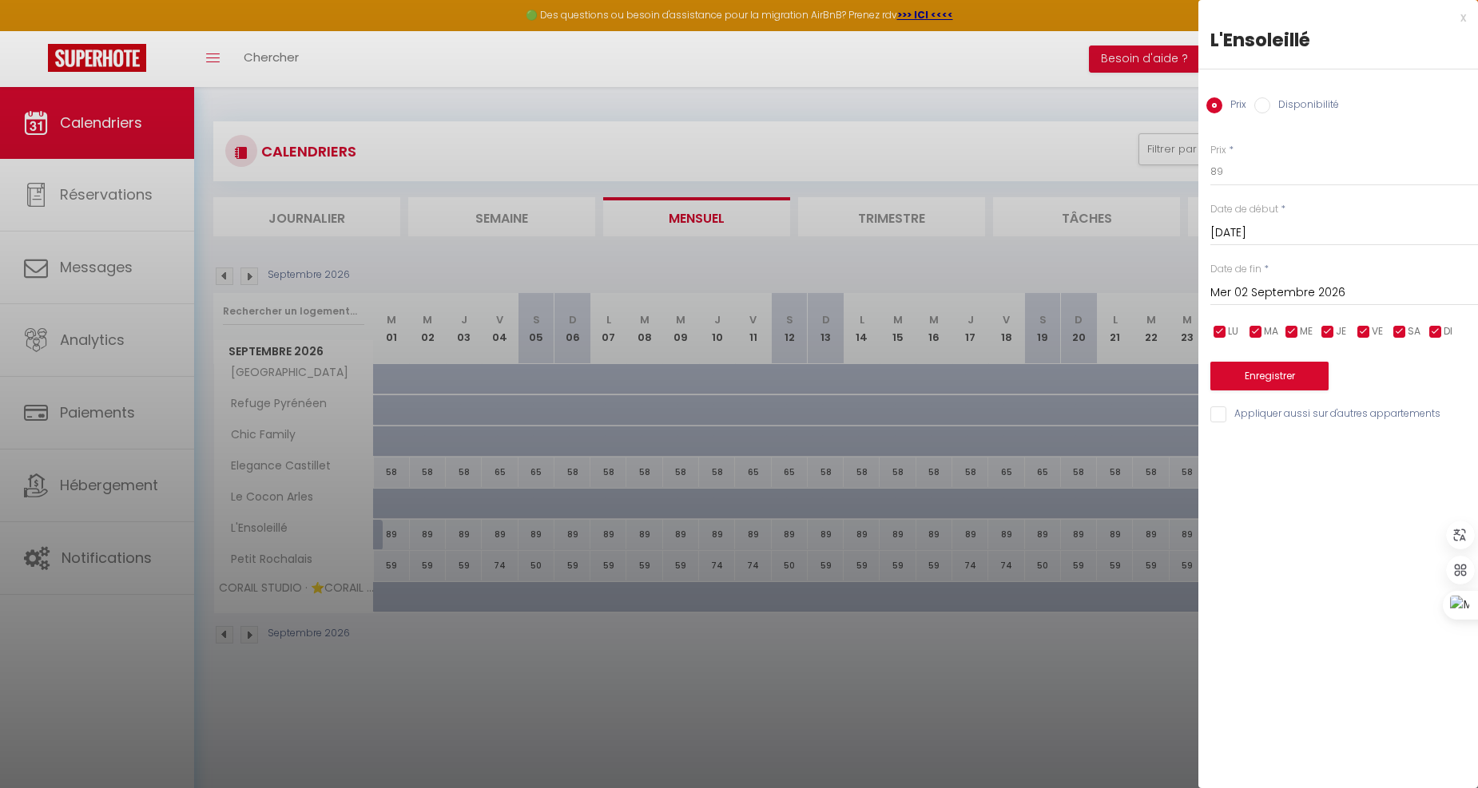
click at [1268, 283] on input "Mer 02 Septembre 2026" at bounding box center [1344, 293] width 268 height 21
click at [1431, 323] on span ">" at bounding box center [1432, 320] width 34 height 32
drag, startPoint x: 1380, startPoint y: 380, endPoint x: 1368, endPoint y: 284, distance: 96.6
click at [1378, 380] on div "Dim Lun Mar Mer Jeu Ven Sam 1 2 3 4 5 6 7 8 9 10 11 12 13 14 15 16 17 18 19 20 …" at bounding box center [1330, 416] width 238 height 224
click at [1312, 105] on label "Disponibilité" at bounding box center [1304, 106] width 69 height 18
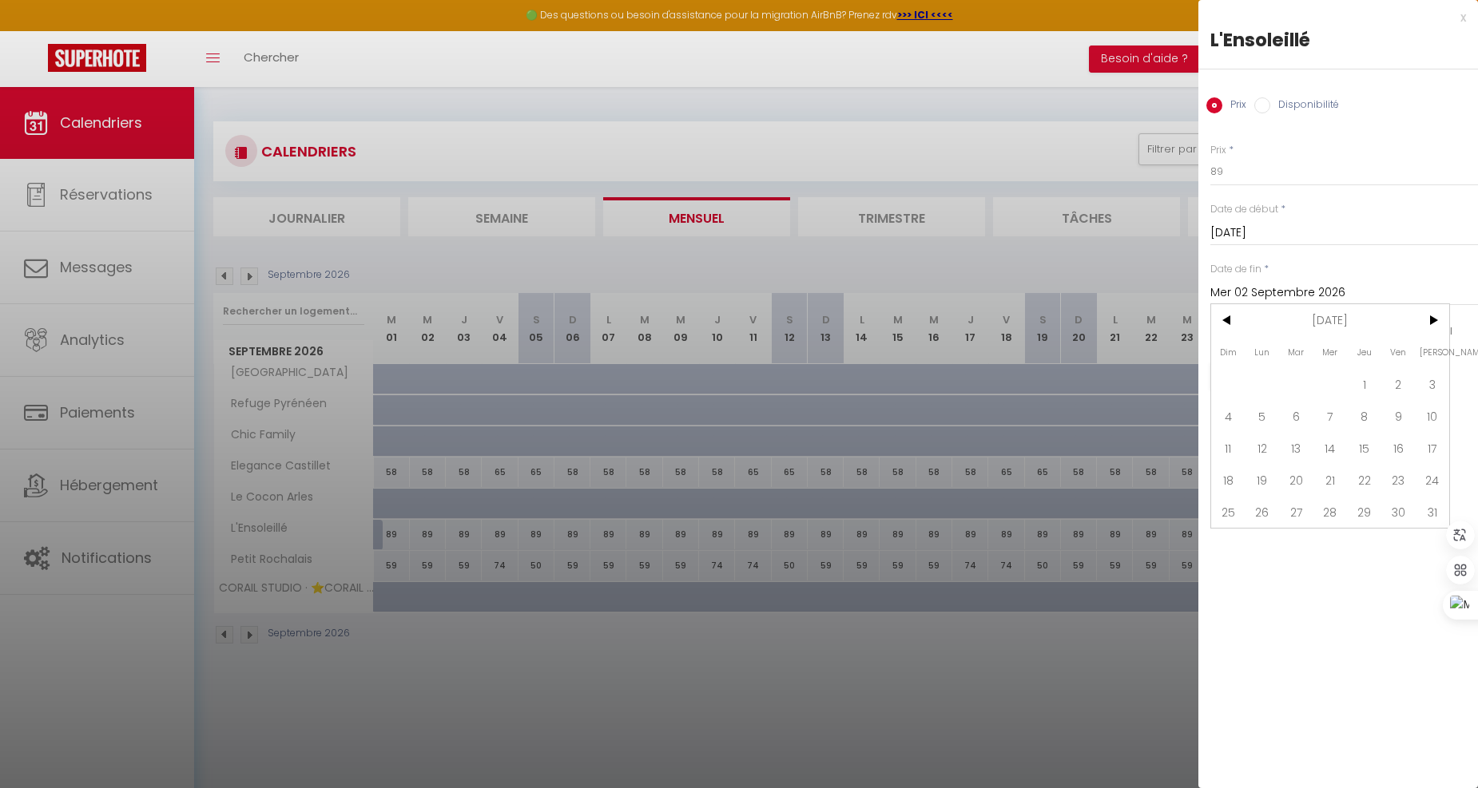
click at [1270, 105] on input "Disponibilité" at bounding box center [1262, 105] width 16 height 16
radio input "true"
radio input "false"
drag, startPoint x: 1305, startPoint y: 292, endPoint x: 1312, endPoint y: 300, distance: 10.2
click at [1305, 292] on input "Mer 02 Septembre 2026" at bounding box center [1344, 294] width 268 height 21
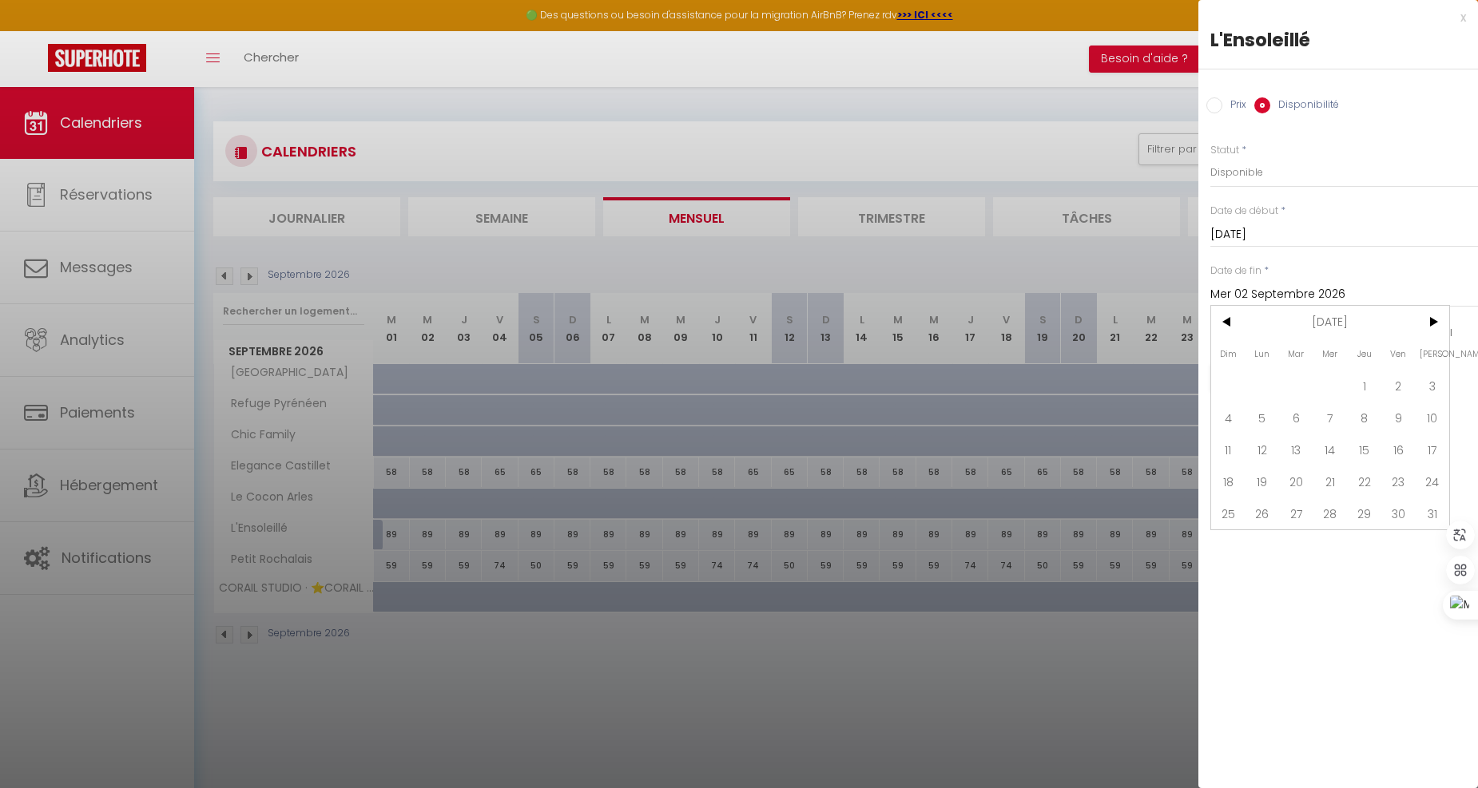
click at [1371, 384] on span "1" at bounding box center [1364, 386] width 34 height 32
type input "Jeu 01 Octobre 2026"
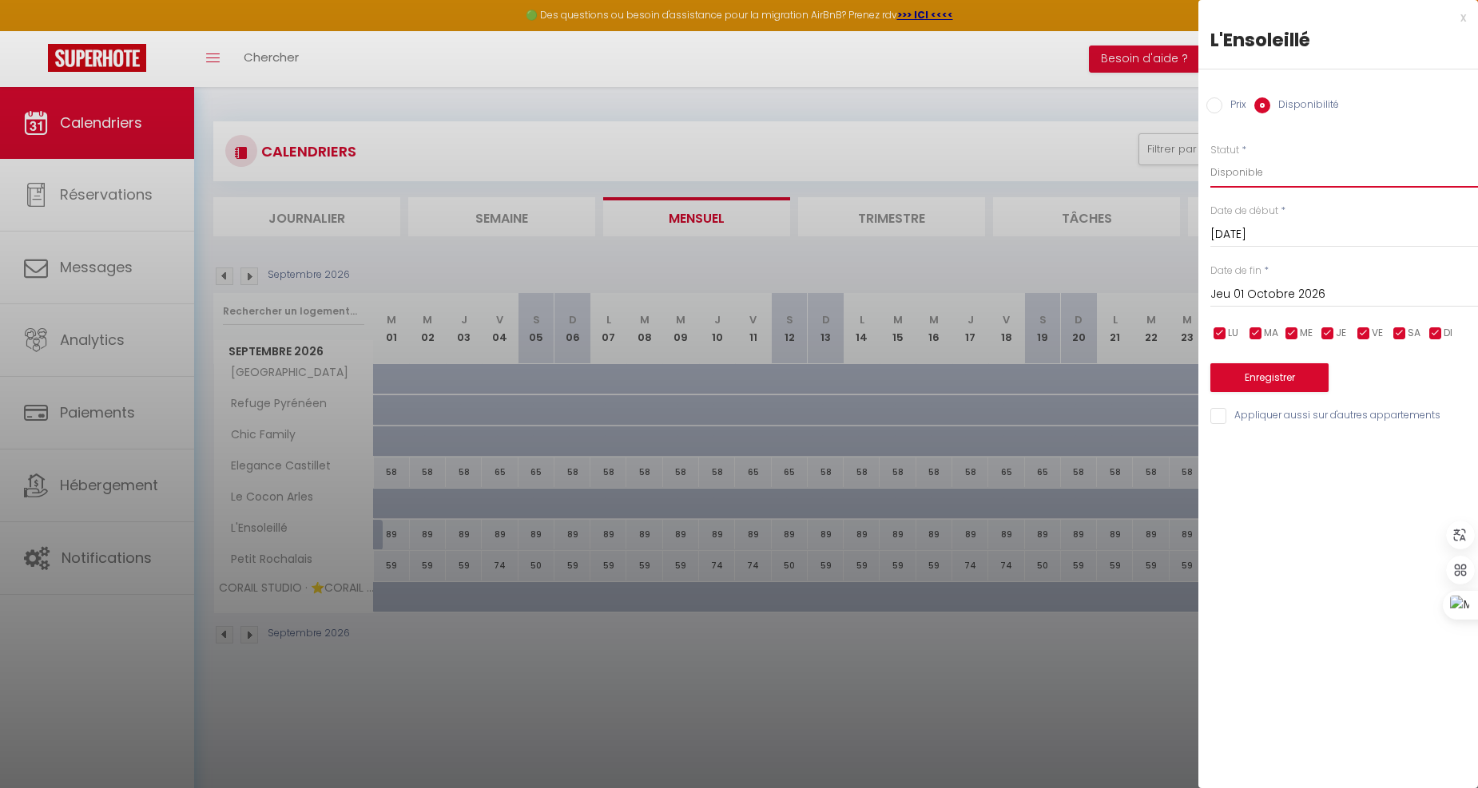
click at [1271, 181] on select "Disponible Indisponible" at bounding box center [1344, 172] width 268 height 30
select select "0"
click at [1210, 157] on select "Disponible Indisponible" at bounding box center [1344, 172] width 268 height 30
click at [1262, 373] on button "Enregistrer" at bounding box center [1269, 377] width 118 height 29
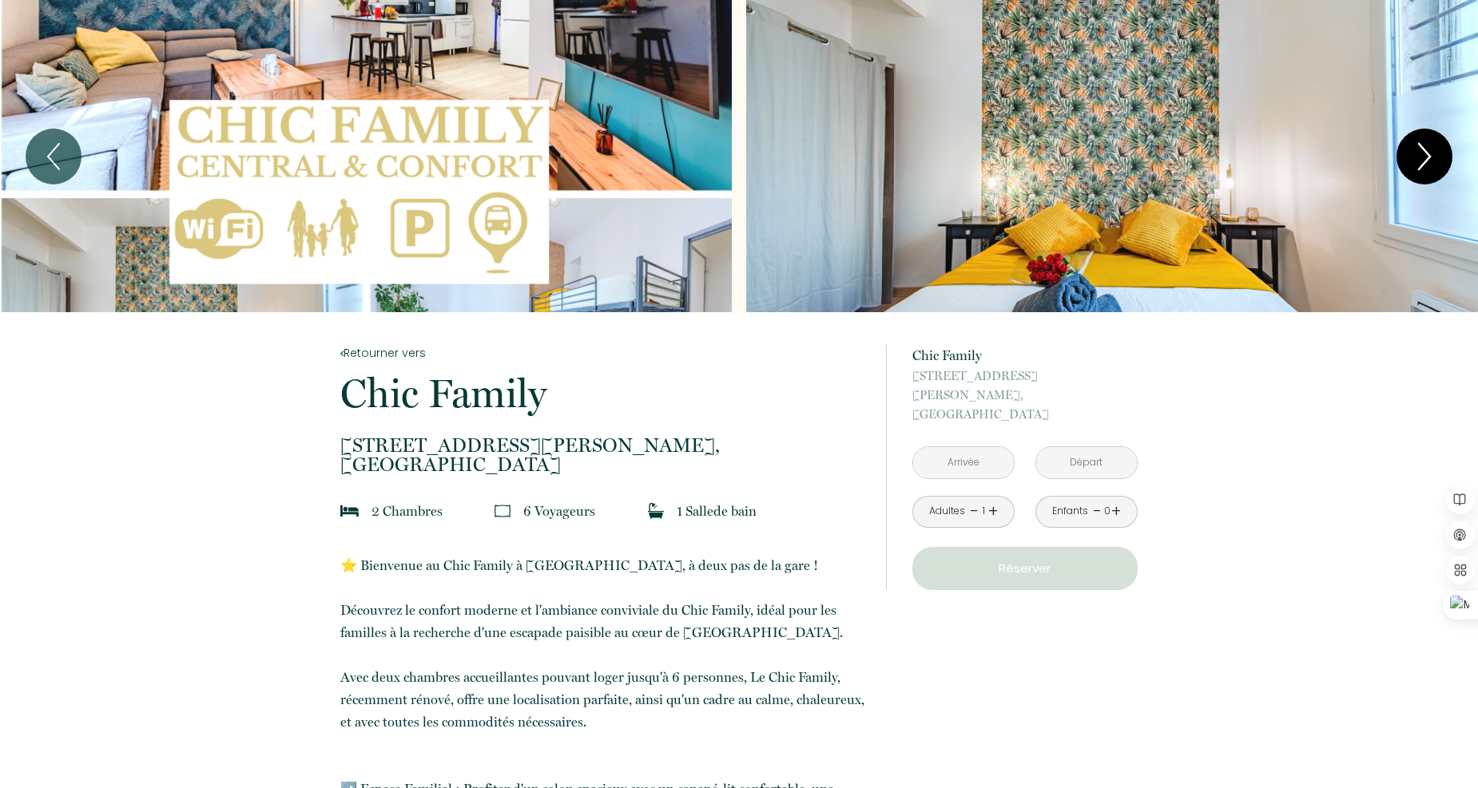
click at [1140, 153] on icon "Next" at bounding box center [1424, 157] width 34 height 48
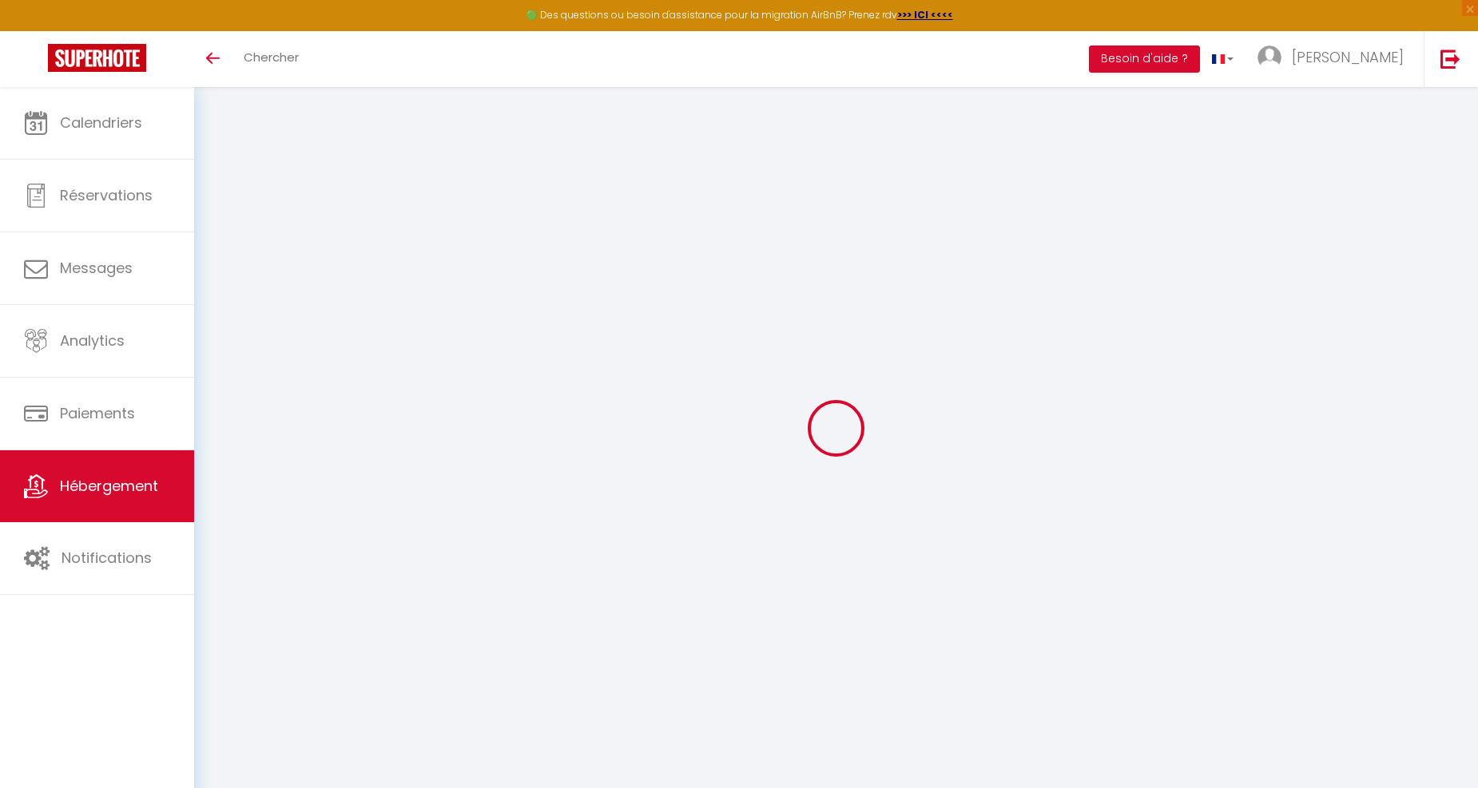
select select "3"
select select "2"
select select "1"
select select
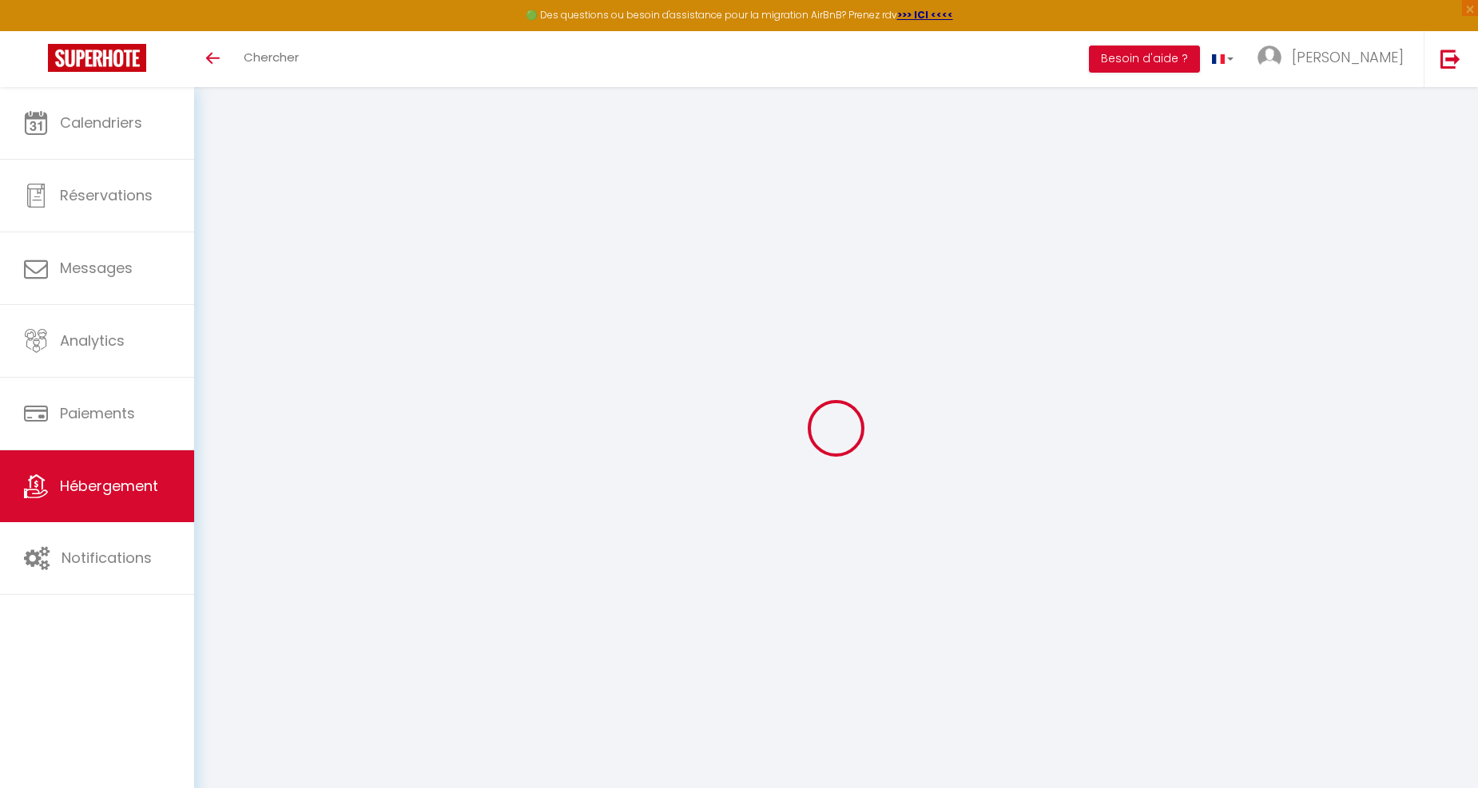
select select "28"
type input "Petit Rochalais"
type input "[PERSON_NAME]"
type input "Escudey"
type input "[STREET_ADDRESS]"
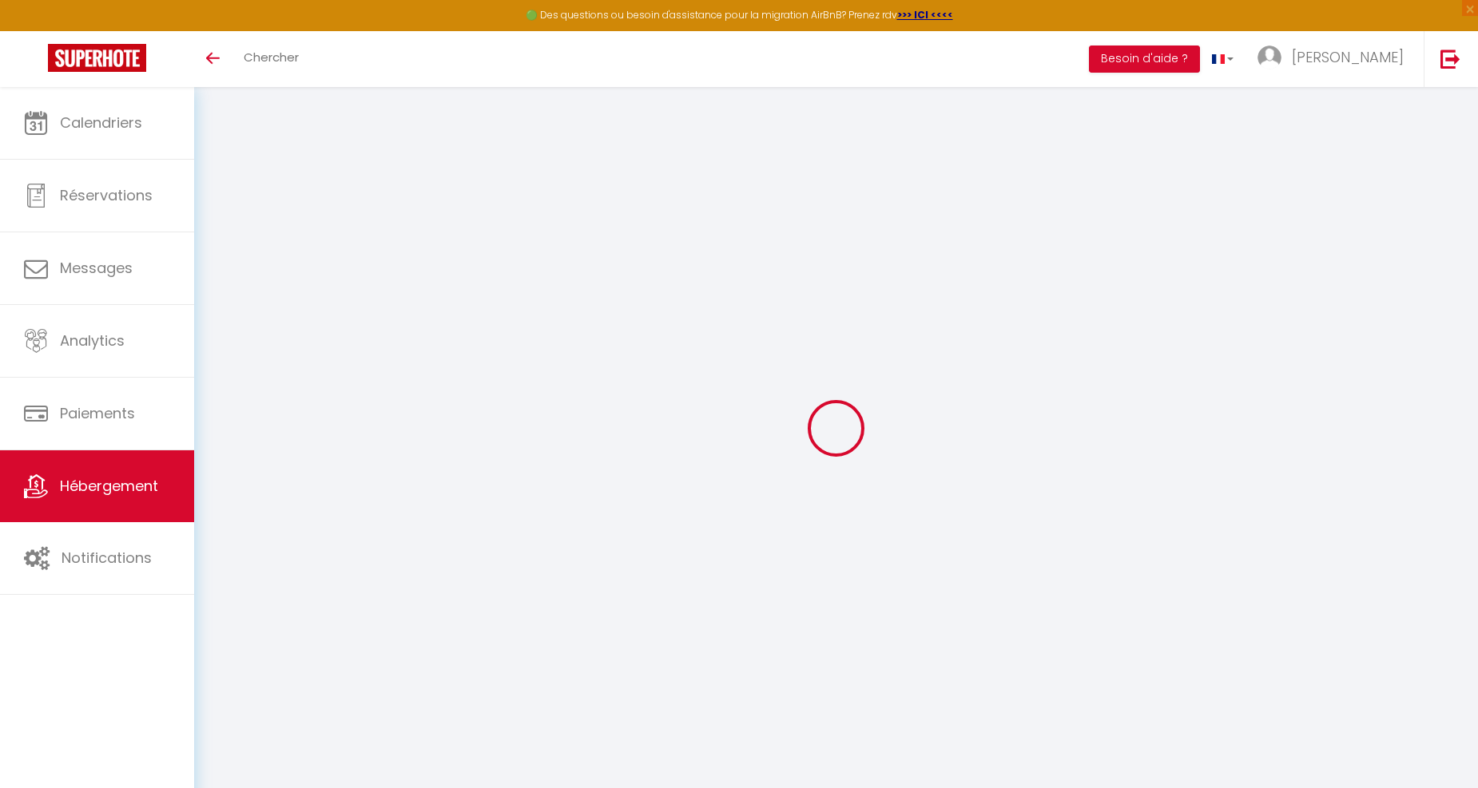
type input "24490"
type input "La Roche-Chalais"
type input "45"
type input "35"
type input "200"
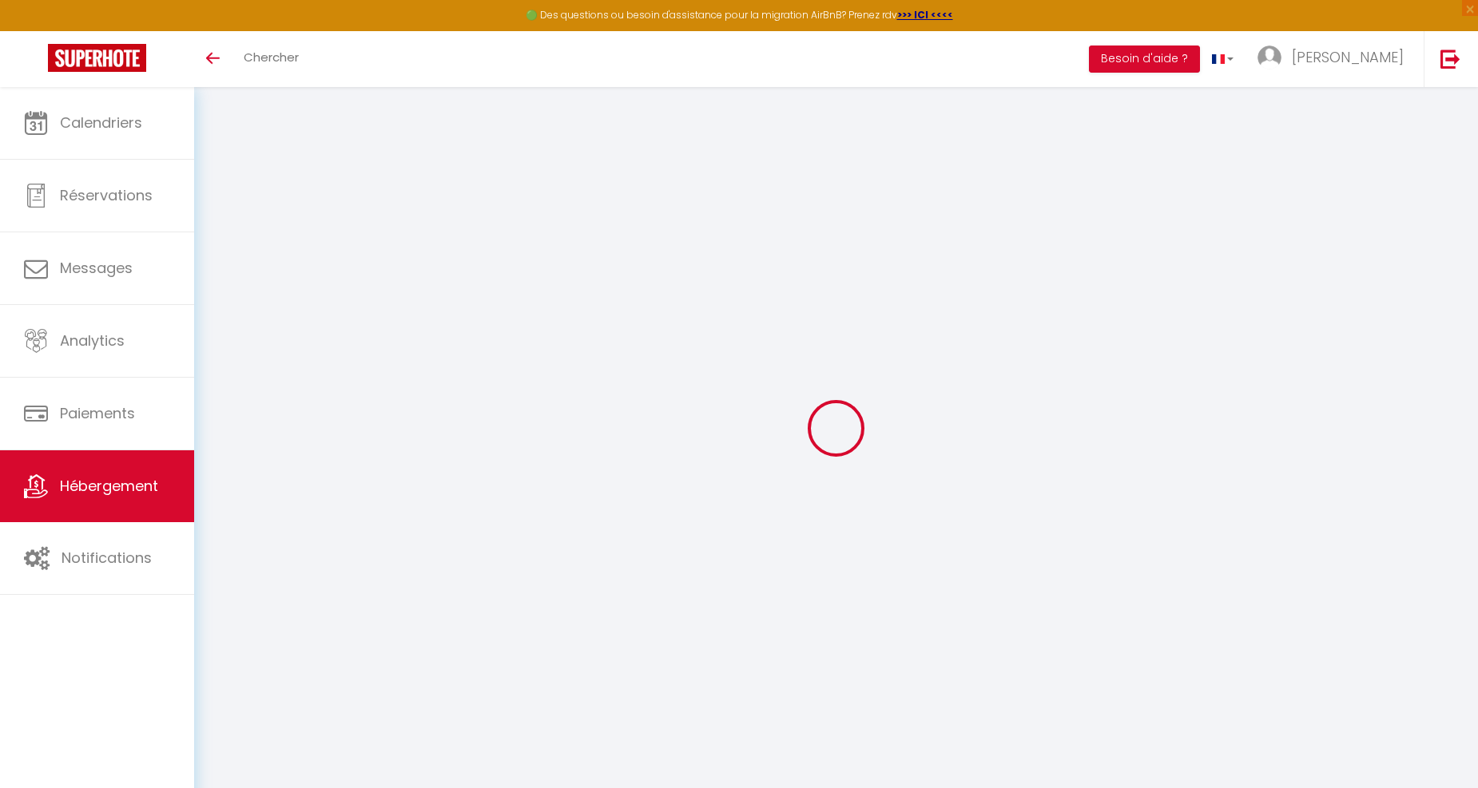
select select
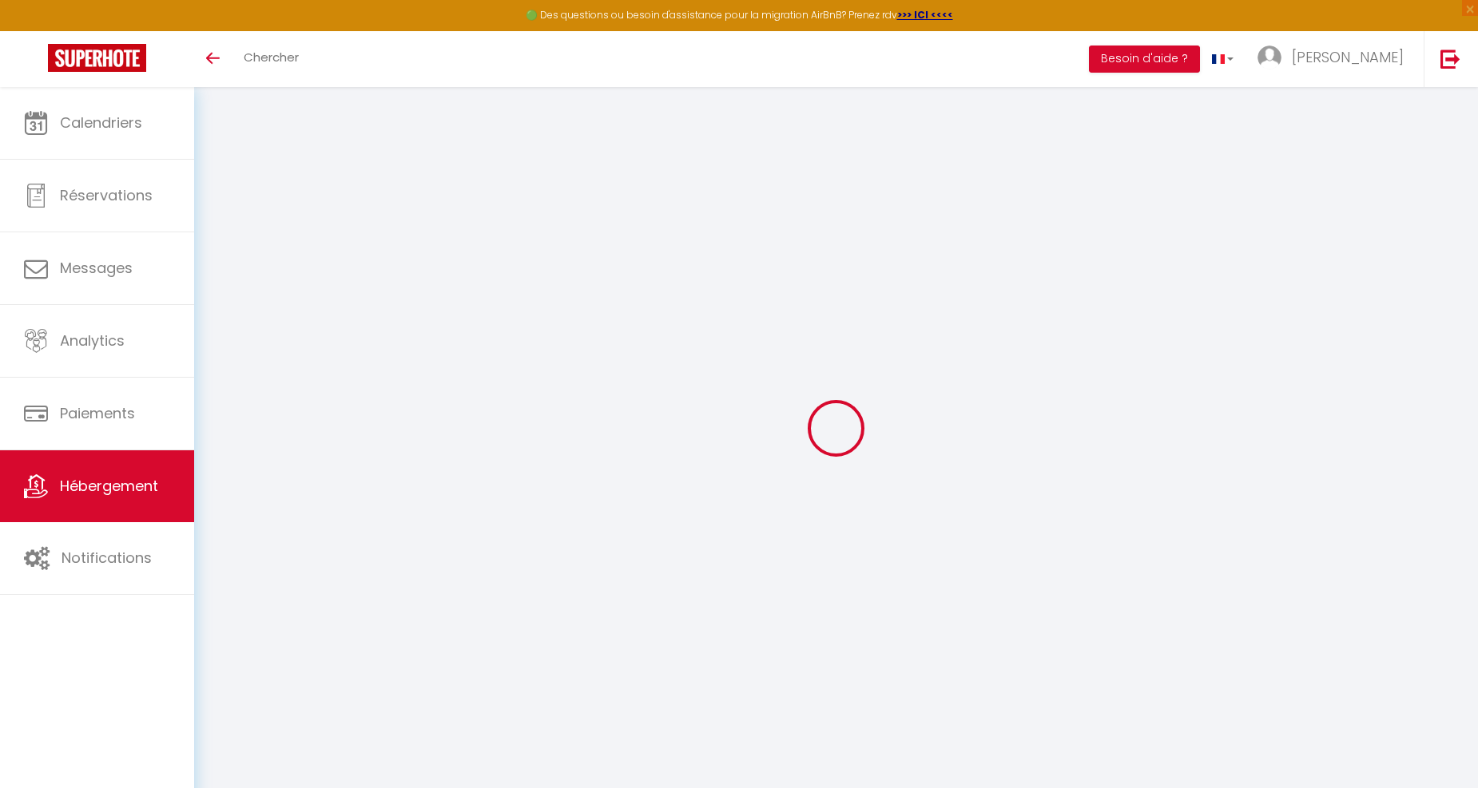
type input "[STREET_ADDRESS]"
type input "24490"
type input "La Roche-Chalais"
type input "[EMAIL_ADDRESS][DOMAIN_NAME]"
select select "16245"
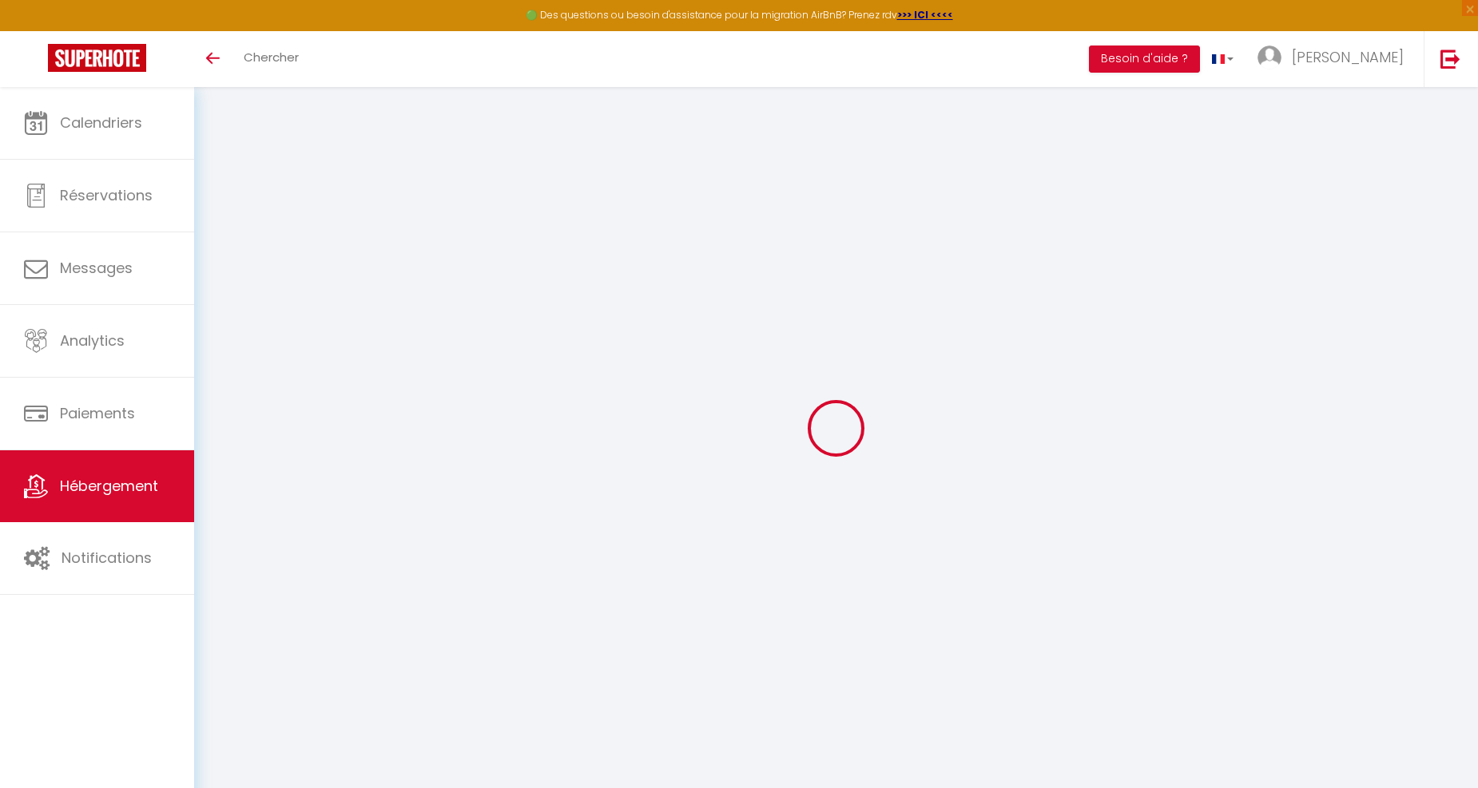
checkbox input "false"
type input "0"
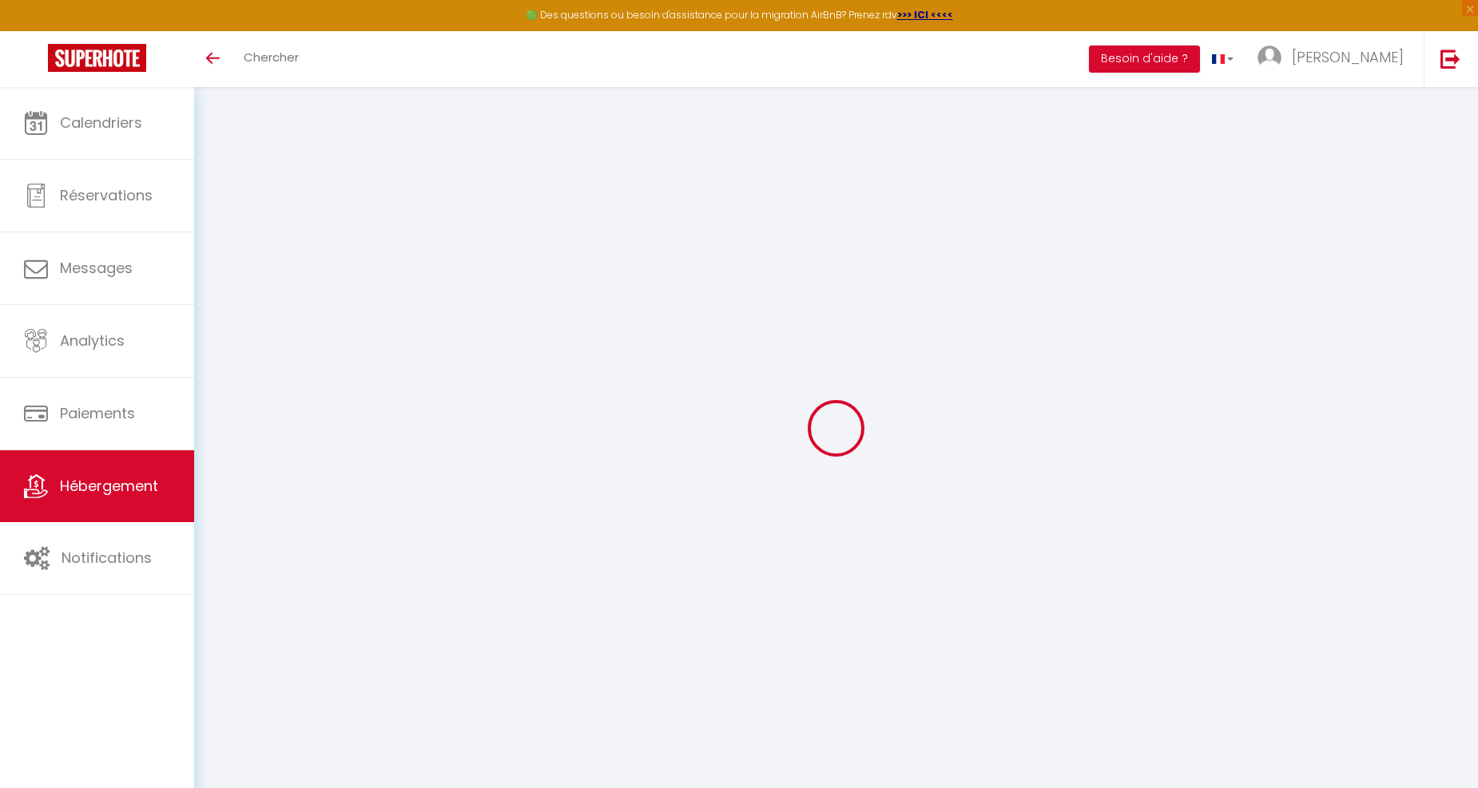
type input "0"
select select
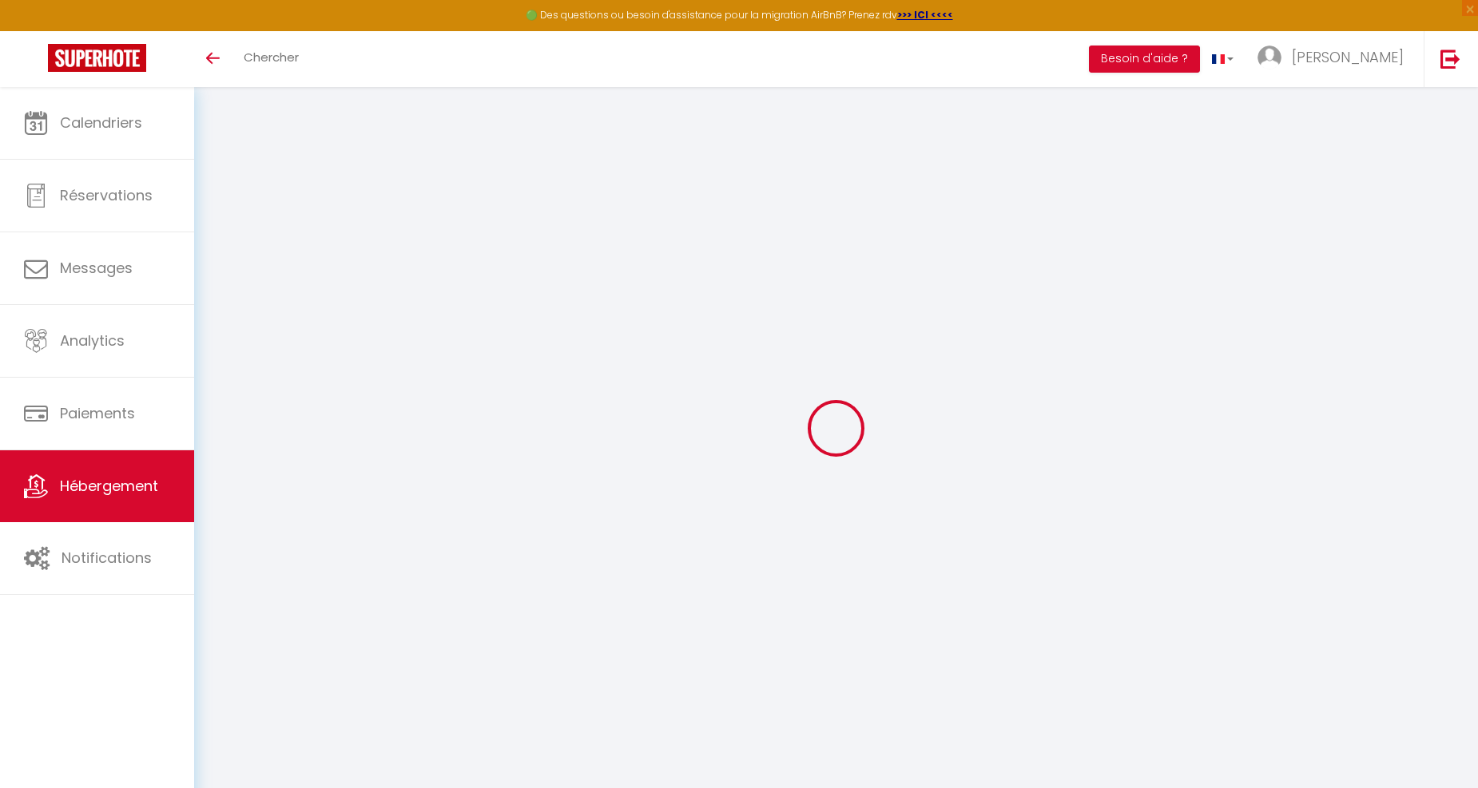
select select
checkbox input "false"
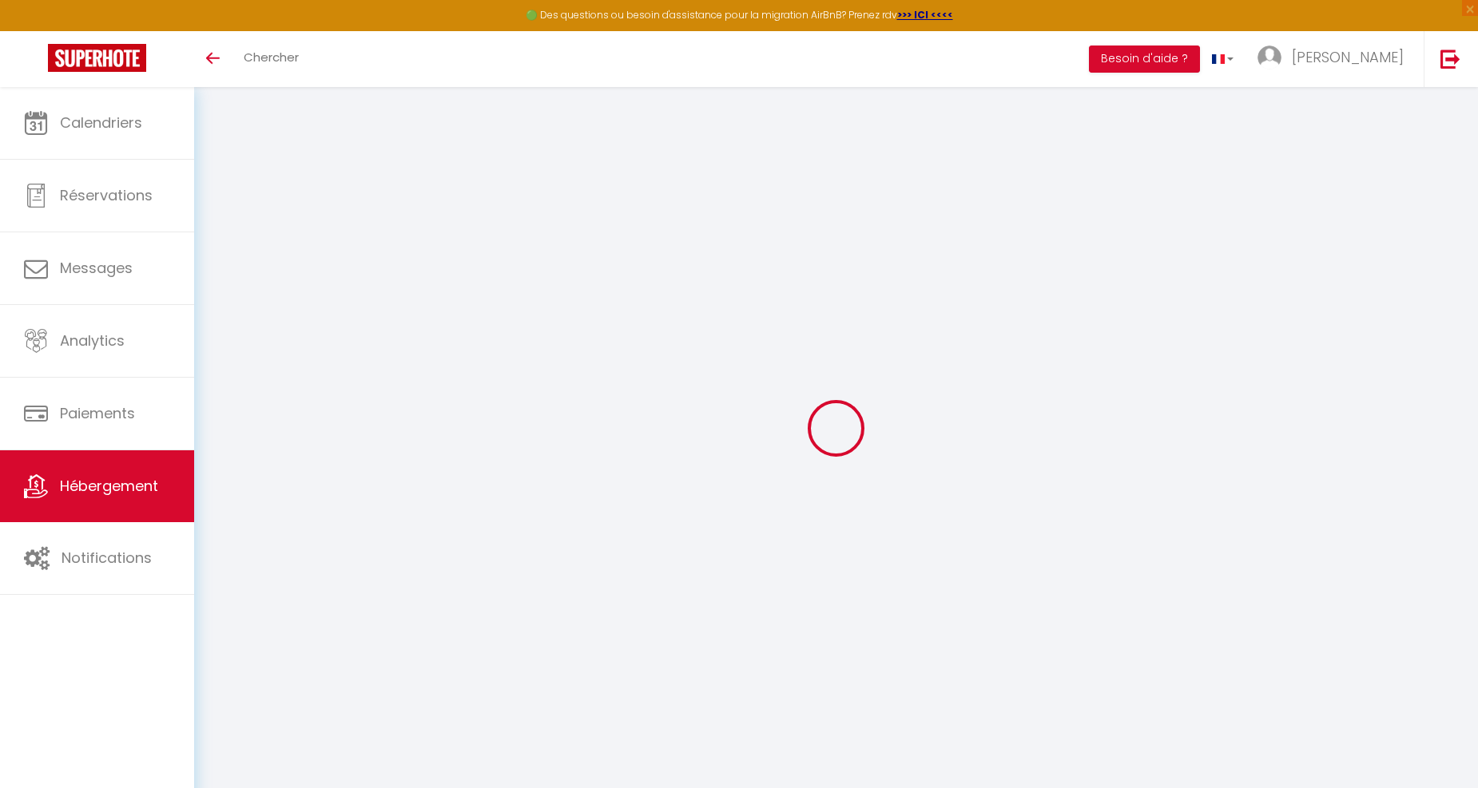
checkbox input "false"
select select
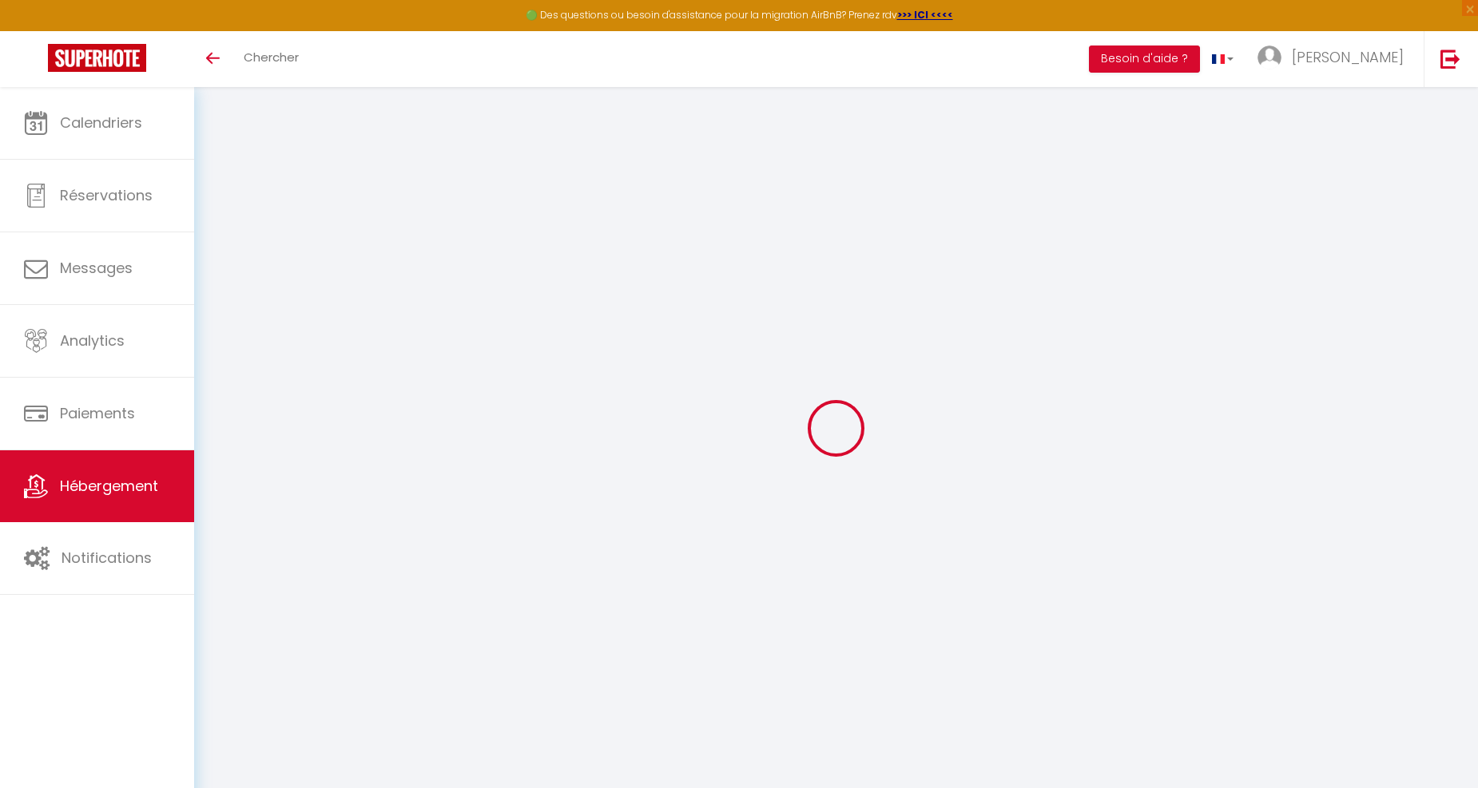
select select
checkbox input "false"
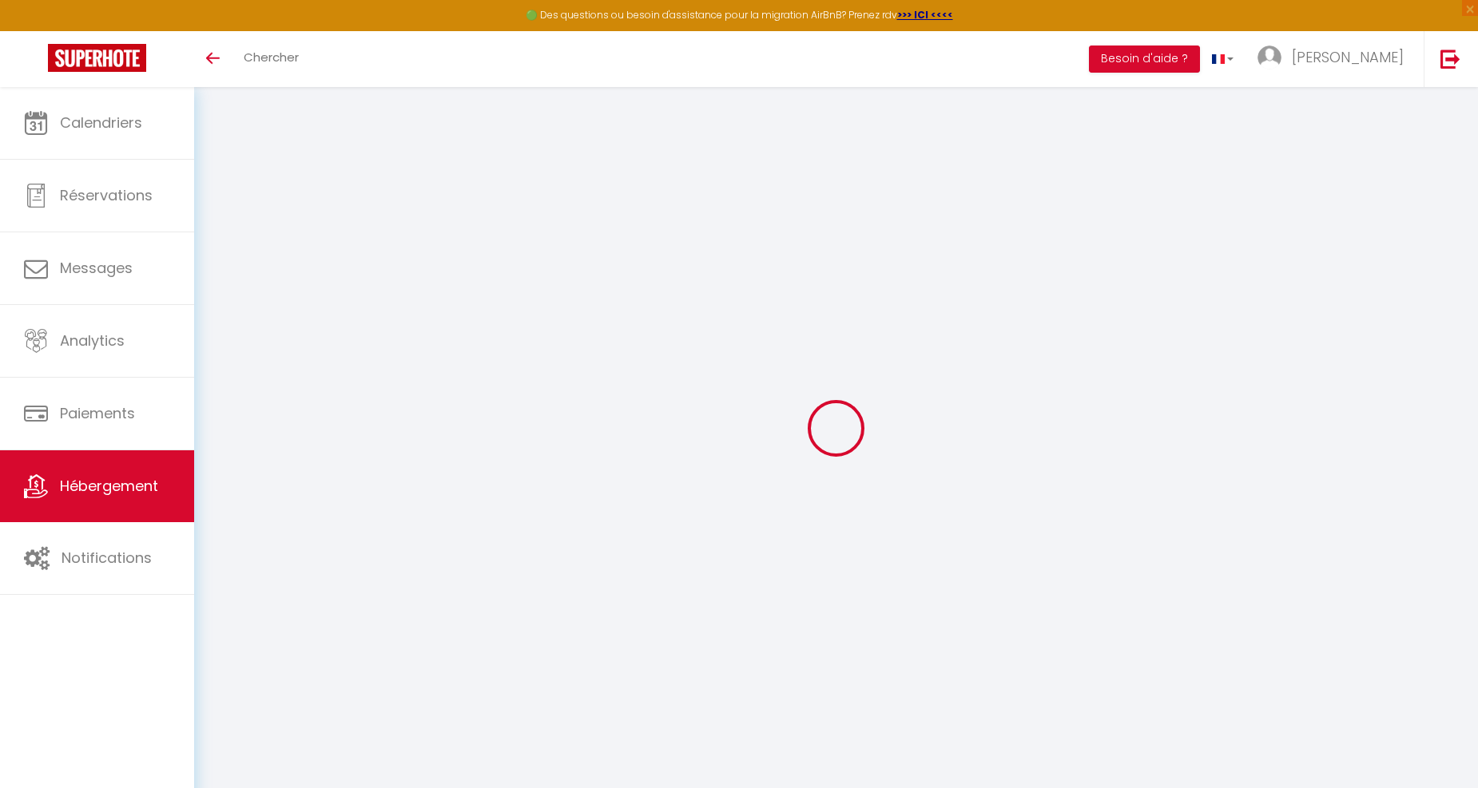
checkbox input "false"
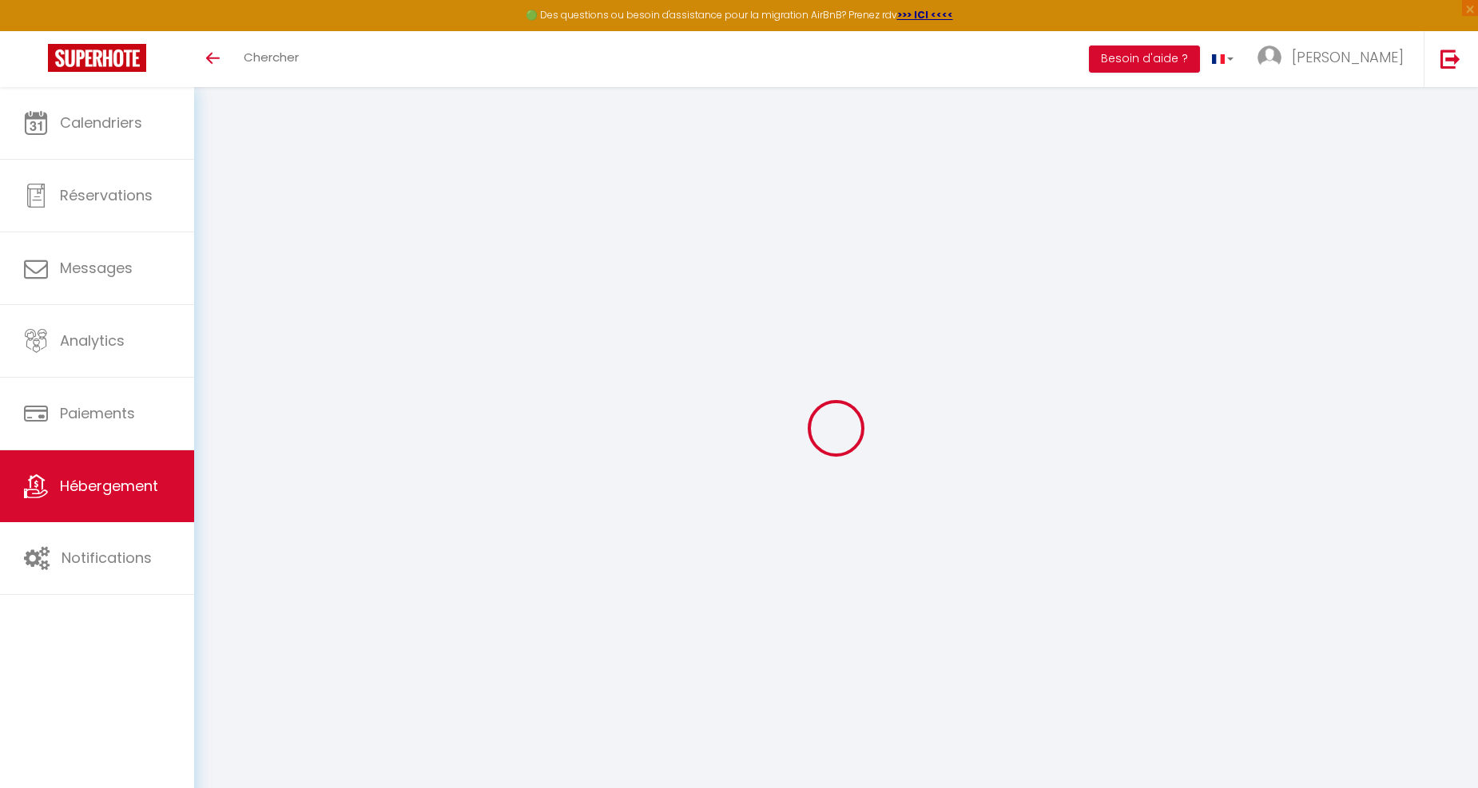
checkbox input "false"
select select "15:00"
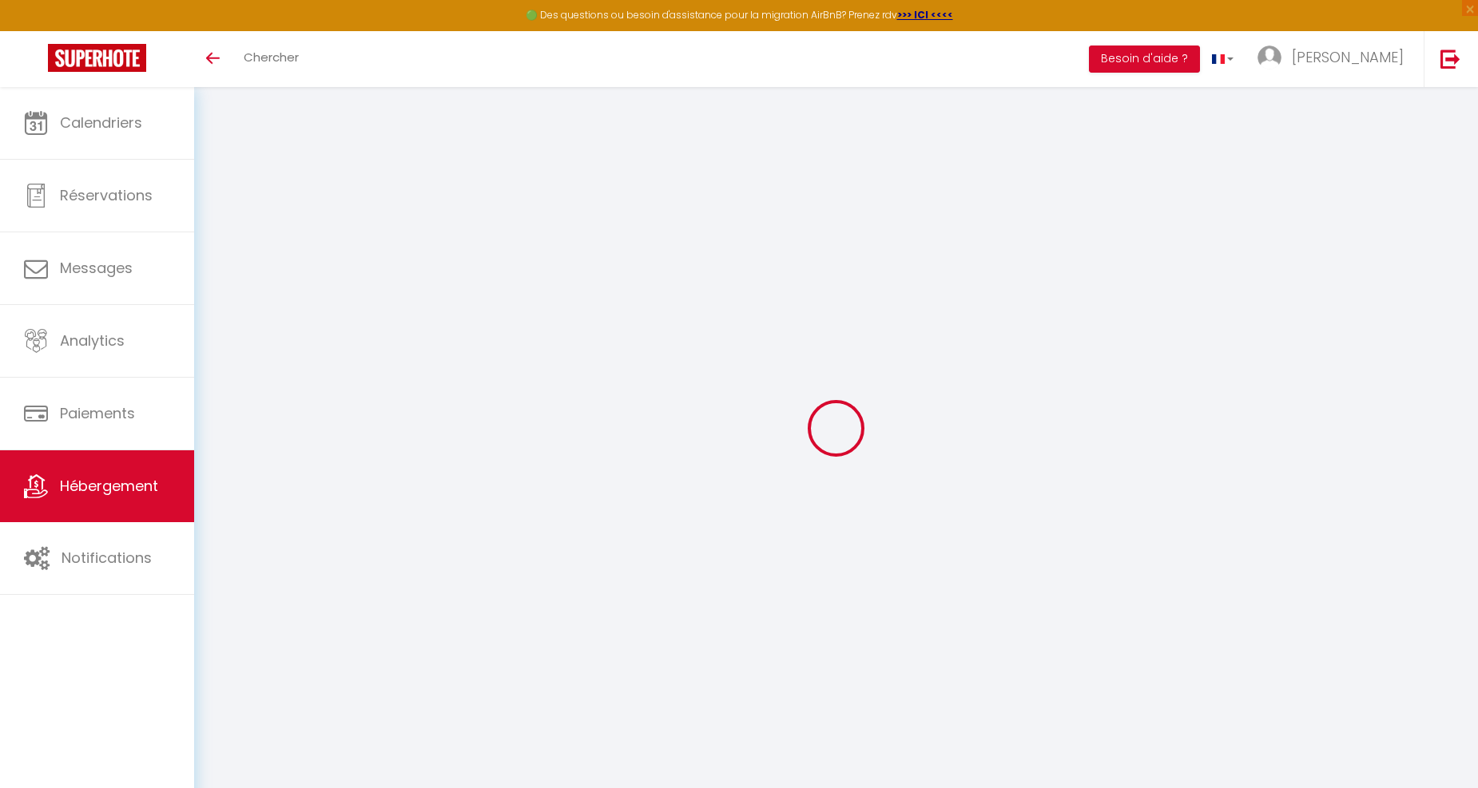
select select "23:45"
select select "11:00"
select select "30"
select select "120"
checkbox input "false"
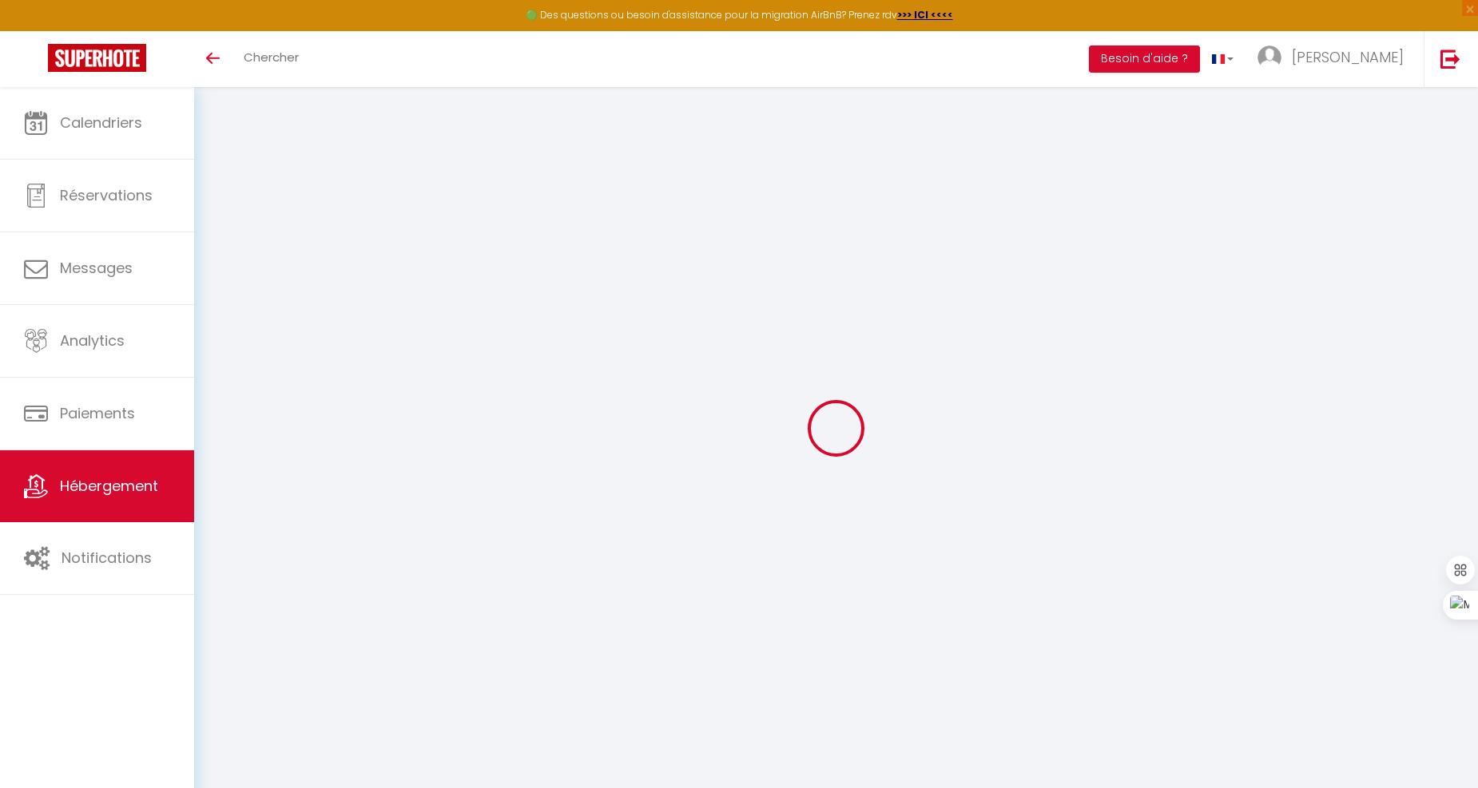
checkbox input "false"
